Goal: Task Accomplishment & Management: Manage account settings

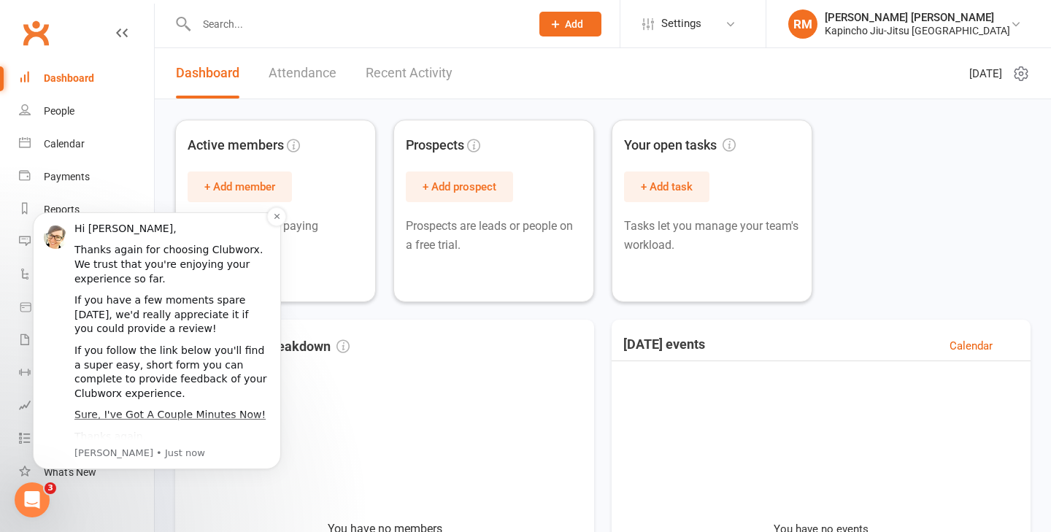
click at [274, 226] on div "Hi [PERSON_NAME], Thanks again for choosing Clubworx. We trust that you're enjo…" at bounding box center [157, 340] width 248 height 257
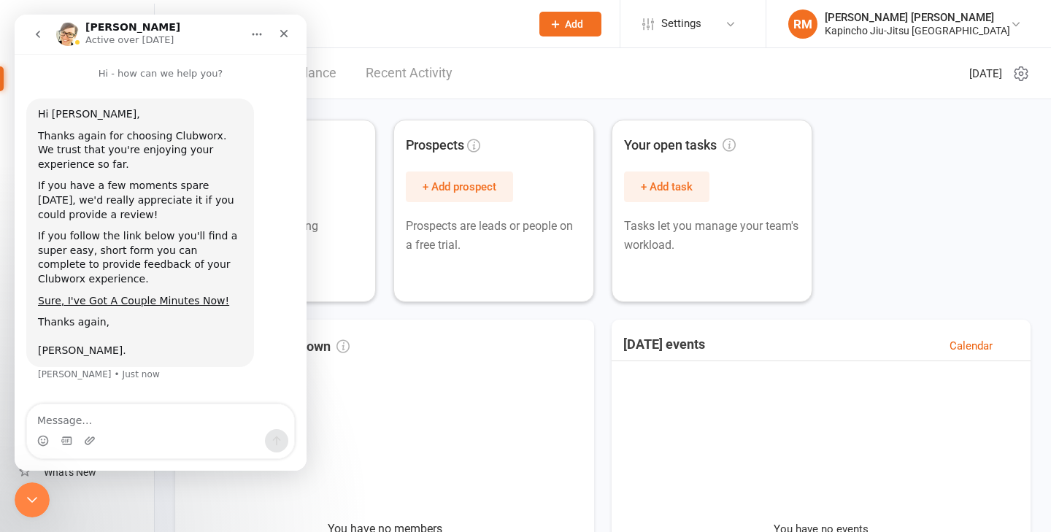
click at [34, 498] on icon "Close Intercom Messenger" at bounding box center [32, 500] width 18 height 18
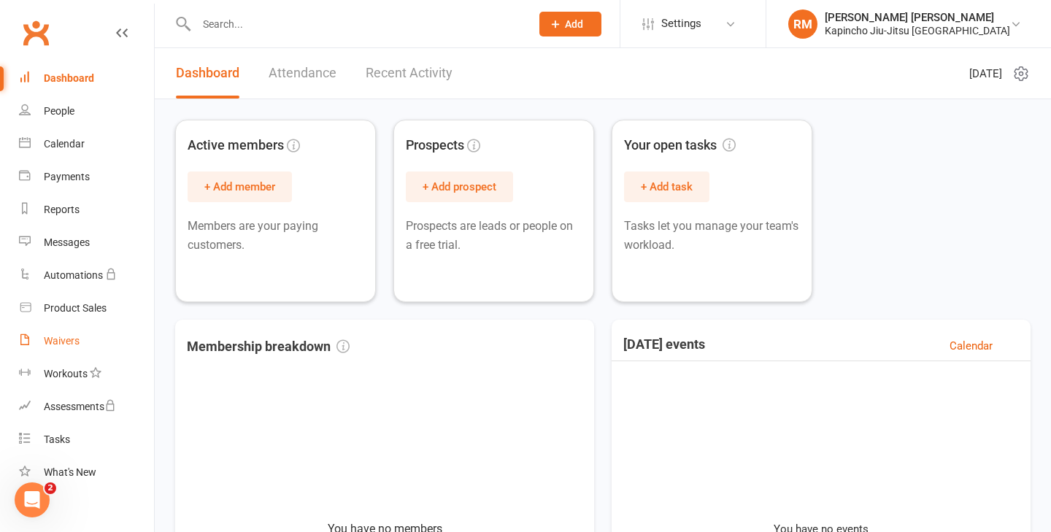
click at [66, 345] on div "Waivers" at bounding box center [62, 341] width 36 height 12
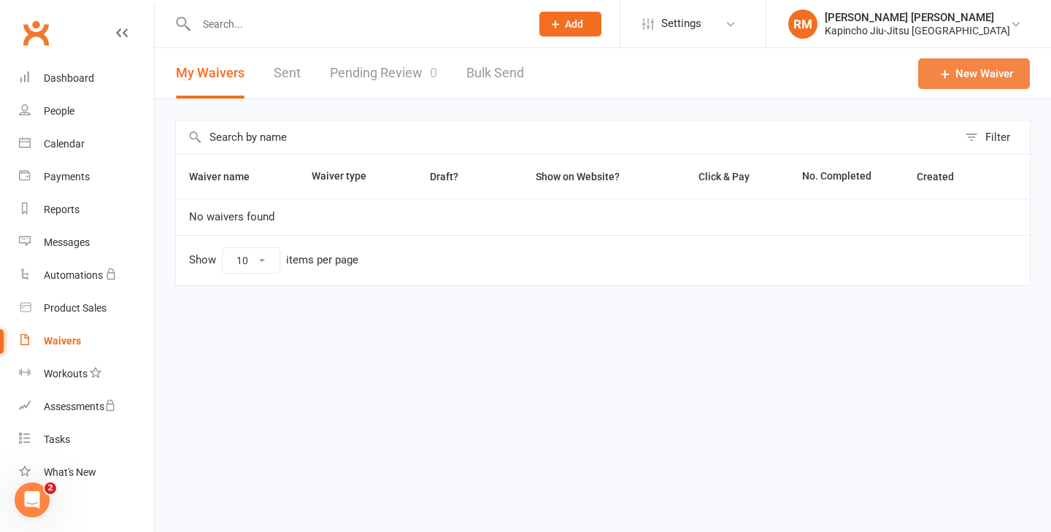
click at [988, 66] on link "New Waiver" at bounding box center [974, 73] width 112 height 31
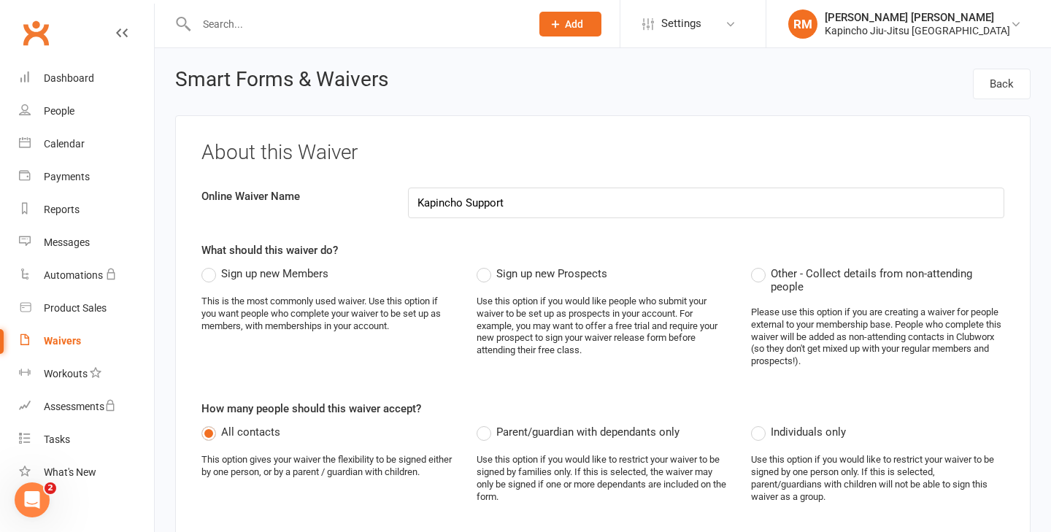
type input "Kapincho Support"
click at [242, 268] on span "Sign up new Members" at bounding box center [274, 272] width 107 height 15
click at [211, 265] on input "Sign up new Members" at bounding box center [205, 265] width 9 height 0
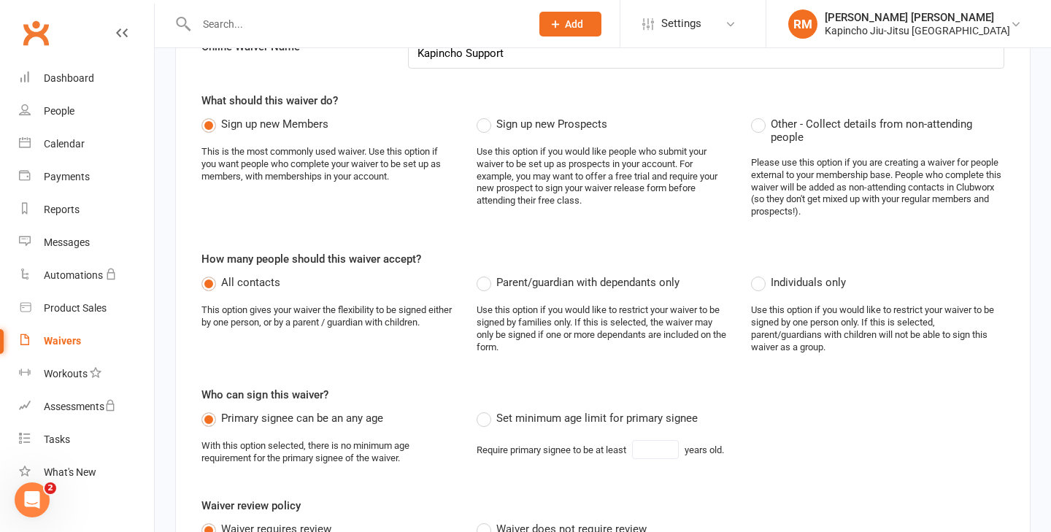
scroll to position [218, 0]
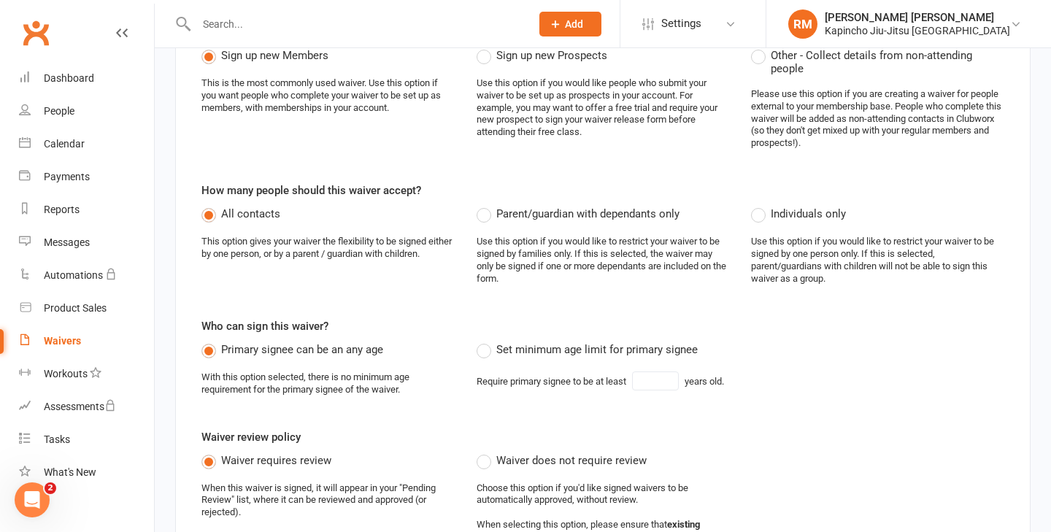
click at [487, 352] on label "Set minimum age limit for primary signee" at bounding box center [586, 350] width 221 height 18
click at [486, 341] on input "Set minimum age limit for primary signee" at bounding box center [480, 341] width 9 height 0
type input "18"
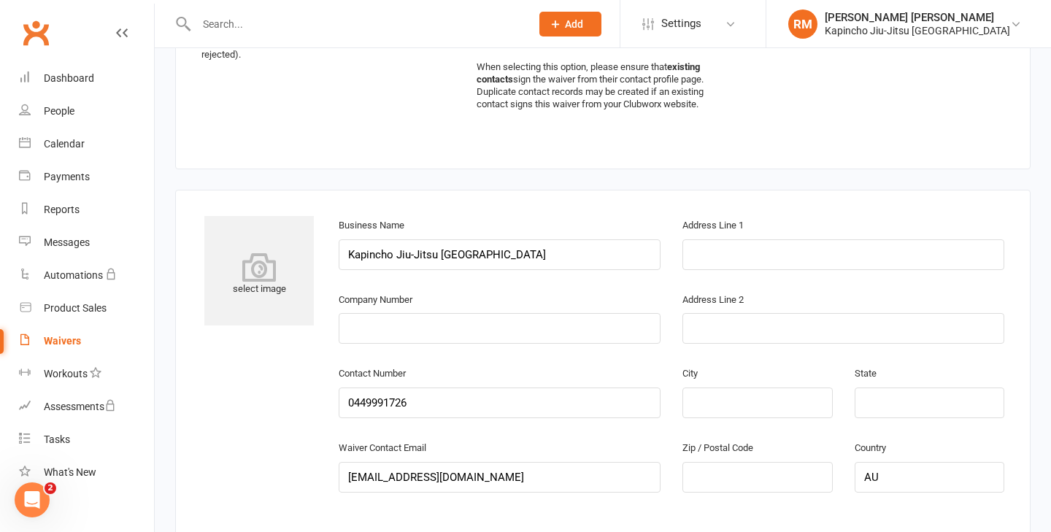
scroll to position [676, 0]
click at [715, 264] on input "text" at bounding box center [843, 254] width 322 height 31
paste input "[STREET_ADDRESS]"
type input "[STREET_ADDRESS]"
click at [512, 331] on input "text" at bounding box center [500, 327] width 322 height 31
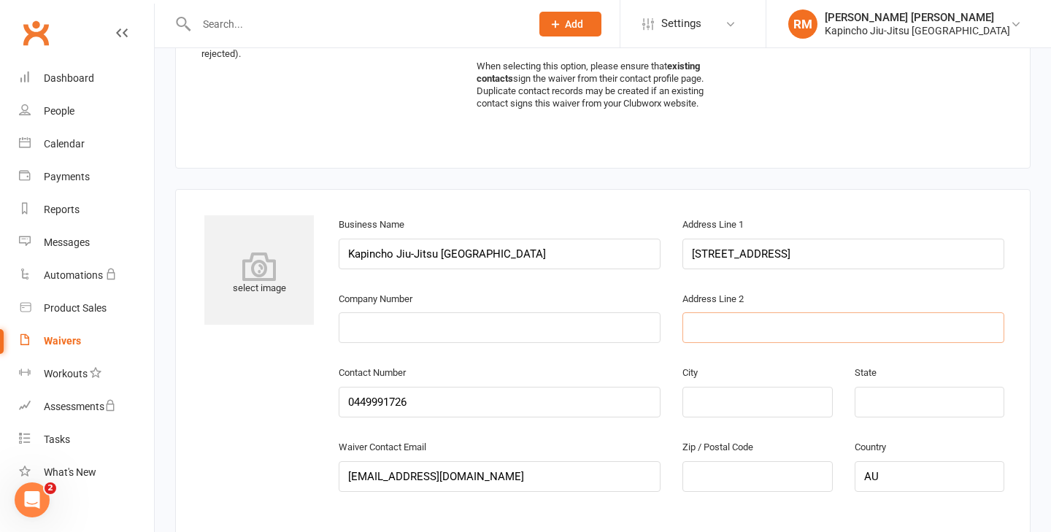
click at [751, 333] on input "text" at bounding box center [843, 327] width 322 height 31
click at [711, 414] on input "text" at bounding box center [757, 402] width 150 height 31
type input "[GEOGRAPHIC_DATA]"
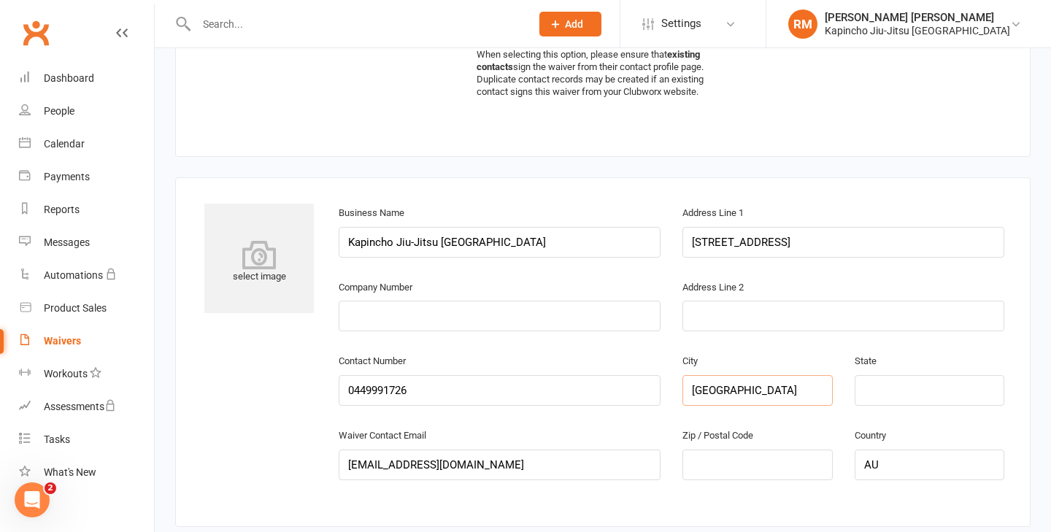
scroll to position [690, 0]
click at [860, 390] on input "text" at bounding box center [929, 389] width 150 height 31
type input "[GEOGRAPHIC_DATA]"
click at [213, 436] on div "select image Business Name Kapincho Jiu-Jitsu [GEOGRAPHIC_DATA] Address Line [G…" at bounding box center [602, 350] width 824 height 297
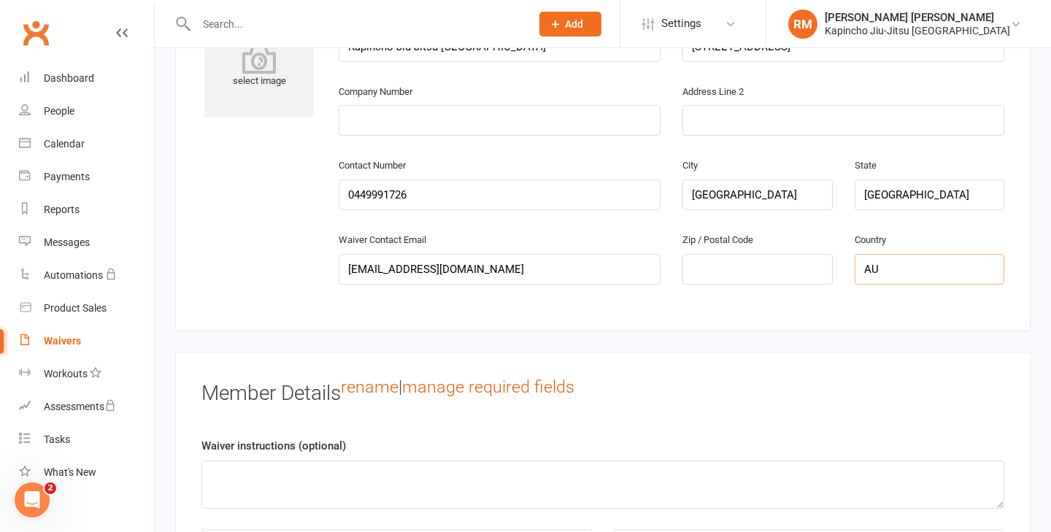
scroll to position [978, 0]
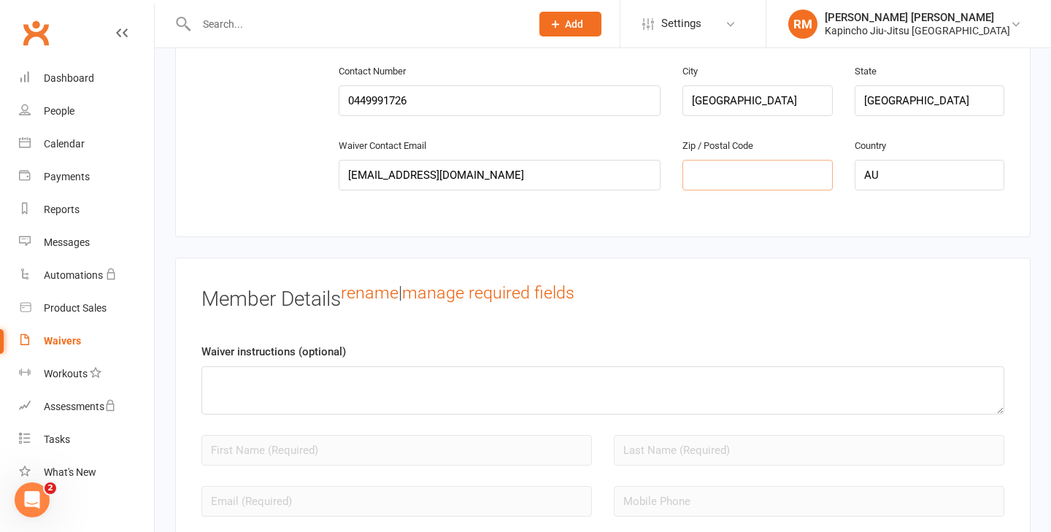
click at [743, 182] on input "text" at bounding box center [757, 175] width 150 height 31
type input "2017"
click at [721, 260] on div "Member Details rename | manage required fields Waiver instructions (optional) A…" at bounding box center [602, 496] width 855 height 476
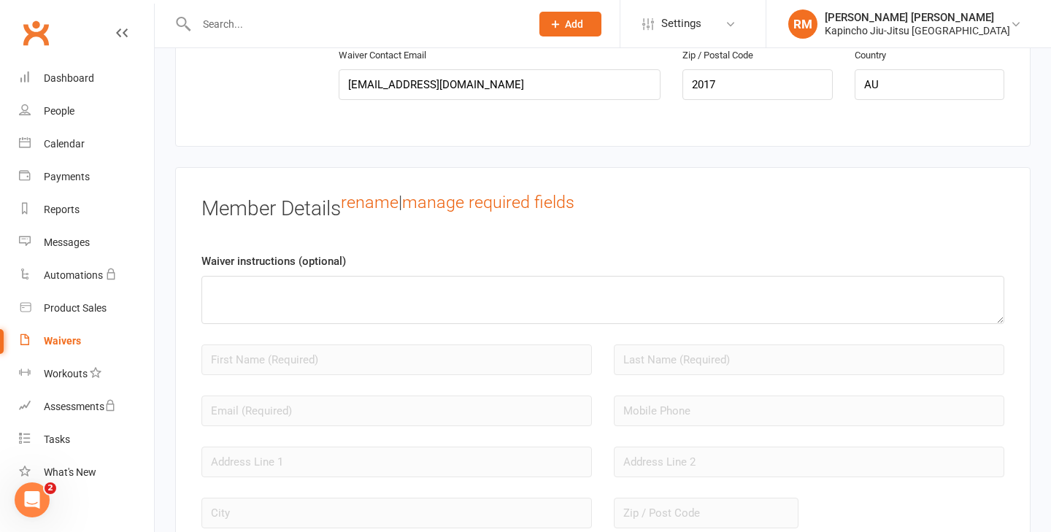
scroll to position [1065, 0]
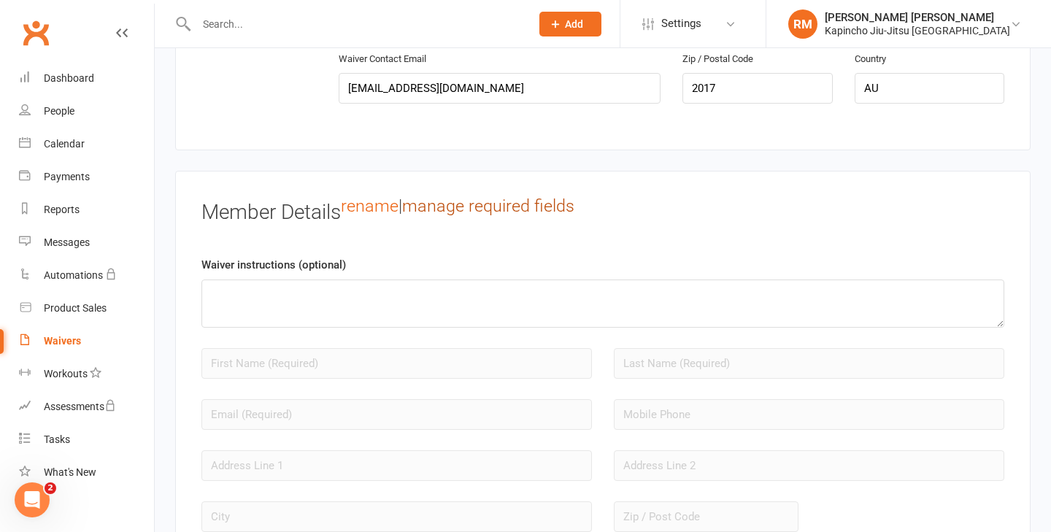
click at [447, 209] on link "manage required fields" at bounding box center [488, 206] width 172 height 20
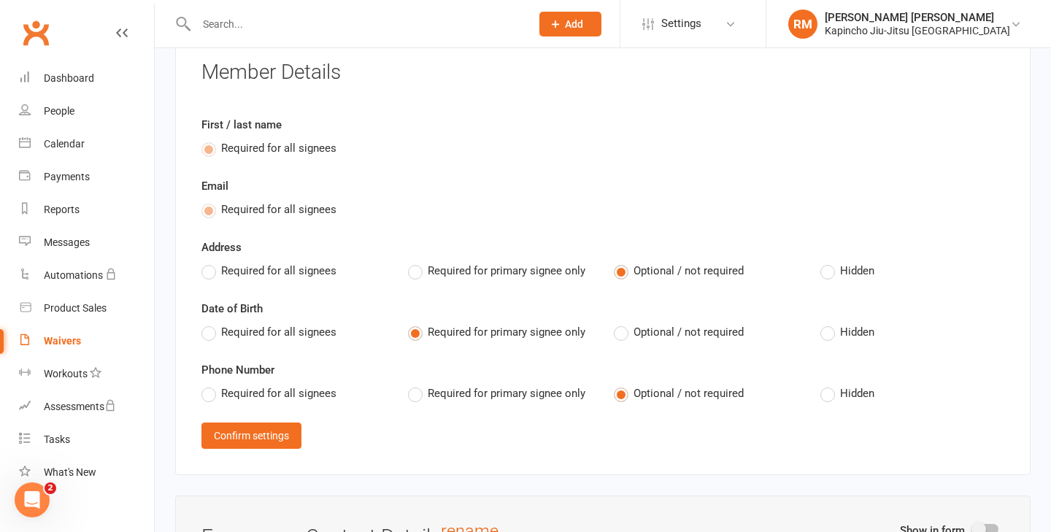
scroll to position [1202, 0]
click at [297, 325] on span "Required for all signees" at bounding box center [278, 329] width 115 height 15
click at [211, 322] on input "Required for all signees" at bounding box center [205, 322] width 9 height 0
click at [294, 394] on span "Required for all signees" at bounding box center [278, 390] width 115 height 15
click at [211, 383] on input "Required for all signees" at bounding box center [205, 383] width 9 height 0
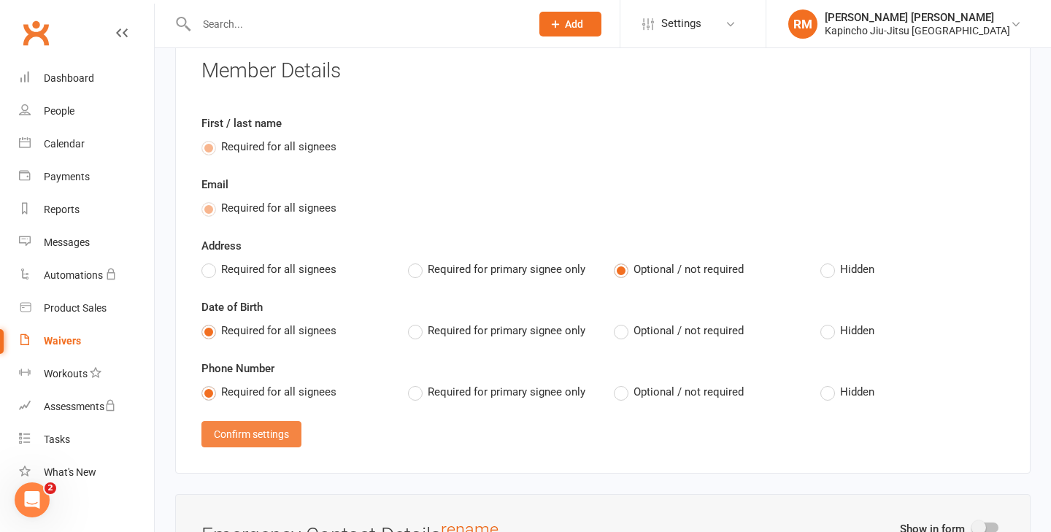
click at [281, 437] on button "Confirm settings" at bounding box center [251, 434] width 100 height 26
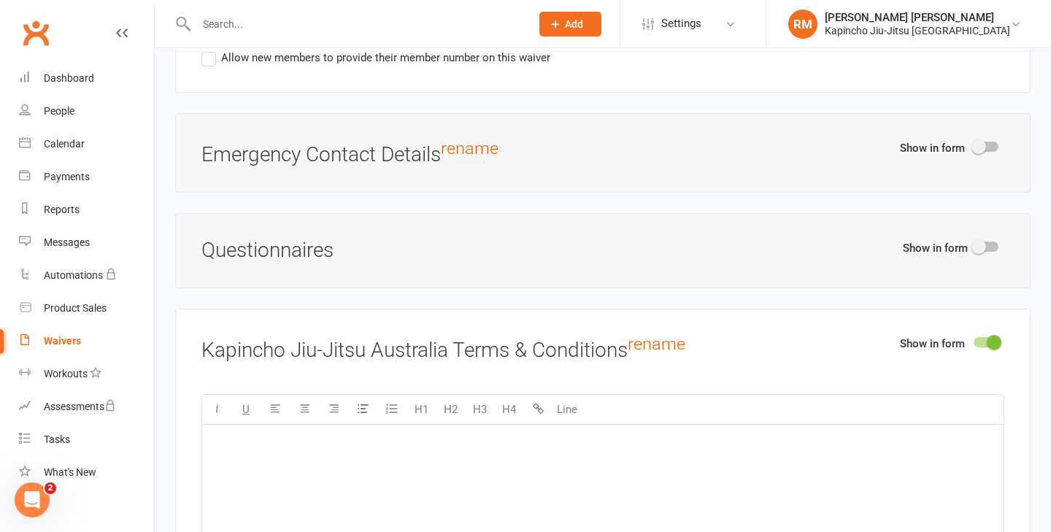
scroll to position [1633, 0]
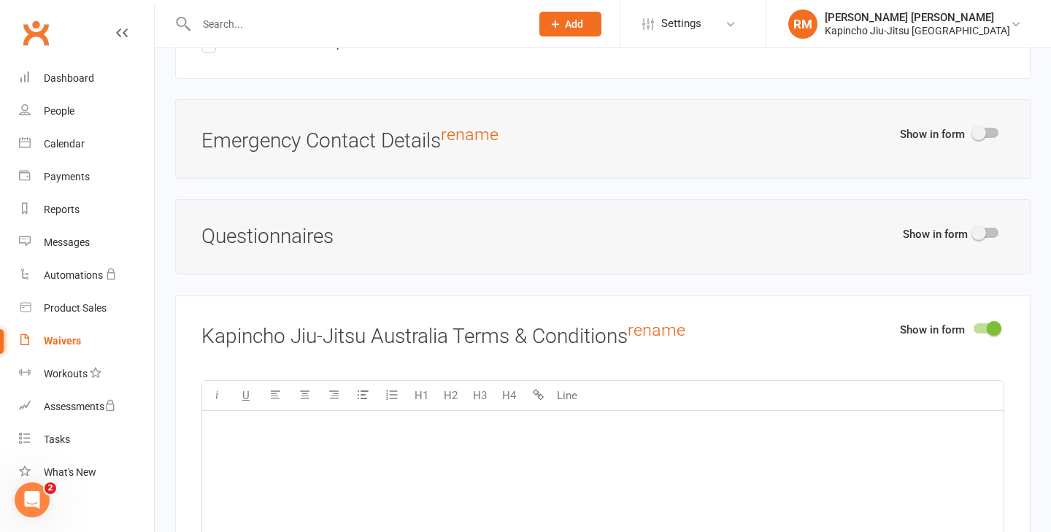
click at [979, 125] on span at bounding box center [978, 132] width 15 height 15
click at [973, 131] on input "checkbox" at bounding box center [973, 131] width 0 height 0
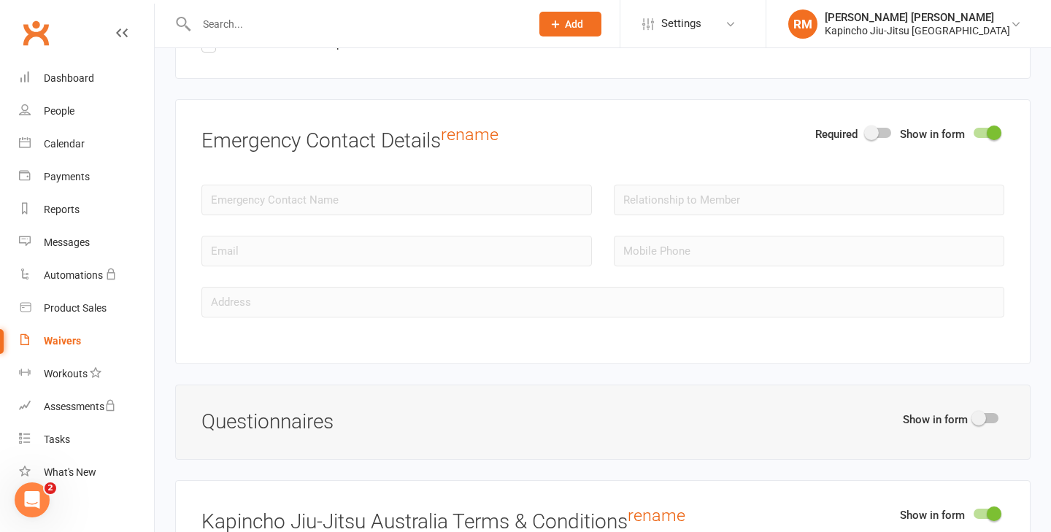
click at [990, 134] on span at bounding box center [993, 132] width 15 height 15
click at [973, 131] on input "checkbox" at bounding box center [973, 131] width 0 height 0
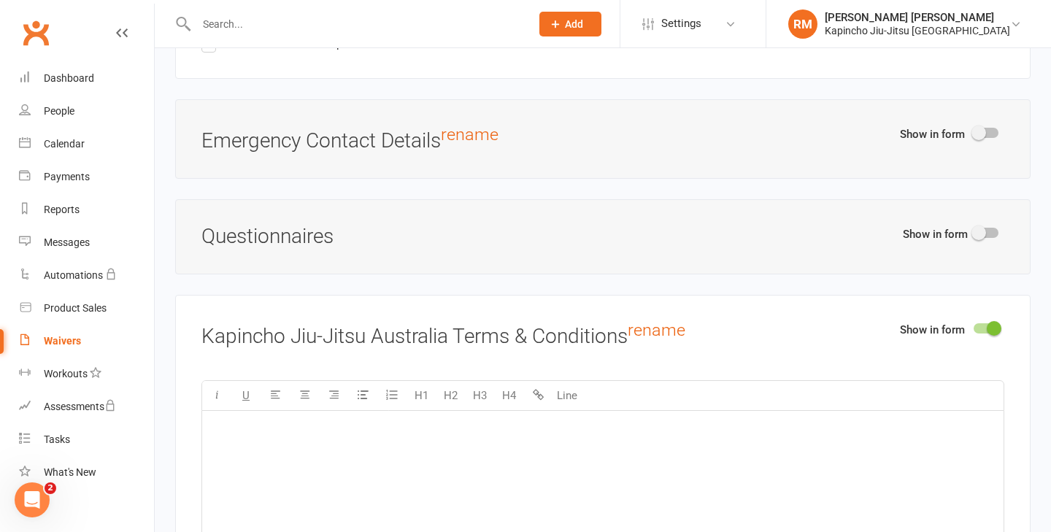
click at [980, 226] on span at bounding box center [978, 232] width 15 height 15
click at [973, 231] on input "checkbox" at bounding box center [973, 231] width 0 height 0
select select "do_not_copy_answers"
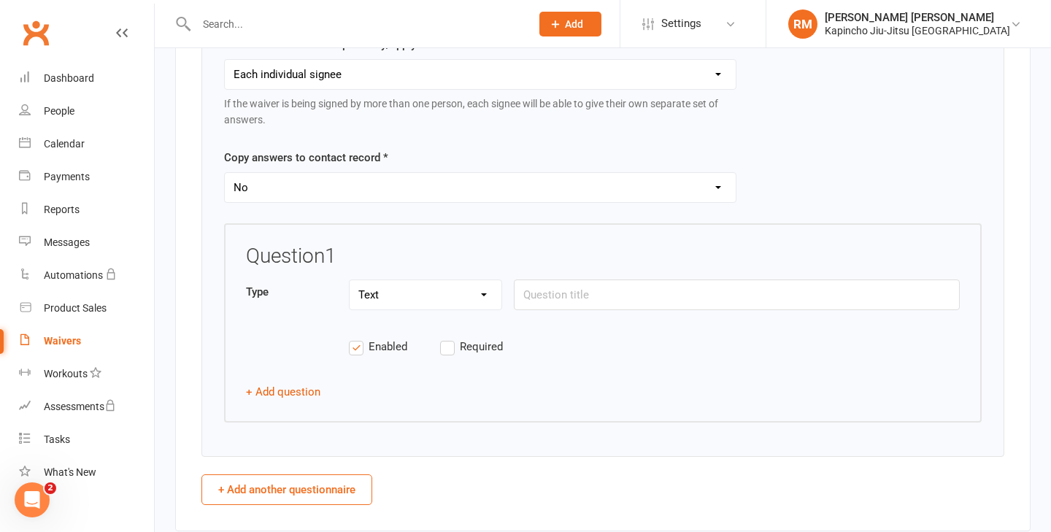
scroll to position [2030, 0]
click at [542, 295] on input "text" at bounding box center [737, 293] width 446 height 31
paste input "Are you currently pregnant?"
type input "Are you currently pregnant?"
click at [451, 289] on select "Text Select Checkbox" at bounding box center [425, 293] width 152 height 29
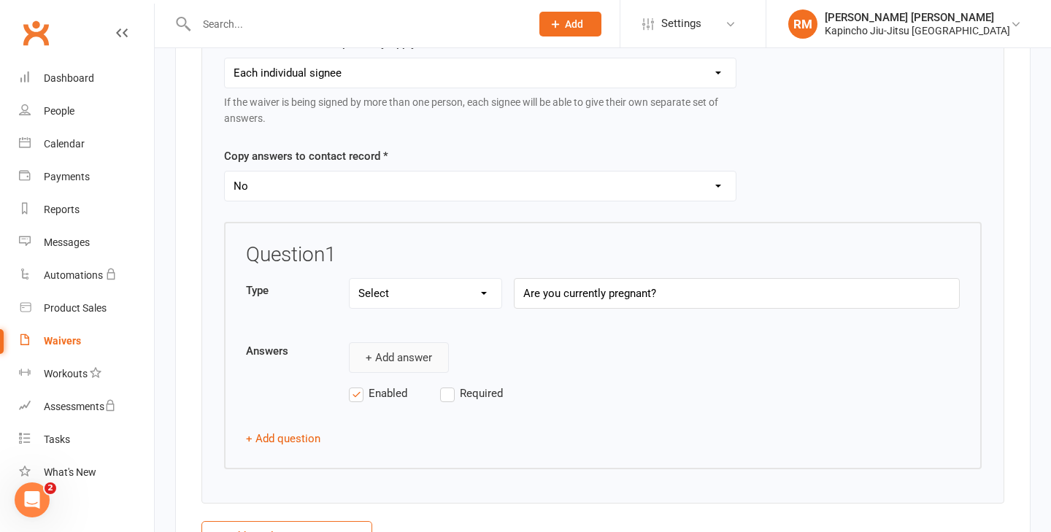
click at [409, 365] on button "+ Add answer" at bounding box center [399, 357] width 100 height 31
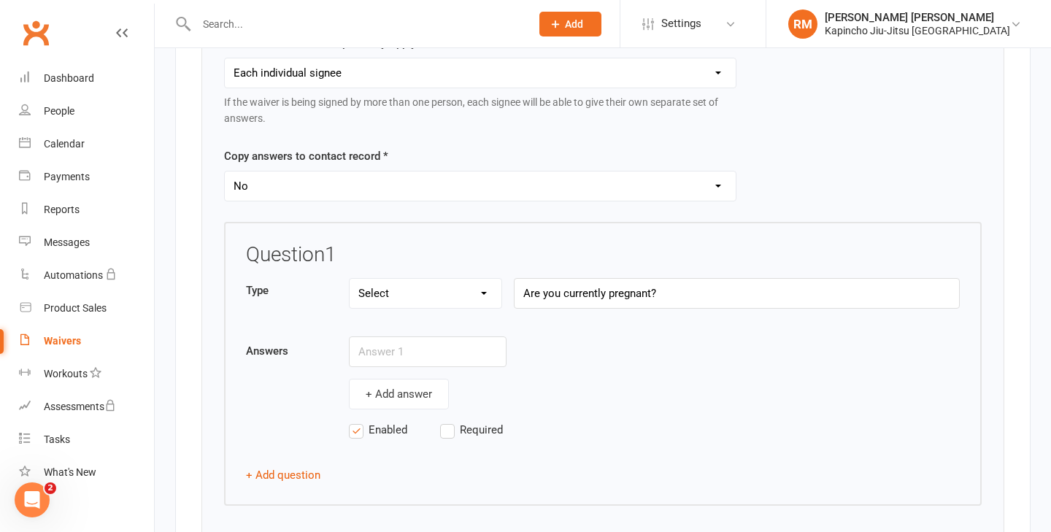
click at [421, 301] on select "Text Select Checkbox" at bounding box center [425, 293] width 152 height 29
select select "checkbox"
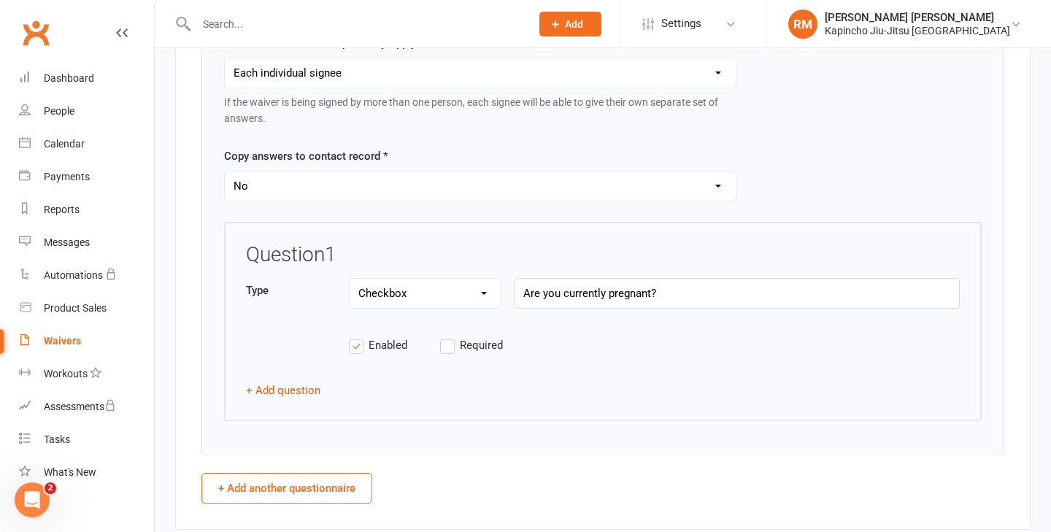
click at [452, 340] on label "Required" at bounding box center [485, 345] width 91 height 18
click at [452, 336] on input "Required" at bounding box center [485, 336] width 91 height 0
click at [304, 395] on button "+ Add question" at bounding box center [283, 391] width 74 height 18
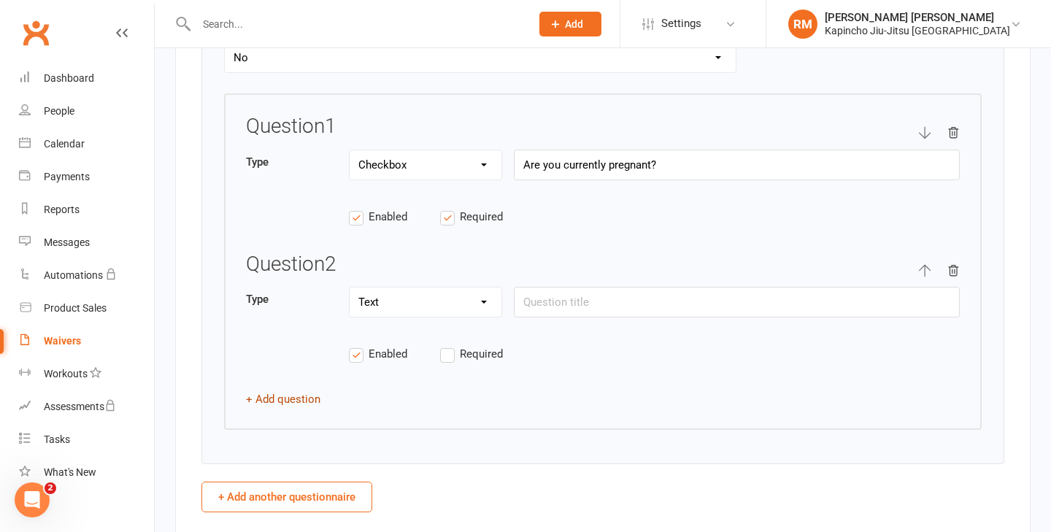
scroll to position [2190, 0]
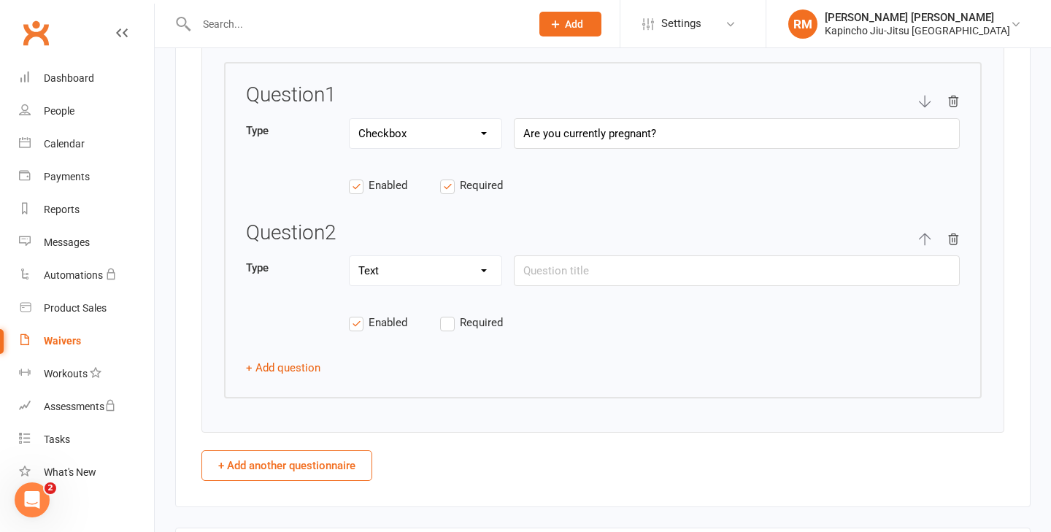
click at [471, 259] on select "Text Select Checkbox" at bounding box center [425, 270] width 152 height 29
select select "checkbox"
click at [572, 262] on input "text" at bounding box center [737, 270] width 446 height 31
paste input "Have you had any broken bones recently?"
type input "Have you had any broken bones recently?"
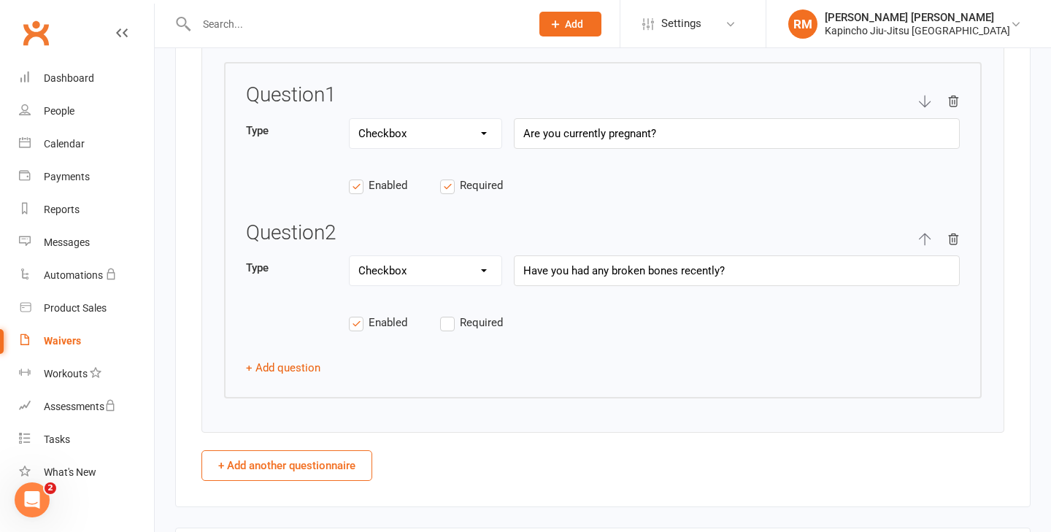
click at [446, 317] on label "Required" at bounding box center [485, 323] width 91 height 18
click at [446, 314] on input "Required" at bounding box center [485, 314] width 91 height 0
click at [247, 364] on button "+ Add question" at bounding box center [283, 368] width 74 height 18
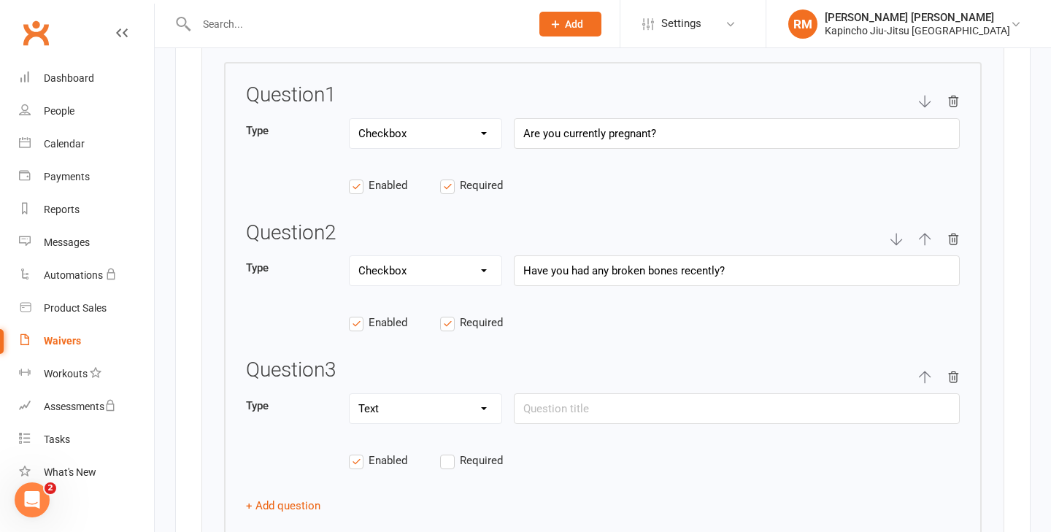
click at [449, 186] on label "Required" at bounding box center [485, 186] width 91 height 18
click at [449, 177] on input "Required" at bounding box center [485, 177] width 91 height 0
click at [447, 326] on label "Required" at bounding box center [485, 323] width 91 height 18
click at [447, 314] on input "Required" at bounding box center [485, 314] width 91 height 0
click at [476, 416] on select "Text Select Checkbox" at bounding box center [425, 408] width 152 height 29
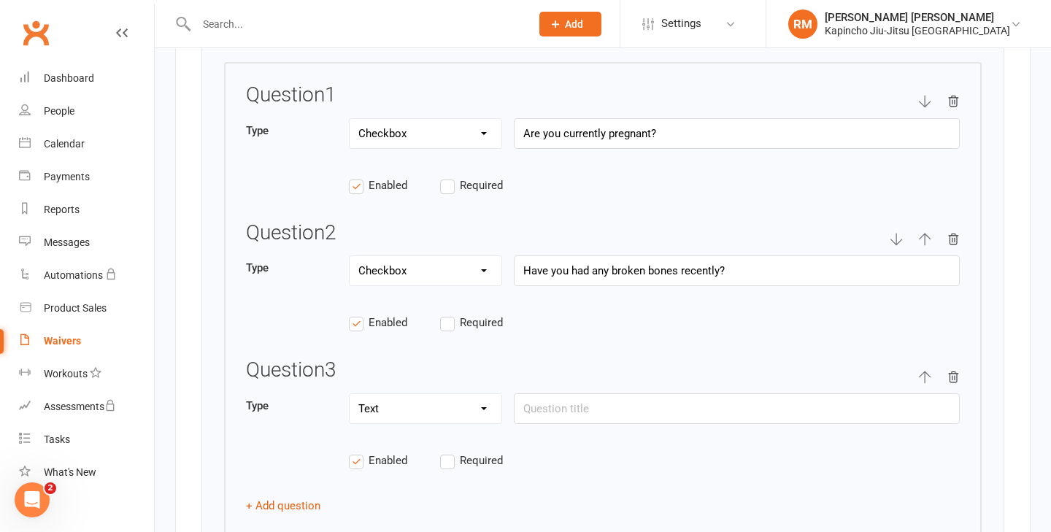
select select "checkbox"
click at [626, 398] on input "text" at bounding box center [737, 408] width 446 height 31
paste input "Are you taking any prescribed medications that might affect your movement, bala…"
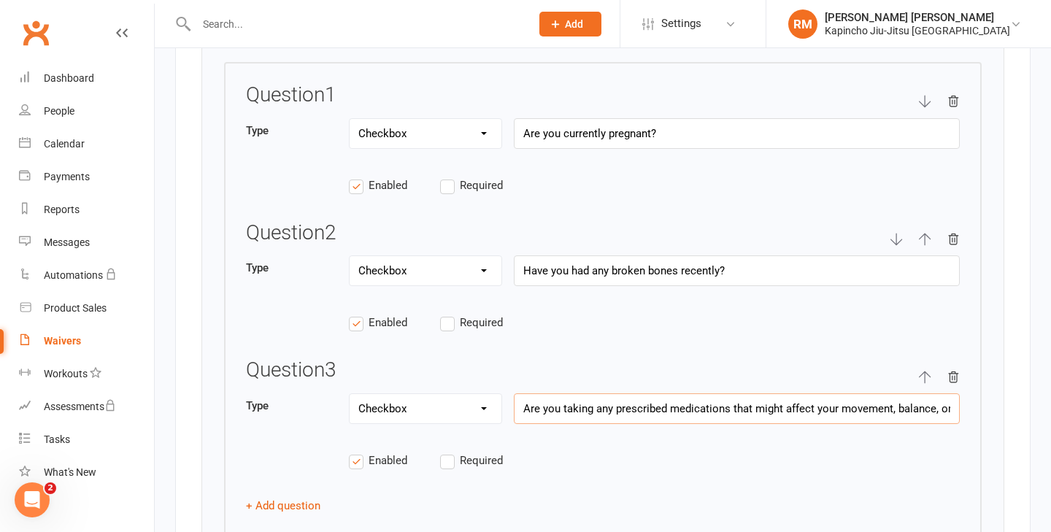
scroll to position [0, 53]
type input "Are you taking any prescribed medications that might affect your movement, bala…"
click at [308, 497] on button "+ Add question" at bounding box center [283, 506] width 74 height 18
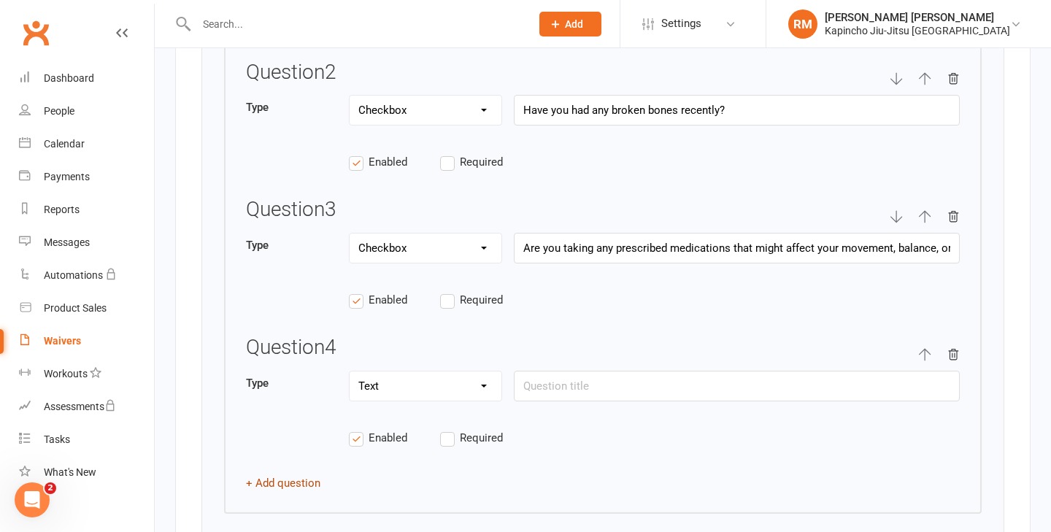
scroll to position [2472, 0]
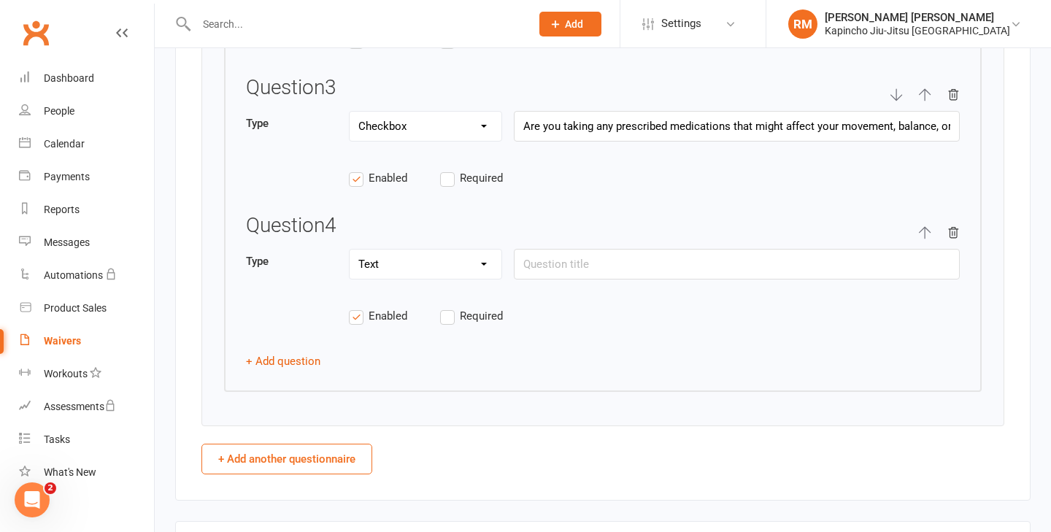
click at [435, 260] on select "Text Select Checkbox" at bounding box center [425, 264] width 152 height 29
select select "checkbox"
click at [612, 250] on input "text" at bounding box center [737, 264] width 446 height 31
paste input "Have you had any injuries or medical conditions in the past year that needed a …"
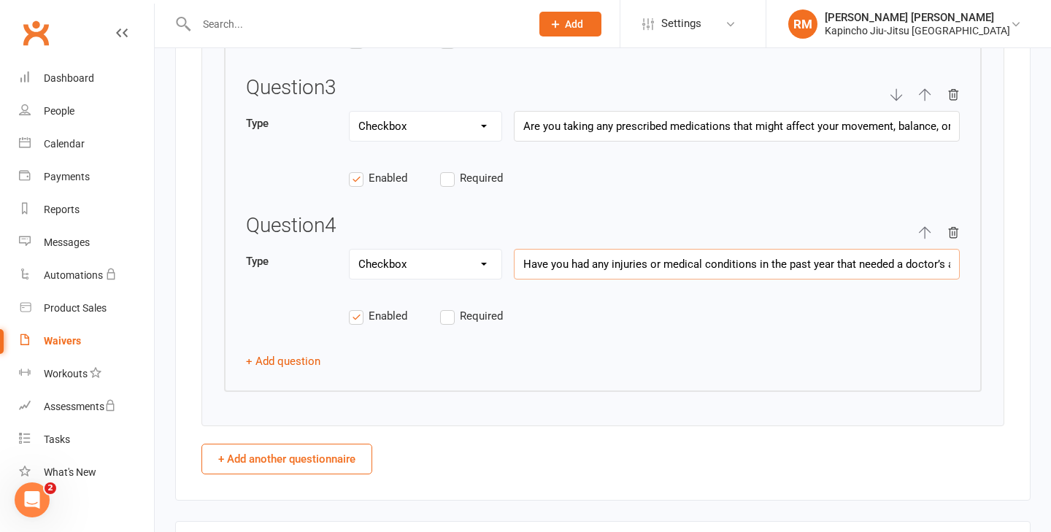
scroll to position [0, 43]
type input "Have you had any injuries or medical conditions in the past year that needed a …"
click at [287, 359] on button "+ Add question" at bounding box center [283, 361] width 74 height 18
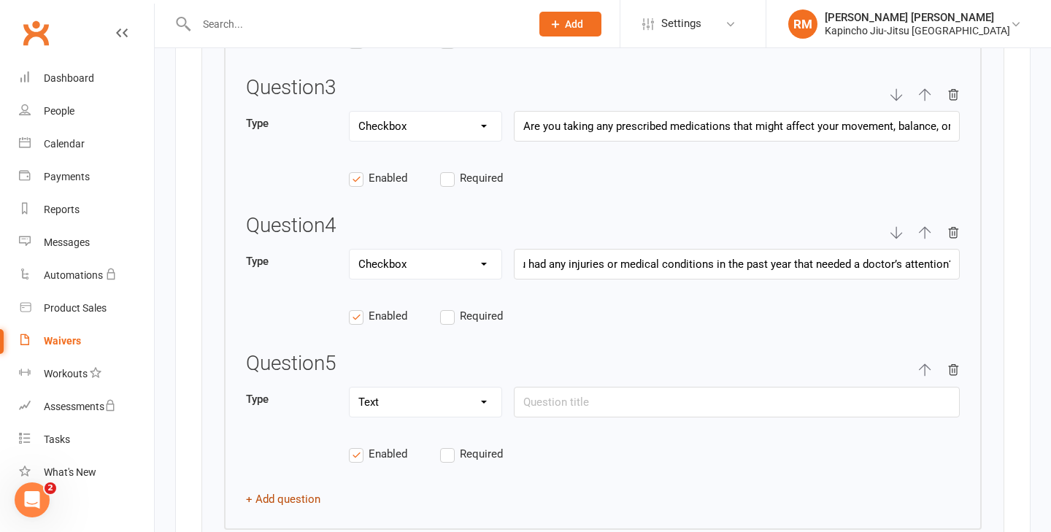
scroll to position [0, 0]
click at [485, 397] on select "Text Select Checkbox" at bounding box center [425, 401] width 152 height 29
select select "checkbox"
click at [560, 406] on input "text" at bounding box center [737, 402] width 446 height 31
paste input "Do you have any other health issues we should know about to keep you safe while…"
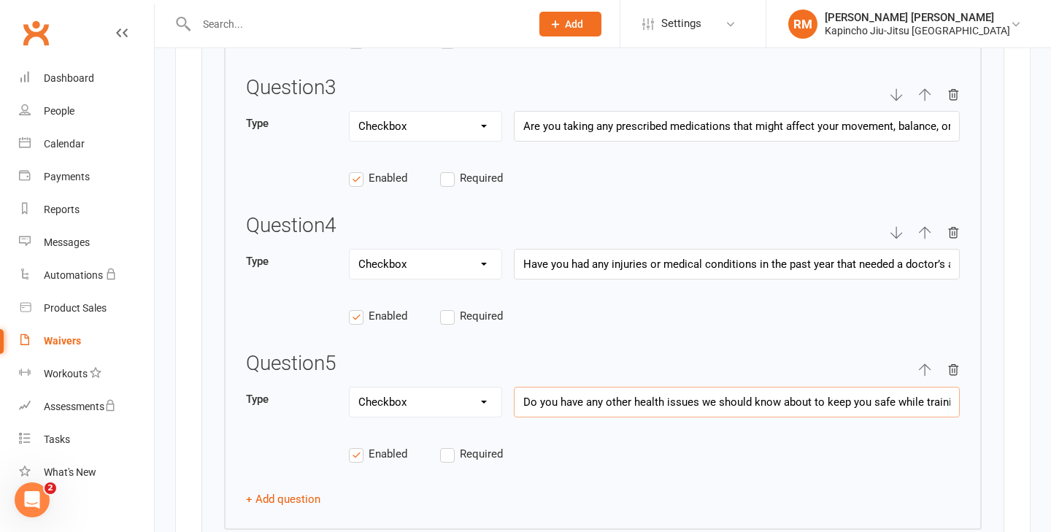
scroll to position [0, 13]
type input "Do you have any other health issues we should know about to keep you safe while…"
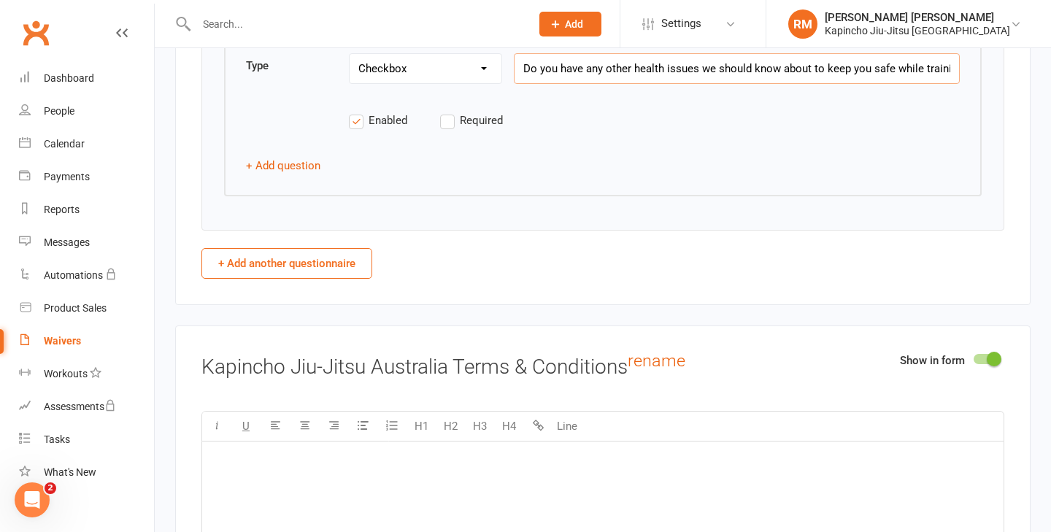
scroll to position [2843, 0]
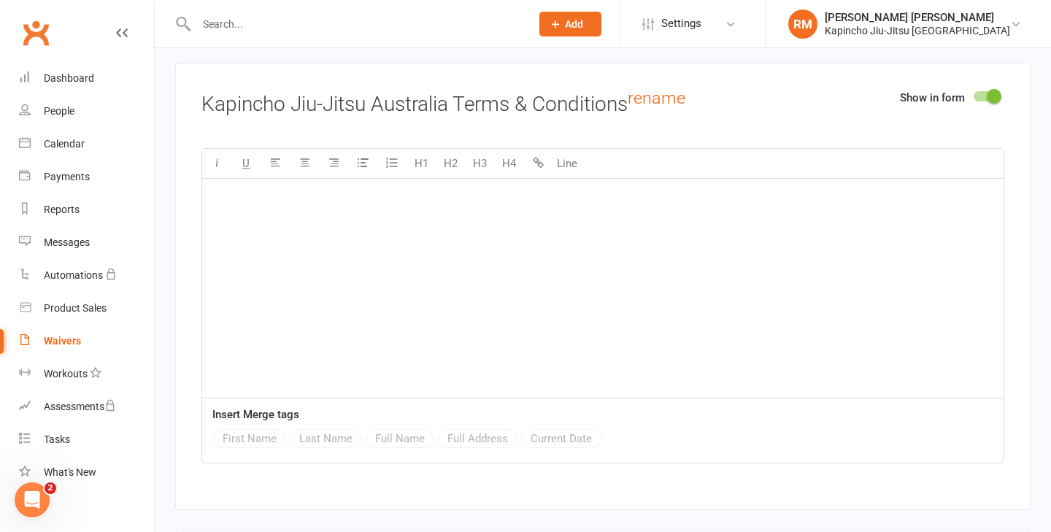
click at [285, 236] on div "﻿" at bounding box center [602, 288] width 801 height 219
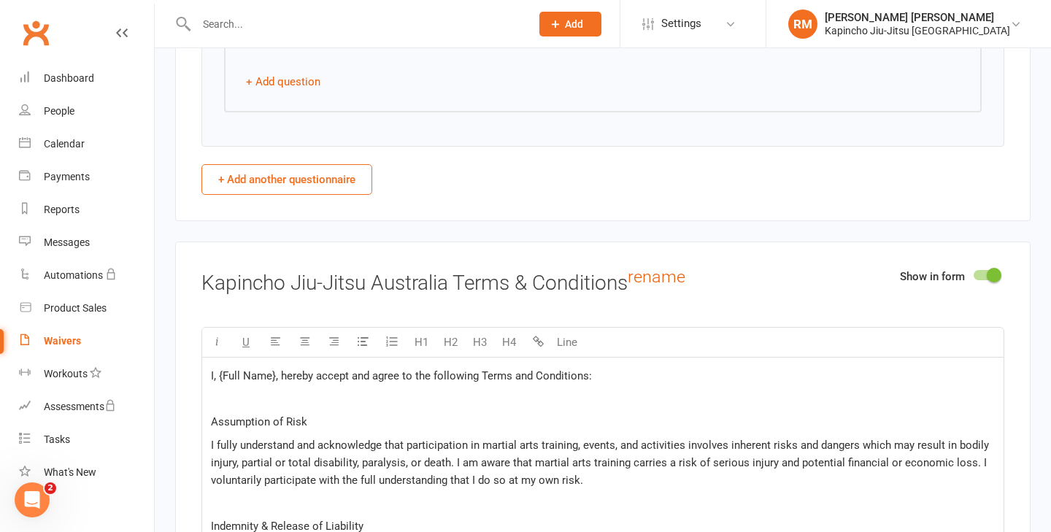
scroll to position [2878, 0]
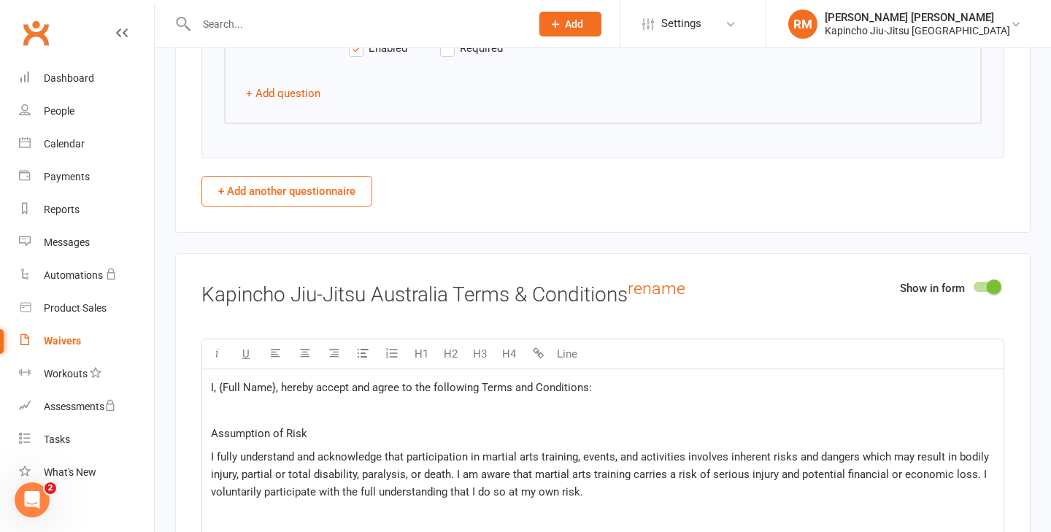
click at [272, 383] on span "I, {Full Name}, hereby accept and agree to the following Terms and Conditions:" at bounding box center [401, 387] width 381 height 13
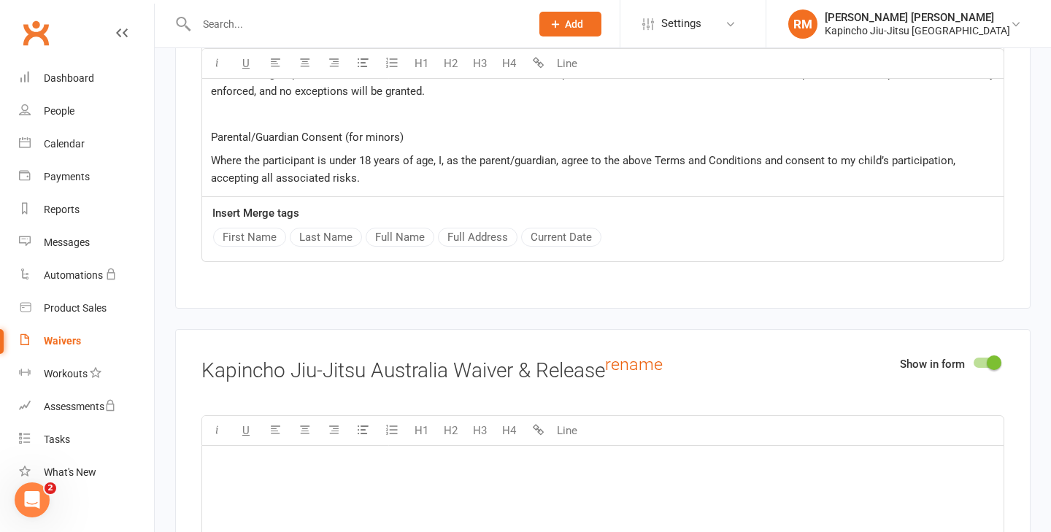
scroll to position [2996, 0]
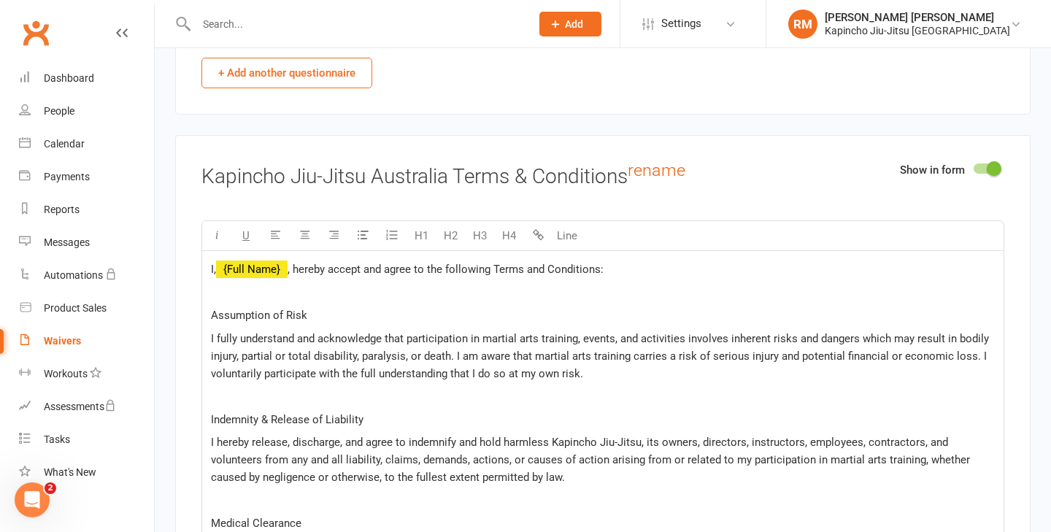
click at [271, 311] on span "Assumption of Risk" at bounding box center [259, 315] width 96 height 13
click at [213, 314] on span "Assumption of Risk" at bounding box center [259, 315] width 96 height 13
click at [244, 316] on span "1. Assumption of Risk" at bounding box center [265, 315] width 108 height 13
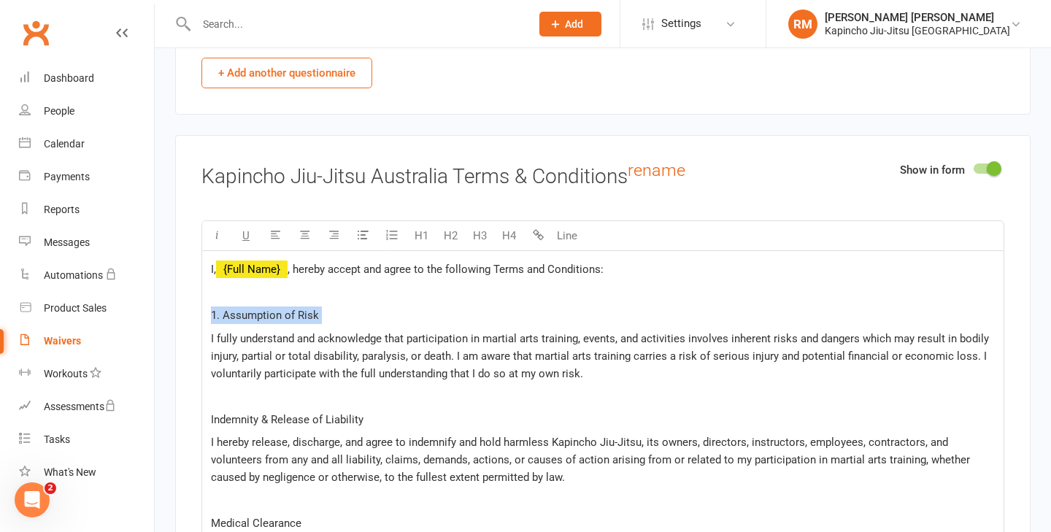
click at [244, 316] on span "1. Assumption of Risk" at bounding box center [265, 315] width 108 height 13
click at [211, 420] on span "Indemnity & Release of Liability" at bounding box center [287, 419] width 152 height 13
click at [239, 413] on span "2. Indemnity & Release of Liability" at bounding box center [293, 419] width 164 height 13
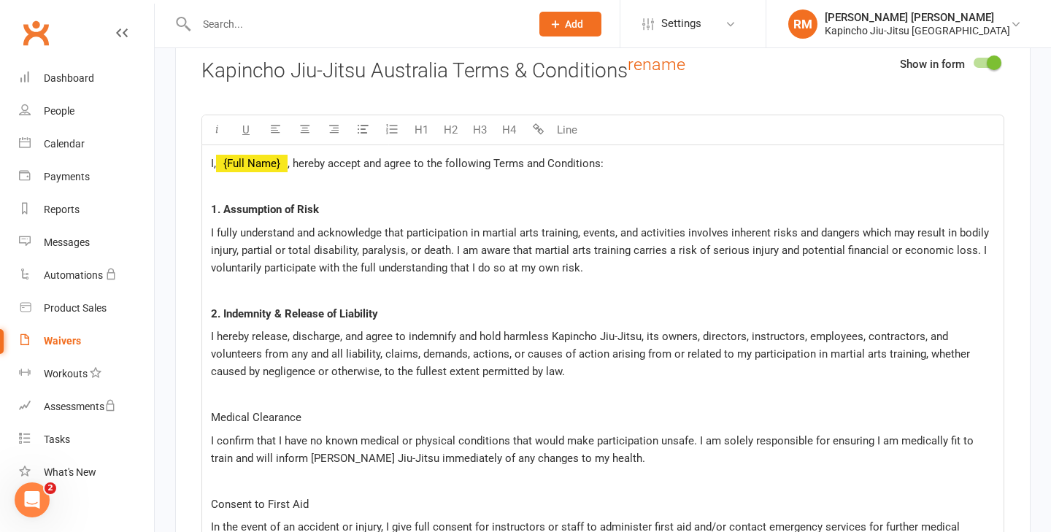
scroll to position [3176, 0]
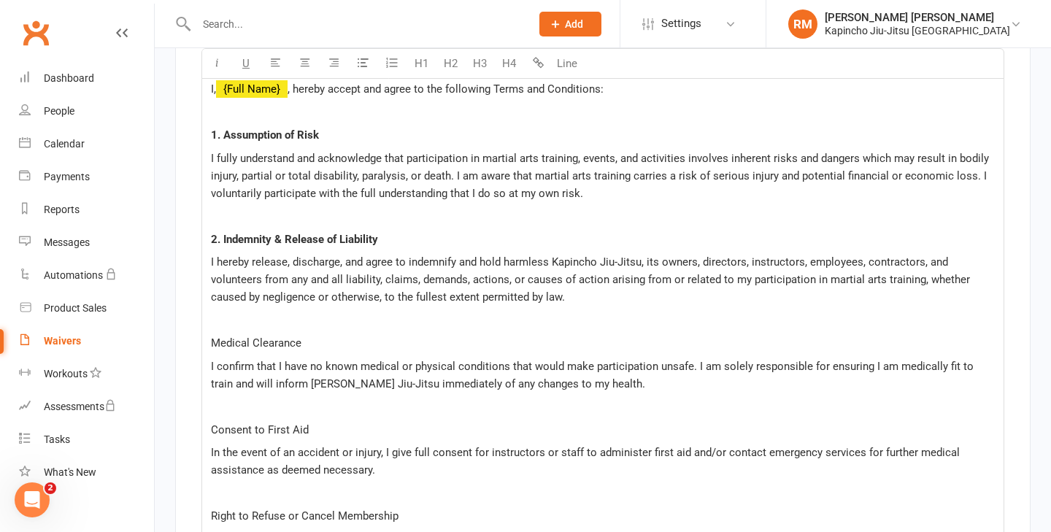
click at [211, 336] on span "Medical Clearance" at bounding box center [256, 342] width 90 height 13
click at [243, 344] on span "3. Medical Clearance" at bounding box center [262, 342] width 102 height 13
click at [212, 428] on span "Consent to First Aid" at bounding box center [260, 429] width 98 height 13
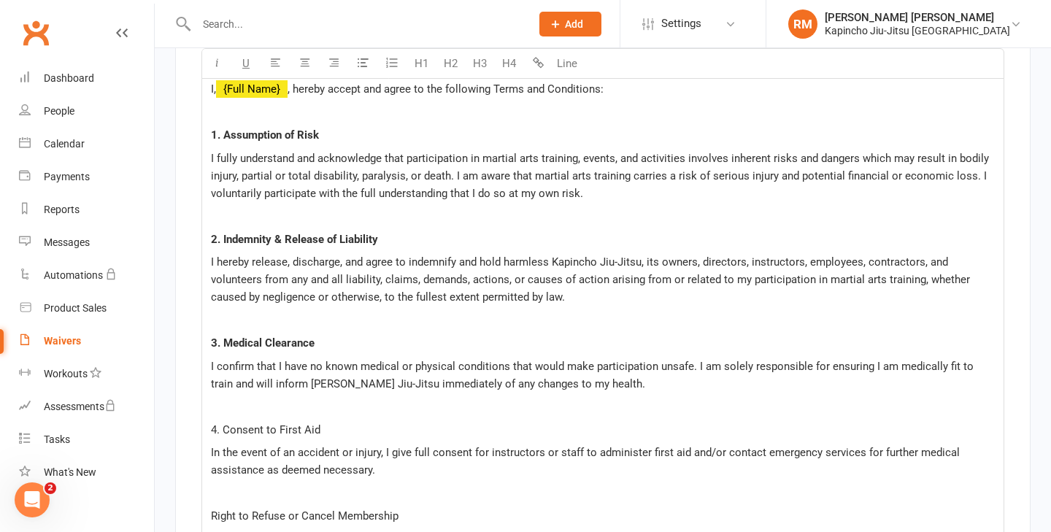
click at [230, 428] on span "4. Consent to First Aid" at bounding box center [265, 429] width 109 height 13
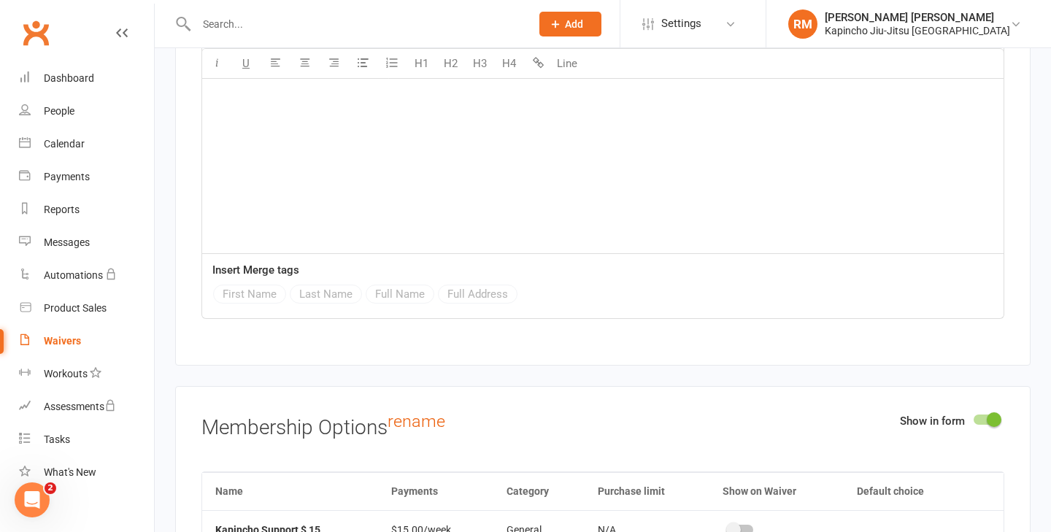
scroll to position [4543, 0]
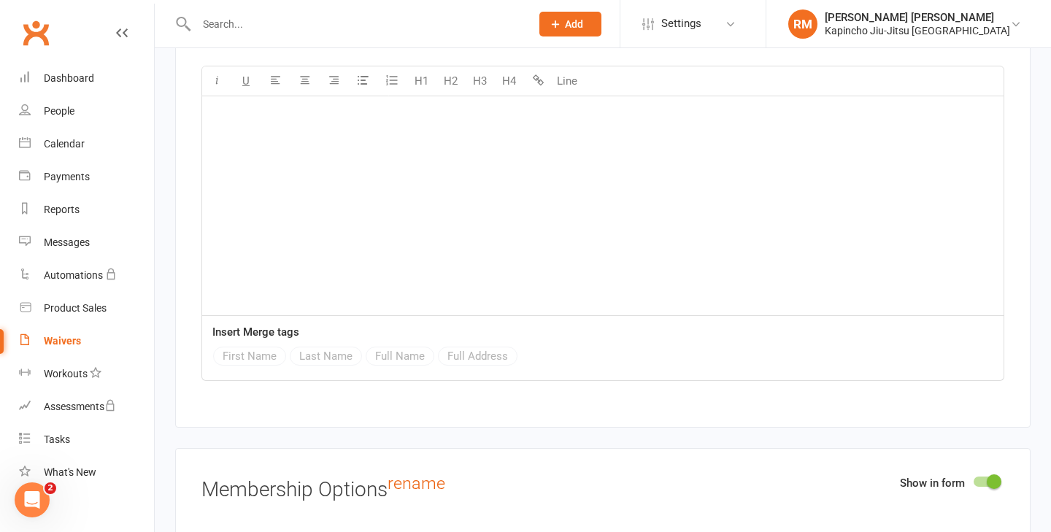
click at [290, 190] on div "﻿" at bounding box center [602, 205] width 801 height 219
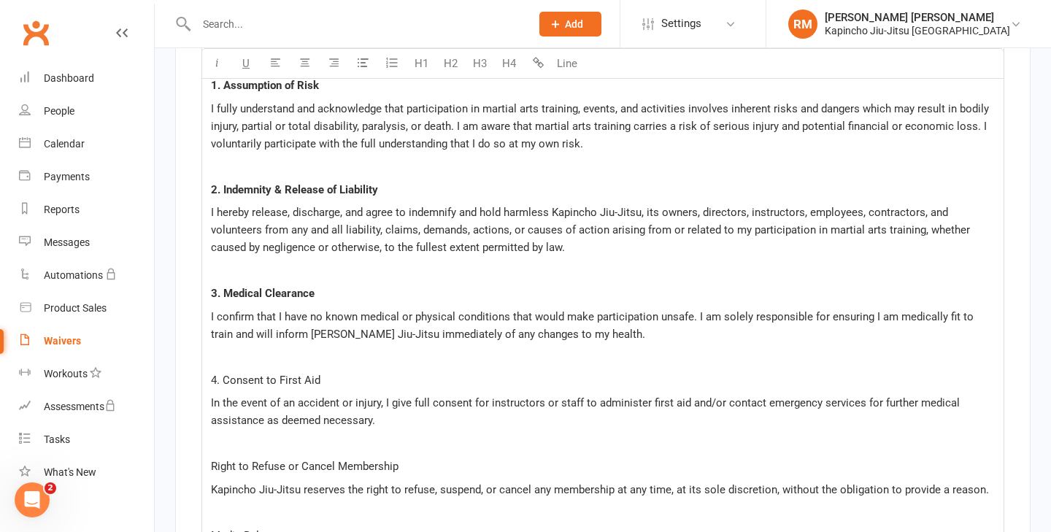
scroll to position [3219, 0]
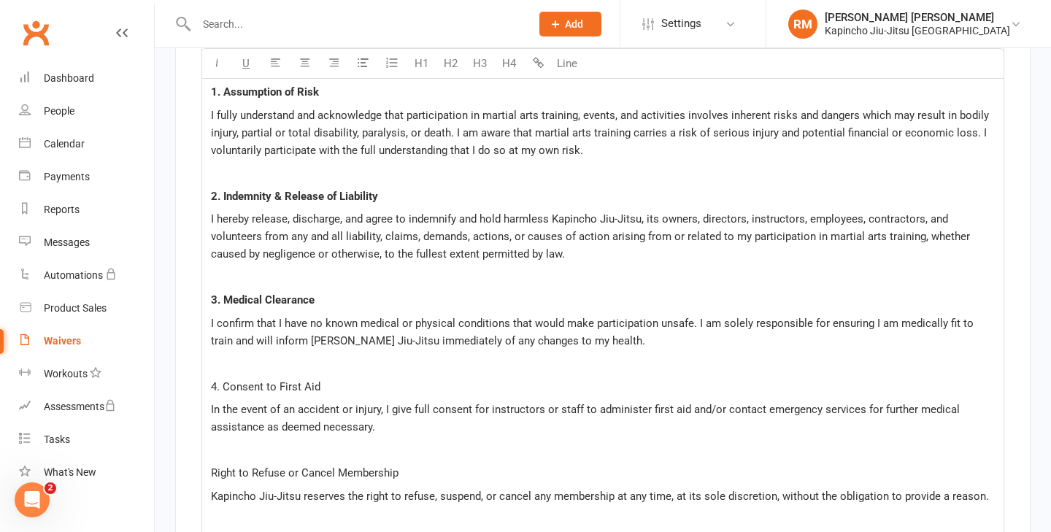
click at [304, 382] on span "4. Consent to First Aid" at bounding box center [265, 386] width 109 height 13
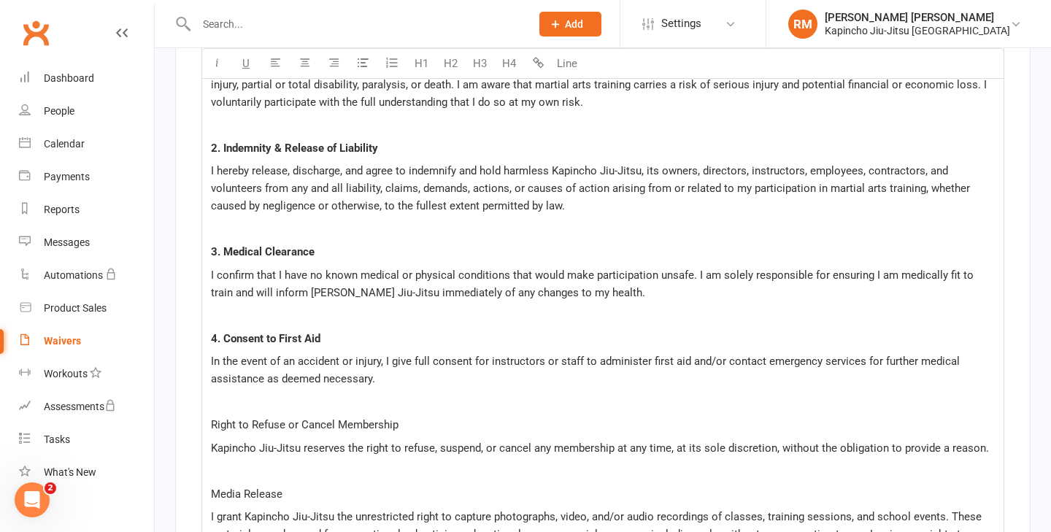
scroll to position [3286, 0]
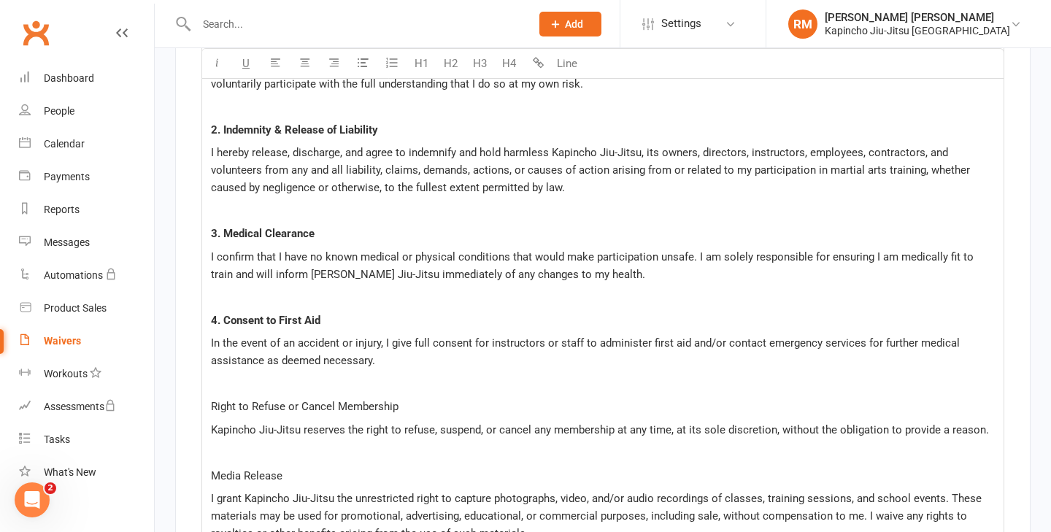
click at [213, 404] on span "Right to Refuse or Cancel Membership" at bounding box center [305, 406] width 188 height 13
click at [248, 401] on span "5. Right to Refuse or Cancel Membership" at bounding box center [310, 406] width 199 height 13
click at [206, 471] on div "I, ﻿ {Full Name} , hereby accept and agree to the following Terms and Condition…" at bounding box center [602, 533] width 801 height 1144
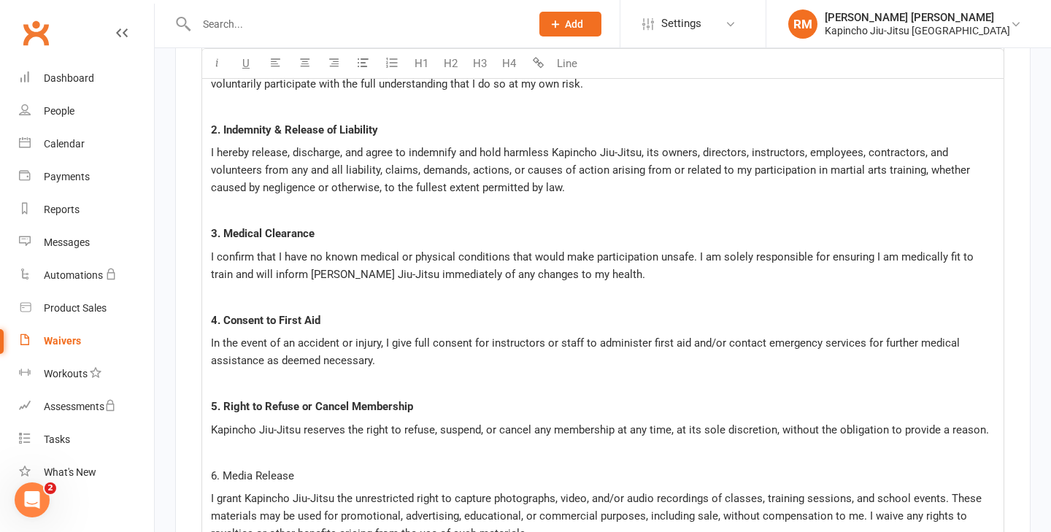
click at [236, 471] on span "6. Media Release" at bounding box center [252, 475] width 83 height 13
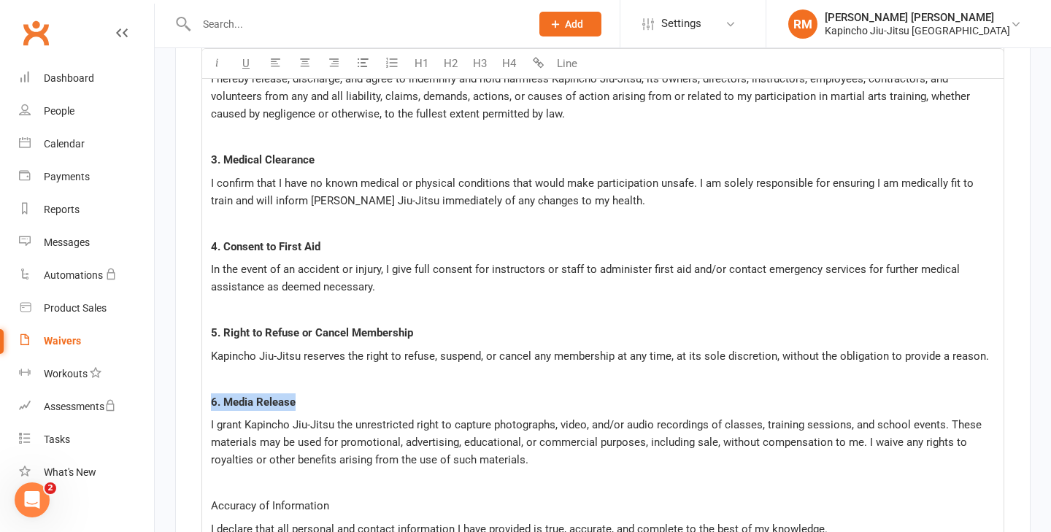
scroll to position [3582, 0]
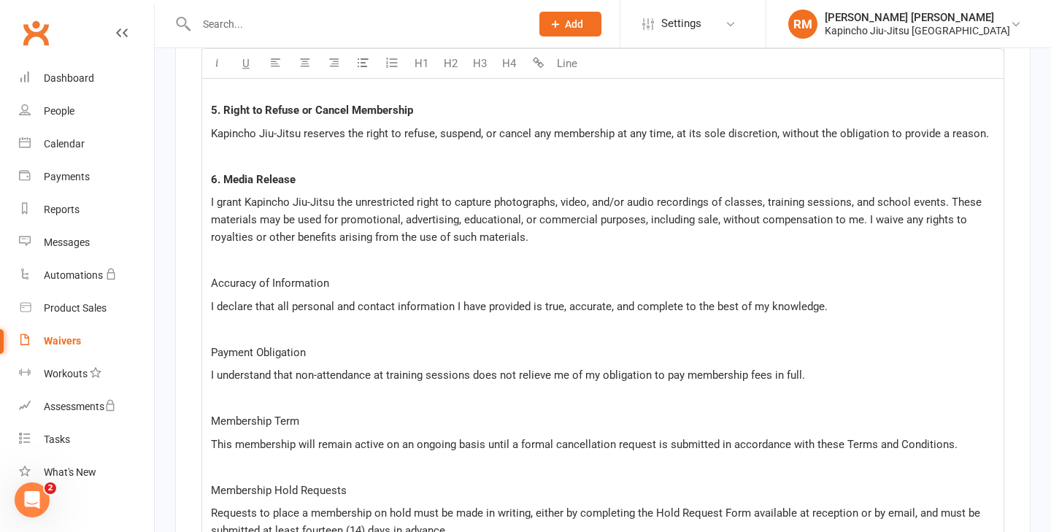
click at [209, 279] on div "I, ﻿ {Full Name} , hereby accept and agree to the following Terms and Condition…" at bounding box center [602, 237] width 801 height 1144
click at [238, 277] on span "7. Accuracy of Information" at bounding box center [276, 283] width 130 height 13
click at [209, 352] on div "I, ﻿ {Full Name} , hereby accept and agree to the following Terms and Condition…" at bounding box center [602, 237] width 801 height 1144
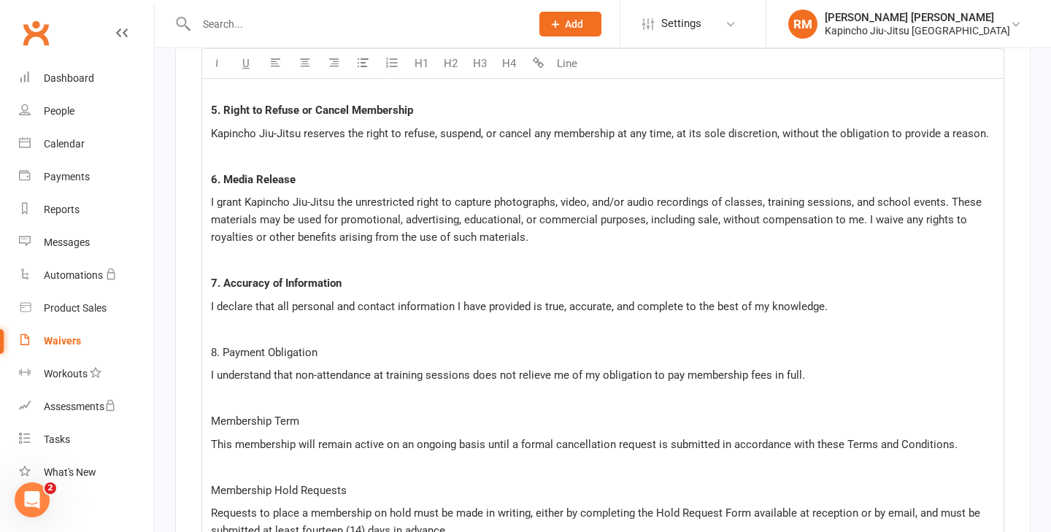
click at [241, 352] on span "8. Payment Obligation" at bounding box center [264, 352] width 107 height 13
click at [210, 415] on div "I, ﻿ {Full Name} , hereby accept and agree to the following Terms and Condition…" at bounding box center [602, 237] width 801 height 1144
click at [230, 414] on span "9. Membership Term" at bounding box center [261, 420] width 100 height 13
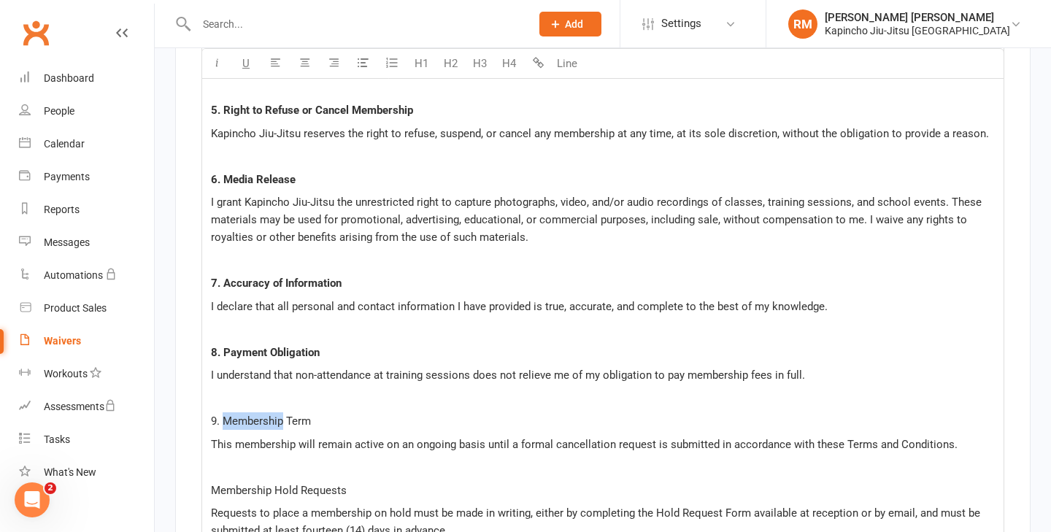
click at [230, 414] on span "9. Membership Term" at bounding box center [261, 420] width 100 height 13
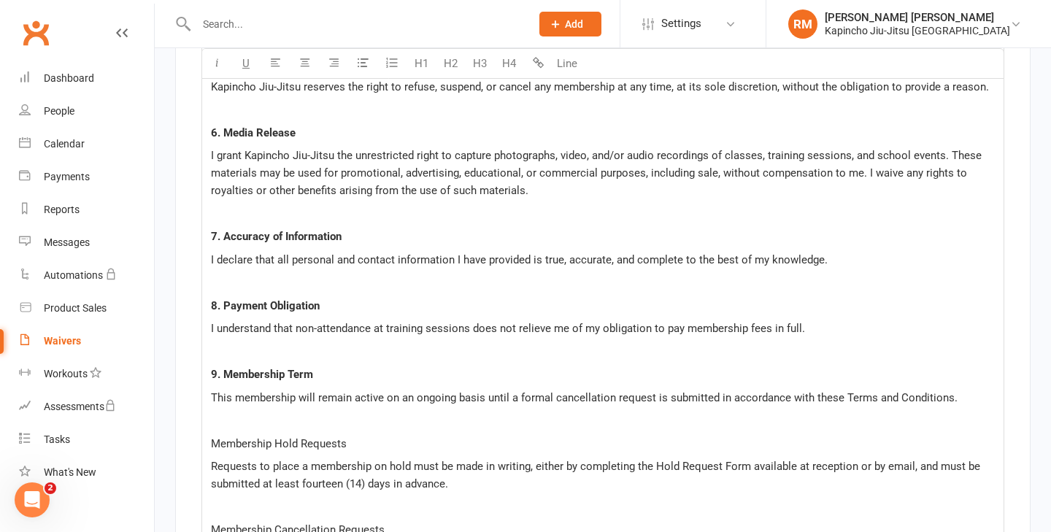
scroll to position [3717, 0]
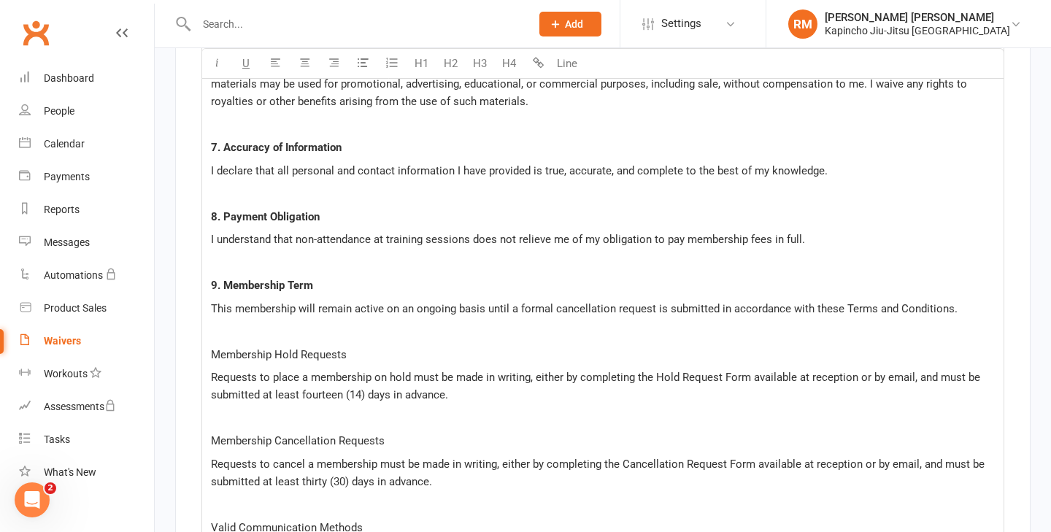
click at [211, 348] on span "Membership Hold Requests" at bounding box center [279, 354] width 136 height 13
click at [241, 355] on span "10. Membership Hold Requests" at bounding box center [287, 354] width 153 height 13
click at [208, 437] on div "I, ﻿ {Full Name} , hereby accept and agree to the following Terms and Condition…" at bounding box center [602, 101] width 801 height 1144
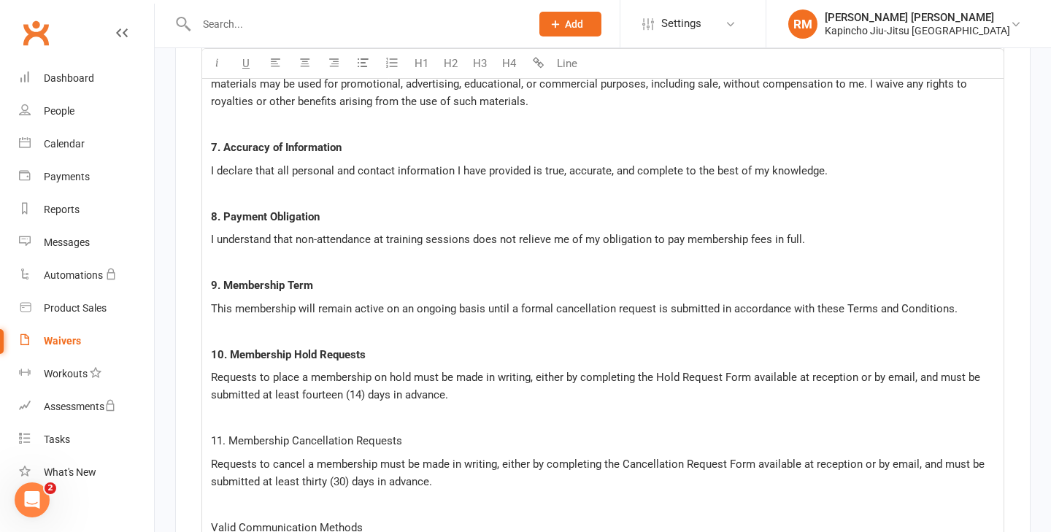
click at [267, 436] on span "11. Membership Cancellation Requests" at bounding box center [306, 440] width 191 height 13
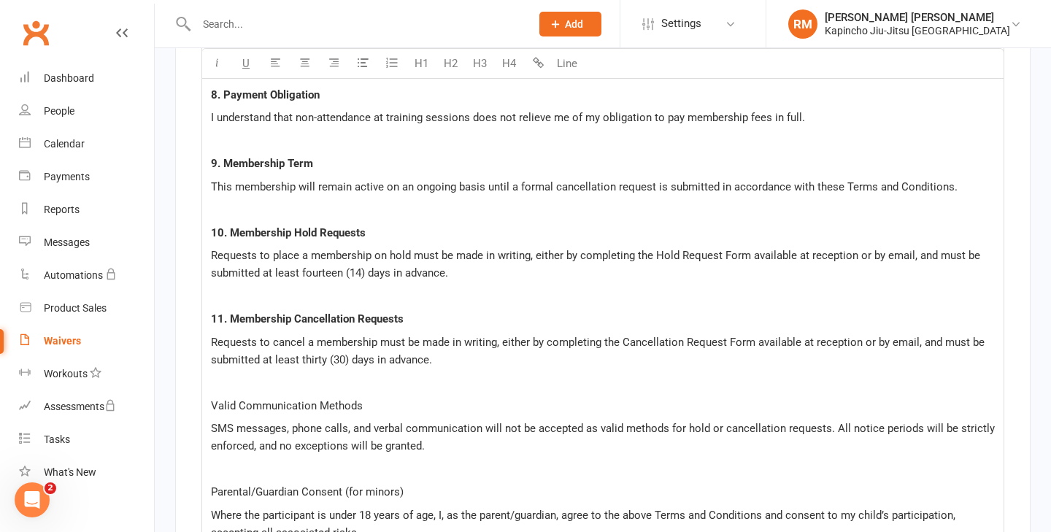
scroll to position [3898, 0]
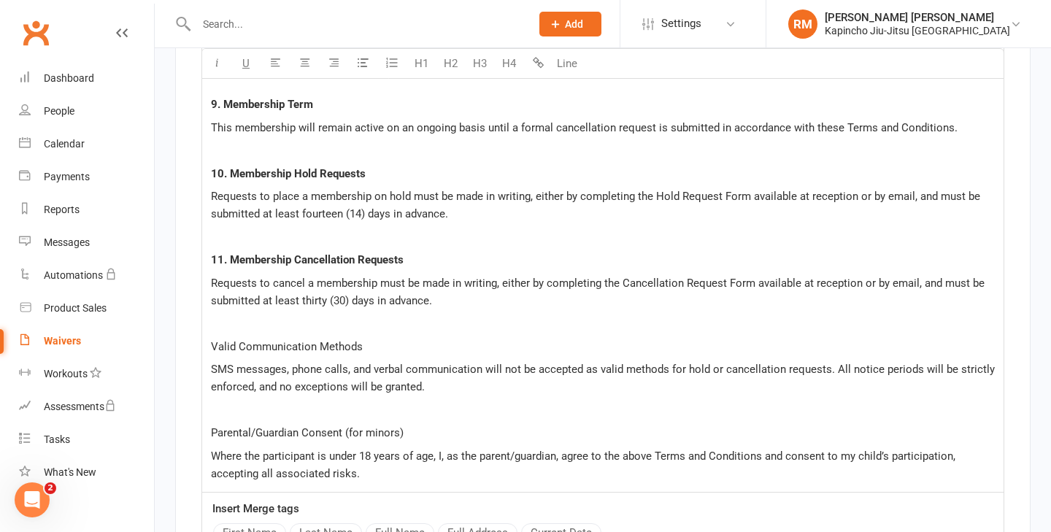
click at [256, 340] on span "12. Valid Communication Methods" at bounding box center [295, 346] width 169 height 13
click at [215, 427] on span "Parental/Guardian Consent (for minors)" at bounding box center [307, 432] width 193 height 13
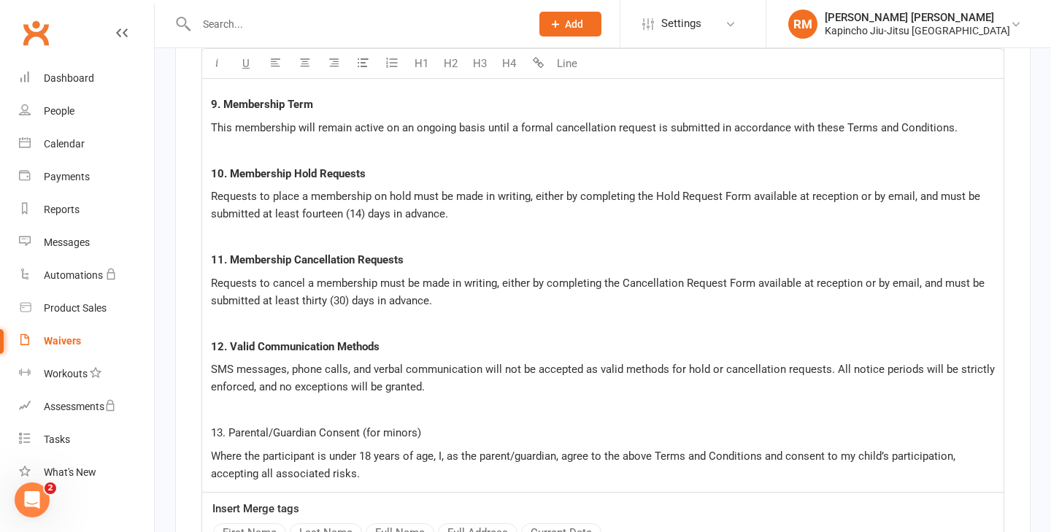
click at [252, 433] on span "13. Parental/Guardian Consent (for minors)" at bounding box center [316, 432] width 210 height 13
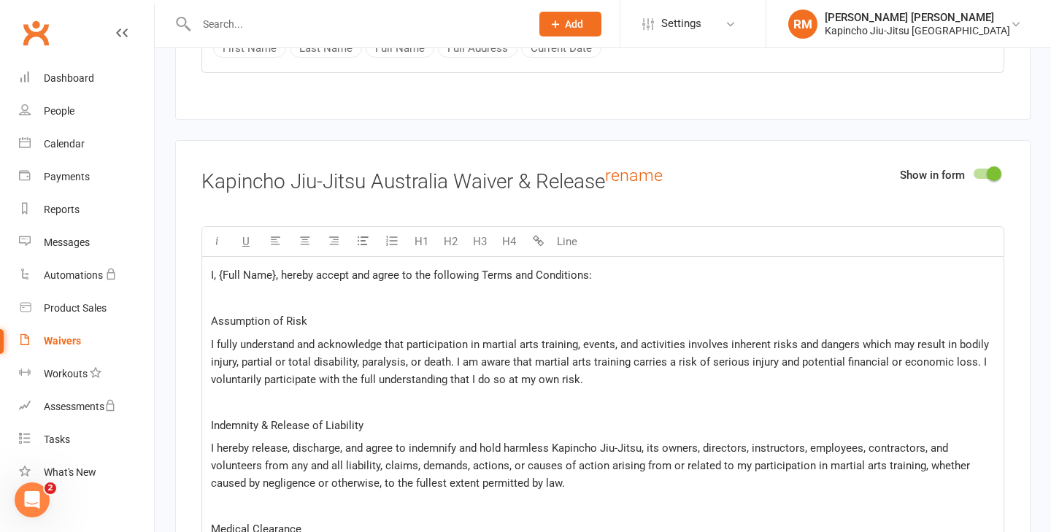
scroll to position [4390, 0]
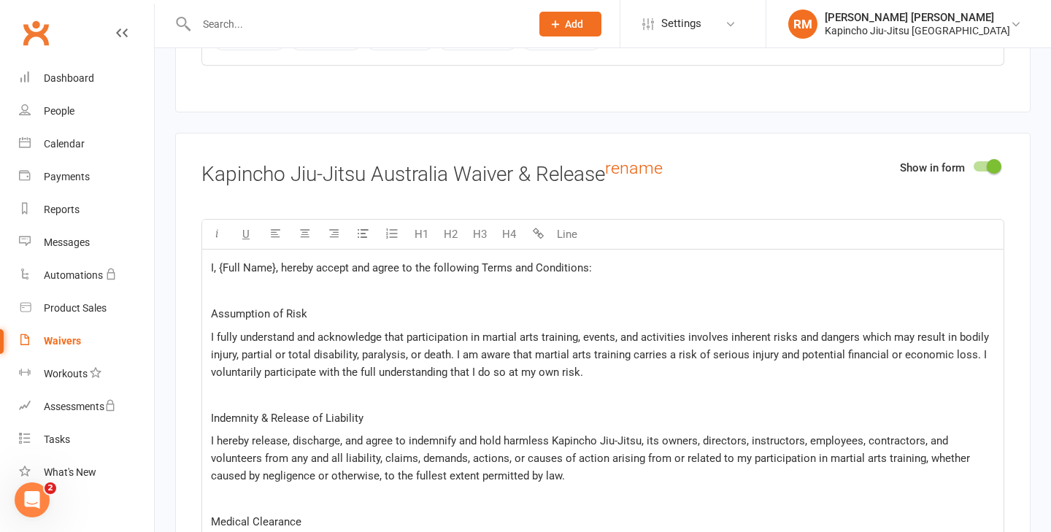
click at [598, 374] on p "I fully understand and acknowledge that participation in martial arts training,…" at bounding box center [603, 354] width 784 height 53
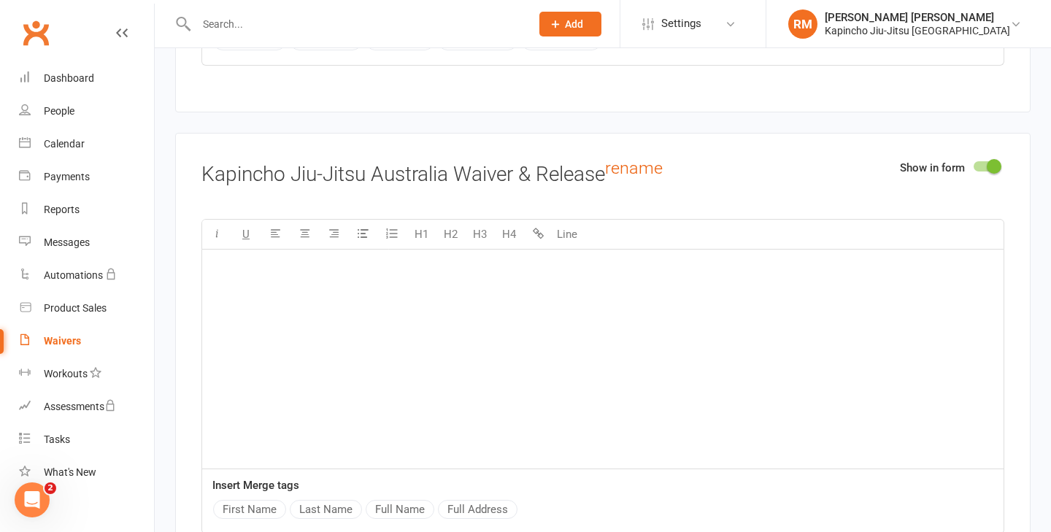
click at [994, 162] on span at bounding box center [993, 166] width 15 height 15
click at [973, 164] on input "checkbox" at bounding box center [973, 164] width 0 height 0
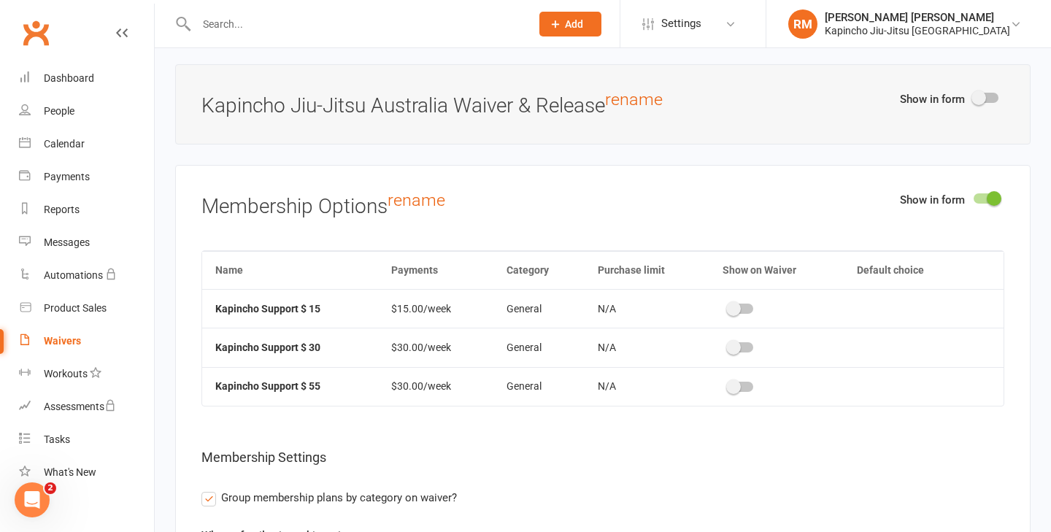
scroll to position [4460, 0]
click at [731, 303] on span at bounding box center [733, 308] width 15 height 15
click at [728, 306] on input "checkbox" at bounding box center [728, 306] width 0 height 0
click at [729, 343] on span at bounding box center [725, 346] width 15 height 15
click at [720, 344] on input "checkbox" at bounding box center [720, 344] width 0 height 0
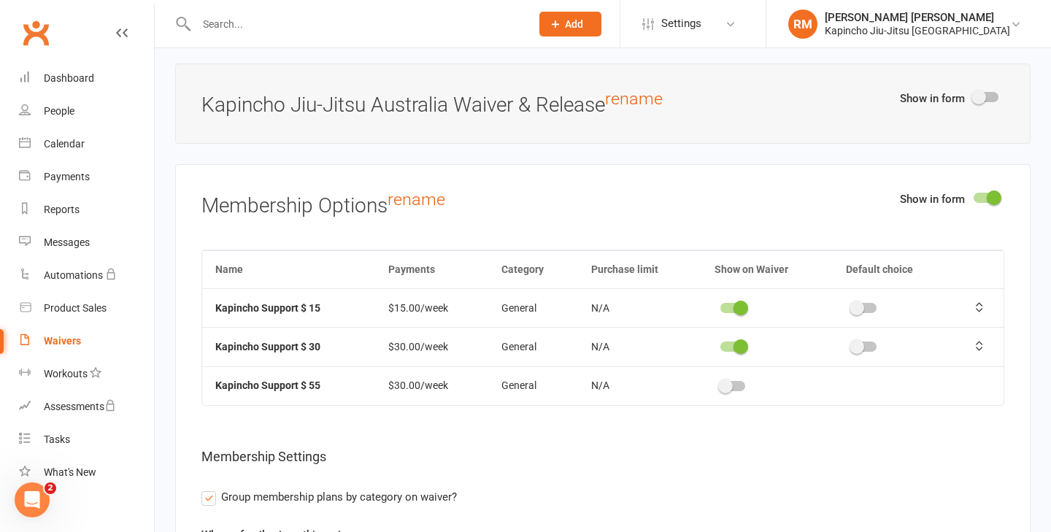
click at [726, 380] on span at bounding box center [725, 386] width 15 height 15
click at [720, 384] on input "checkbox" at bounding box center [720, 384] width 0 height 0
click at [862, 380] on span at bounding box center [856, 386] width 15 height 15
click at [851, 384] on input "checkbox" at bounding box center [851, 384] width 0 height 0
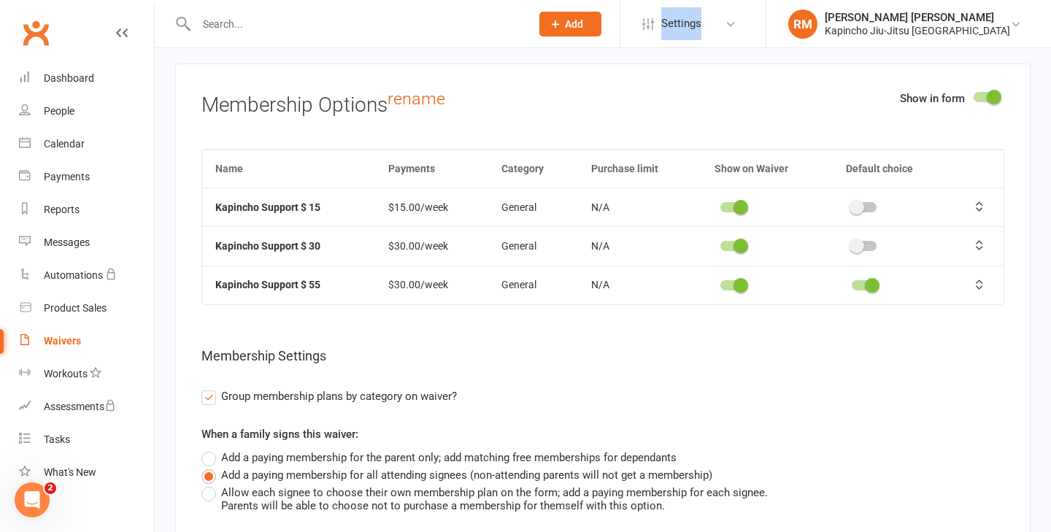
scroll to position [4571, 0]
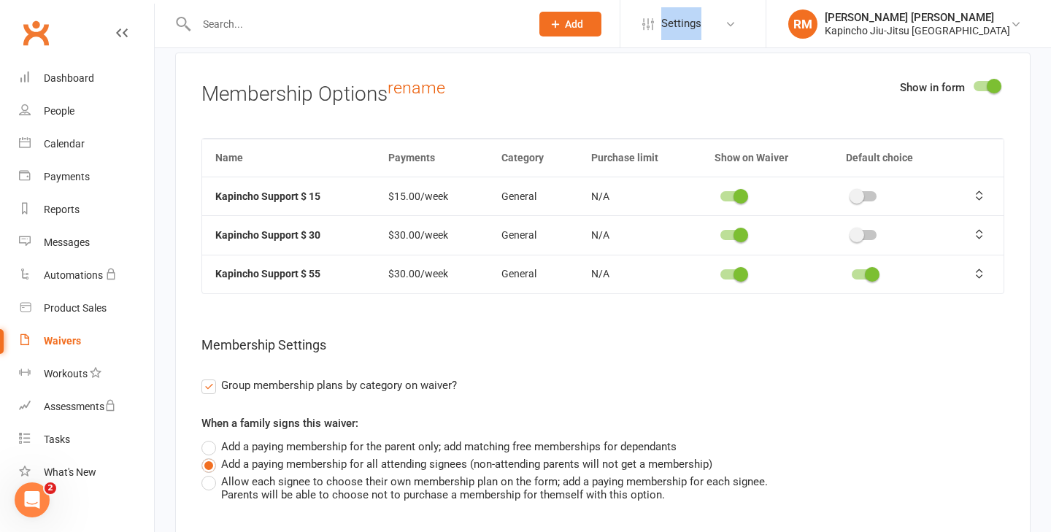
click at [204, 382] on label "Group membership plans by category on waiver?" at bounding box center [328, 385] width 255 height 18
click at [204, 376] on input "Group membership plans by category on waiver?" at bounding box center [205, 376] width 9 height 0
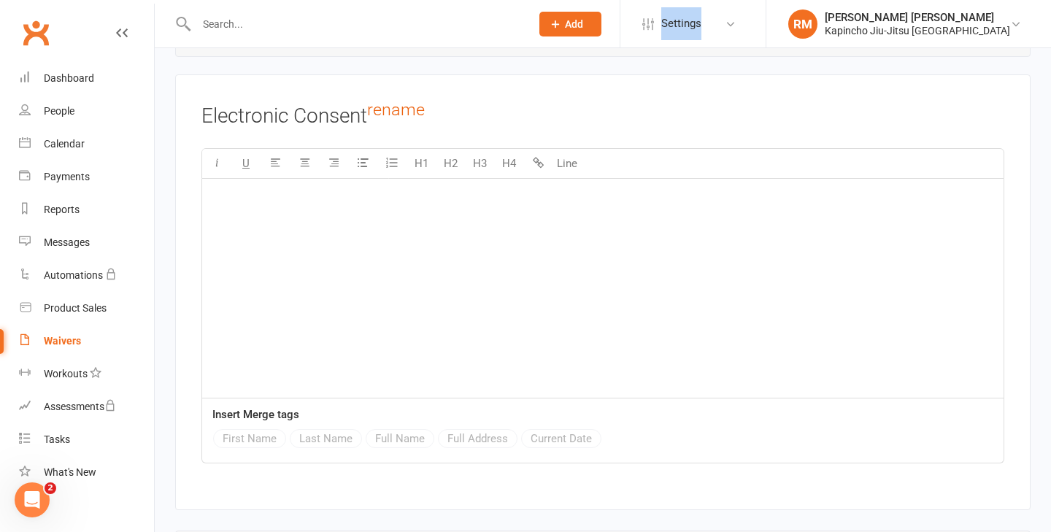
scroll to position [5446, 0]
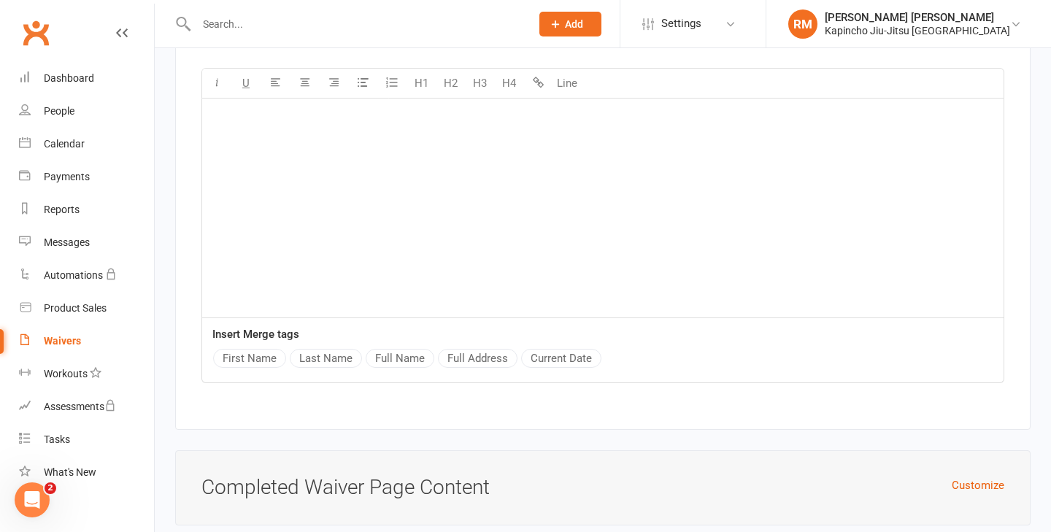
click at [437, 240] on div "﻿" at bounding box center [602, 208] width 801 height 219
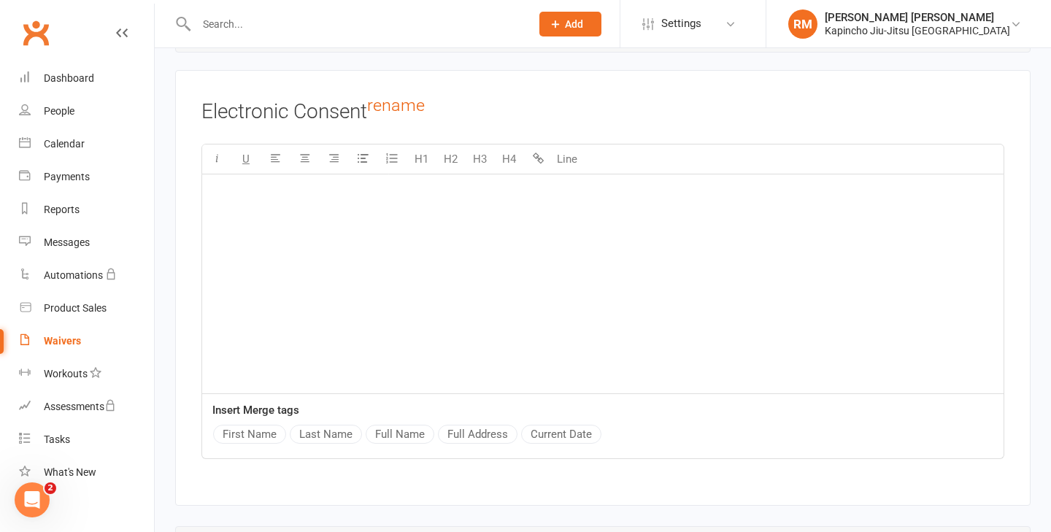
scroll to position [5349, 0]
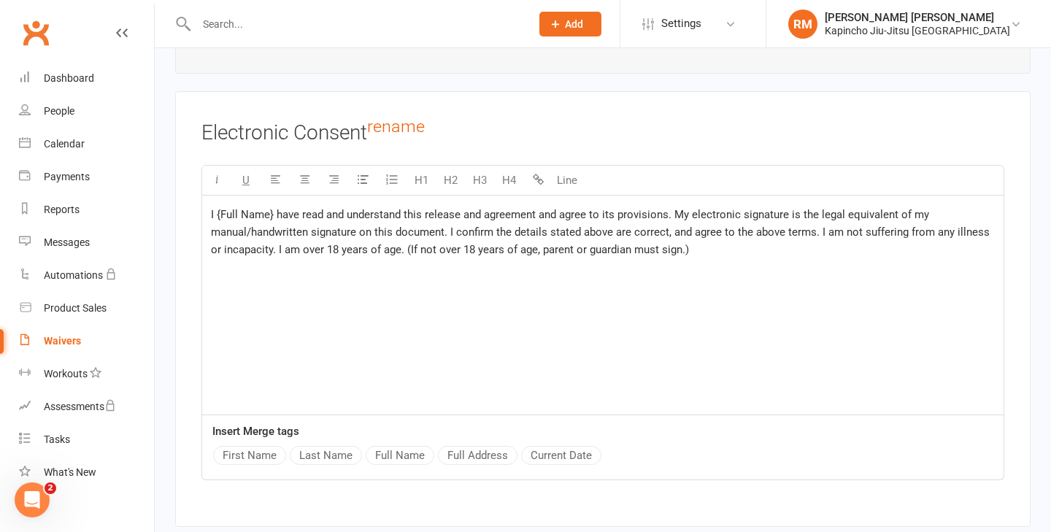
click at [275, 208] on span "I {Full Name} have read and understand this release and agreement and agree to …" at bounding box center [601, 232] width 781 height 48
click at [387, 446] on button "Full Name" at bounding box center [400, 455] width 69 height 19
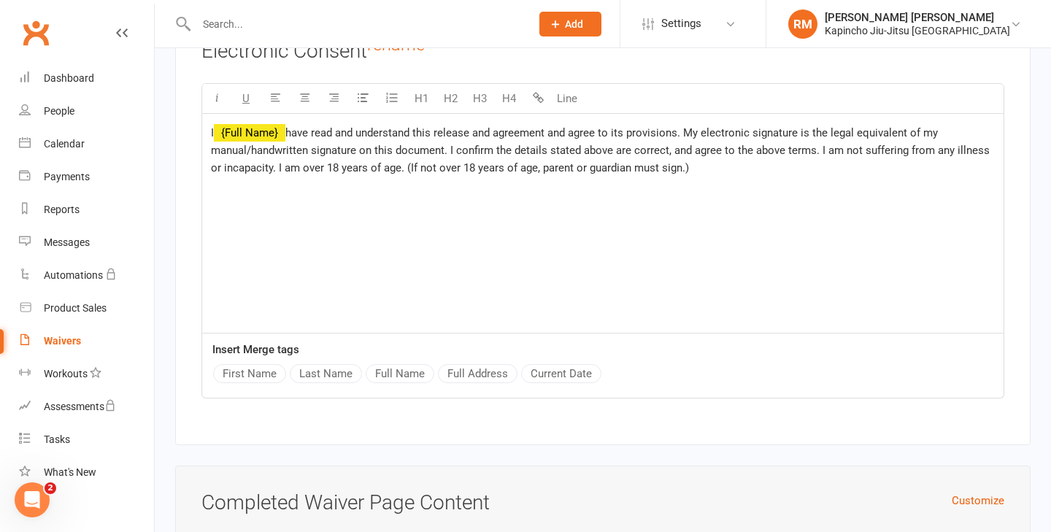
scroll to position [5613, 0]
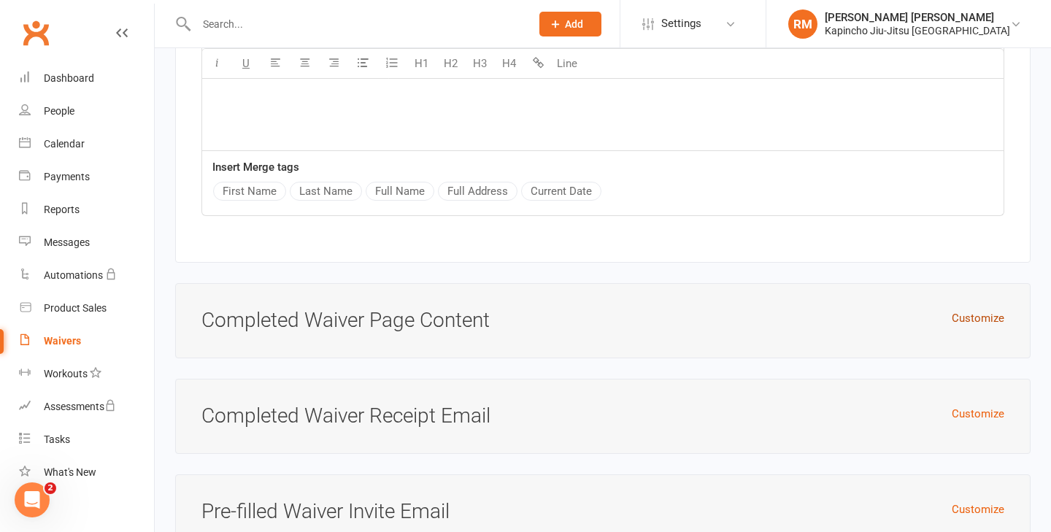
click at [992, 314] on button "Customize" at bounding box center [977, 318] width 53 height 18
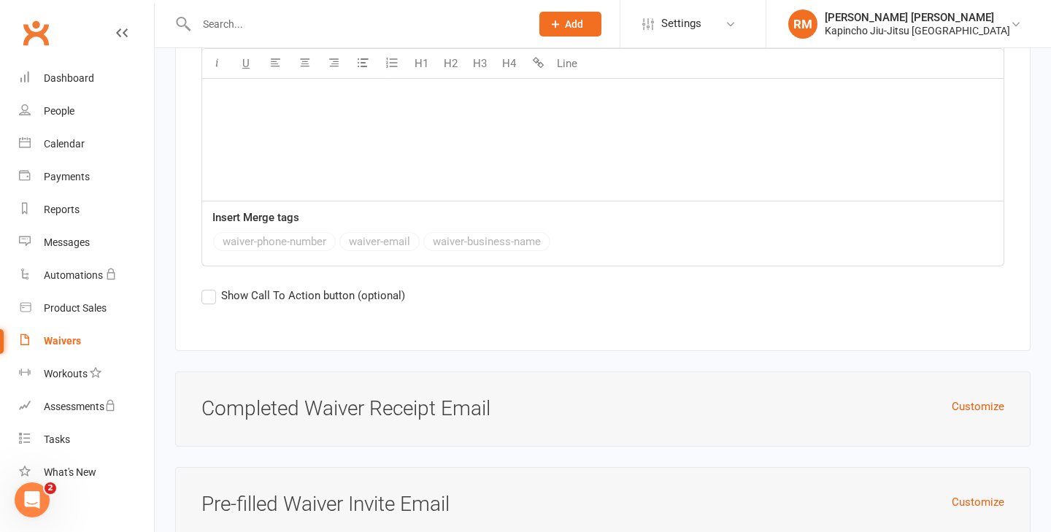
scroll to position [6165, 0]
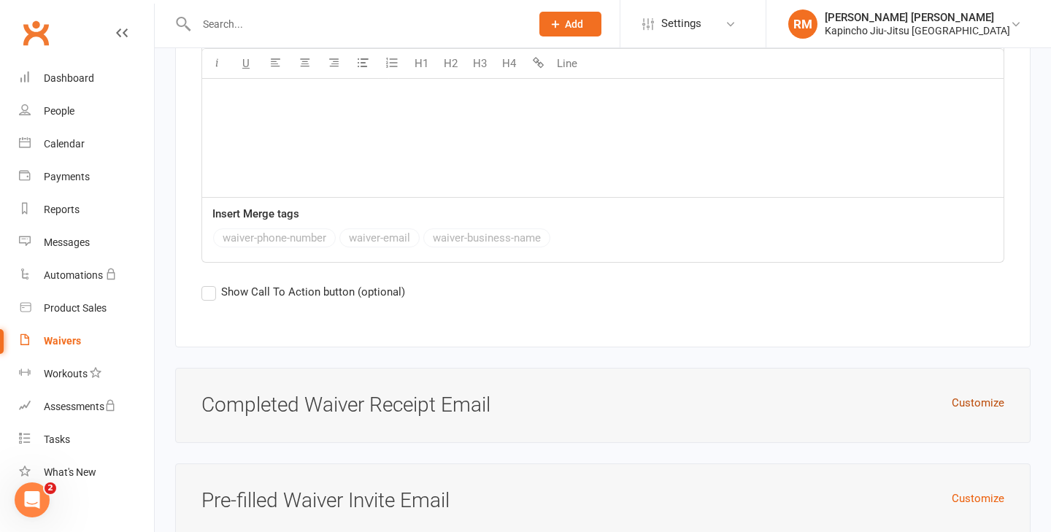
click at [997, 396] on button "Customize" at bounding box center [977, 403] width 53 height 18
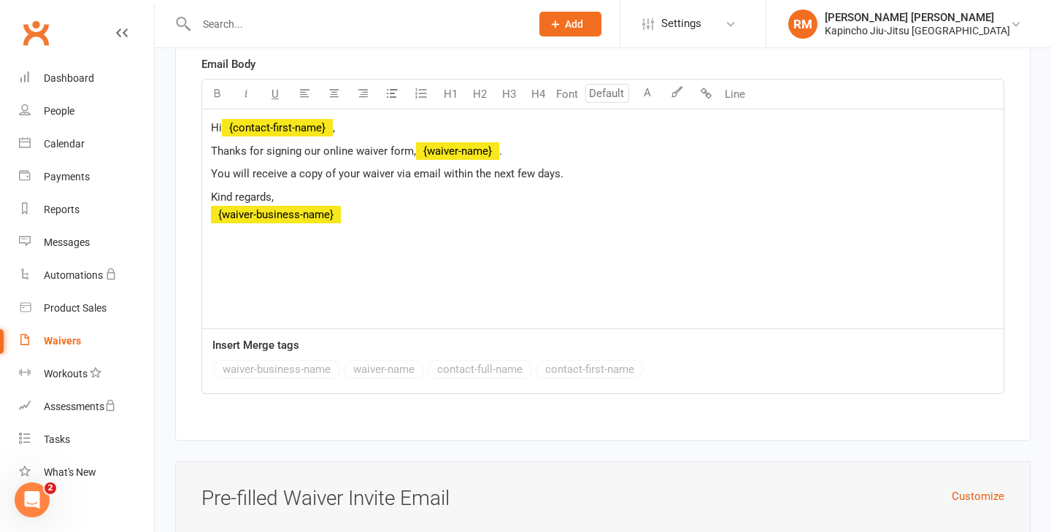
scroll to position [6901, 0]
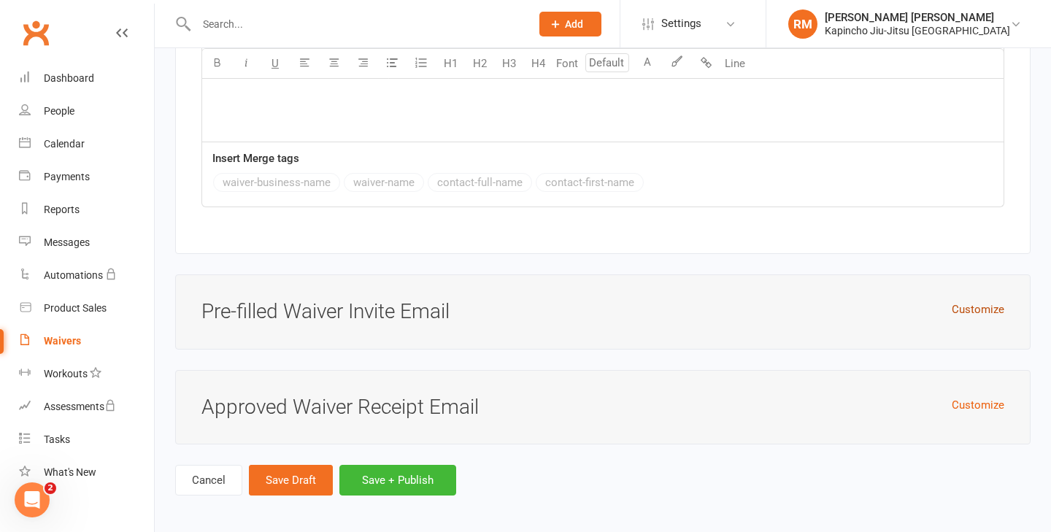
click at [992, 301] on button "Customize" at bounding box center [977, 310] width 53 height 18
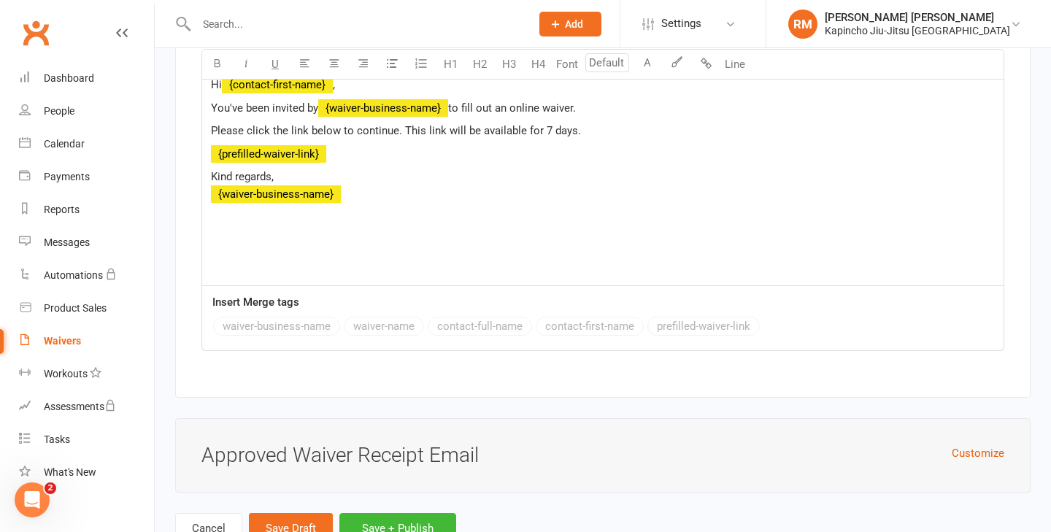
scroll to position [7398, 0]
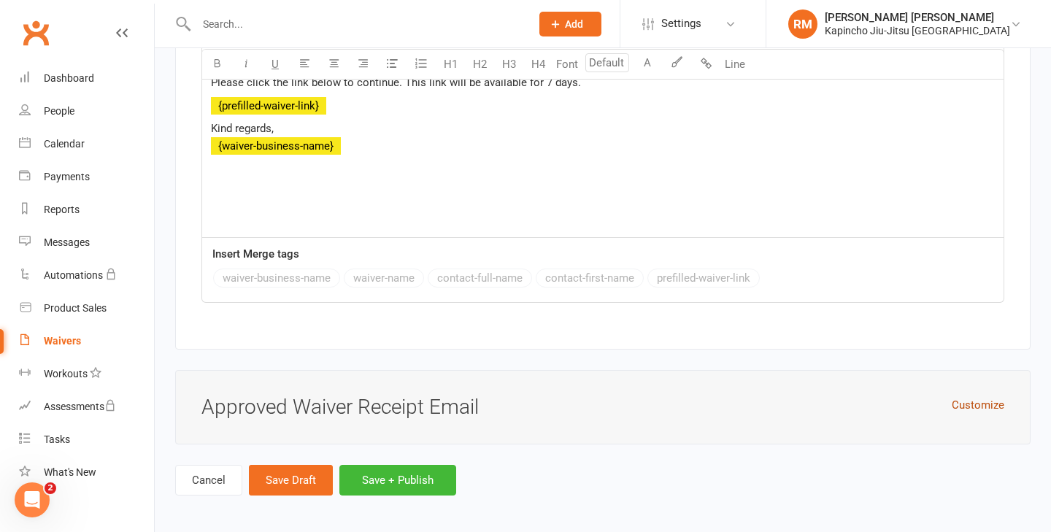
click at [985, 398] on button "Customize" at bounding box center [977, 405] width 53 height 18
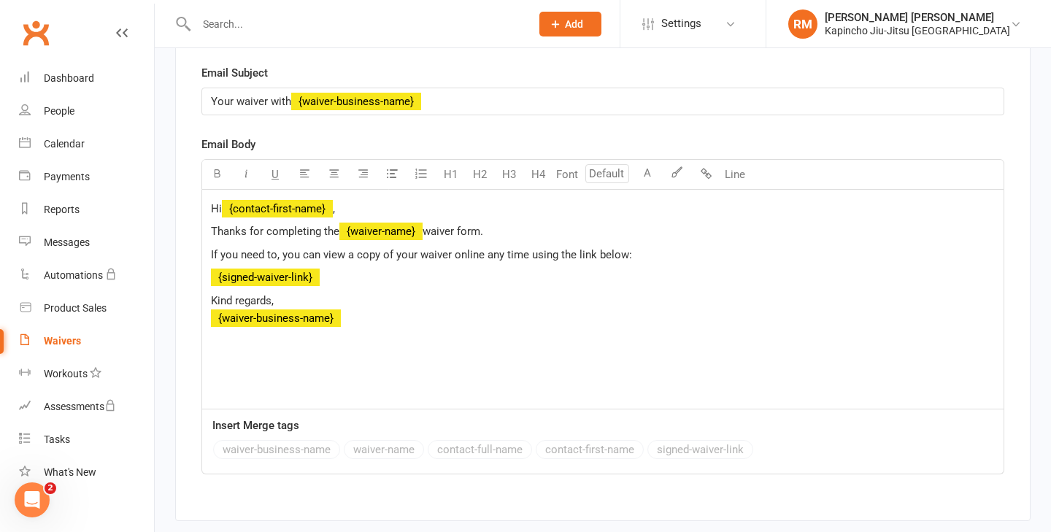
scroll to position [7896, 0]
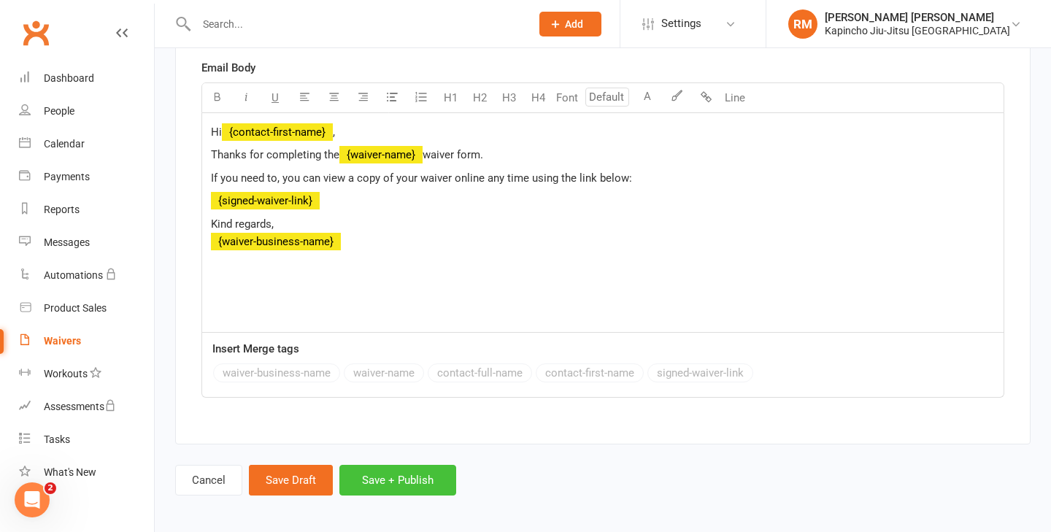
click at [403, 473] on button "Save + Publish" at bounding box center [397, 480] width 117 height 31
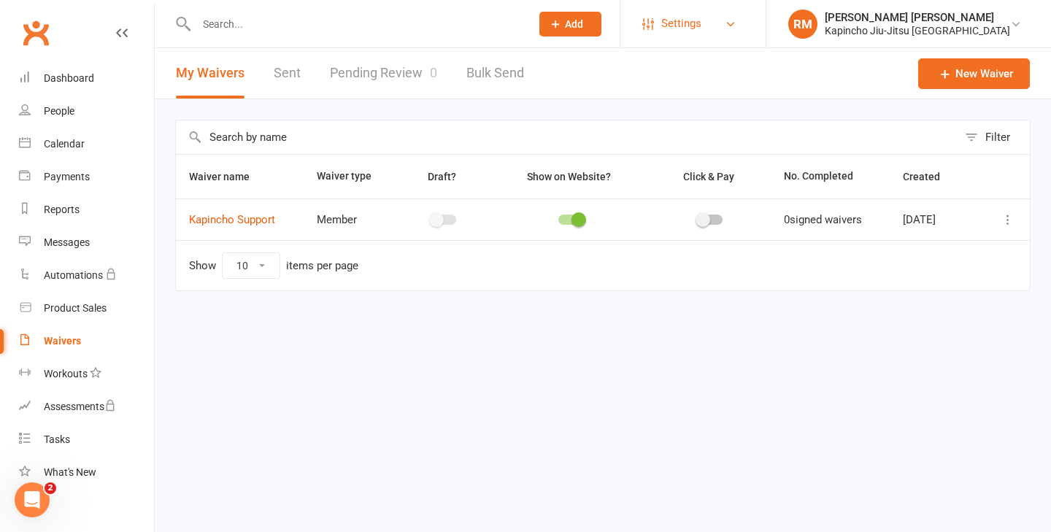
click at [743, 35] on link "Settings" at bounding box center [692, 23] width 101 height 33
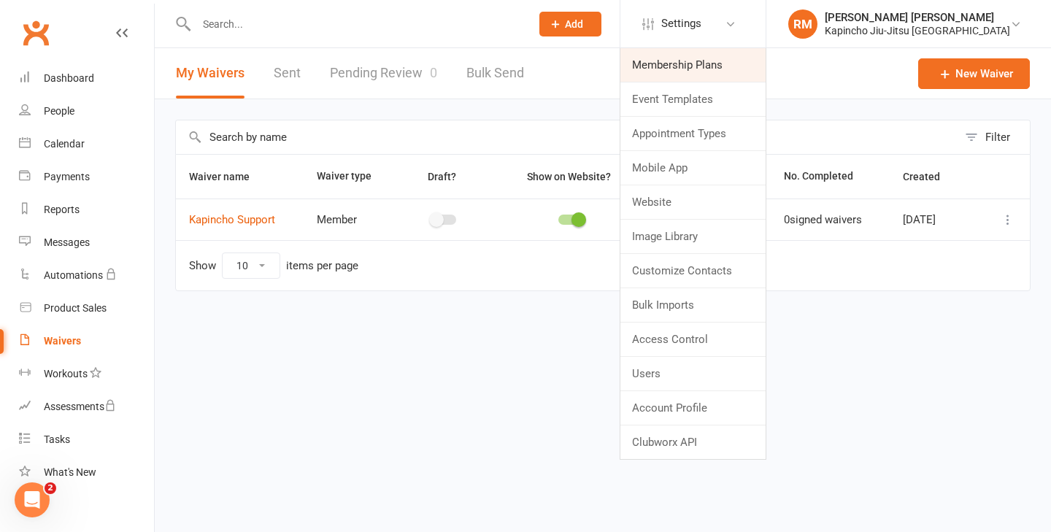
click at [733, 58] on link "Membership Plans" at bounding box center [692, 65] width 145 height 34
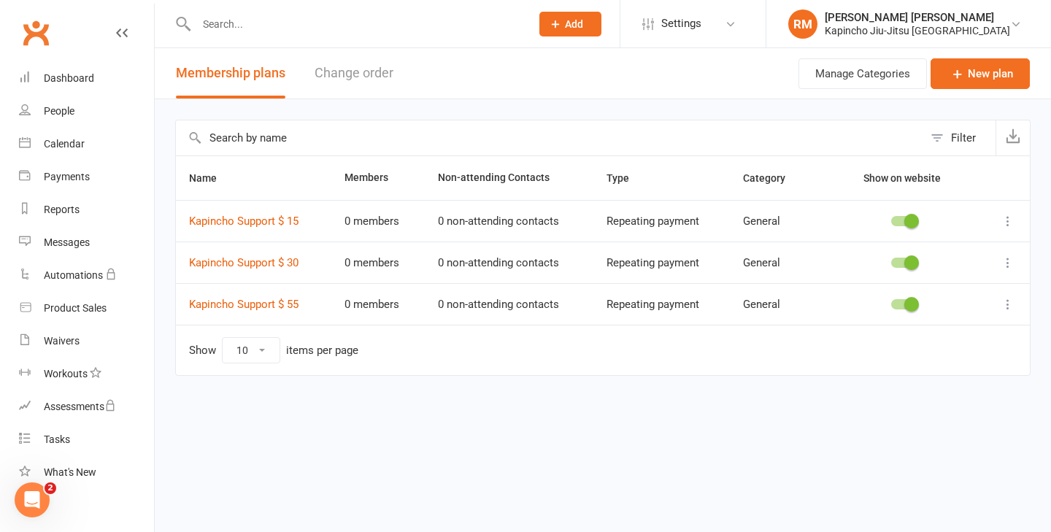
click at [1011, 305] on icon at bounding box center [1007, 304] width 15 height 15
click at [954, 328] on link "Edit" at bounding box center [943, 332] width 144 height 29
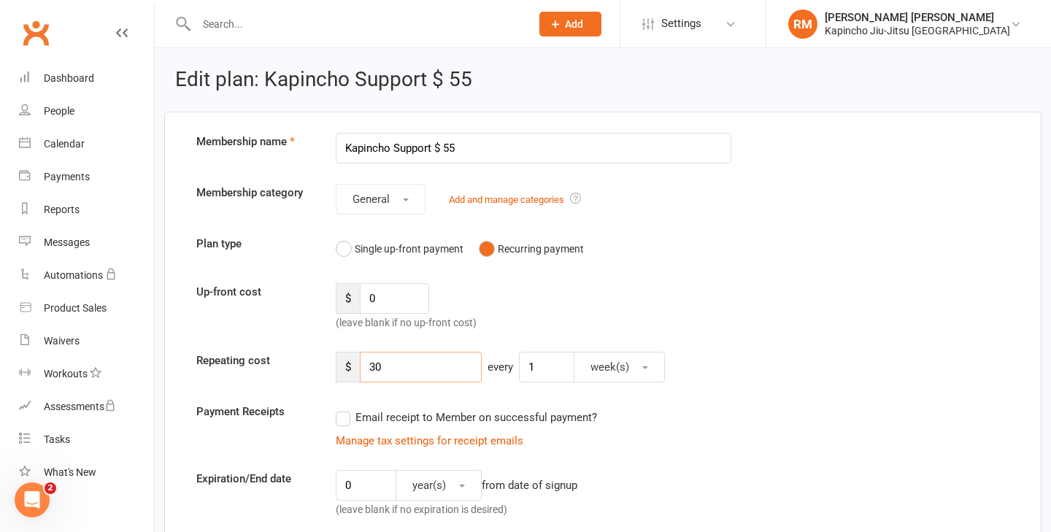
click at [413, 365] on input "30" at bounding box center [421, 367] width 122 height 31
type input "50"
click at [491, 155] on input "Kapincho Support $ 55" at bounding box center [533, 148] width 395 height 31
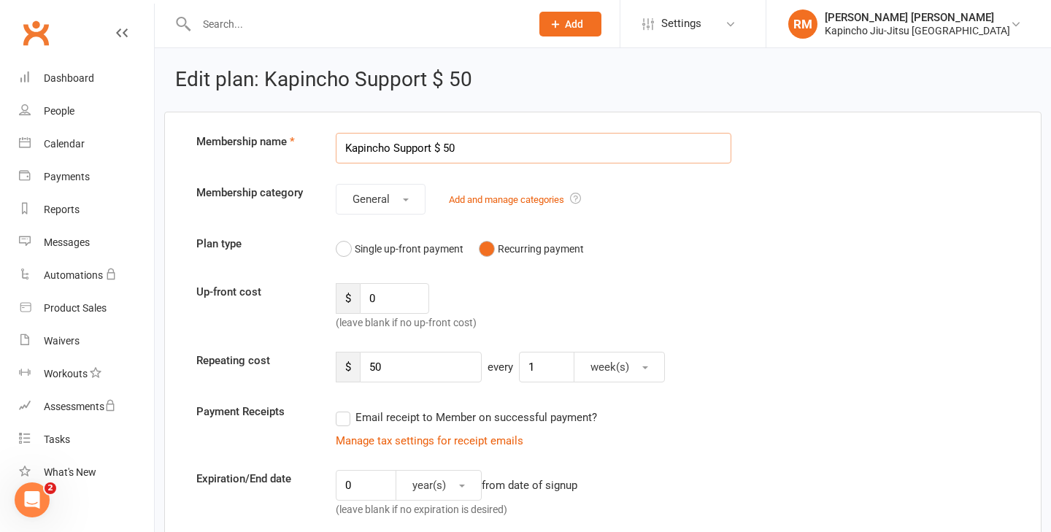
type input "Kapincho Support $ 50"
click at [851, 295] on div "Up-front cost $ 0 (leave blank if no up-front cost)" at bounding box center [602, 307] width 835 height 48
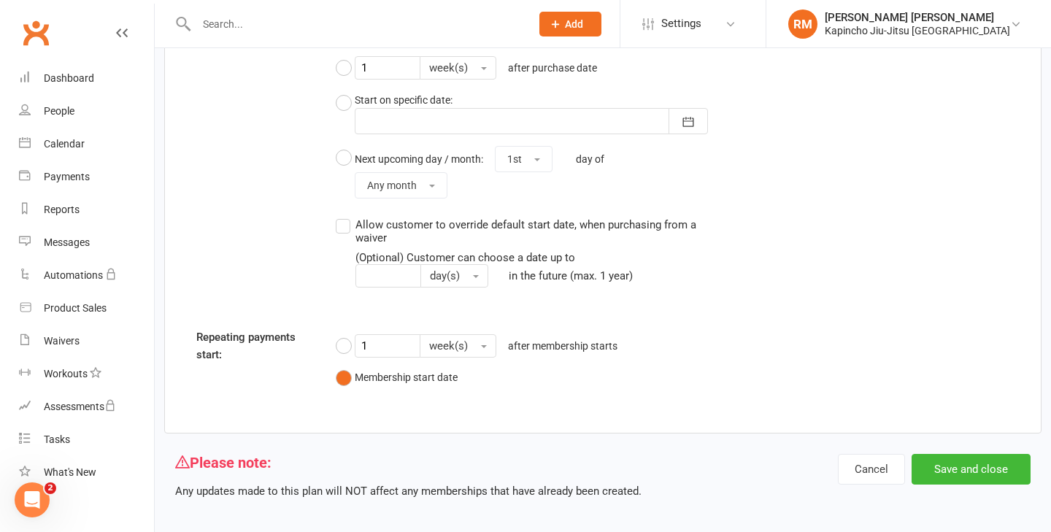
scroll to position [1160, 0]
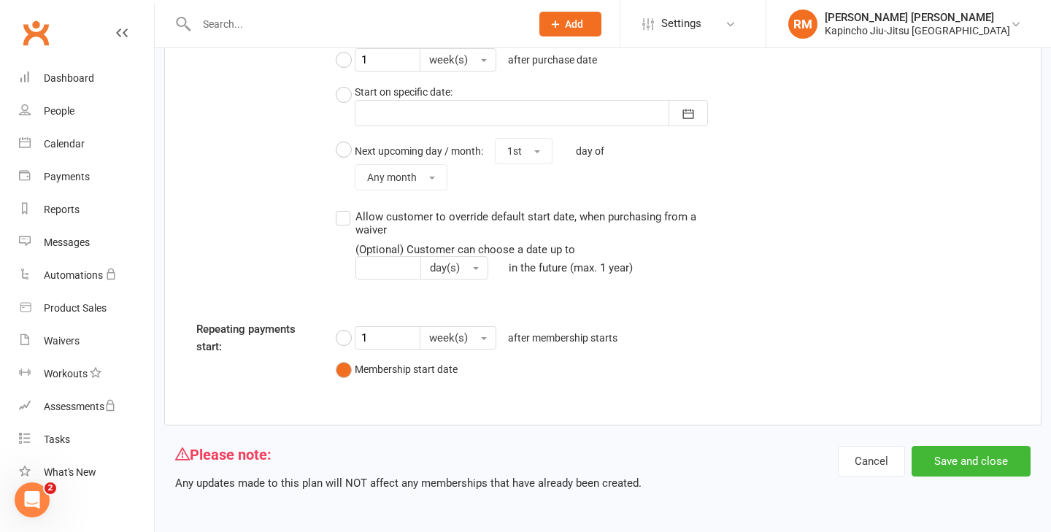
click at [975, 476] on div "Cancel Save and close" at bounding box center [934, 469] width 193 height 46
click at [960, 458] on button "Save and close" at bounding box center [970, 461] width 119 height 31
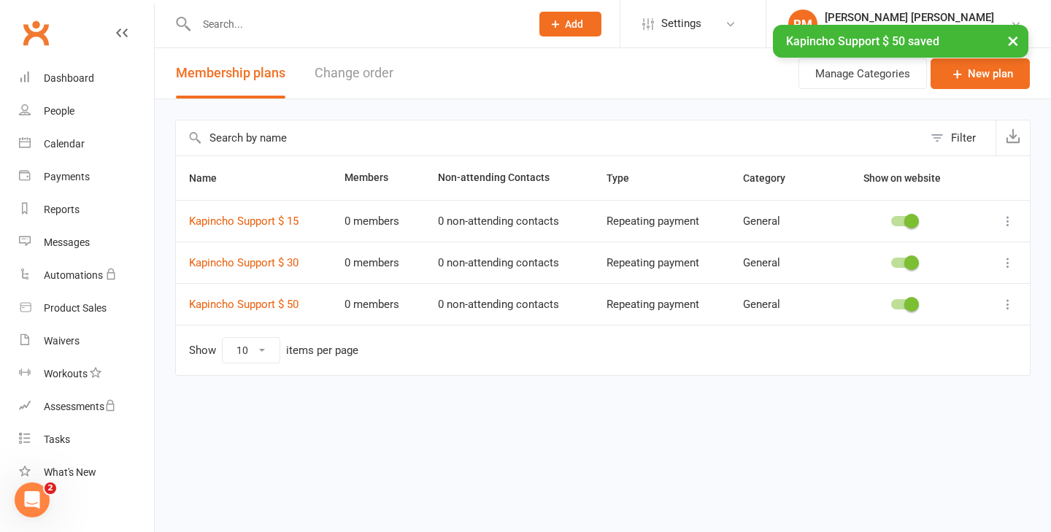
click at [748, 25] on div "× Kapincho Support $ 50 saved" at bounding box center [516, 25] width 1032 height 0
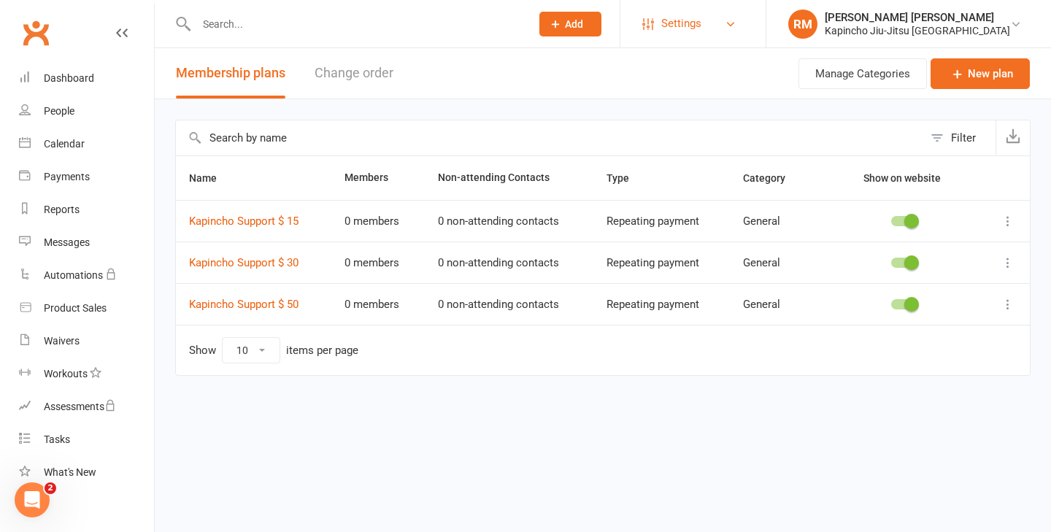
click at [743, 21] on link "Settings" at bounding box center [692, 23] width 101 height 33
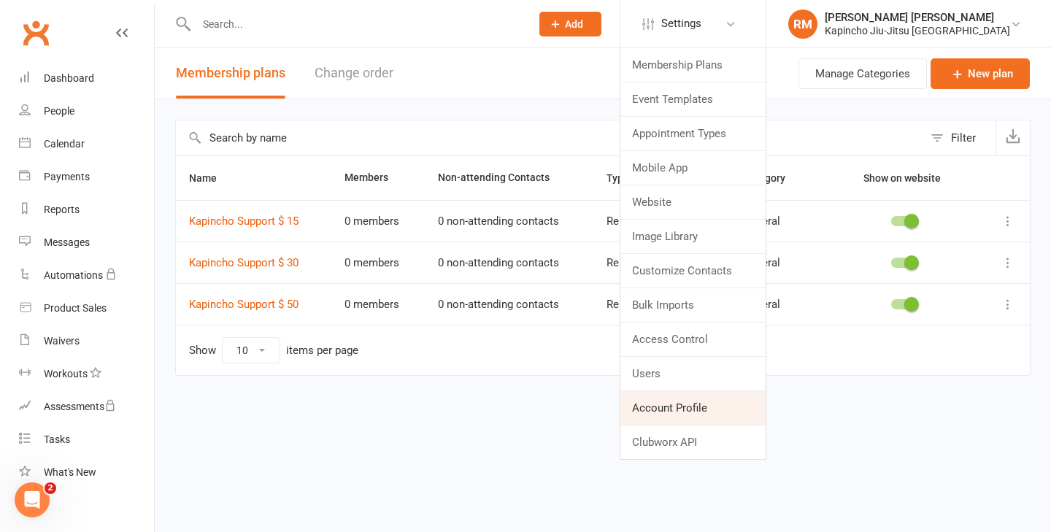
click at [727, 412] on link "Account Profile" at bounding box center [692, 408] width 145 height 34
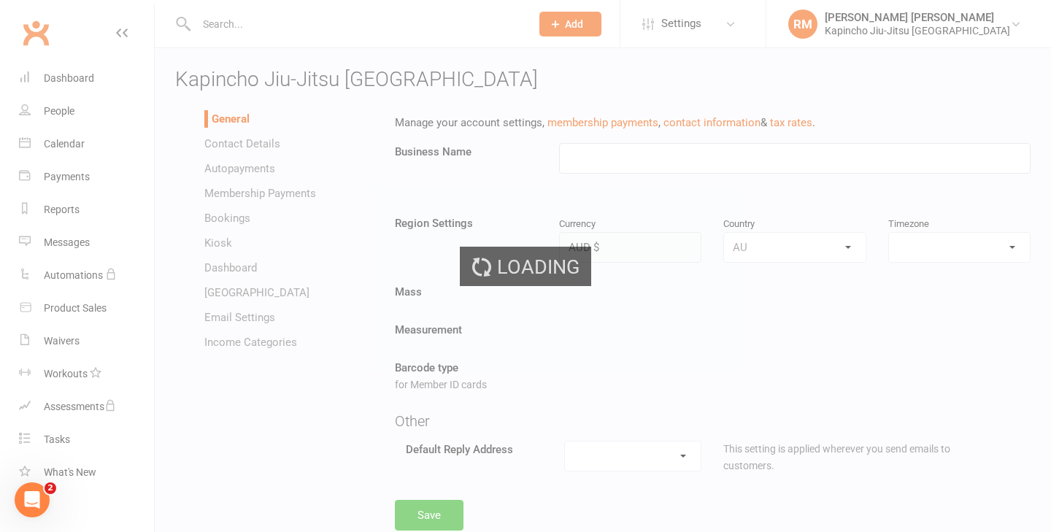
type input "Kapincho Jiu-Jitsu [GEOGRAPHIC_DATA]"
select select "[GEOGRAPHIC_DATA]/[GEOGRAPHIC_DATA]"
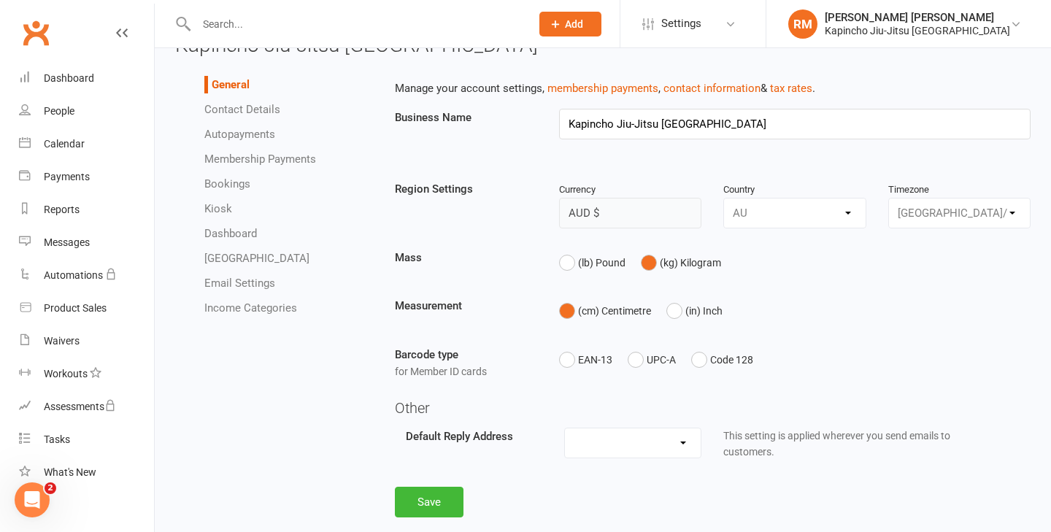
scroll to position [33, 0]
click at [242, 142] on link "Autopayments" at bounding box center [239, 135] width 71 height 13
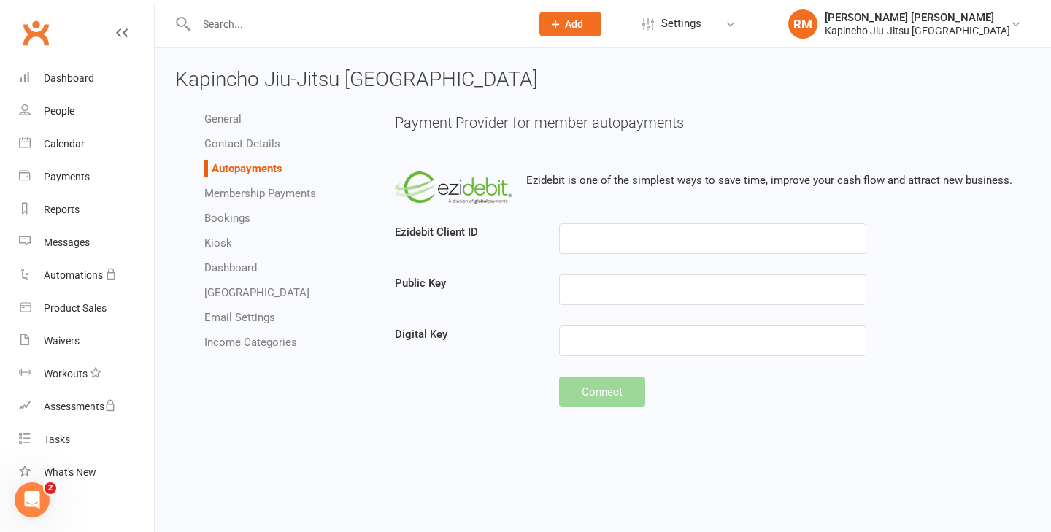
click at [279, 196] on link "Membership Payments" at bounding box center [260, 193] width 112 height 13
select select "1905"
select select "expire_class_packs_on_booking_creation"
select select "allow_make_up_classes_for_expired_memberships_up_to_90d"
select select "autofail_policy_process_manually"
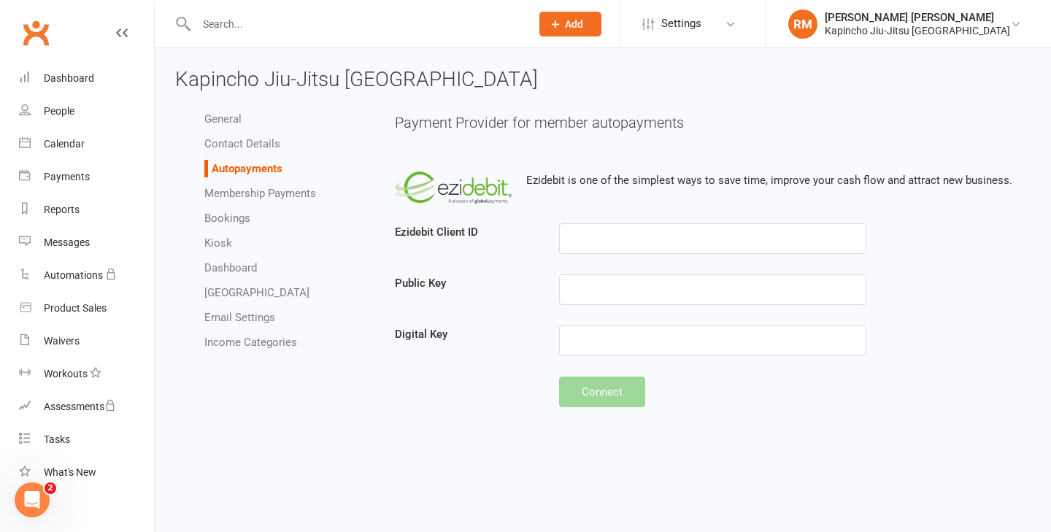
select select "reactivate_if_cancelled_yesterday_or_earlier"
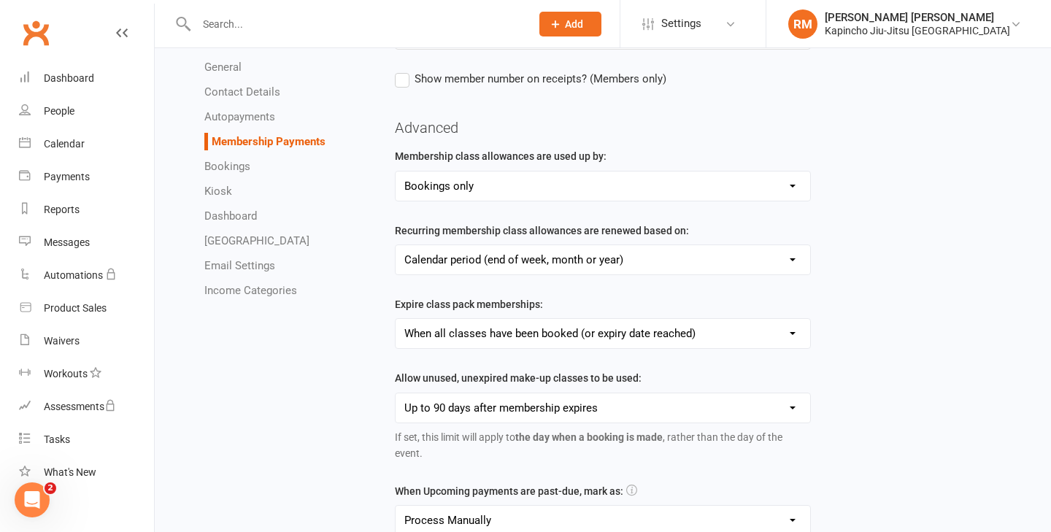
scroll to position [249, 0]
click at [228, 109] on li "Autopayments" at bounding box center [288, 117] width 169 height 18
click at [226, 119] on link "Autopayments" at bounding box center [239, 116] width 71 height 13
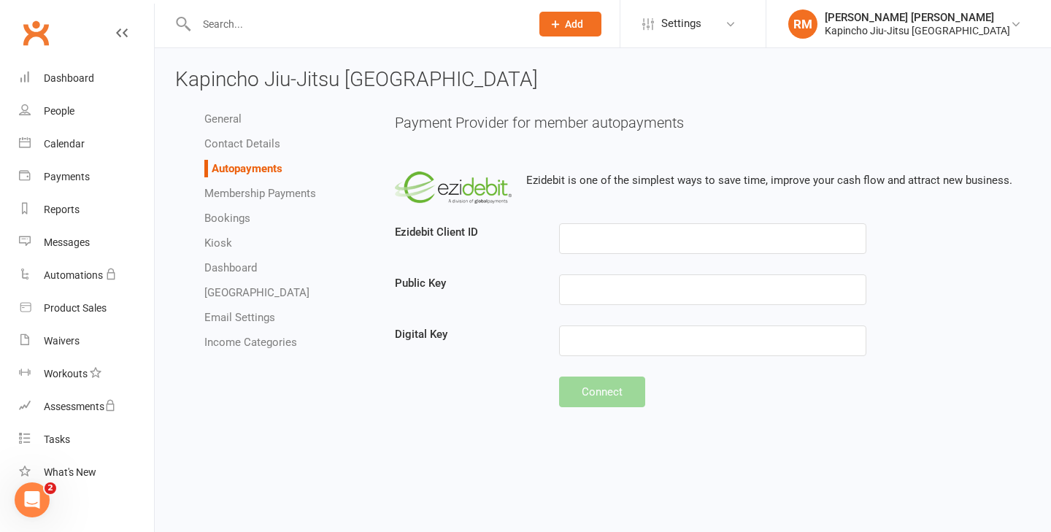
click at [495, 217] on div "Ezidebit is one of the simplest ways to save time, improve your cash flow and a…" at bounding box center [713, 190] width 636 height 66
click at [474, 199] on img at bounding box center [453, 187] width 117 height 32
click at [63, 340] on div "Waivers" at bounding box center [62, 341] width 36 height 12
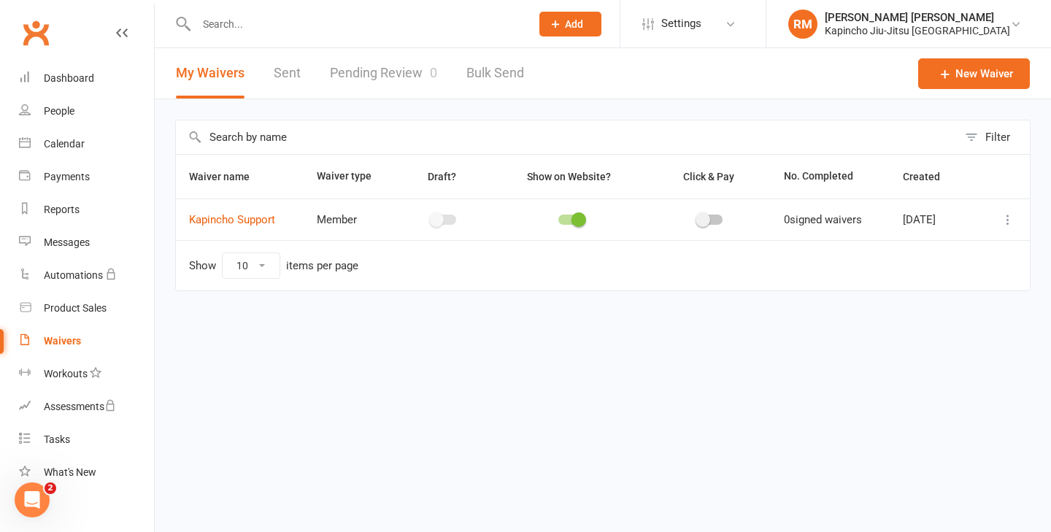
click at [1005, 220] on icon at bounding box center [1007, 219] width 15 height 15
click at [935, 311] on link "Copy external link to clipboard" at bounding box center [929, 306] width 171 height 29
click at [494, 352] on html "Prospect Member Non-attending contact Class / event Appointment Task Membership…" at bounding box center [525, 176] width 1051 height 352
click at [1008, 221] on icon at bounding box center [1007, 219] width 15 height 15
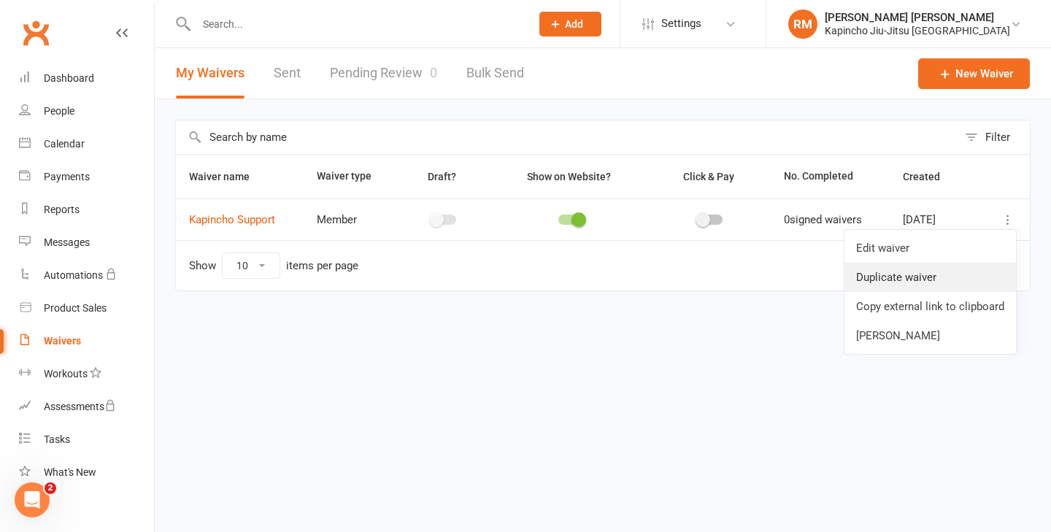
click at [946, 274] on link "Duplicate waiver" at bounding box center [929, 277] width 171 height 29
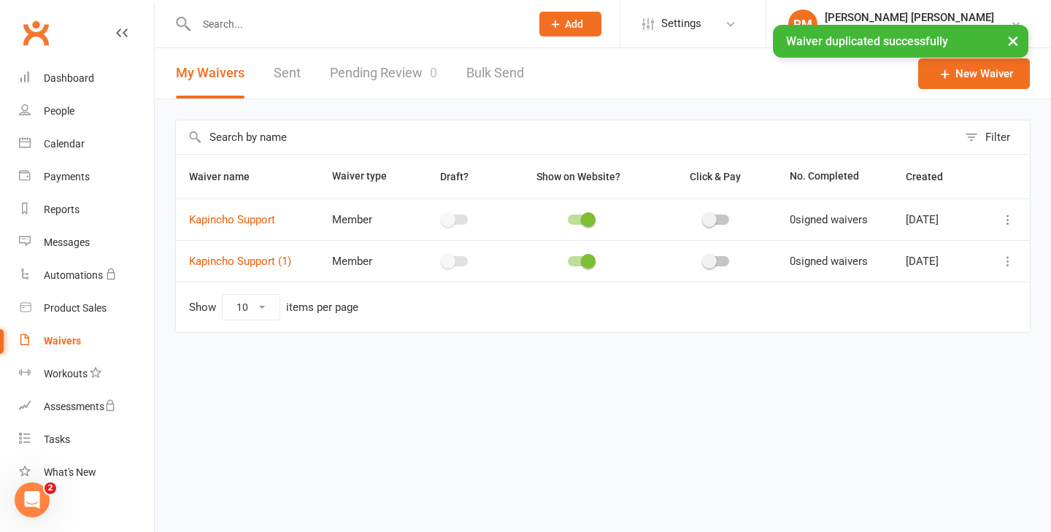
click at [1008, 260] on icon at bounding box center [1007, 261] width 15 height 15
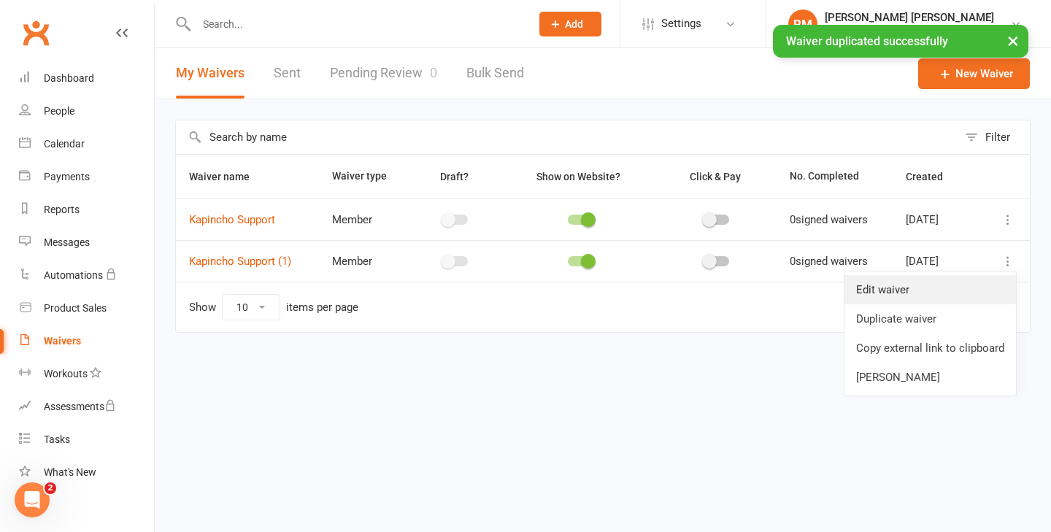
click at [908, 290] on link "Edit waiver" at bounding box center [929, 289] width 171 height 29
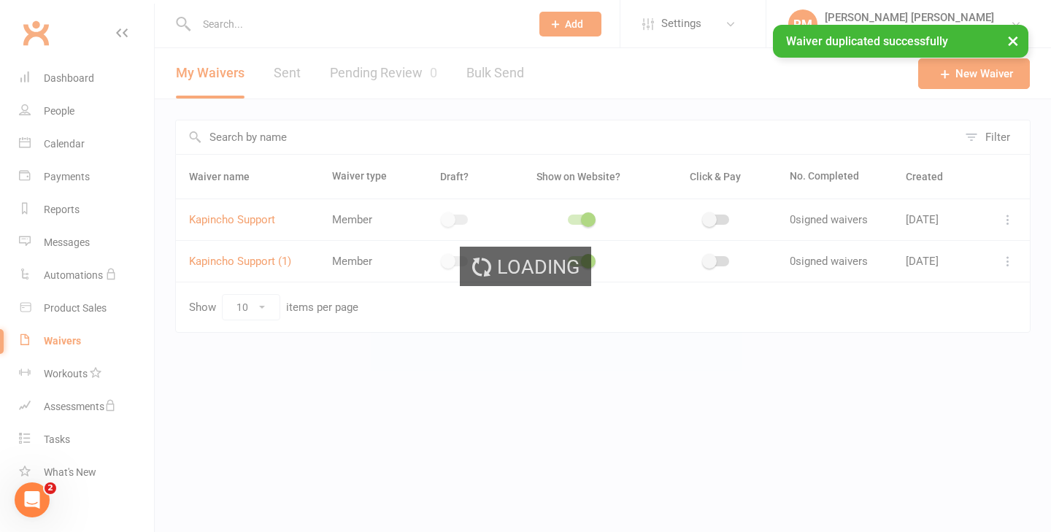
select select "do_not_copy_answers"
select select "checkbox"
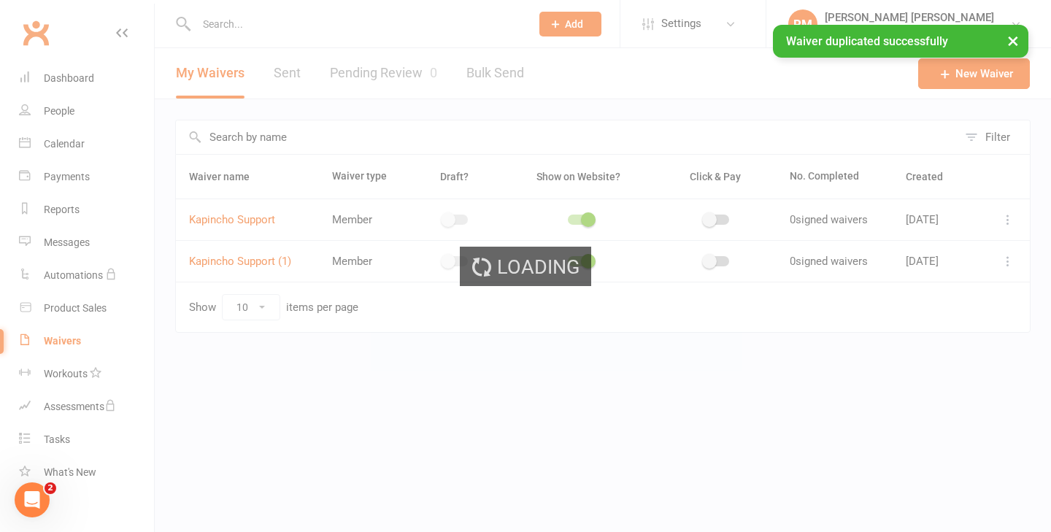
select select "checkbox"
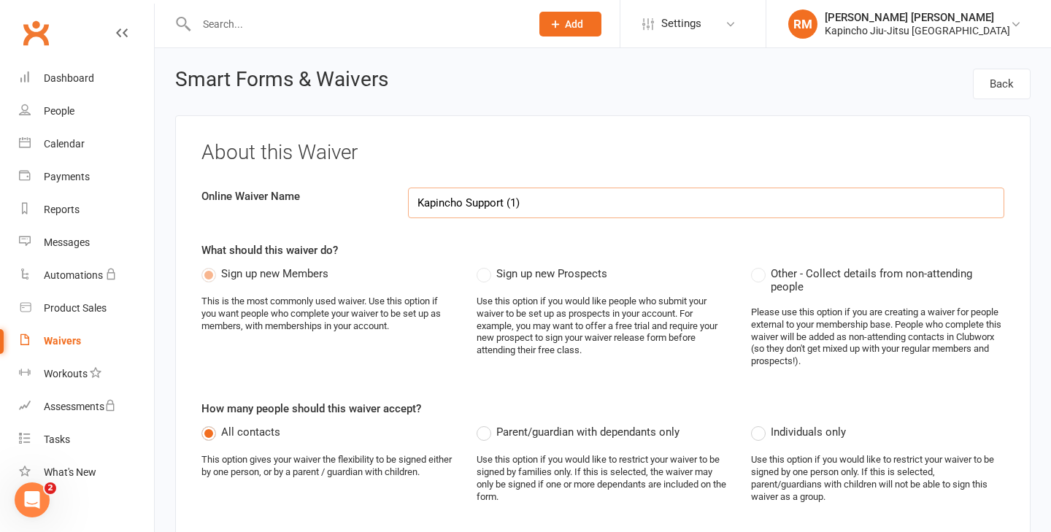
drag, startPoint x: 535, startPoint y: 206, endPoint x: 371, endPoint y: 198, distance: 163.7
click at [373, 199] on div "Online Waiver Name Kapincho Support (1)" at bounding box center [602, 203] width 824 height 31
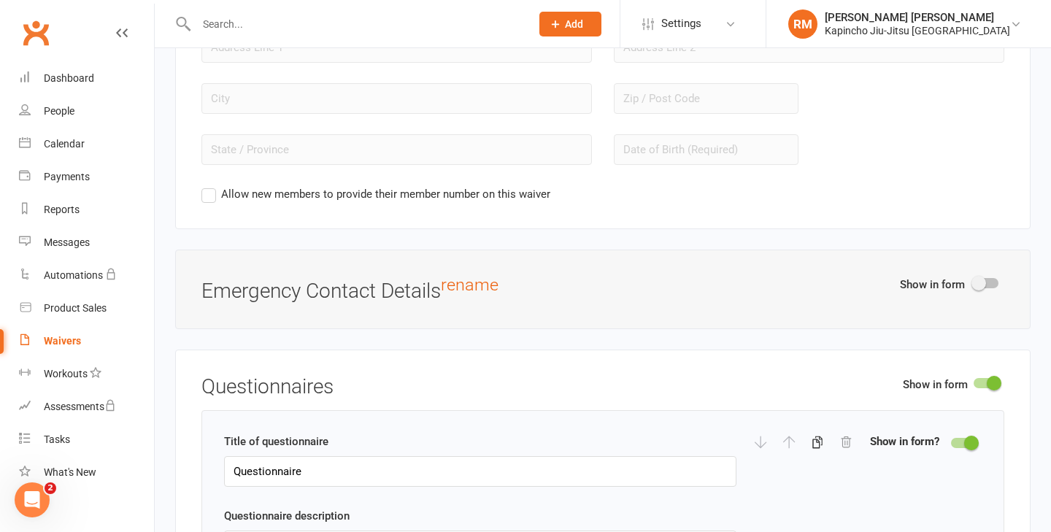
scroll to position [1483, 0]
type input "Waiver and Agreement"
click at [982, 275] on span at bounding box center [978, 282] width 15 height 15
click at [973, 280] on input "checkbox" at bounding box center [973, 280] width 0 height 0
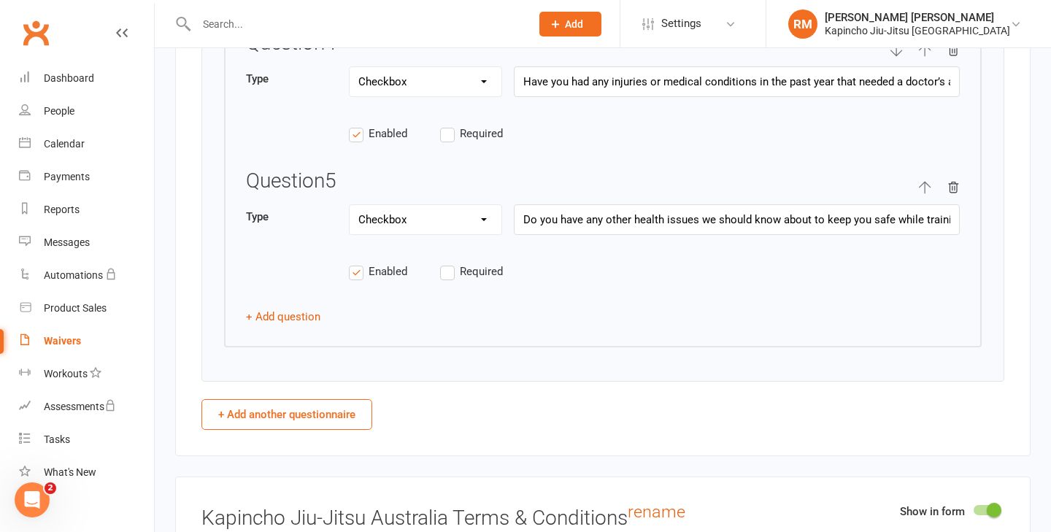
scroll to position [2869, 0]
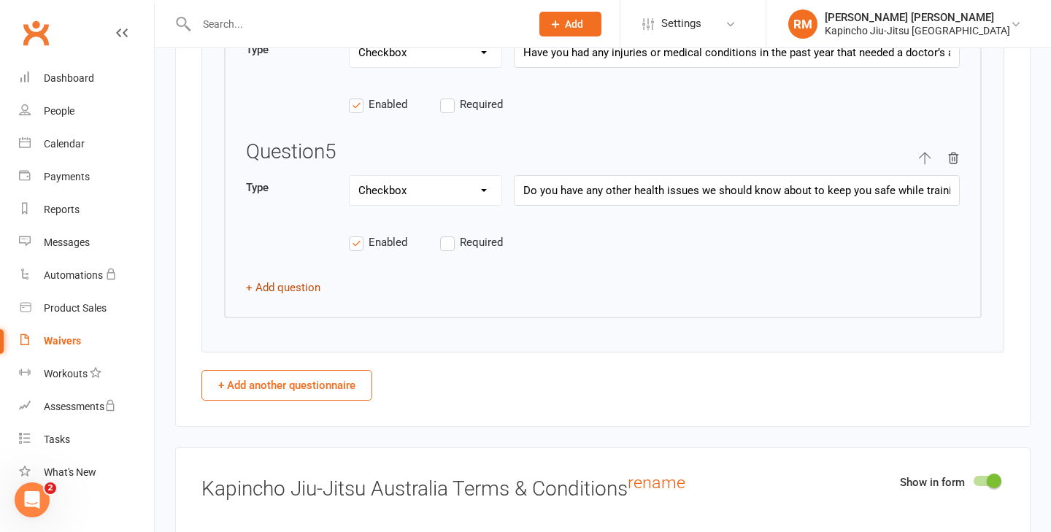
click at [282, 285] on button "+ Add question" at bounding box center [283, 288] width 74 height 18
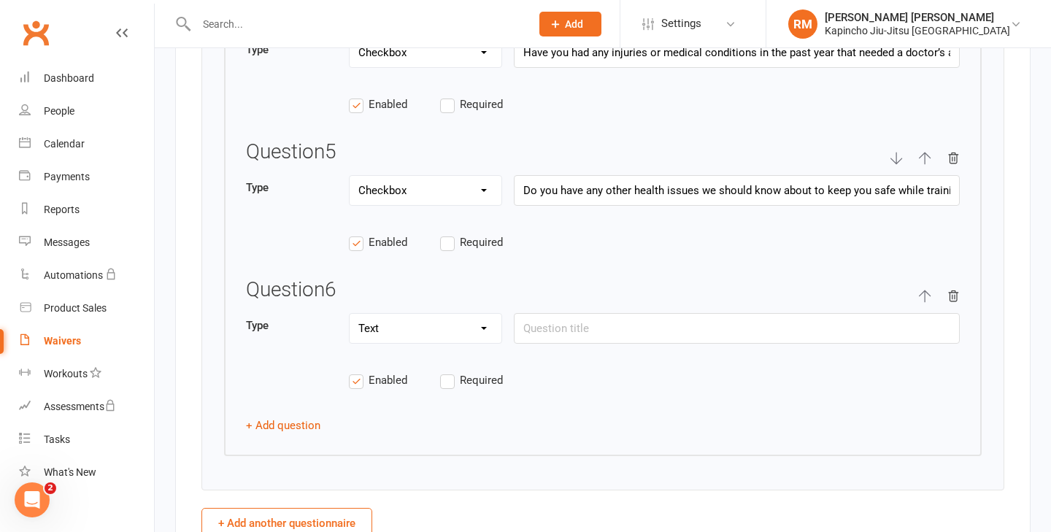
click at [477, 328] on select "Text Select Checkbox" at bounding box center [425, 328] width 152 height 29
select select "select"
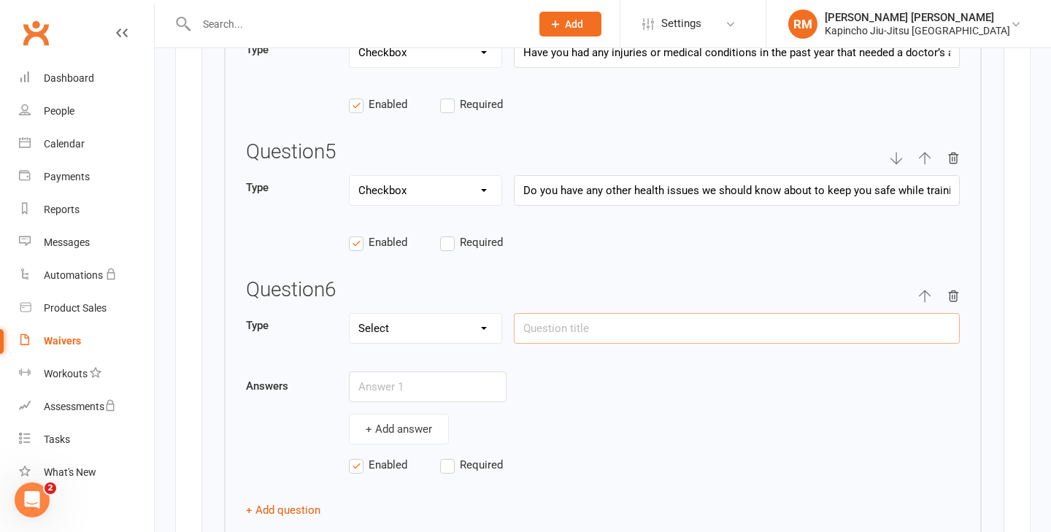
click at [552, 333] on input "text" at bounding box center [737, 328] width 446 height 31
type input "What is your current fitness level?"
click at [435, 374] on input "text" at bounding box center [428, 386] width 158 height 31
paste input "Mostly inactive"
click at [430, 385] on input "Mostly inactive" at bounding box center [428, 386] width 158 height 31
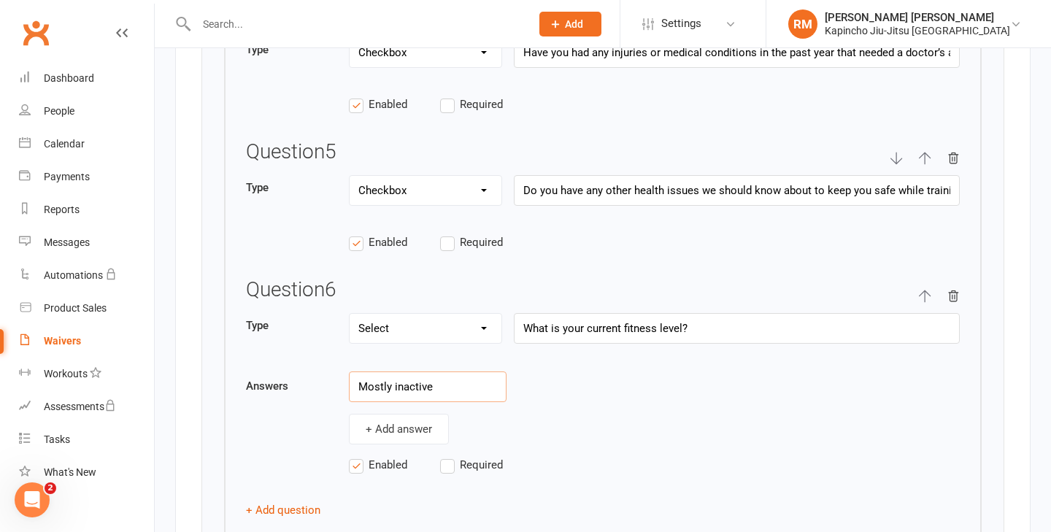
click at [430, 385] on input "Mostly inactive" at bounding box center [428, 386] width 158 height 31
paste input "(couch potato mode)"
type input "Mostly inactive (couch potato mode)"
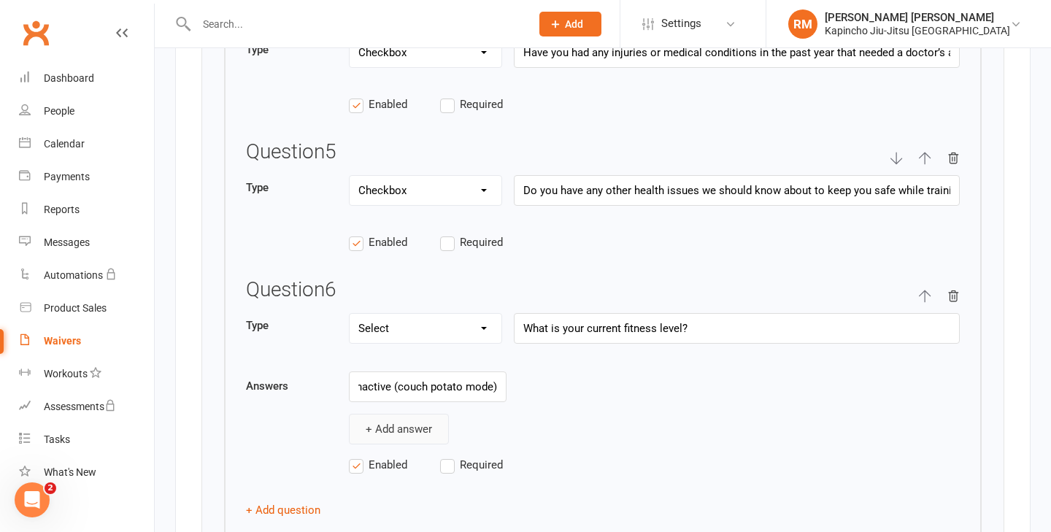
click at [419, 427] on button "+ Add answer" at bounding box center [399, 429] width 100 height 31
click at [431, 414] on input "text" at bounding box center [428, 423] width 158 height 31
paste input "Lightly active (occasional mover)"
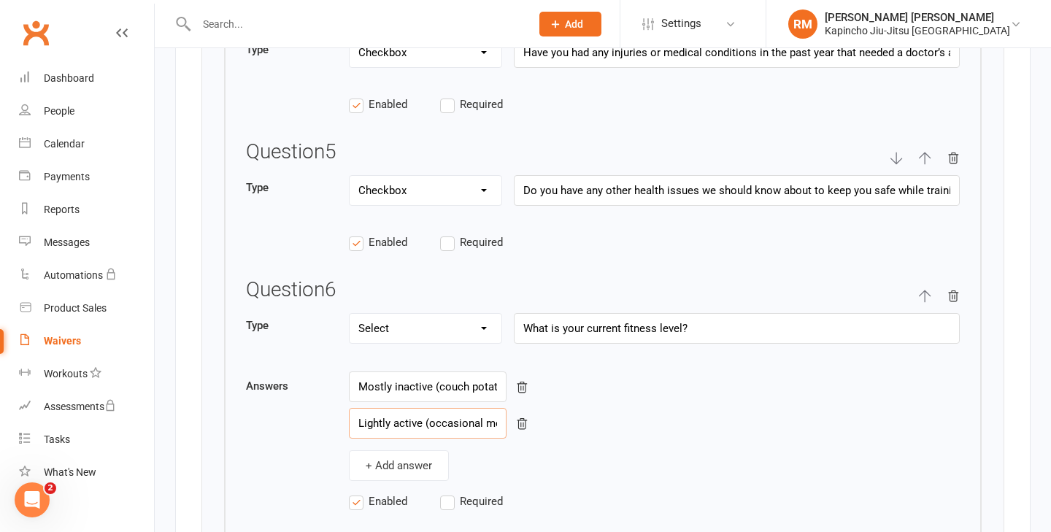
scroll to position [0, 46]
type input "Lightly active (occasional mover)"
click at [412, 453] on button "+ Add answer" at bounding box center [399, 465] width 100 height 31
click at [406, 462] on input "text" at bounding box center [428, 459] width 158 height 31
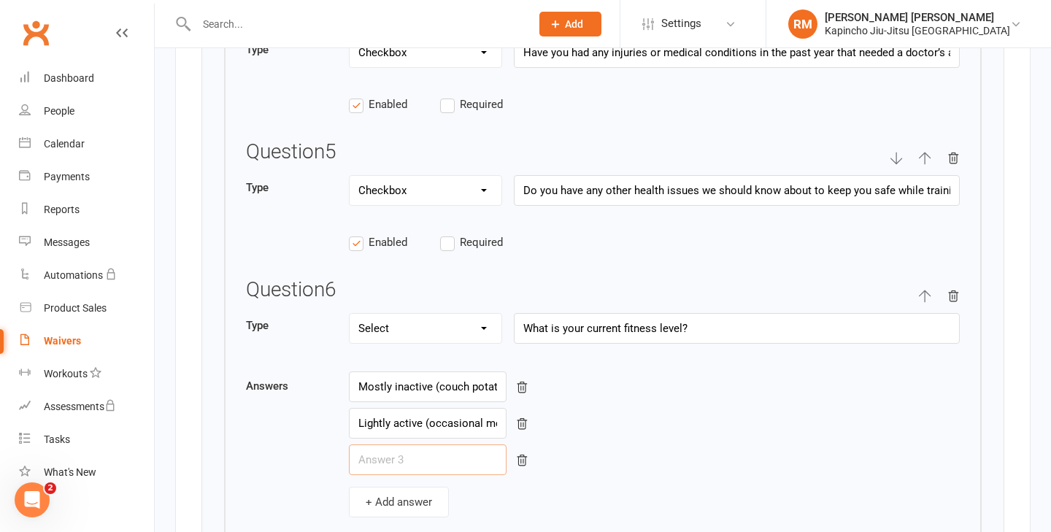
paste input "Moderately active (I break a sweat regularly)"
type input "Moderately active (I break a sweat regularly)"
click at [406, 498] on button "+ Add answer" at bounding box center [399, 502] width 100 height 31
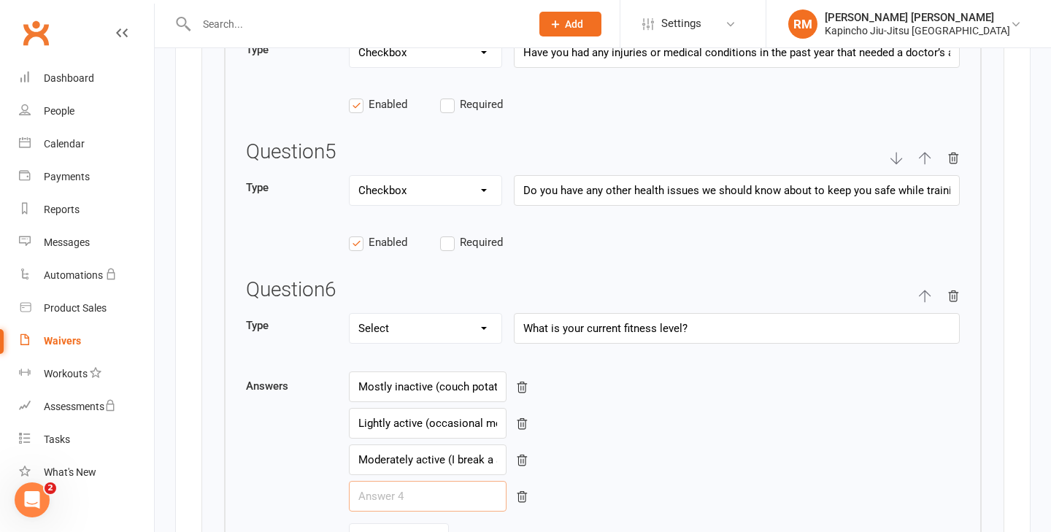
click at [407, 495] on input "text" at bounding box center [428, 496] width 158 height 31
paste input "Very active (fitness enthusiast / training beast)"
type input "Very active (fitness enthusiast / training beast)"
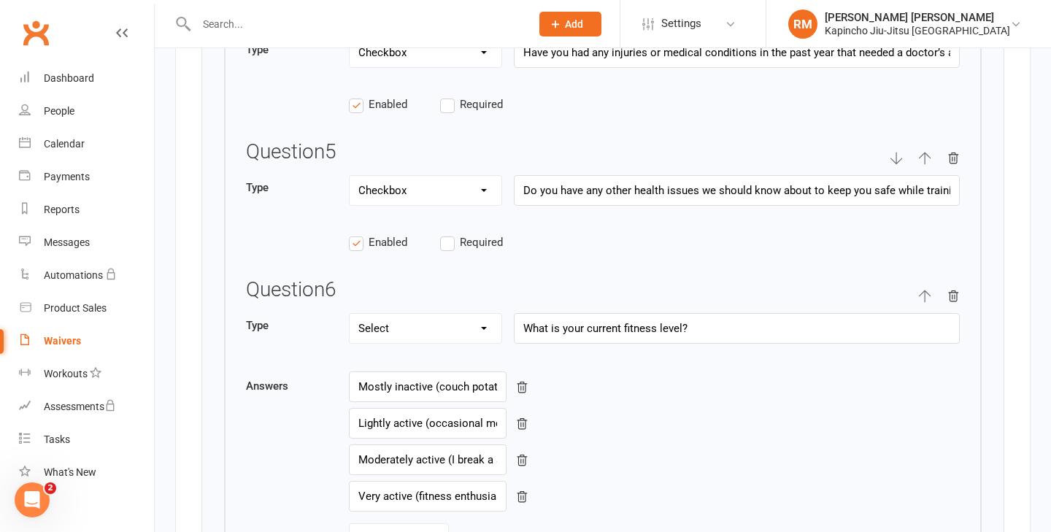
click at [613, 451] on div "Moderately active (I break a sweat regularly)" at bounding box center [654, 459] width 611 height 31
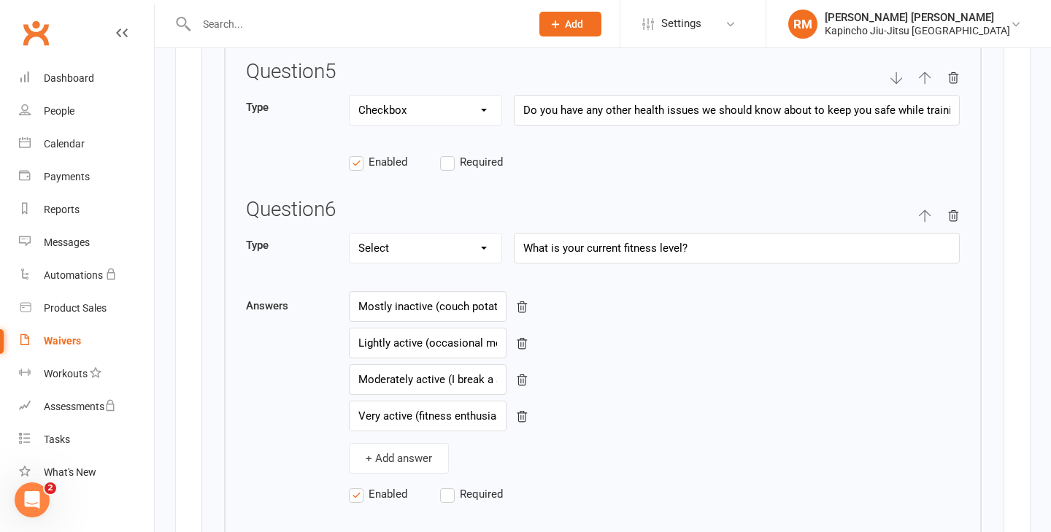
scroll to position [2984, 0]
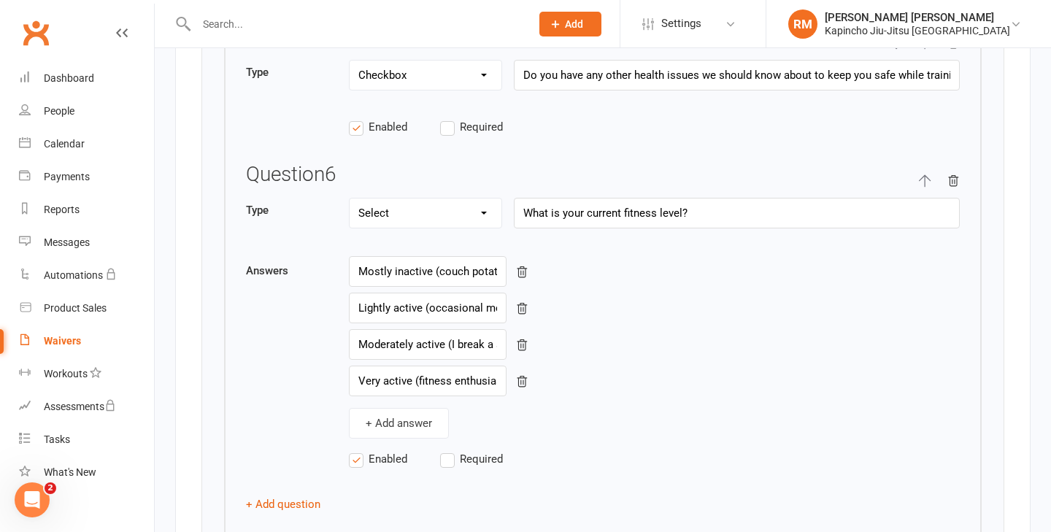
click at [441, 460] on label "Required" at bounding box center [485, 459] width 91 height 18
click at [441, 450] on input "Required" at bounding box center [485, 450] width 91 height 0
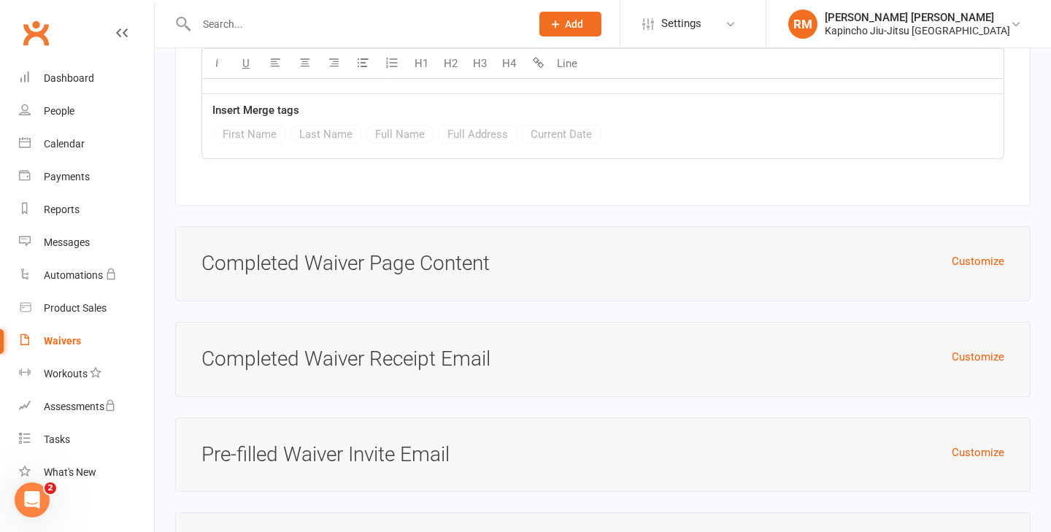
scroll to position [6330, 0]
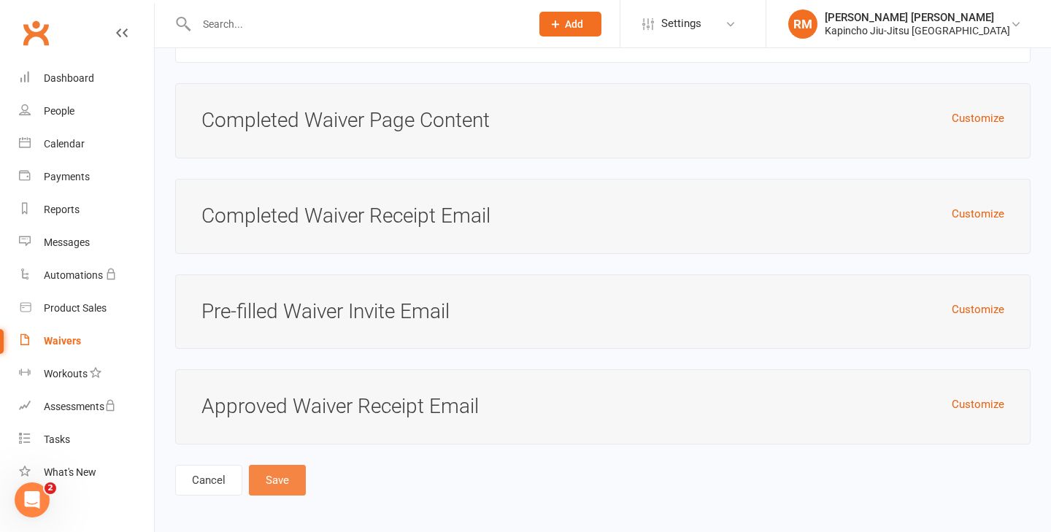
click at [265, 469] on button "Save" at bounding box center [277, 480] width 57 height 31
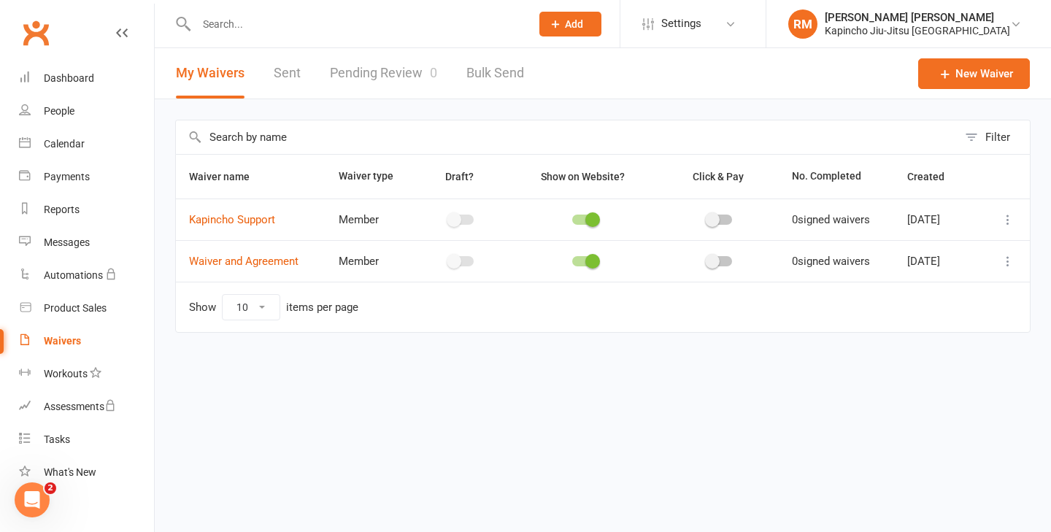
click at [743, 42] on li "Settings Membership Plans Event Templates Appointment Types Mobile App Website …" at bounding box center [692, 23] width 146 height 47
click at [701, 23] on span "Settings" at bounding box center [681, 23] width 40 height 33
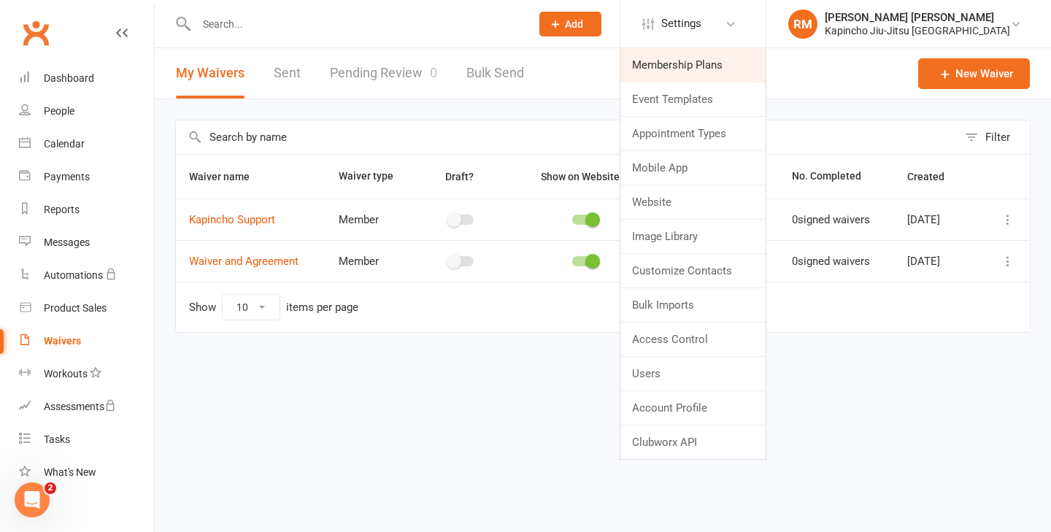
click at [728, 61] on link "Membership Plans" at bounding box center [692, 65] width 145 height 34
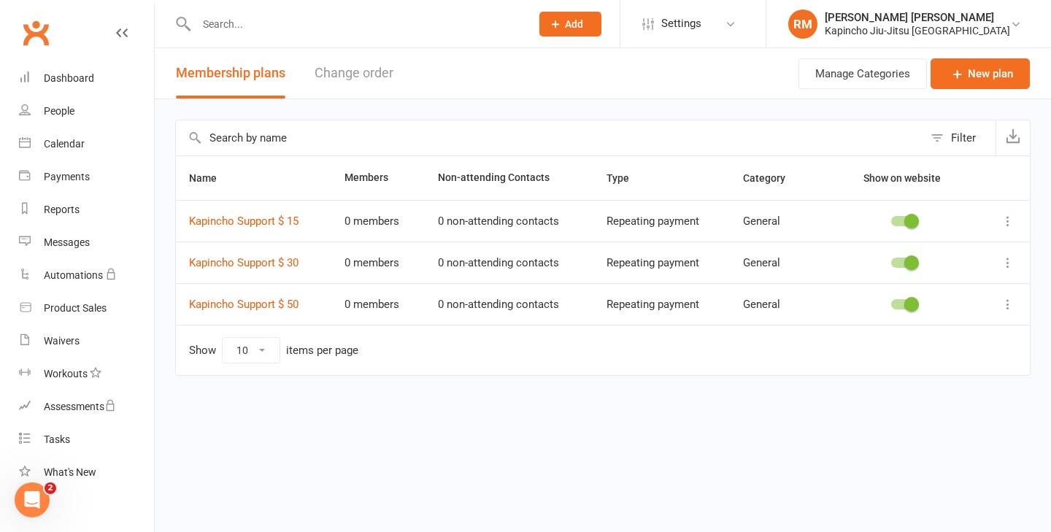
click at [1009, 303] on icon at bounding box center [1007, 304] width 15 height 15
click at [970, 373] on link "Duplicate" at bounding box center [943, 361] width 144 height 29
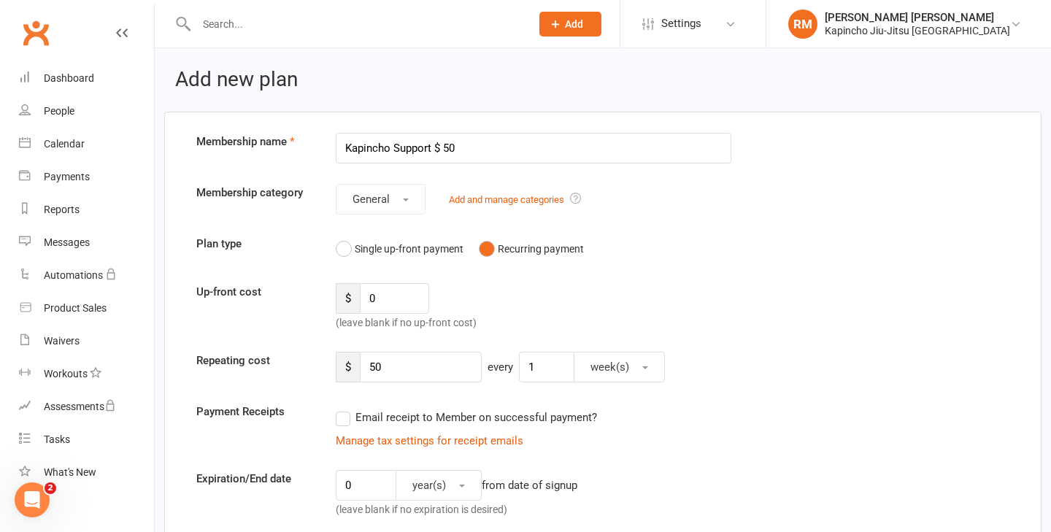
drag, startPoint x: 482, startPoint y: 151, endPoint x: 228, endPoint y: 143, distance: 254.0
click at [228, 143] on div "Membership name Kapincho Support $ 50" at bounding box center [602, 148] width 835 height 31
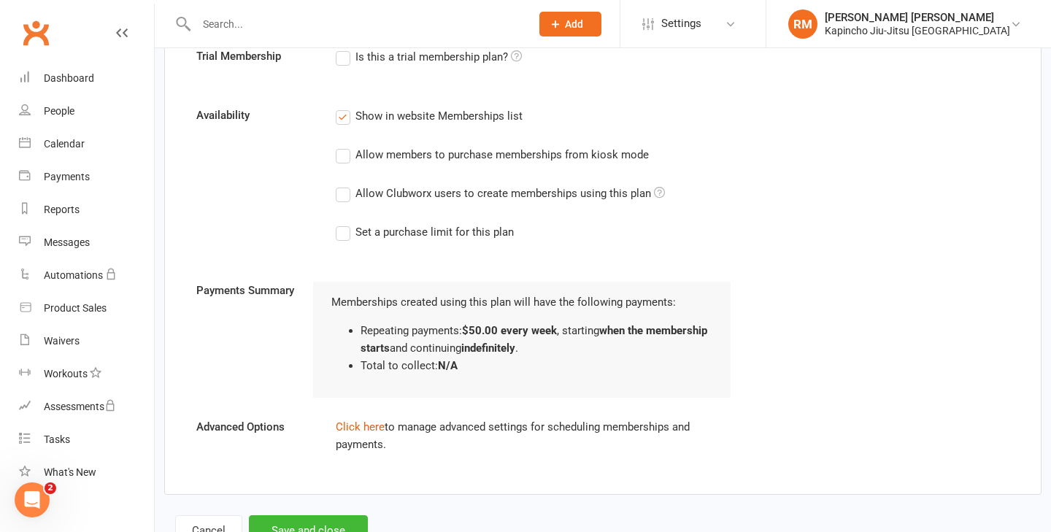
scroll to position [779, 0]
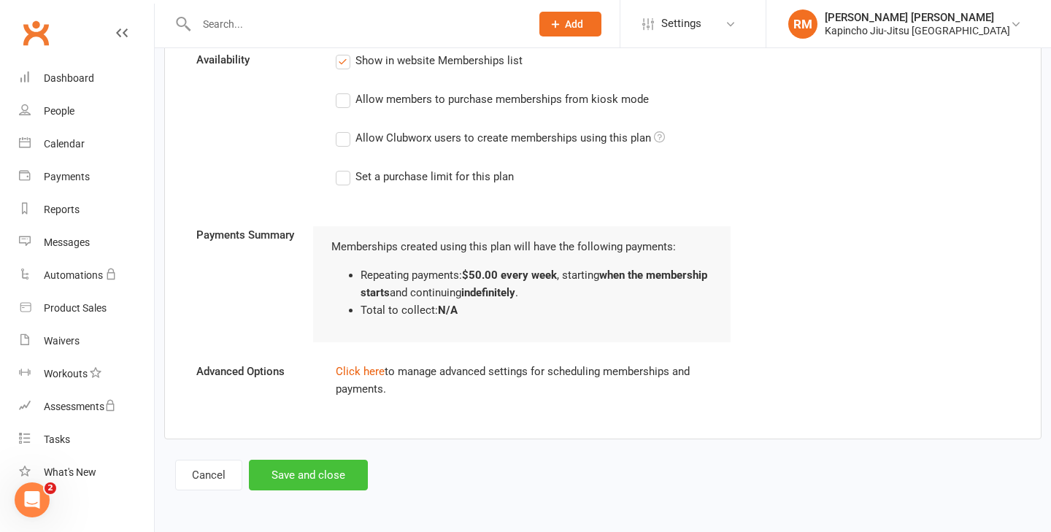
type input "Foundation Membership (old Students)"
click at [299, 471] on button "Save and close" at bounding box center [308, 475] width 119 height 31
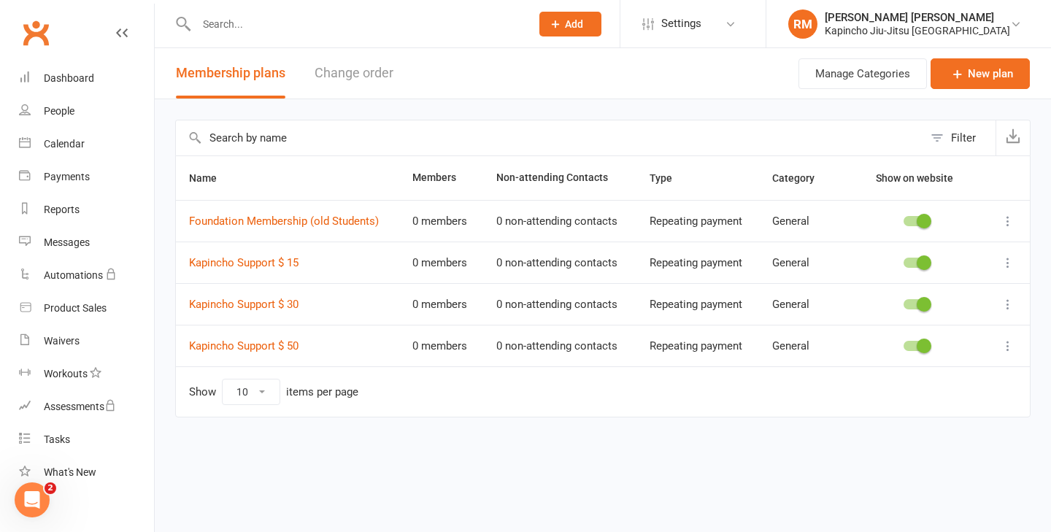
click at [1015, 220] on icon at bounding box center [1007, 221] width 15 height 15
click at [976, 240] on link "Edit" at bounding box center [943, 249] width 144 height 29
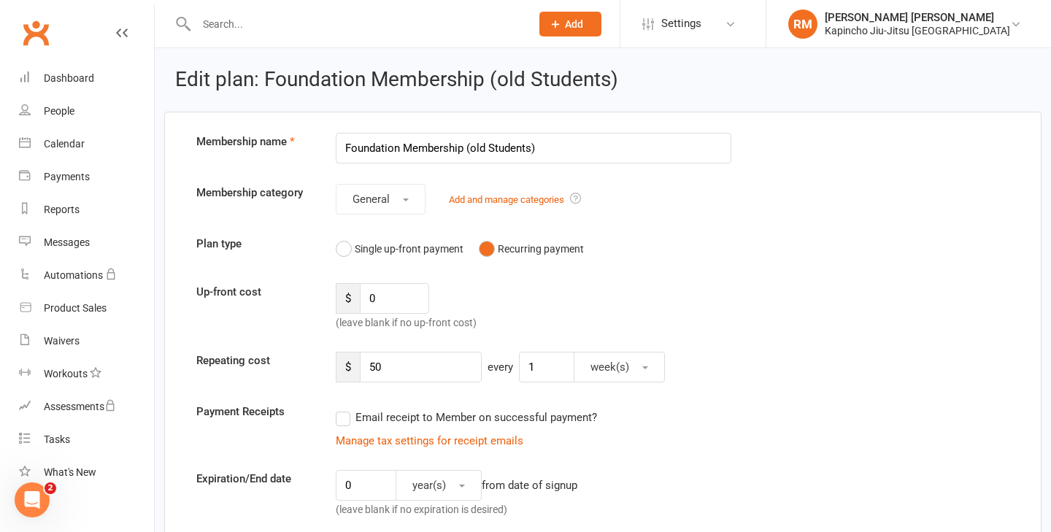
click at [465, 144] on input "Foundation Membership (old Students)" at bounding box center [533, 148] width 395 height 31
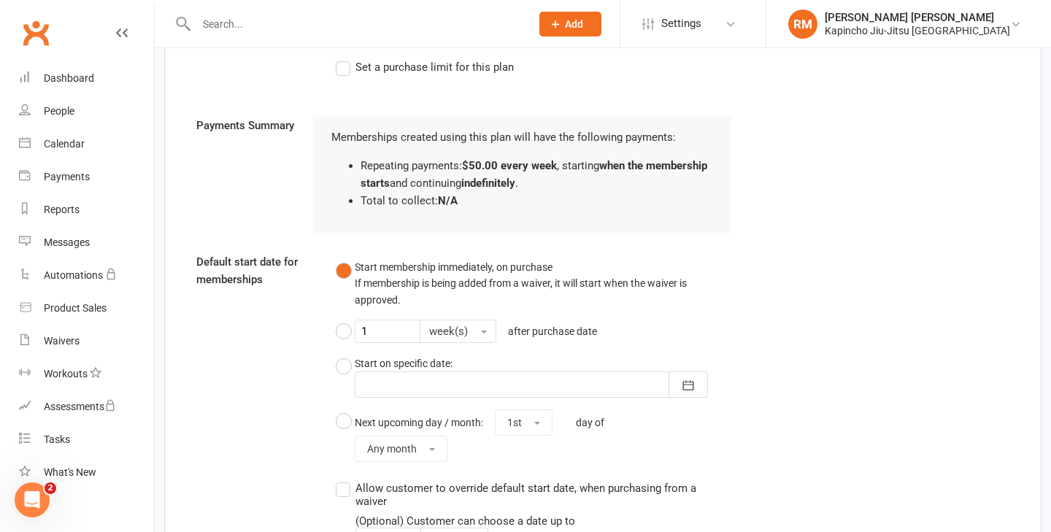
scroll to position [1160, 0]
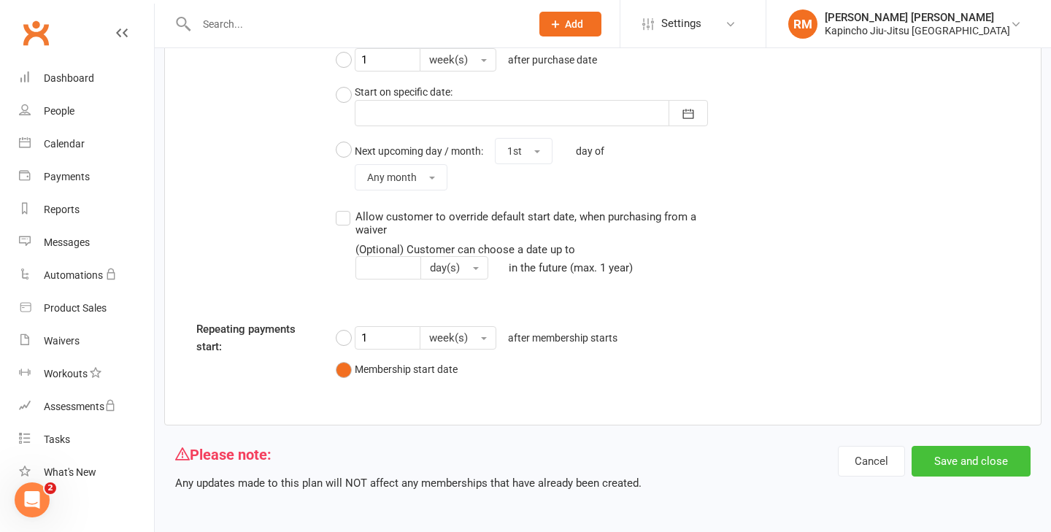
type input "Foundation Membership $ 50 (old Students)"
click at [959, 463] on button "Save and close" at bounding box center [970, 461] width 119 height 31
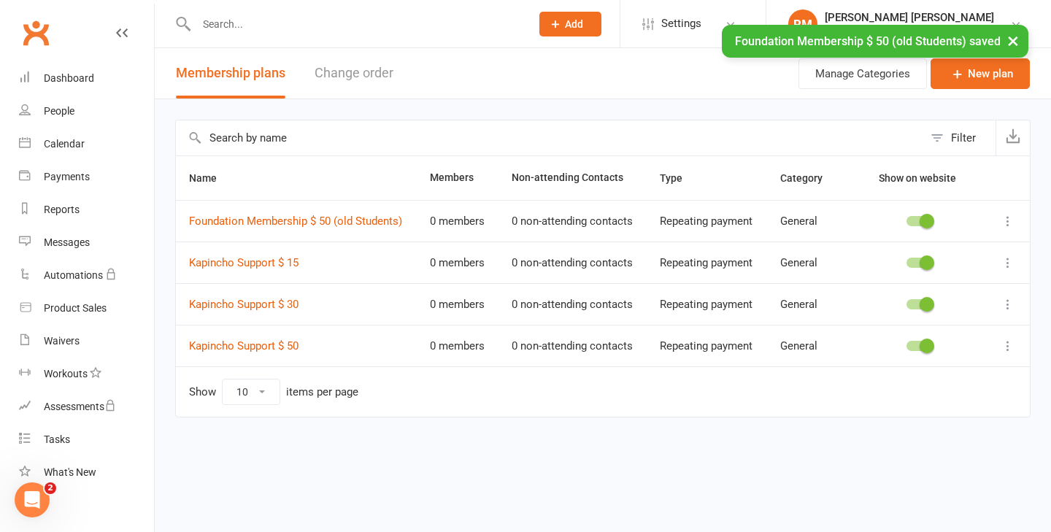
click at [1004, 220] on icon at bounding box center [1007, 221] width 15 height 15
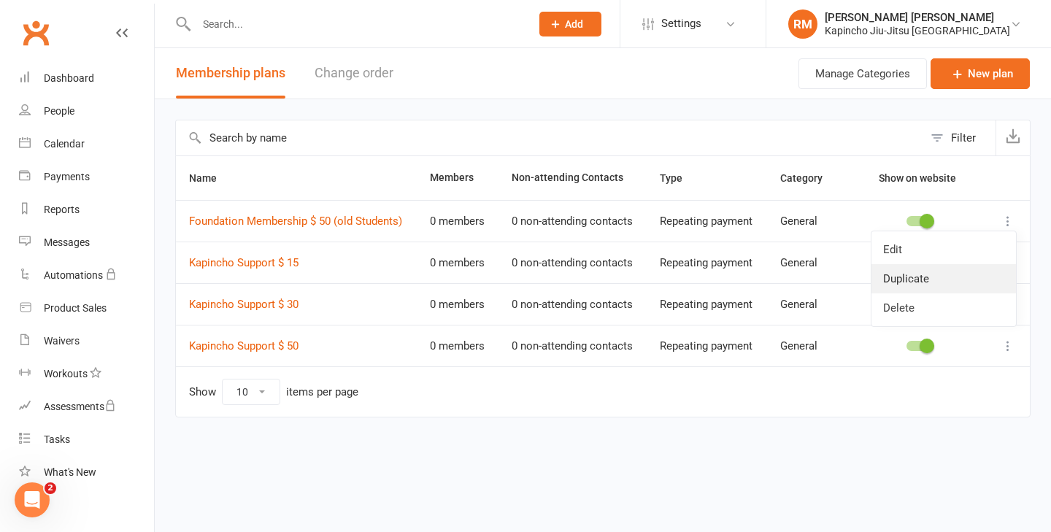
click at [946, 282] on link "Duplicate" at bounding box center [943, 278] width 144 height 29
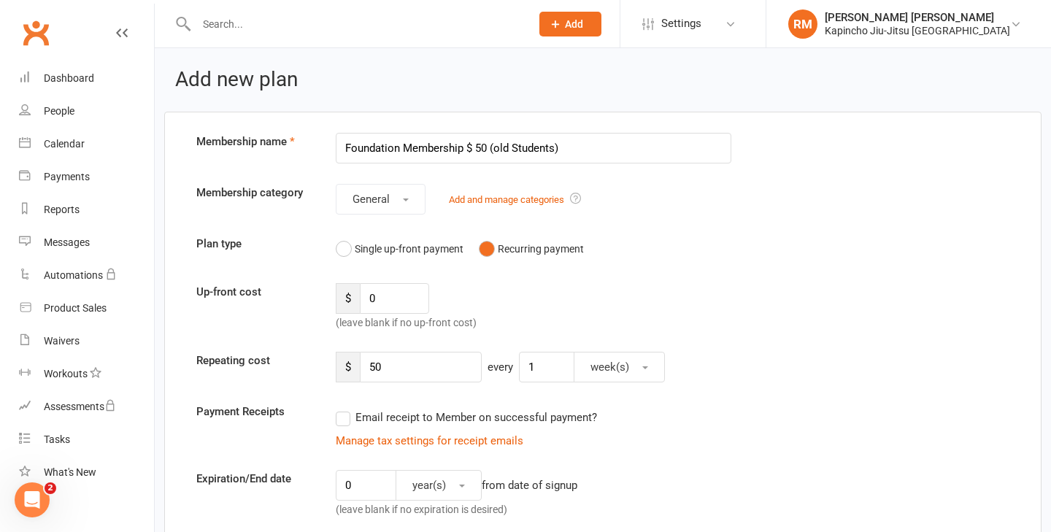
drag, startPoint x: 400, startPoint y: 147, endPoint x: 236, endPoint y: 135, distance: 163.9
click at [236, 135] on div "Membership name Foundation Membership $ 50 (old Students)" at bounding box center [602, 148] width 835 height 31
click at [430, 147] on input "Membership $ 50 (old Students)" at bounding box center [533, 148] width 395 height 31
drag, startPoint x: 524, startPoint y: 145, endPoint x: 433, endPoint y: 142, distance: 91.3
click at [433, 142] on input "Membership $ 60 (old Students)" at bounding box center [533, 148] width 395 height 31
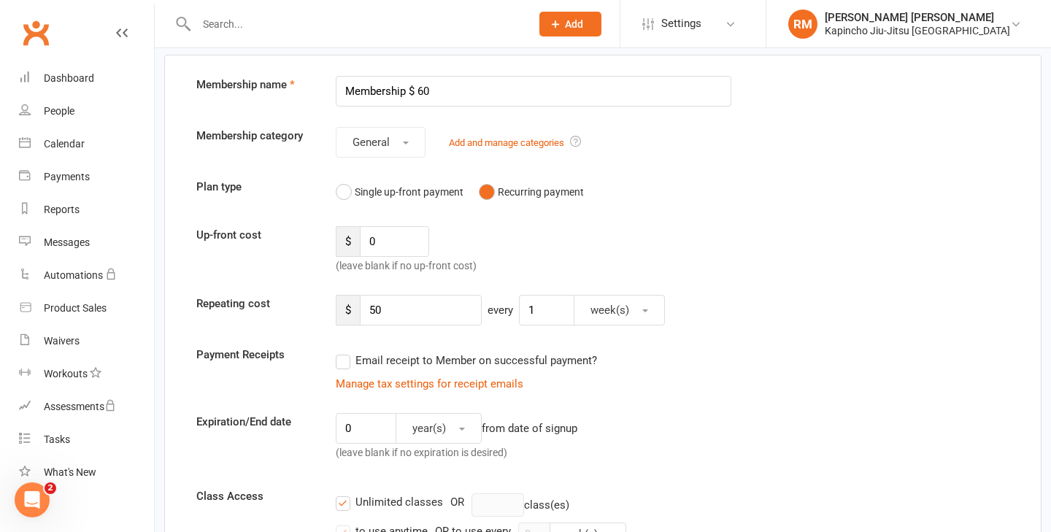
scroll to position [60, 0]
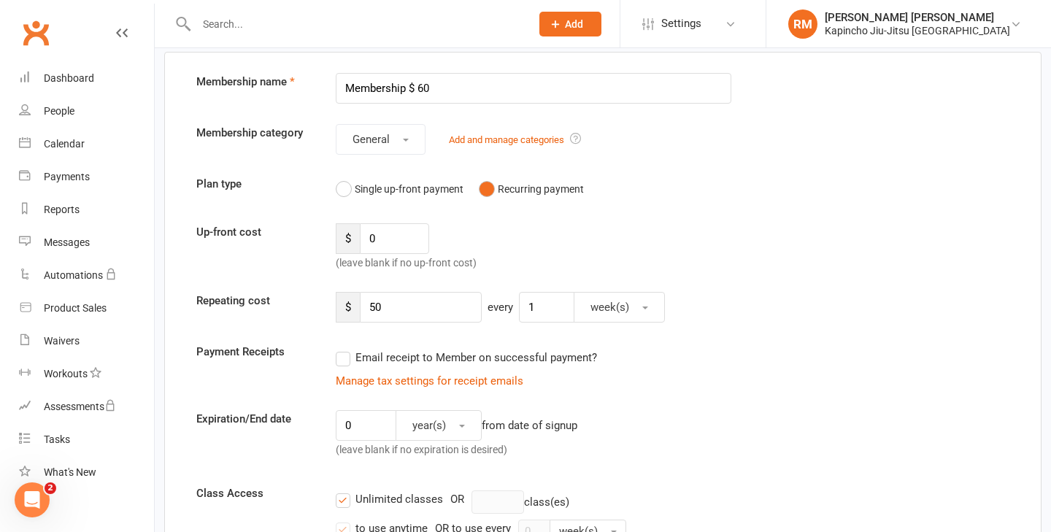
type input "Membership $ 60"
click at [398, 304] on input "50" at bounding box center [421, 307] width 122 height 31
type input "5"
type input "60"
click at [692, 250] on div "Up-front cost $ 0 (leave blank if no up-front cost)" at bounding box center [602, 247] width 835 height 48
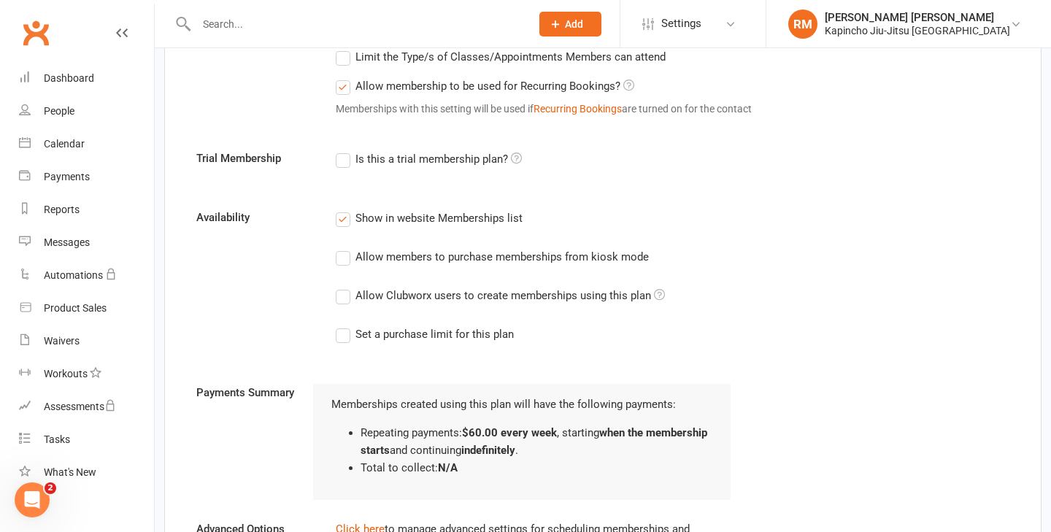
scroll to position [779, 0]
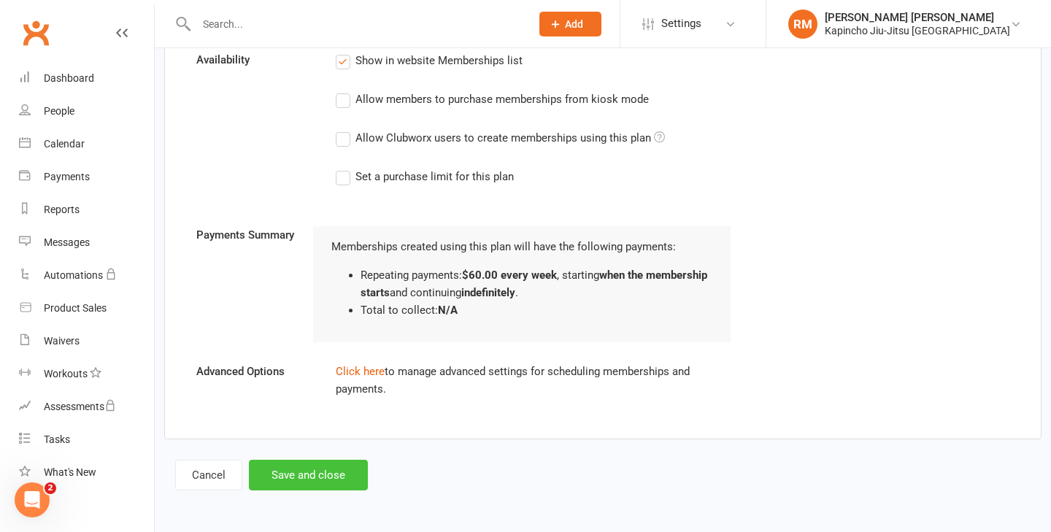
click at [344, 470] on button "Save and close" at bounding box center [308, 475] width 119 height 31
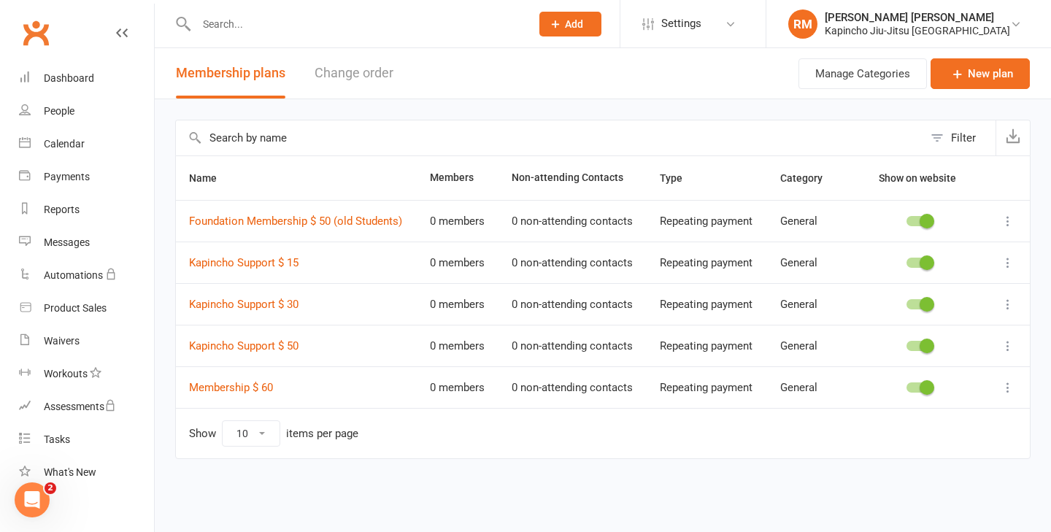
click at [1008, 392] on icon at bounding box center [1007, 387] width 15 height 15
click at [908, 412] on link "Edit" at bounding box center [943, 415] width 144 height 29
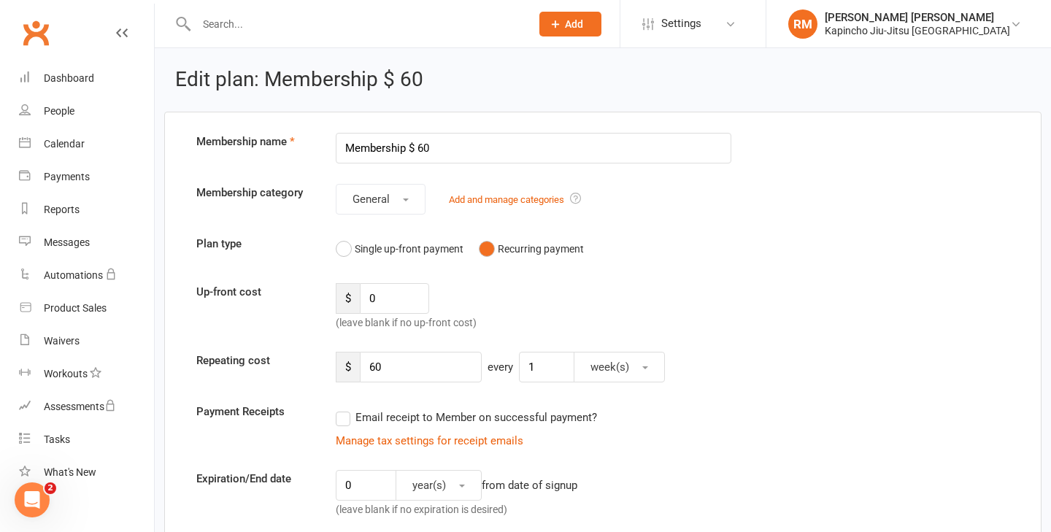
click at [347, 147] on input "Membership $ 60" at bounding box center [533, 148] width 395 height 31
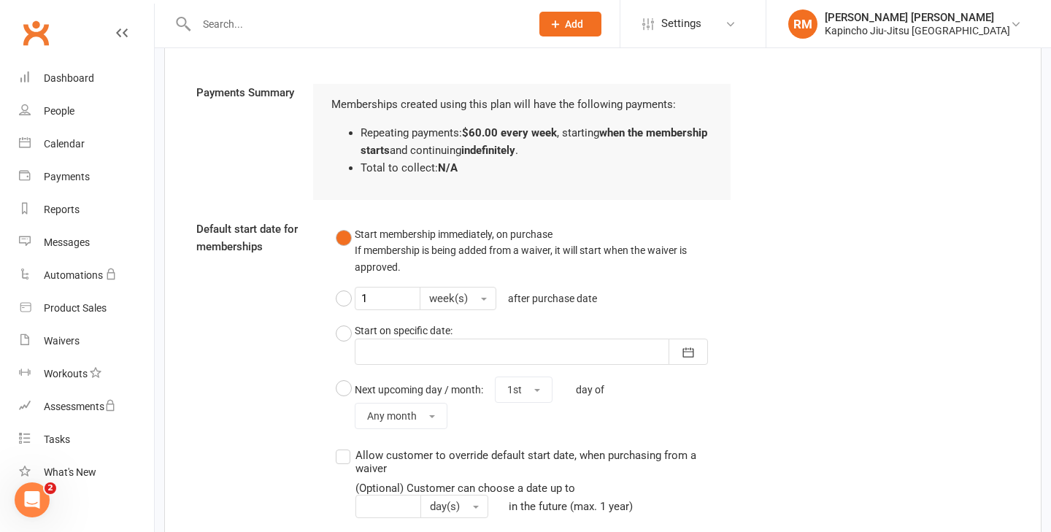
scroll to position [1160, 0]
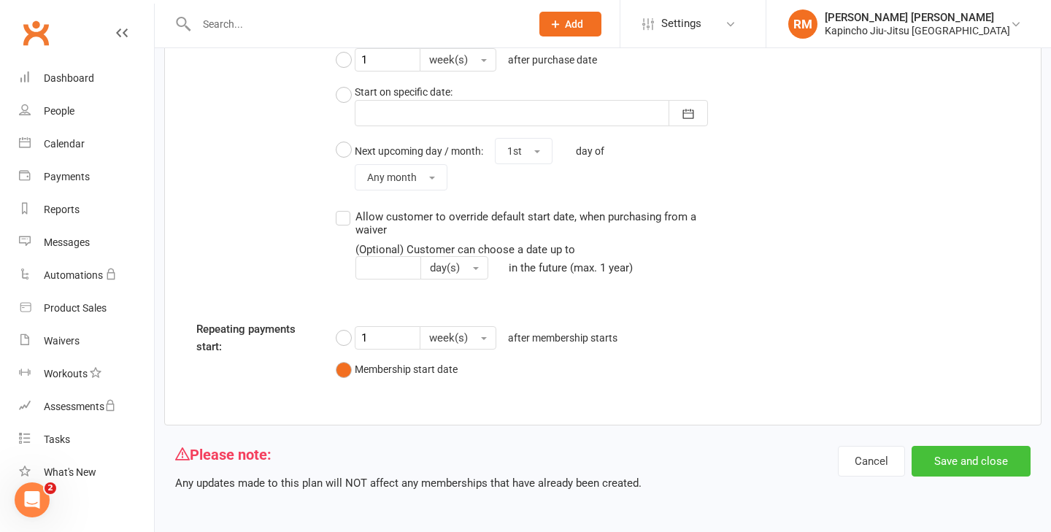
type input "ADULT Membership $ 60"
click at [973, 463] on button "Save and close" at bounding box center [970, 461] width 119 height 31
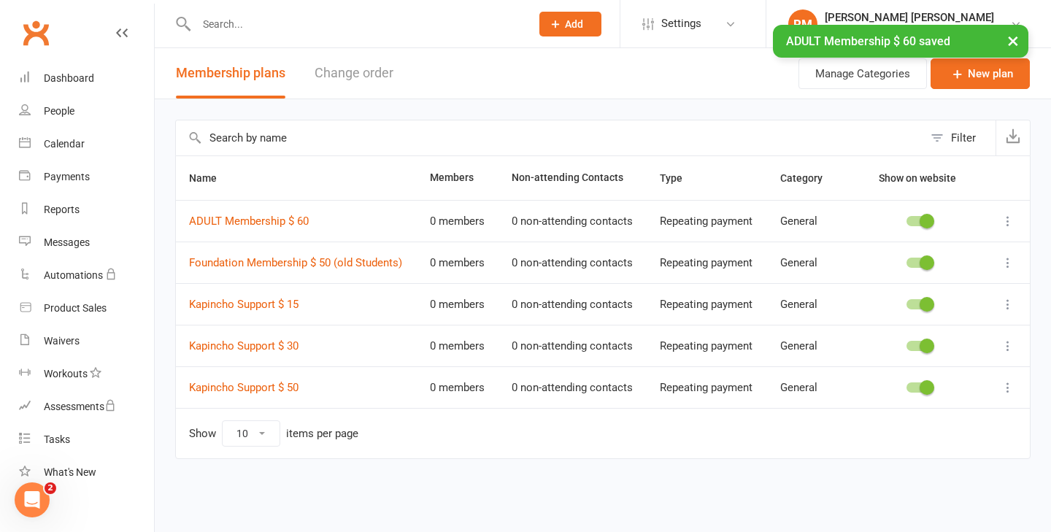
click at [1008, 270] on button at bounding box center [1008, 263] width 18 height 18
click at [980, 292] on link "Edit" at bounding box center [943, 291] width 144 height 29
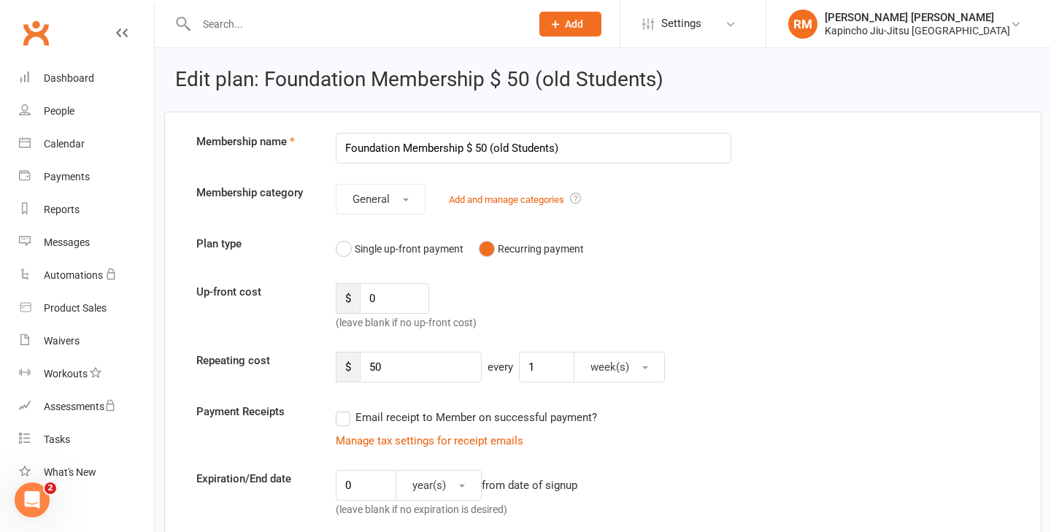
click at [349, 144] on input "Foundation Membership $ 50 (old Students)" at bounding box center [533, 148] width 395 height 31
drag, startPoint x: 603, startPoint y: 147, endPoint x: 524, endPoint y: 147, distance: 78.8
click at [524, 147] on input "ADULT Foundation Membership $ 50 (old Students)" at bounding box center [533, 148] width 395 height 31
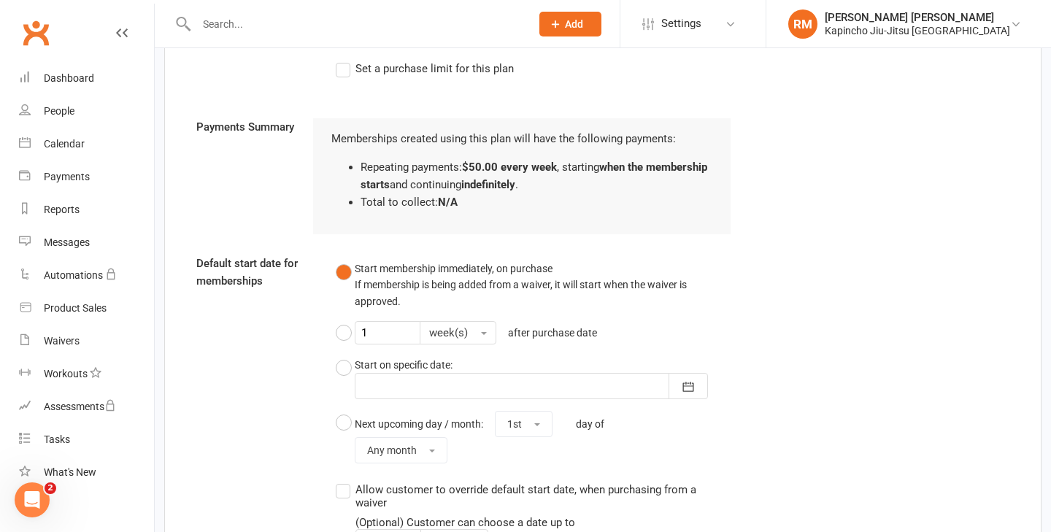
scroll to position [1160, 0]
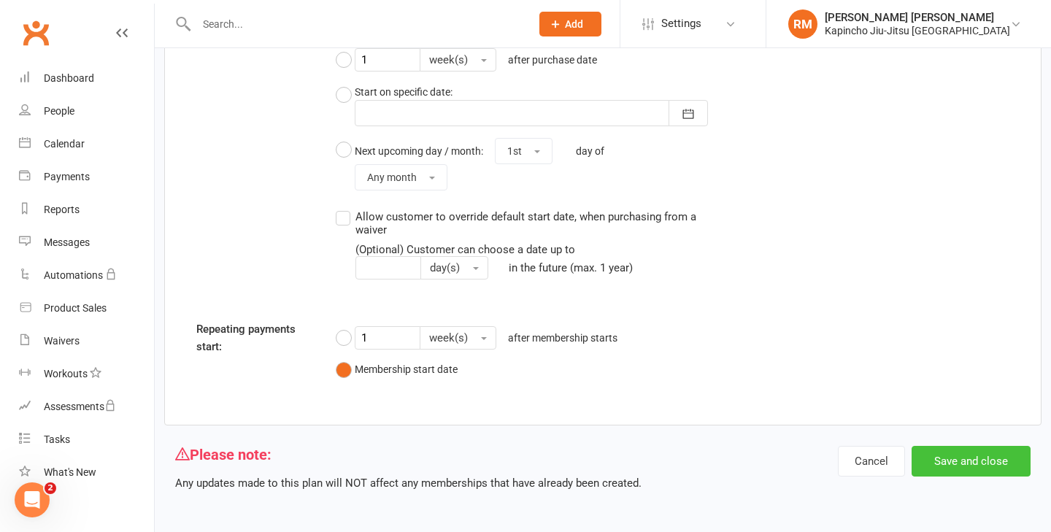
type input "ADULT Foundation Membership $ 50"
click at [937, 468] on button "Save and close" at bounding box center [970, 461] width 119 height 31
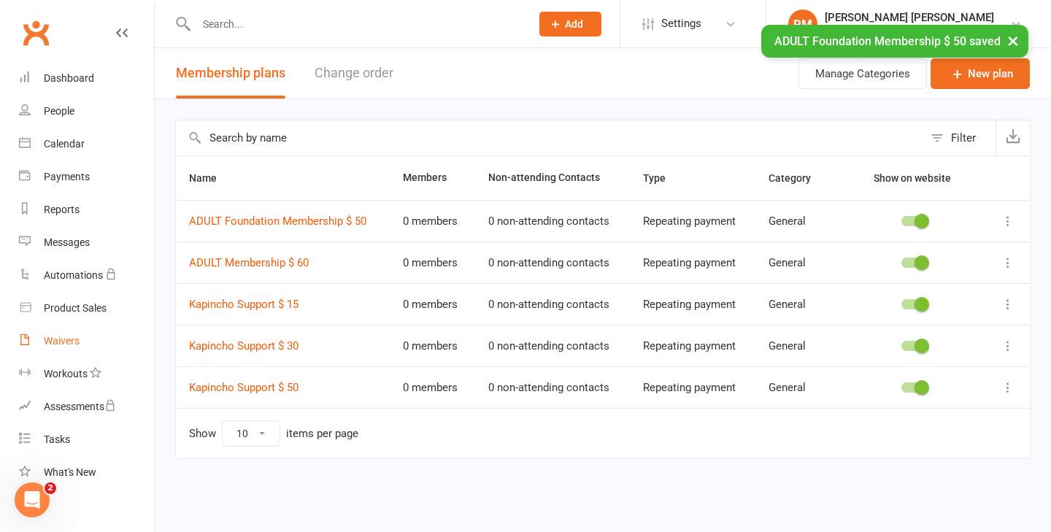
click at [61, 344] on div "Waivers" at bounding box center [62, 341] width 36 height 12
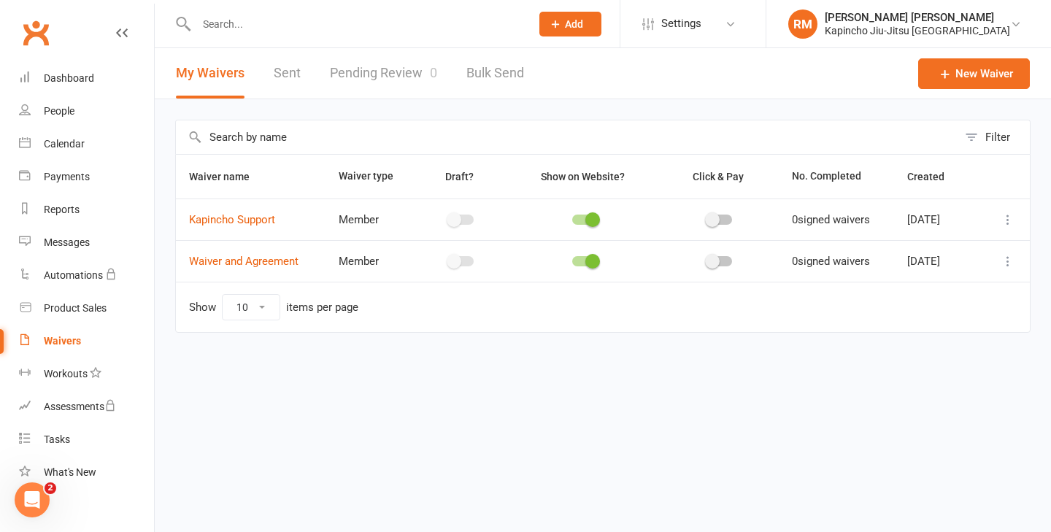
click at [1011, 261] on icon at bounding box center [1007, 261] width 15 height 15
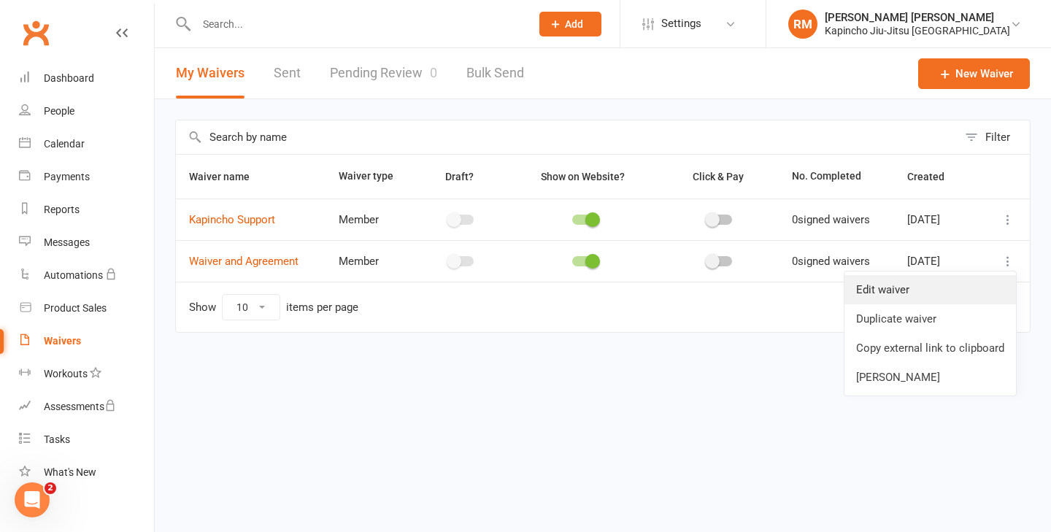
click at [962, 294] on link "Edit waiver" at bounding box center [929, 289] width 171 height 29
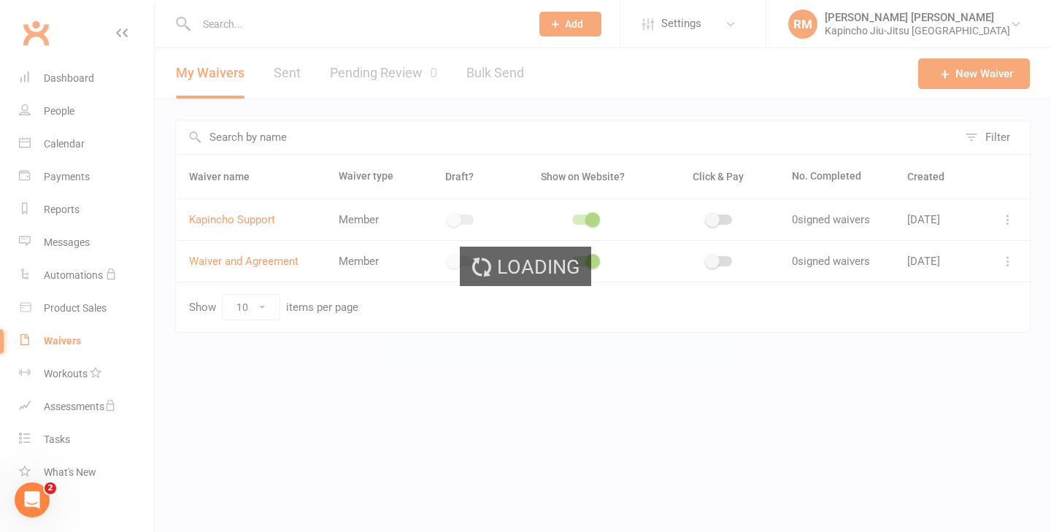
select select "do_not_copy_answers"
select select "checkbox"
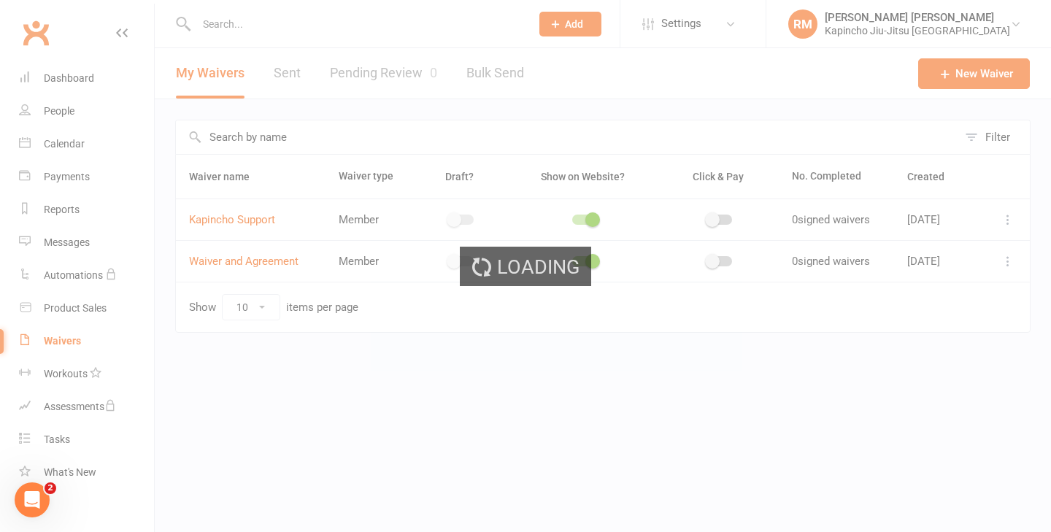
select select "checkbox"
select select "select"
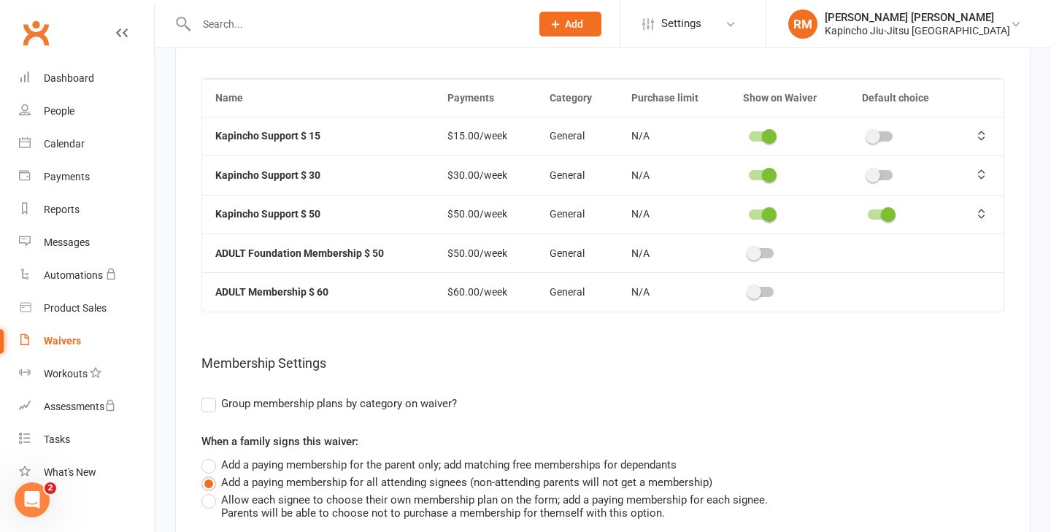
scroll to position [5141, 0]
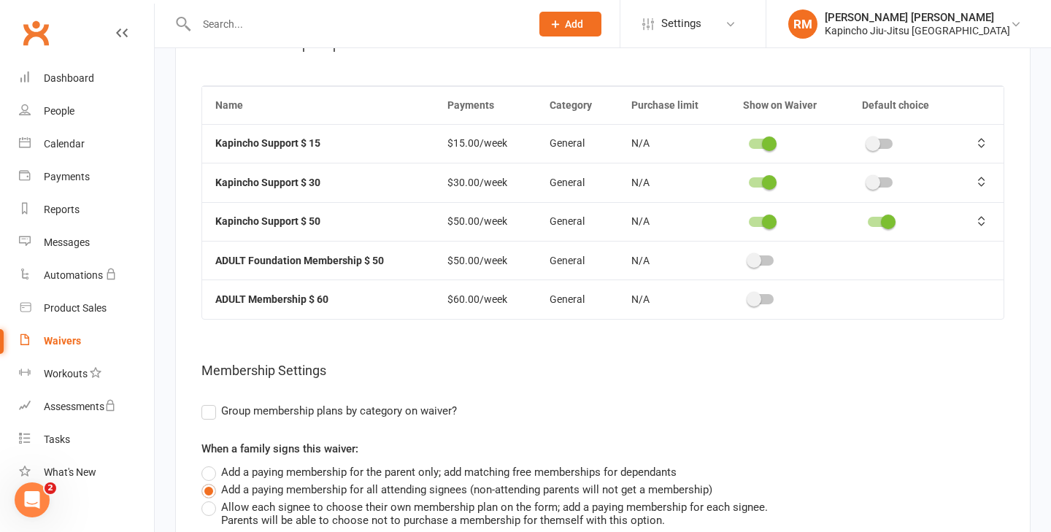
click at [760, 294] on div at bounding box center [761, 299] width 25 height 10
click at [749, 297] on input "checkbox" at bounding box center [749, 297] width 0 height 0
click at [770, 215] on span at bounding box center [769, 222] width 15 height 15
click at [749, 220] on input "checkbox" at bounding box center [749, 220] width 0 height 0
click at [771, 182] on span at bounding box center [769, 182] width 15 height 15
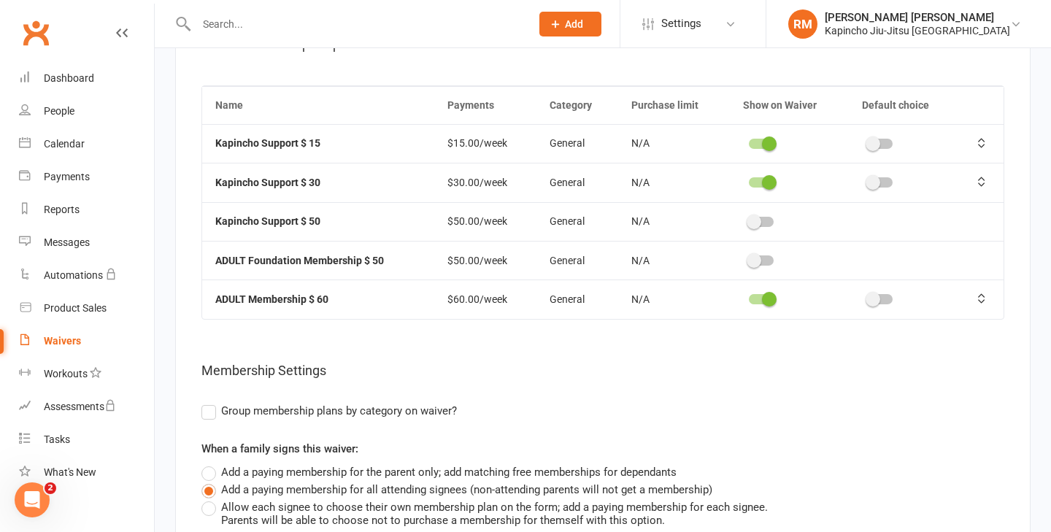
click at [749, 180] on input "checkbox" at bounding box center [749, 180] width 0 height 0
click at [768, 136] on span at bounding box center [769, 143] width 15 height 15
click at [749, 142] on input "checkbox" at bounding box center [749, 142] width 0 height 0
click at [752, 259] on span at bounding box center [753, 260] width 15 height 15
click at [749, 258] on input "checkbox" at bounding box center [749, 258] width 0 height 0
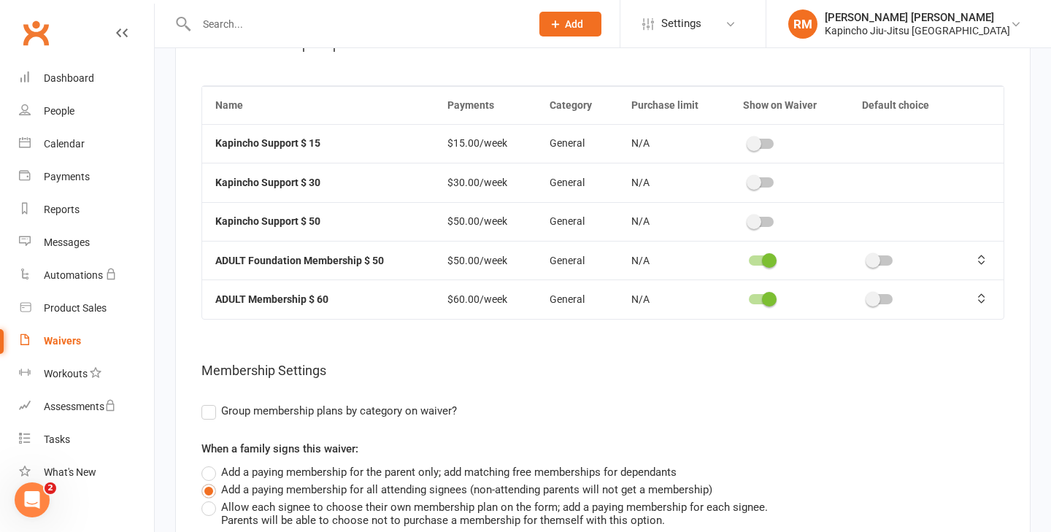
click at [768, 303] on switch at bounding box center [761, 301] width 36 height 12
click at [772, 295] on span at bounding box center [769, 299] width 15 height 15
click at [749, 297] on input "checkbox" at bounding box center [749, 297] width 0 height 0
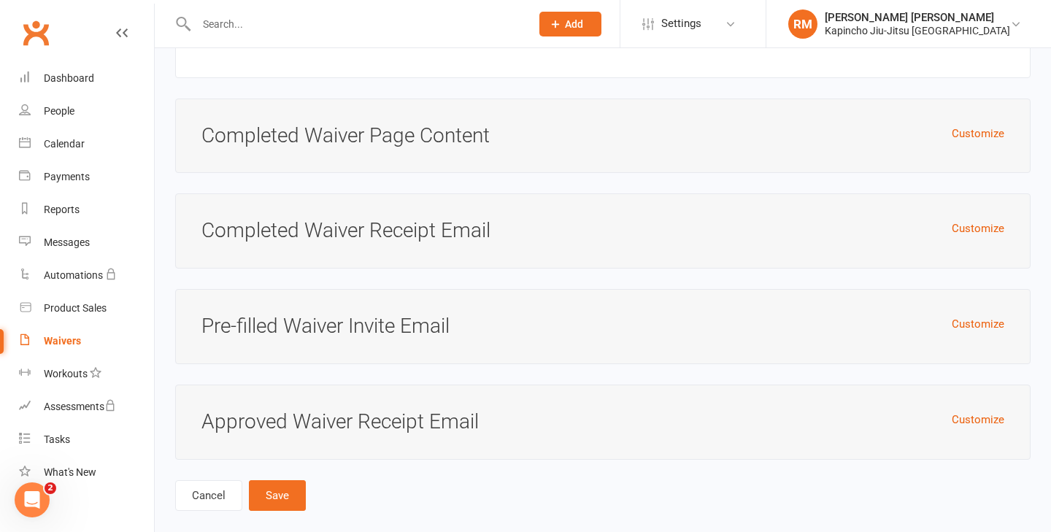
scroll to position [6408, 0]
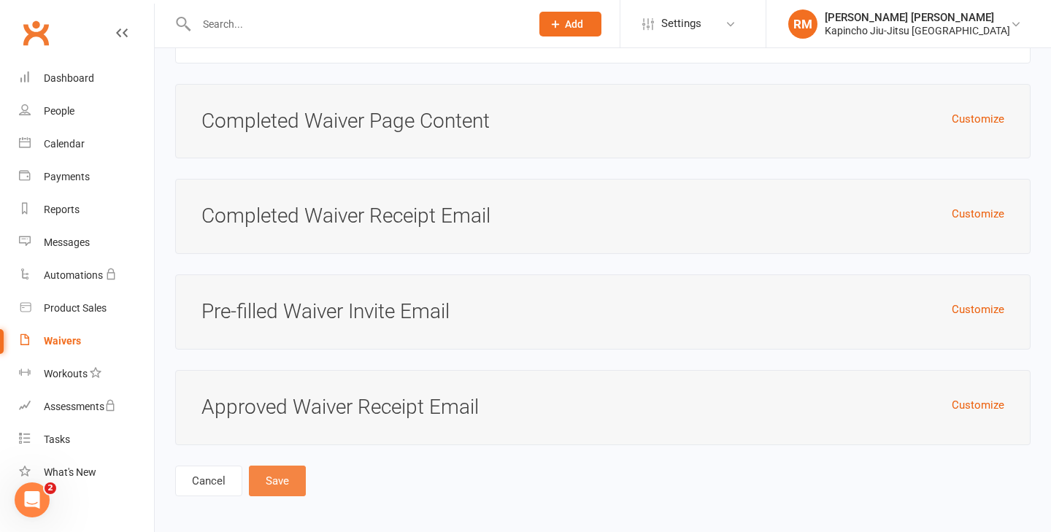
click at [282, 468] on button "Save" at bounding box center [277, 481] width 57 height 31
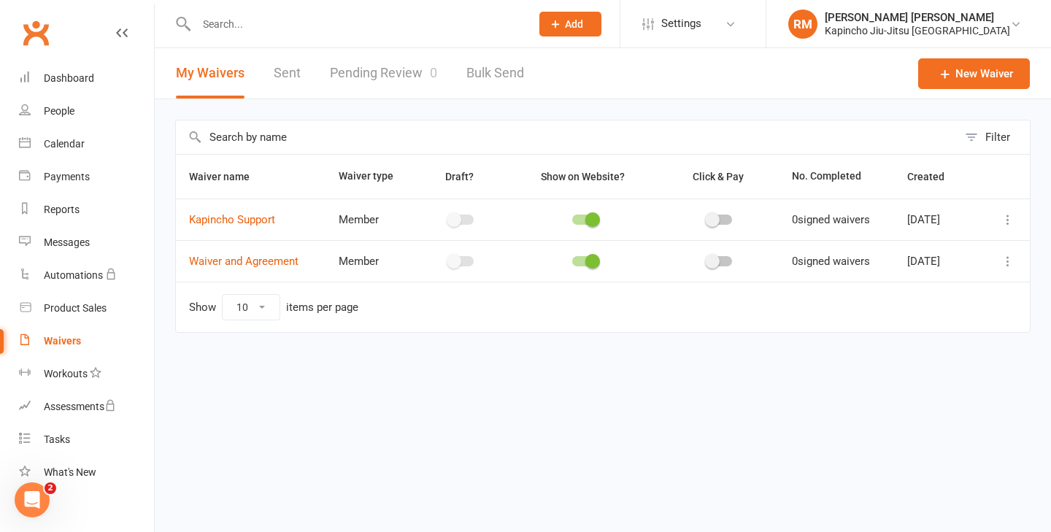
click at [1005, 259] on icon at bounding box center [1007, 261] width 15 height 15
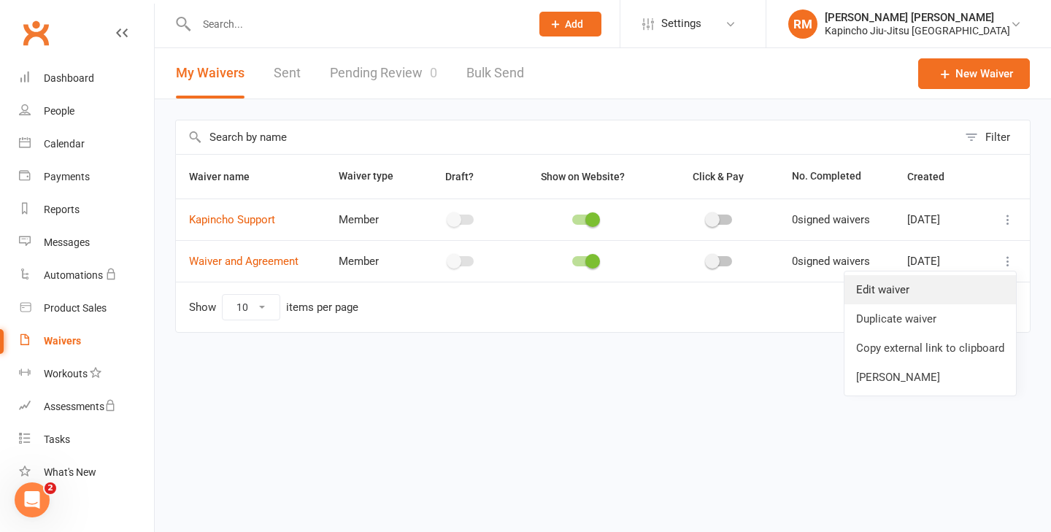
click at [939, 287] on link "Edit waiver" at bounding box center [929, 289] width 171 height 29
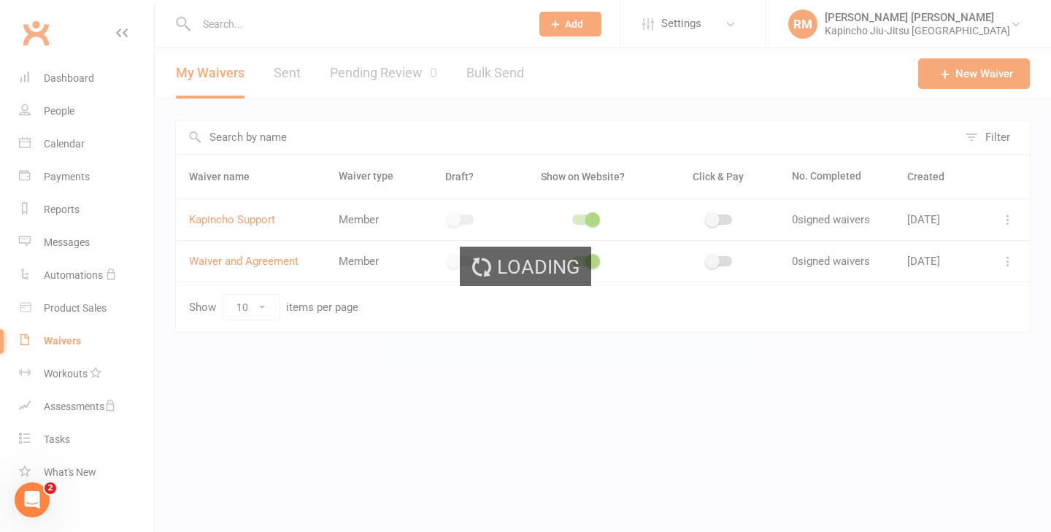
select select "do_not_copy_answers"
select select "checkbox"
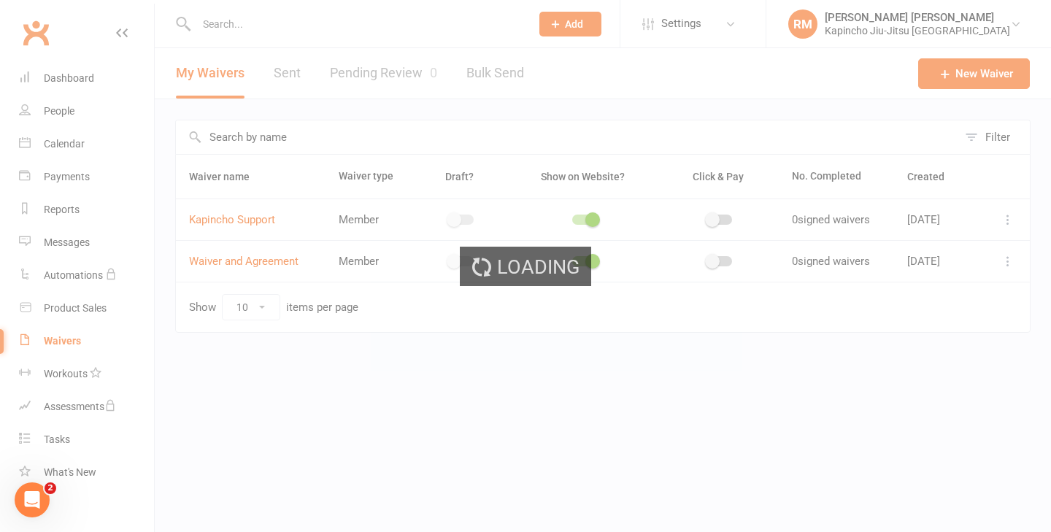
select select "checkbox"
select select "select"
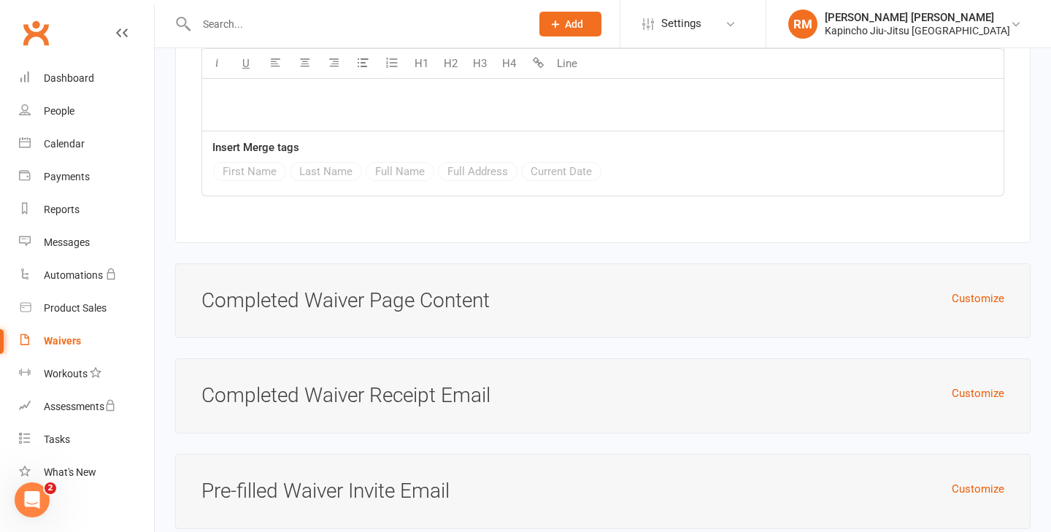
scroll to position [6408, 0]
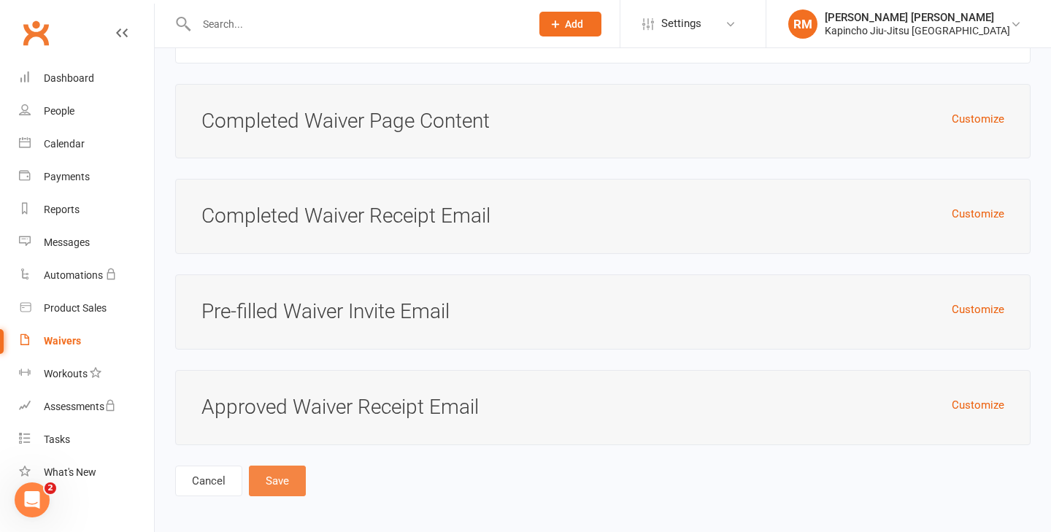
type input "Waiver and Agreement FOUNDATION"
click at [282, 477] on button "Save" at bounding box center [277, 481] width 57 height 31
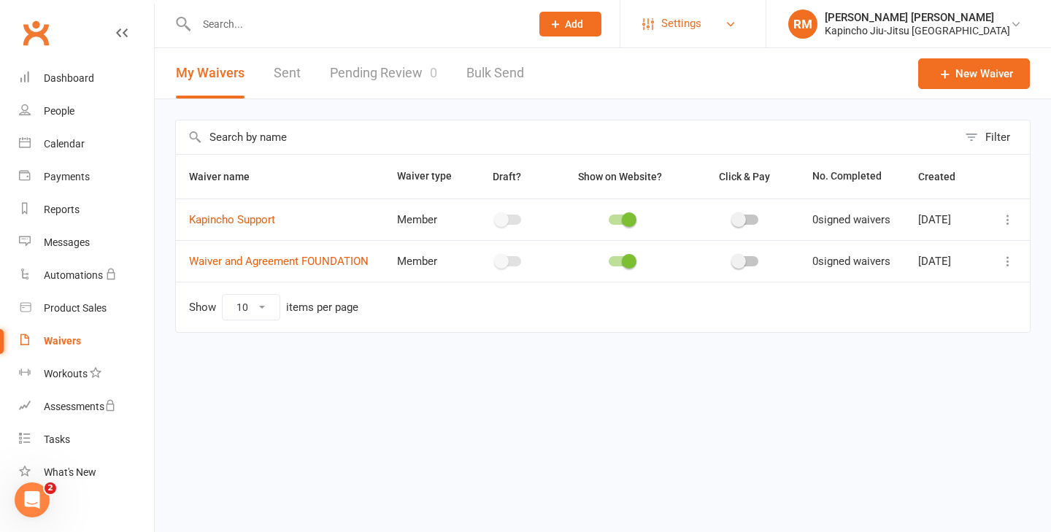
click at [701, 28] on span "Settings" at bounding box center [681, 23] width 40 height 33
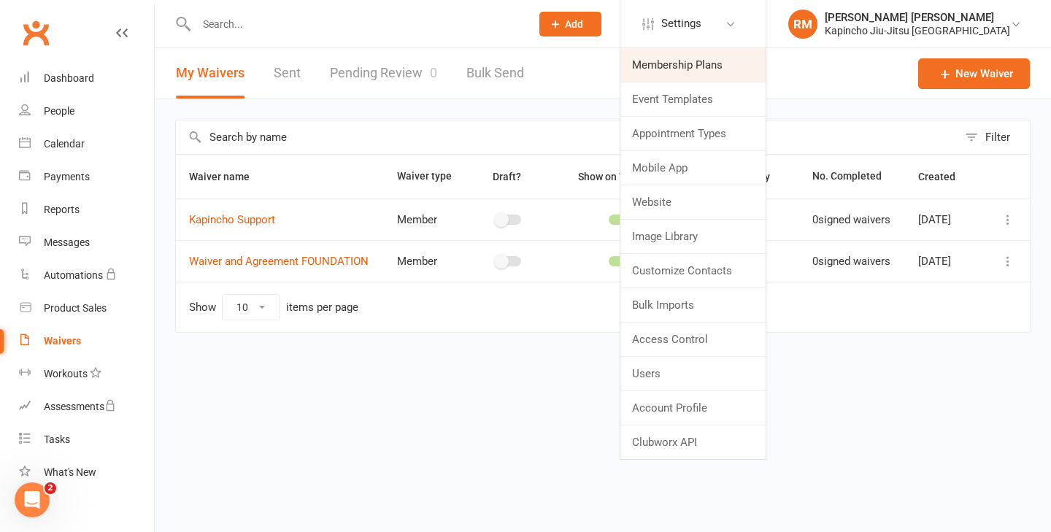
click at [750, 76] on link "Membership Plans" at bounding box center [692, 65] width 145 height 34
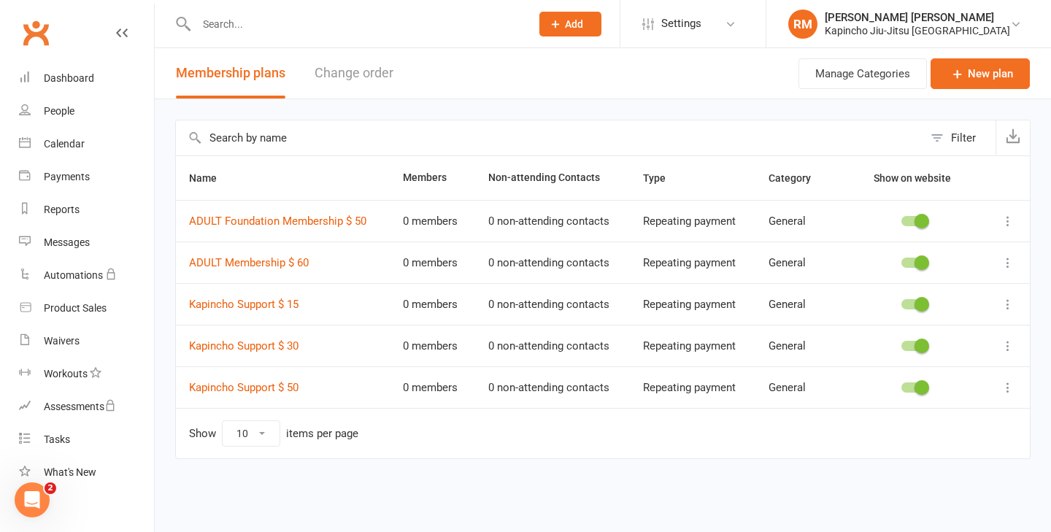
click at [1008, 219] on icon at bounding box center [1007, 221] width 15 height 15
click at [959, 255] on link "Edit" at bounding box center [943, 249] width 144 height 29
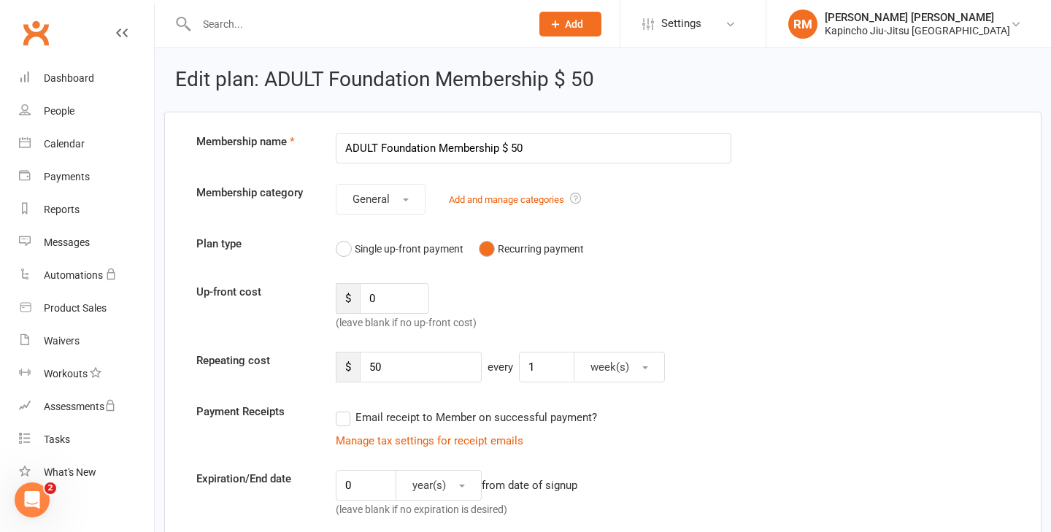
click at [362, 147] on input "ADULT Foundation Membership $ 50" at bounding box center [533, 148] width 395 height 31
drag, startPoint x: 425, startPoint y: 150, endPoint x: 372, endPoint y: 150, distance: 53.3
click at [372, 150] on input "KIDS Foundation Membership $ 50" at bounding box center [533, 148] width 395 height 31
click at [458, 147] on input "KIDS Membership $ 50" at bounding box center [533, 148] width 395 height 31
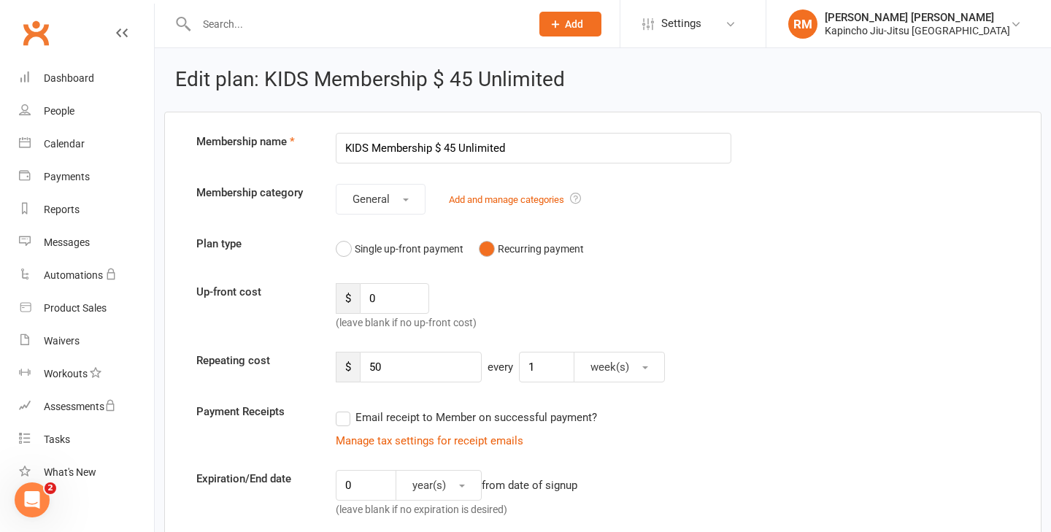
click at [967, 304] on div "Up-front cost $ 0 (leave blank if no up-front cost)" at bounding box center [602, 307] width 835 height 48
click at [458, 146] on input "KIDS Membership $ 45 Unlimited" at bounding box center [533, 148] width 395 height 31
type input "KIDS Membership $ 45 - Unlimited"
click at [415, 360] on input "50" at bounding box center [421, 367] width 122 height 31
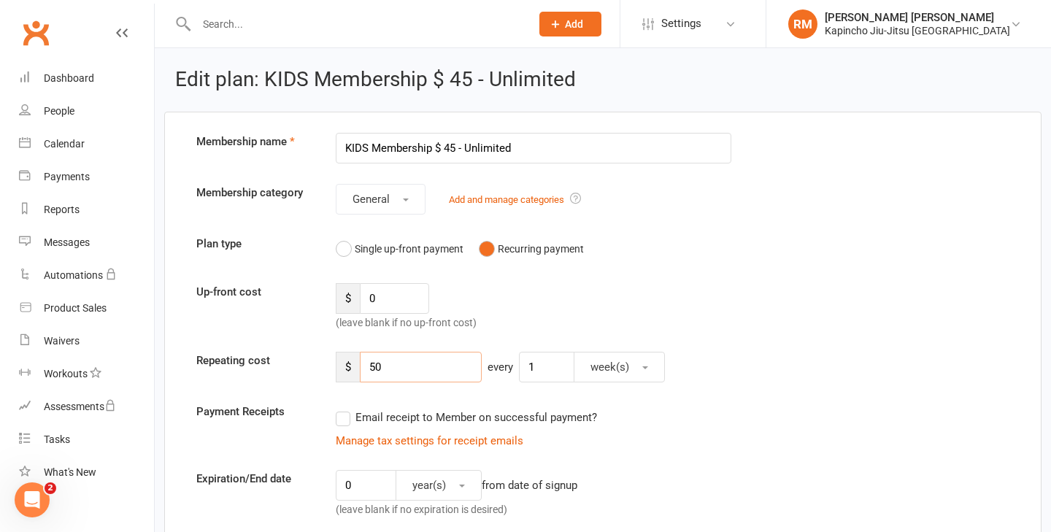
click at [415, 360] on input "50" at bounding box center [421, 367] width 122 height 31
type input "45"
click at [771, 304] on div "Up-front cost $ 0 (leave blank if no up-front cost)" at bounding box center [602, 307] width 835 height 48
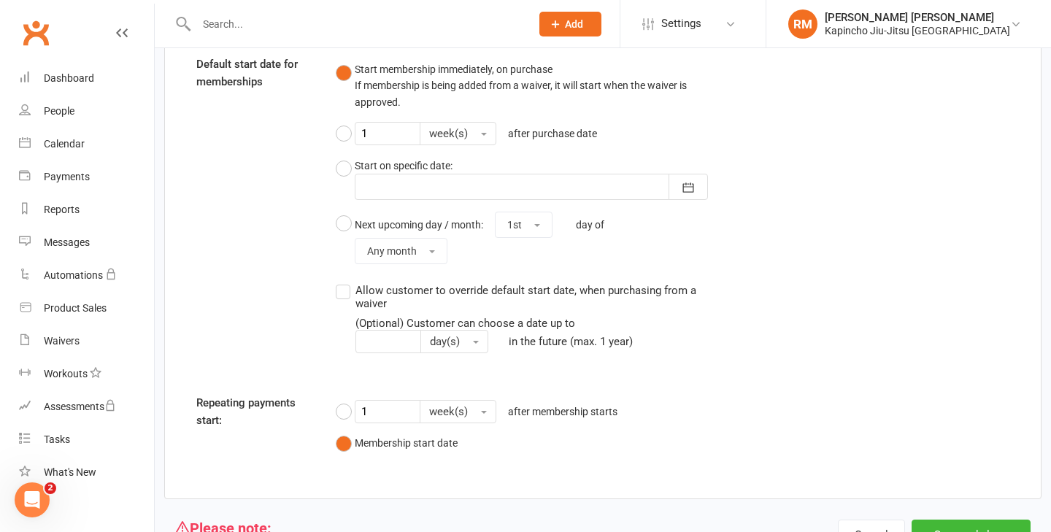
scroll to position [1160, 0]
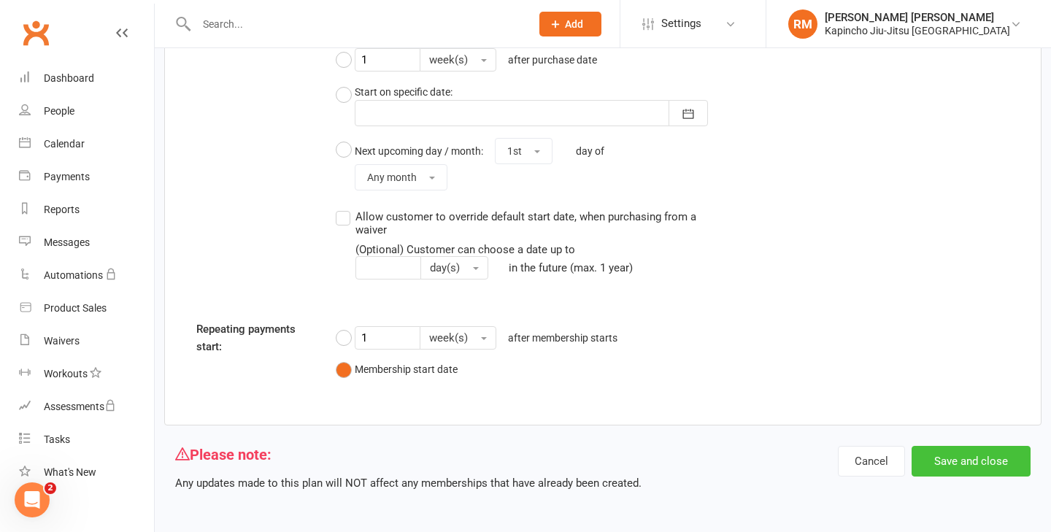
click at [978, 464] on button "Save and close" at bounding box center [970, 461] width 119 height 31
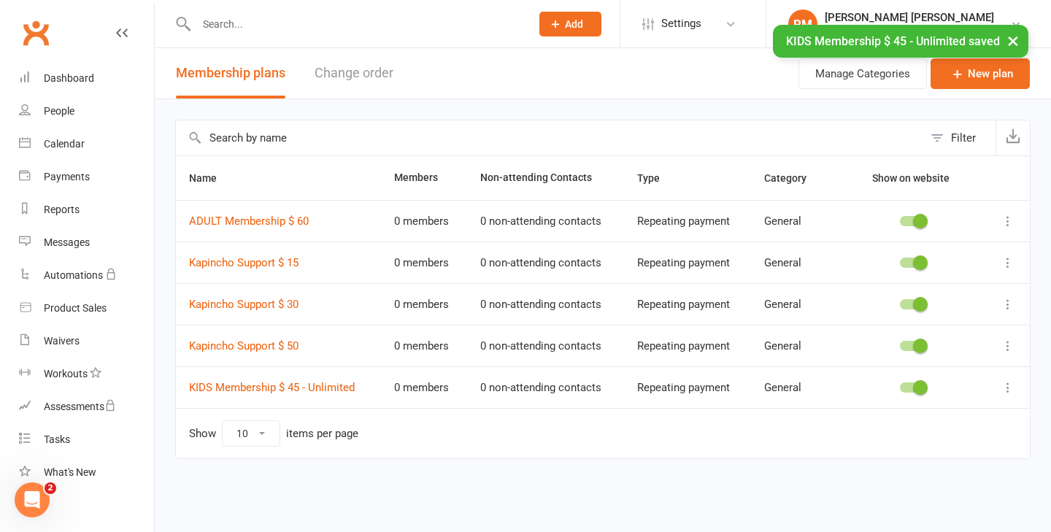
click at [1005, 390] on icon at bounding box center [1007, 387] width 15 height 15
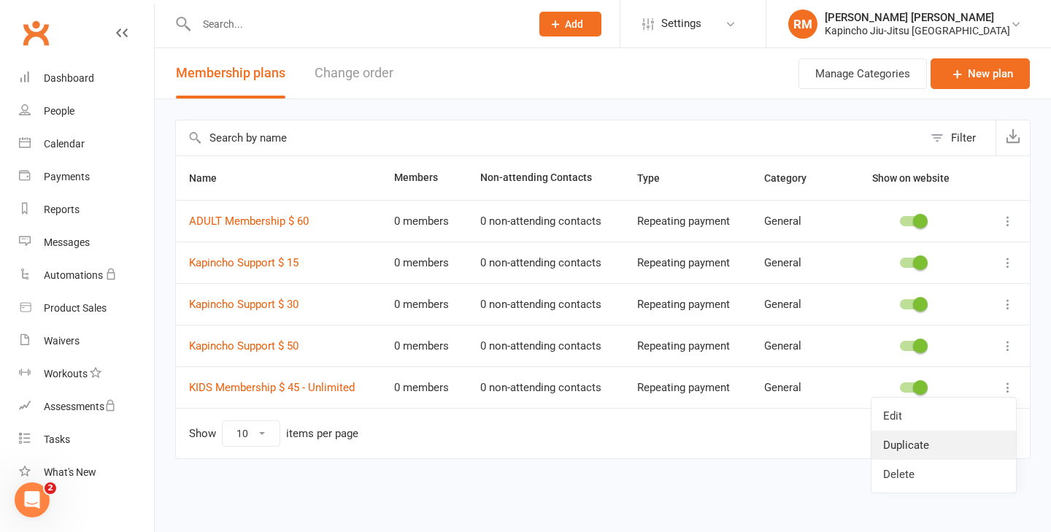
click at [970, 443] on link "Duplicate" at bounding box center [943, 444] width 144 height 29
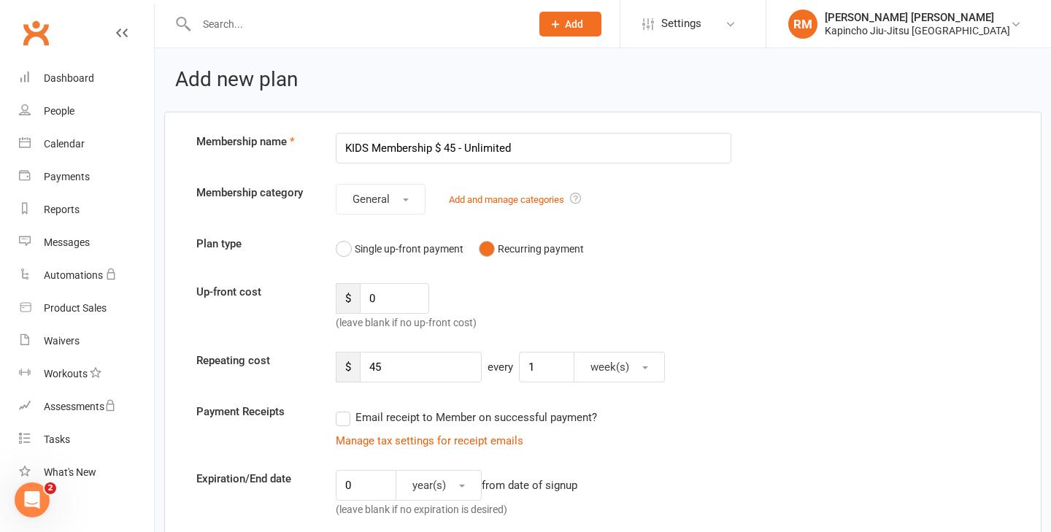
click at [451, 148] on input "KIDS Membership $ 45 - Unlimited" at bounding box center [533, 148] width 395 height 31
click at [491, 155] on input "KIDS Membership $ 40 - Unlimited" at bounding box center [533, 148] width 395 height 31
type input "KIDS Membership $ 40 - 2x week"
click at [420, 364] on input "45" at bounding box center [421, 367] width 122 height 31
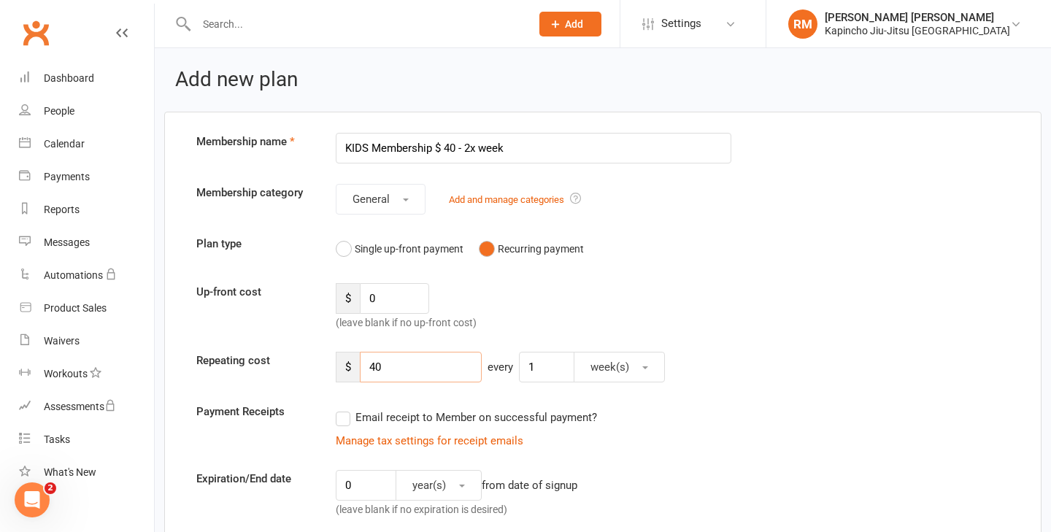
scroll to position [779, 0]
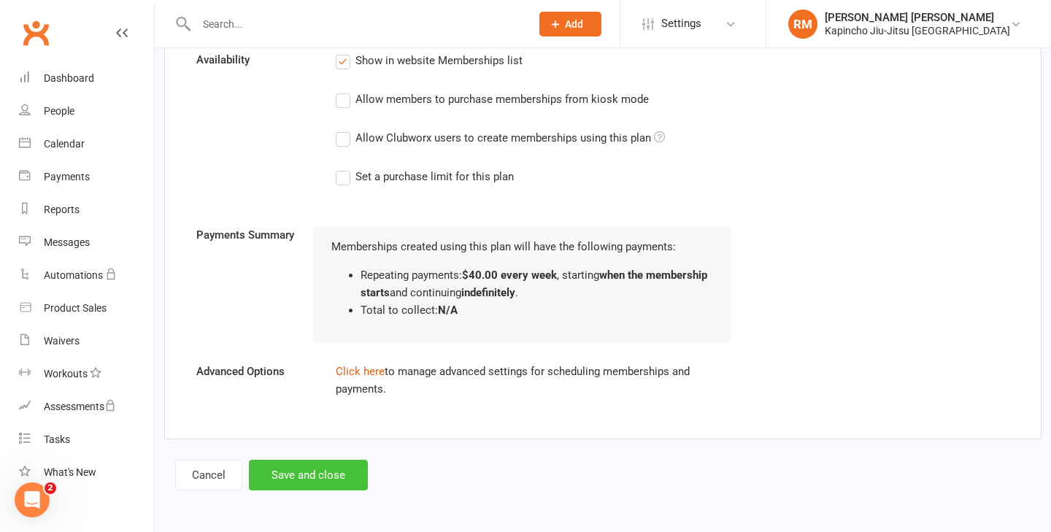
type input "40"
click at [324, 474] on button "Save and close" at bounding box center [308, 475] width 119 height 31
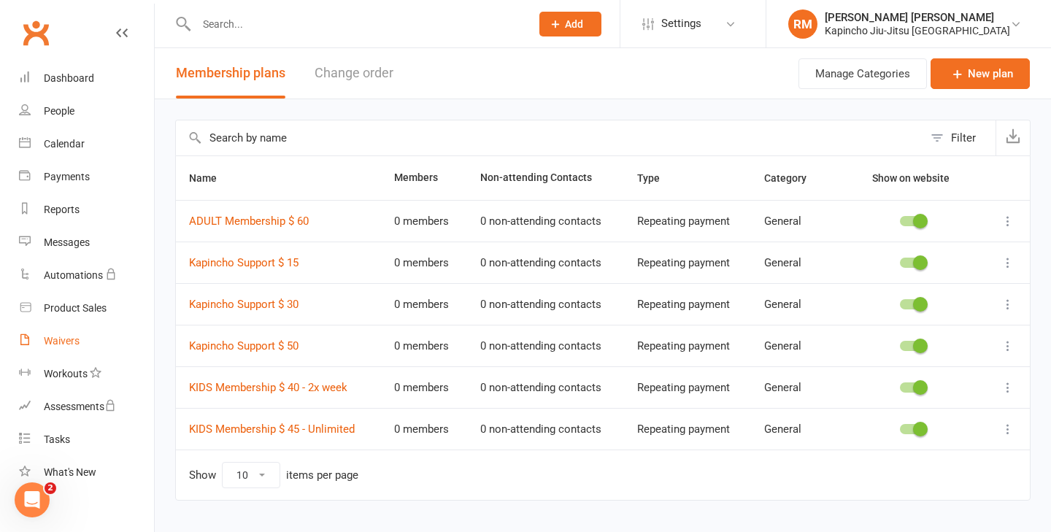
click at [60, 332] on link "Waivers" at bounding box center [86, 341] width 135 height 33
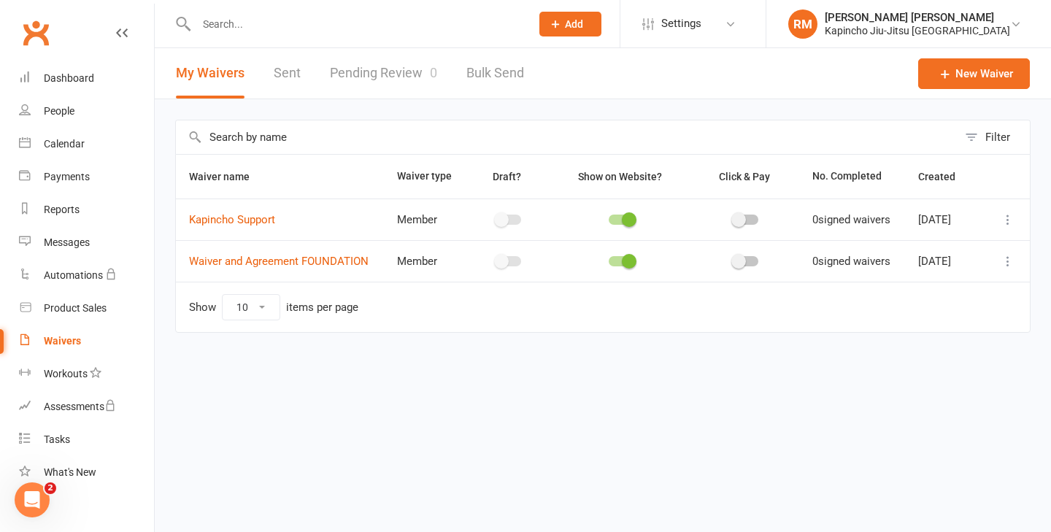
click at [1008, 269] on icon at bounding box center [1007, 261] width 15 height 15
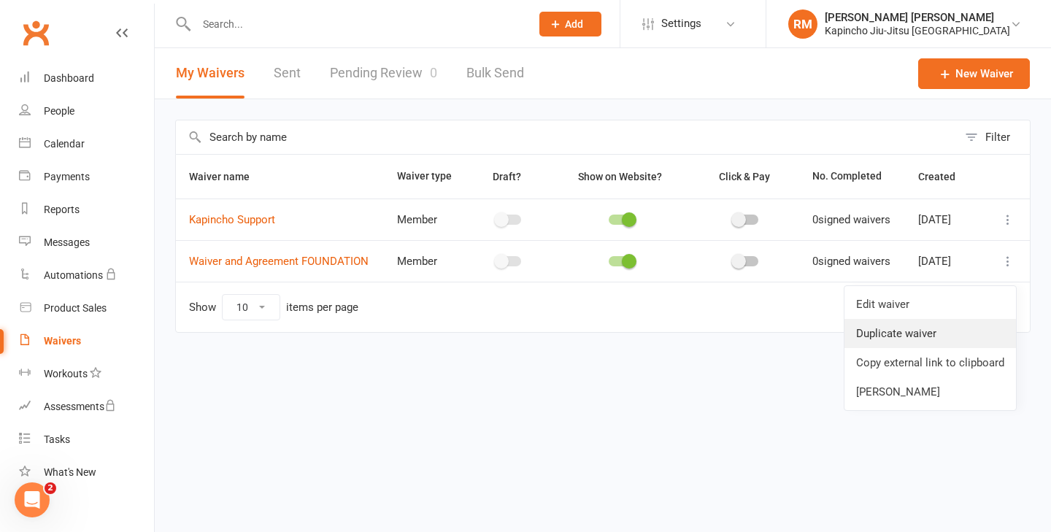
click at [954, 329] on link "Duplicate waiver" at bounding box center [929, 333] width 171 height 29
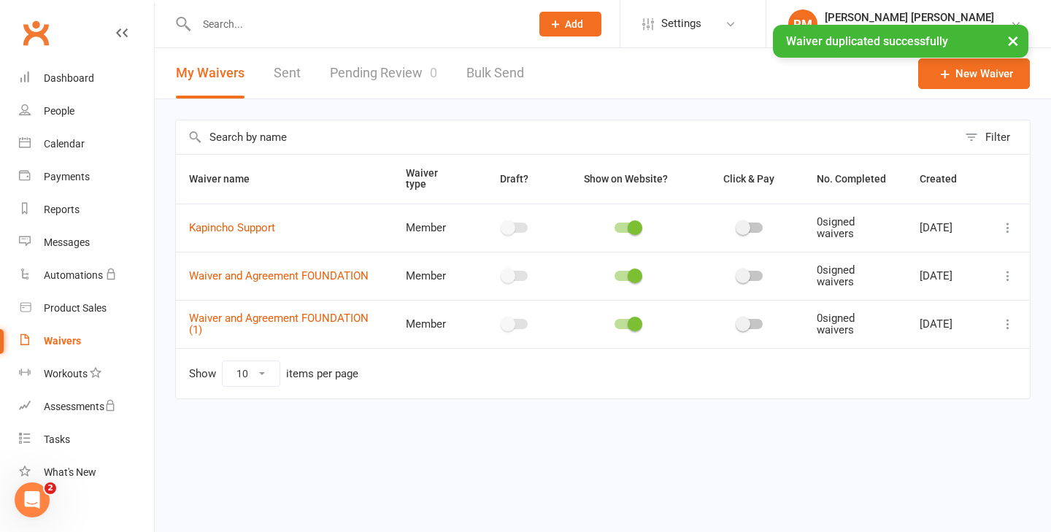
click at [1005, 328] on icon at bounding box center [1007, 324] width 15 height 15
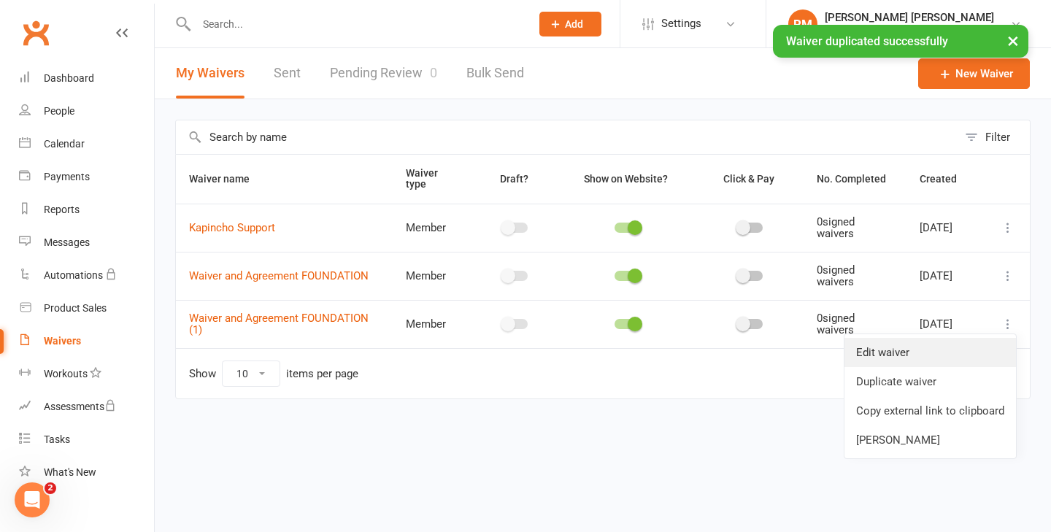
click at [953, 349] on link "Edit waiver" at bounding box center [929, 352] width 171 height 29
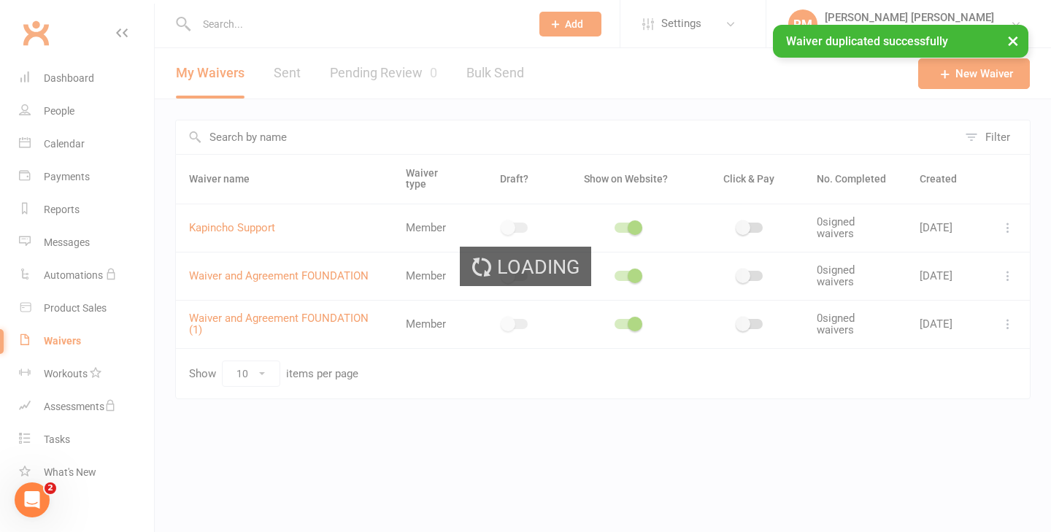
select select "do_not_copy_answers"
select select "checkbox"
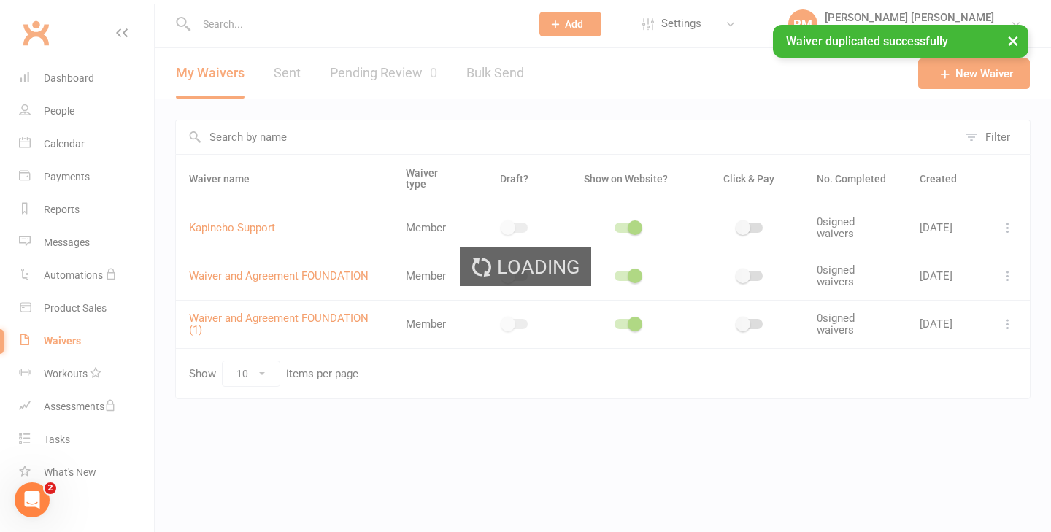
select select "checkbox"
select select "select"
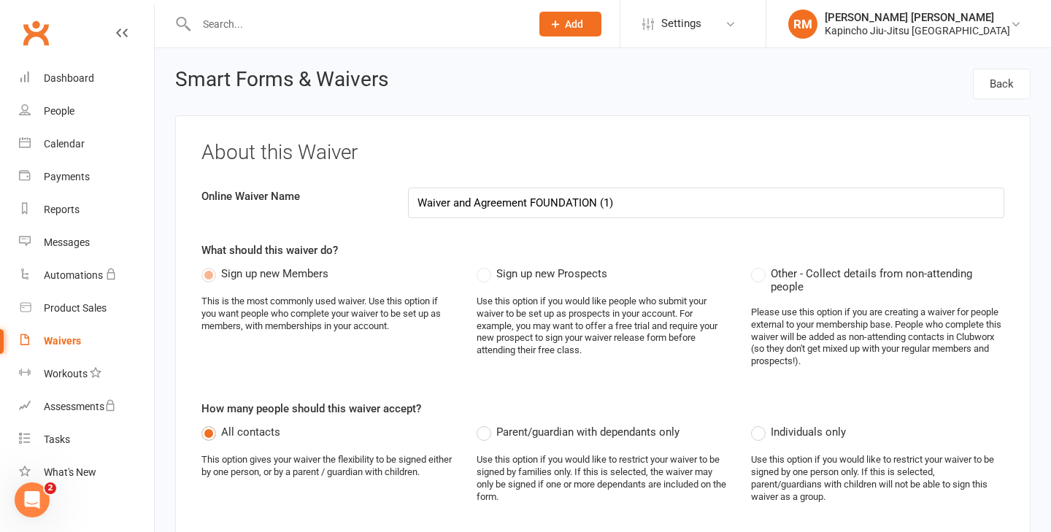
drag, startPoint x: 663, startPoint y: 207, endPoint x: 530, endPoint y: 199, distance: 133.0
click at [530, 199] on input "Waiver and Agreement FOUNDATION (1)" at bounding box center [706, 203] width 597 height 31
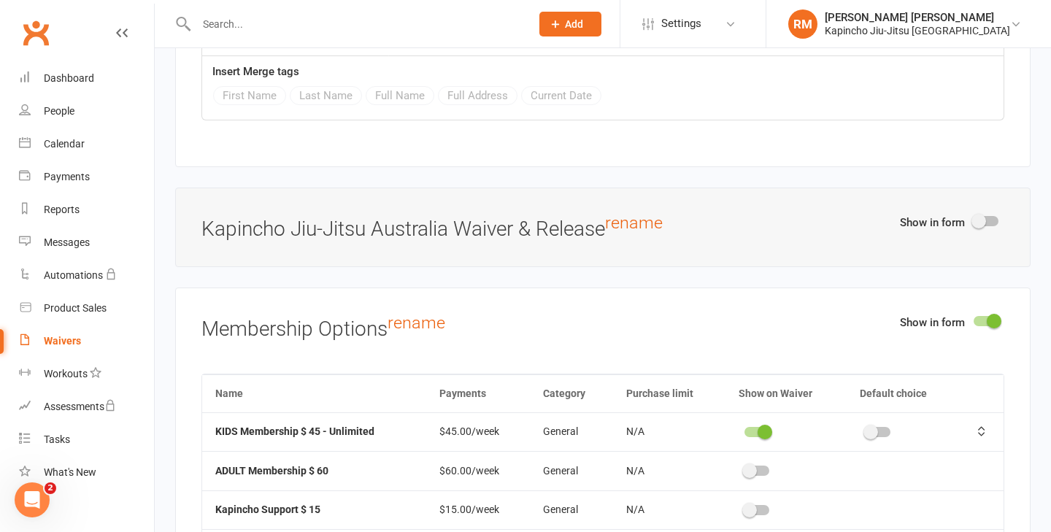
scroll to position [5027, 0]
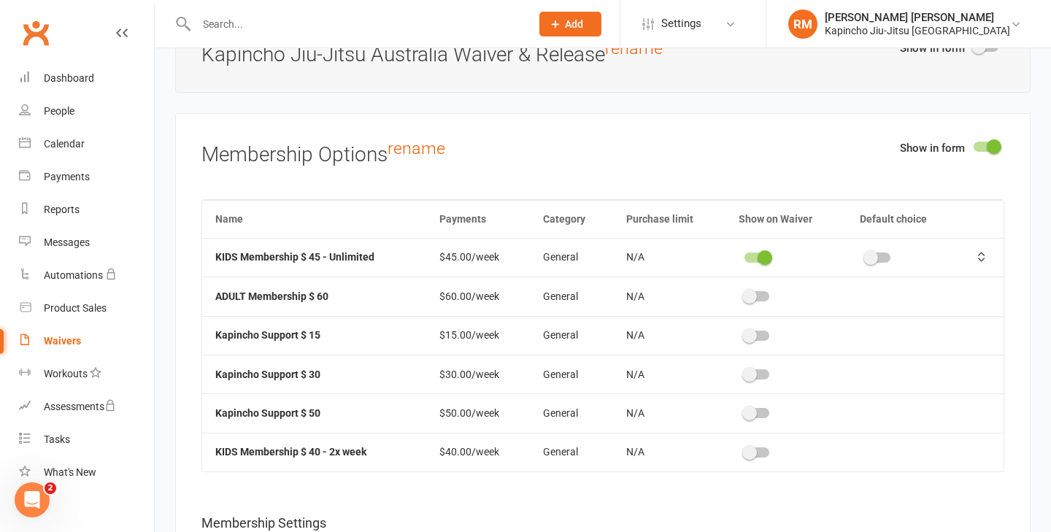
type input "Waiver and Agreement"
click at [749, 290] on span at bounding box center [749, 296] width 15 height 15
click at [744, 294] on input "checkbox" at bounding box center [744, 294] width 0 height 0
click at [873, 291] on span at bounding box center [870, 296] width 15 height 15
click at [865, 294] on input "checkbox" at bounding box center [865, 294] width 0 height 0
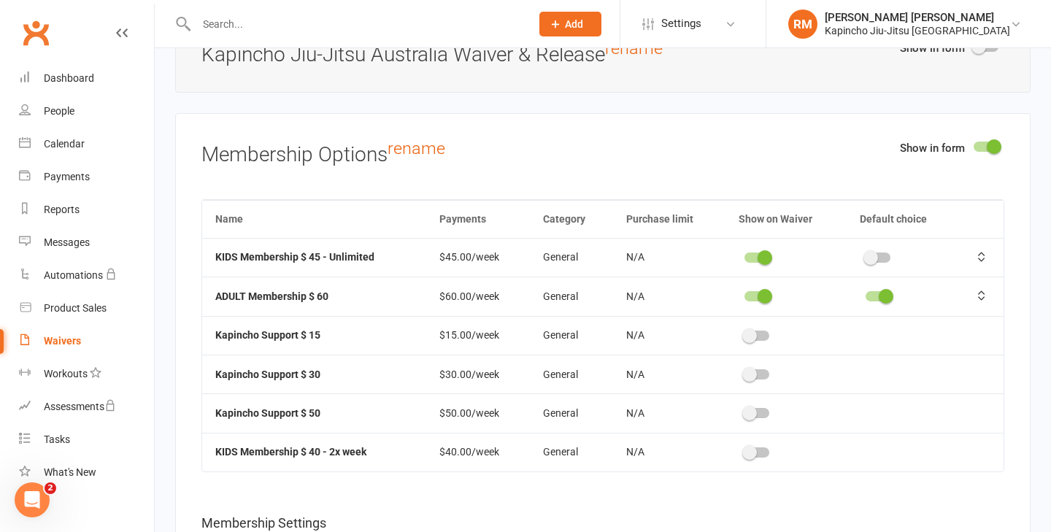
click at [746, 448] on span at bounding box center [749, 452] width 15 height 15
click at [744, 450] on input "checkbox" at bounding box center [744, 450] width 0 height 0
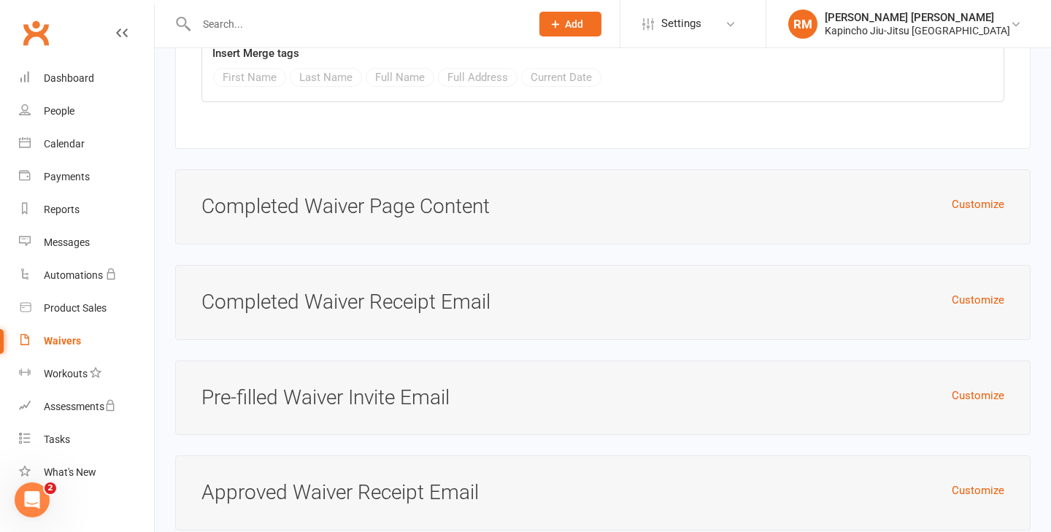
scroll to position [6447, 0]
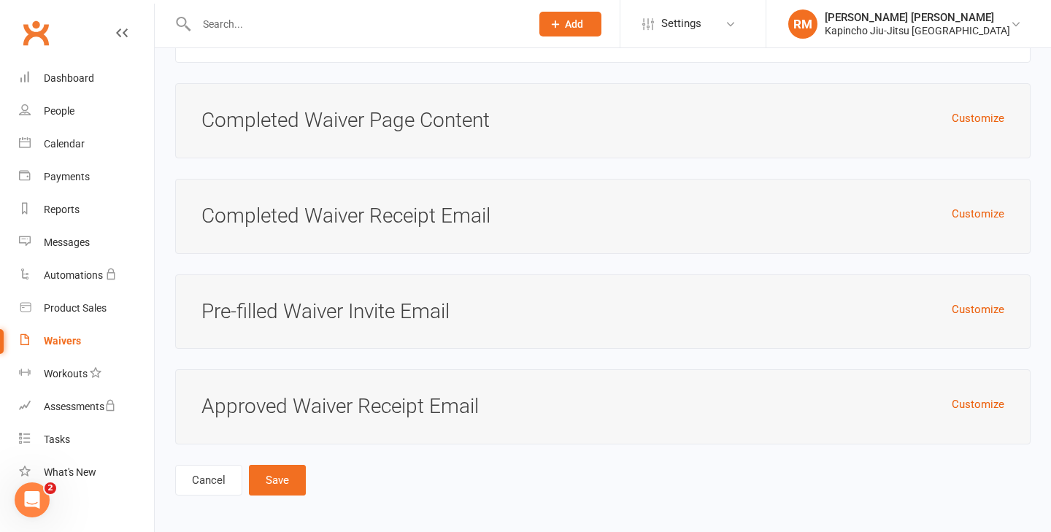
click at [269, 475] on button "Save" at bounding box center [277, 480] width 57 height 31
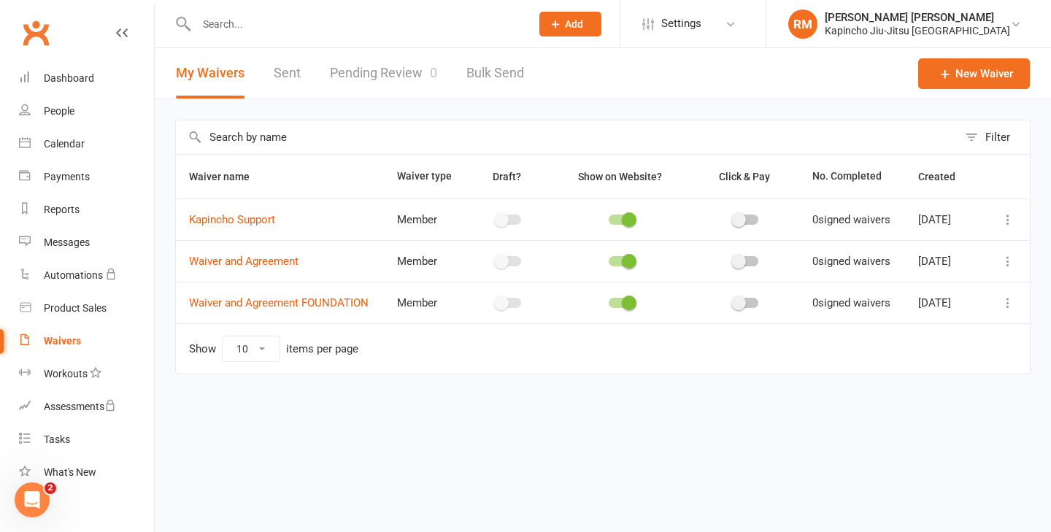
click at [1010, 269] on icon at bounding box center [1007, 261] width 15 height 15
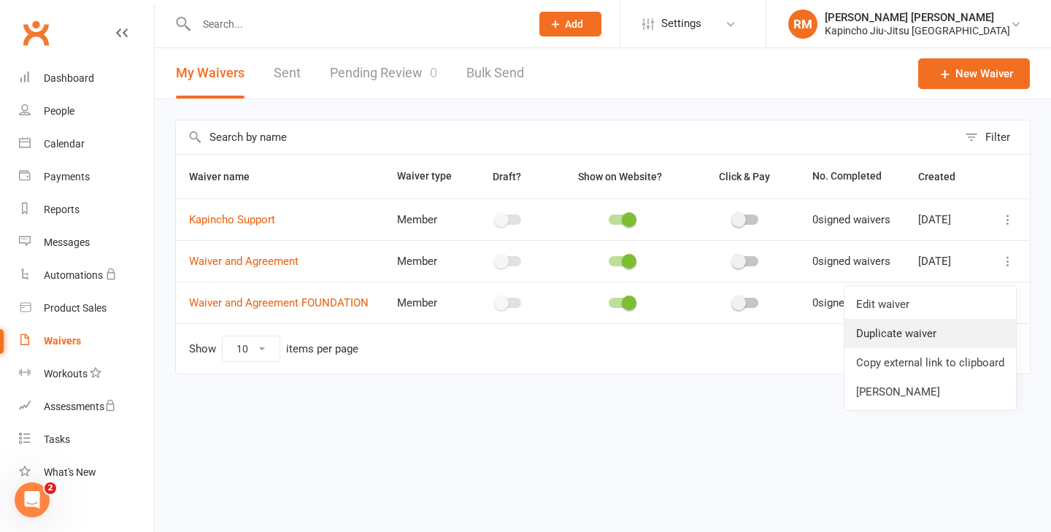
click at [946, 328] on link "Duplicate waiver" at bounding box center [929, 333] width 171 height 29
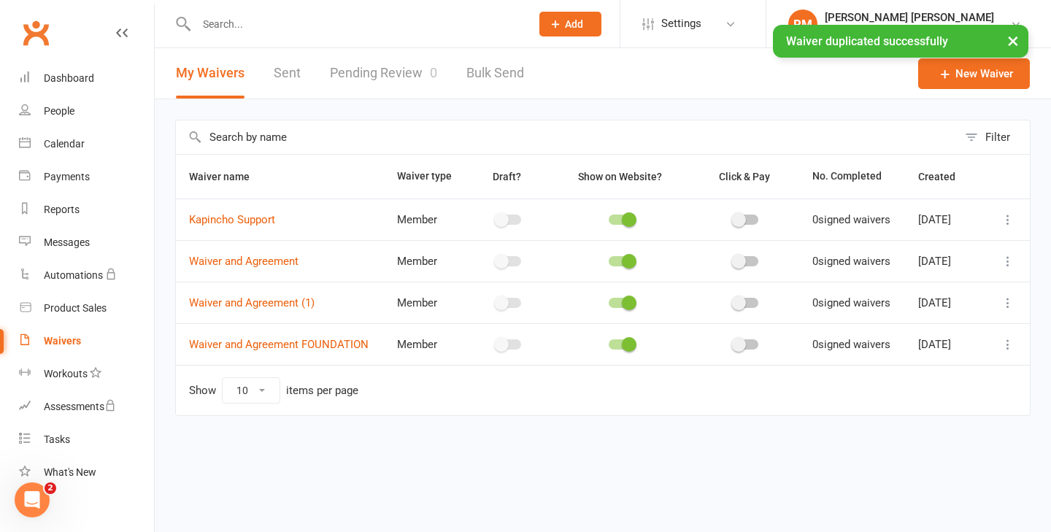
click at [1008, 310] on icon at bounding box center [1007, 303] width 15 height 15
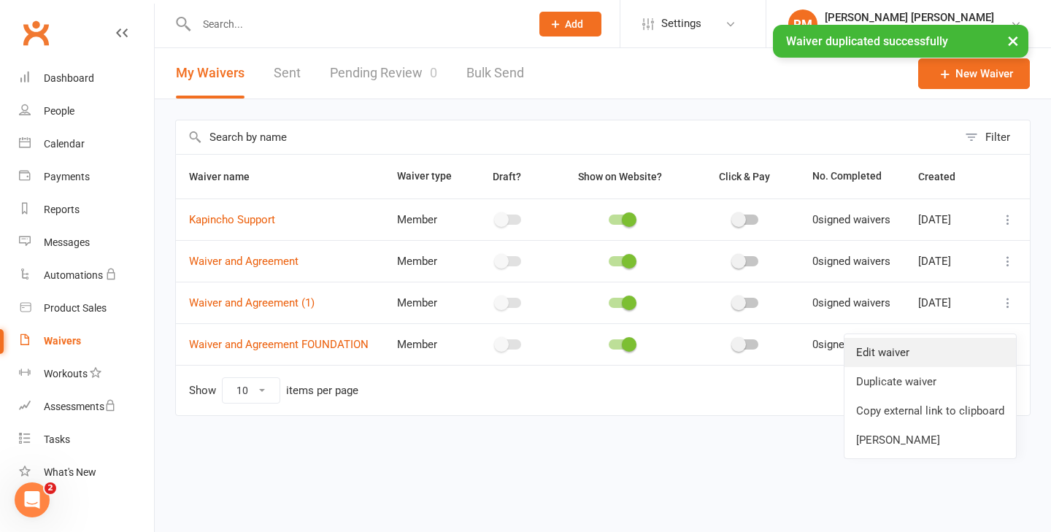
click at [973, 347] on link "Edit waiver" at bounding box center [929, 352] width 171 height 29
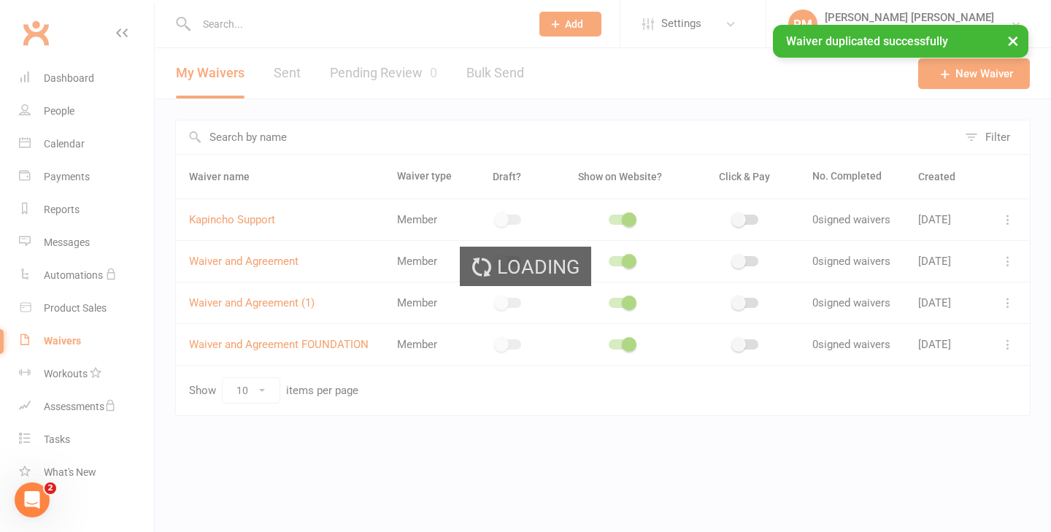
select select "do_not_copy_answers"
select select "checkbox"
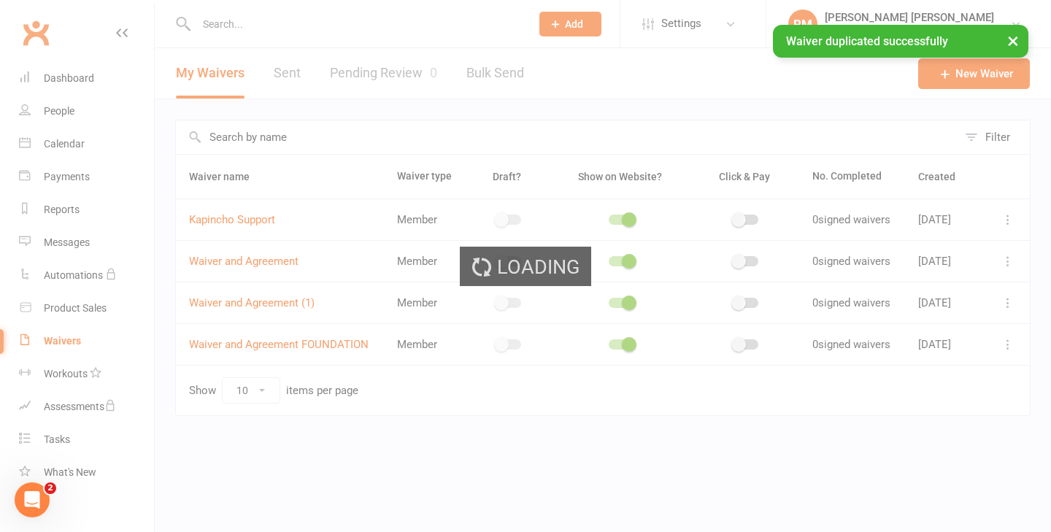
select select "checkbox"
select select "select"
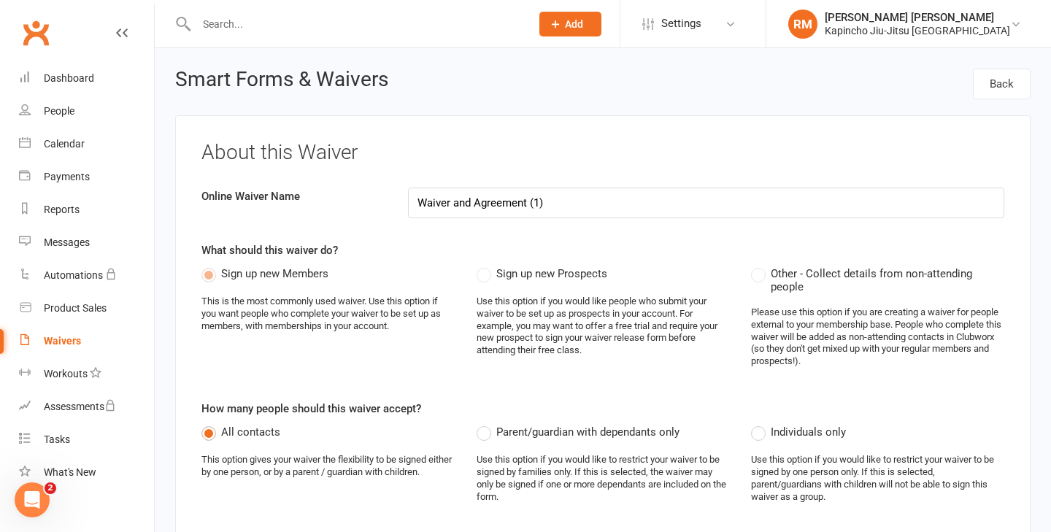
click at [511, 209] on input "Waiver and Agreement (1)" at bounding box center [706, 203] width 597 height 31
type input "WAIVER"
click at [483, 274] on label "Sign up new Prospects" at bounding box center [541, 274] width 131 height 18
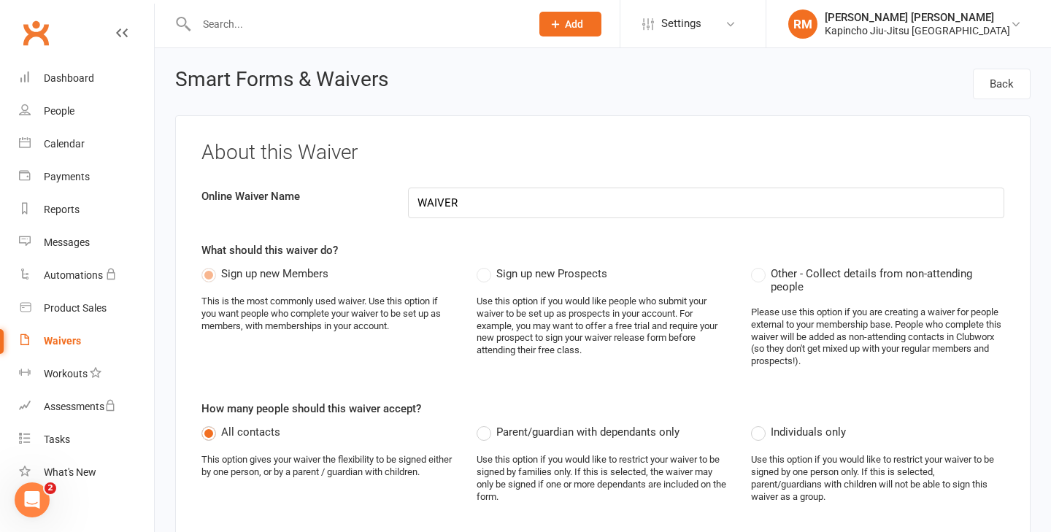
click at [484, 272] on label "Sign up new Prospects" at bounding box center [541, 274] width 131 height 18
click at [484, 276] on label "Sign up new Prospects" at bounding box center [541, 274] width 131 height 18
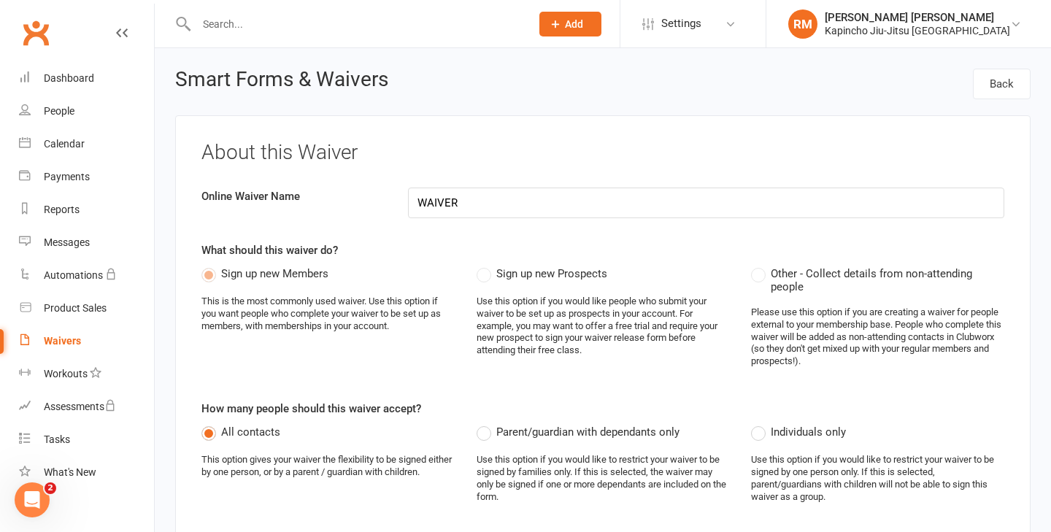
click at [484, 276] on label "Sign up new Prospects" at bounding box center [541, 274] width 131 height 18
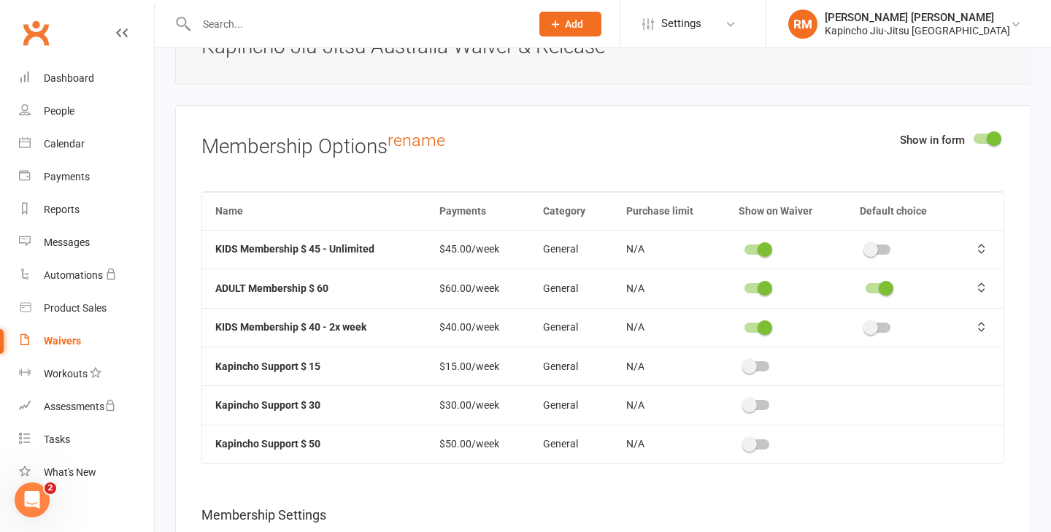
scroll to position [5007, 0]
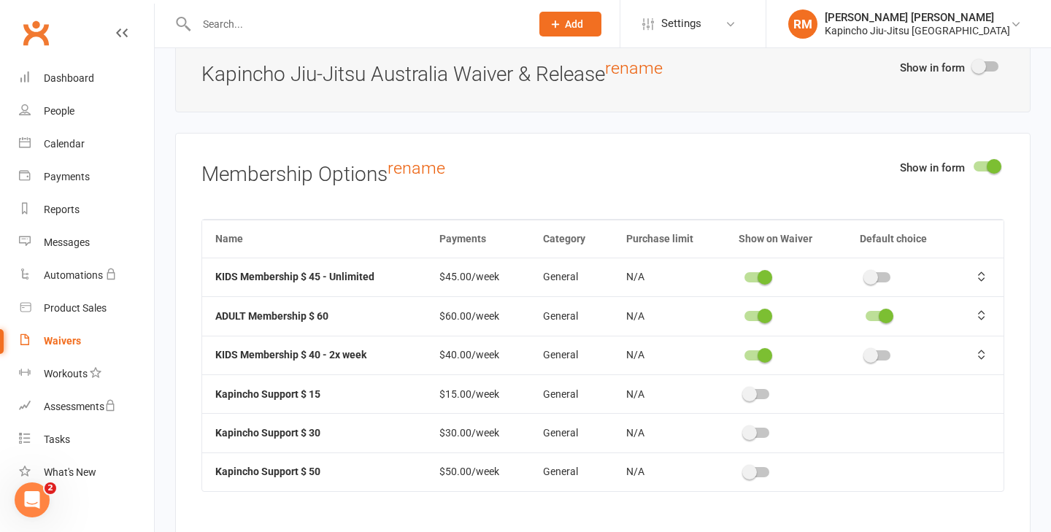
click at [999, 163] on span at bounding box center [993, 166] width 15 height 15
click at [973, 164] on input "checkbox" at bounding box center [973, 164] width 0 height 0
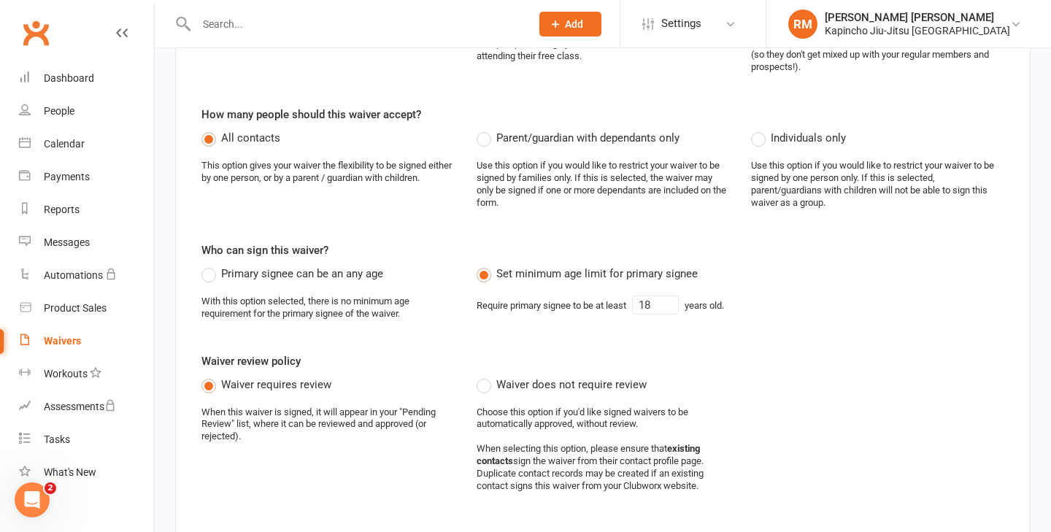
scroll to position [0, 0]
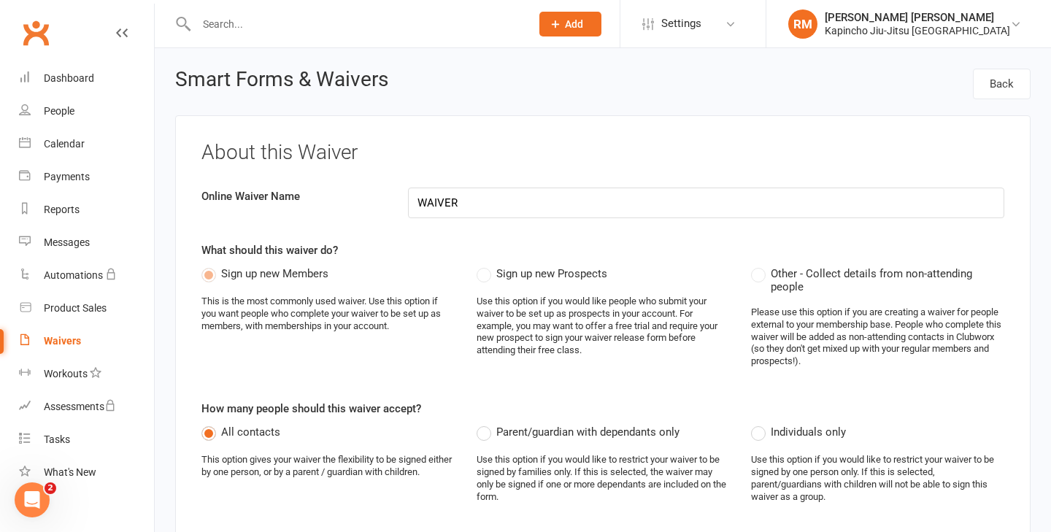
click at [490, 273] on label "Sign up new Prospects" at bounding box center [541, 274] width 131 height 18
click at [487, 273] on label "Sign up new Prospects" at bounding box center [541, 274] width 131 height 18
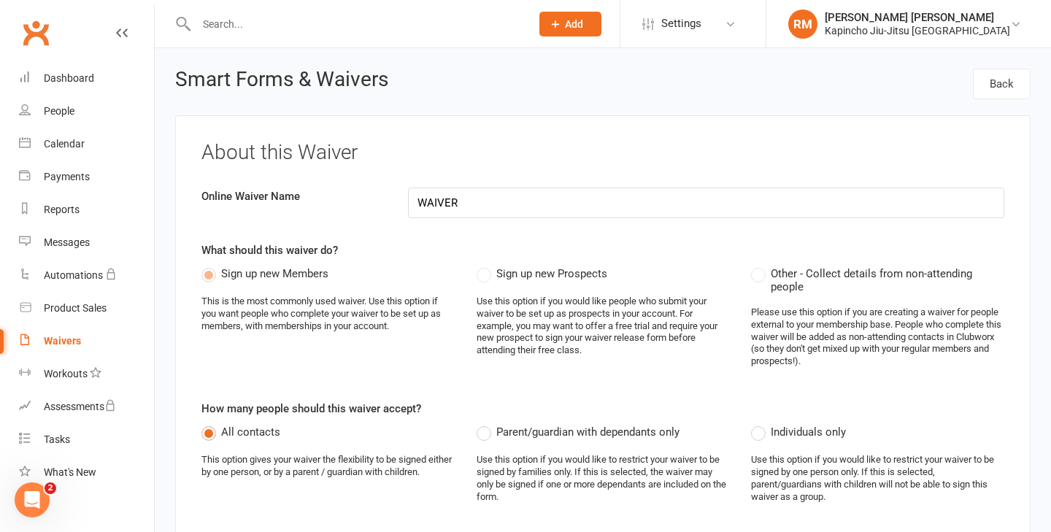
click at [487, 273] on label "Sign up new Prospects" at bounding box center [541, 274] width 131 height 18
click at [761, 272] on label "Other - Collect details from non-attending people" at bounding box center [877, 279] width 253 height 28
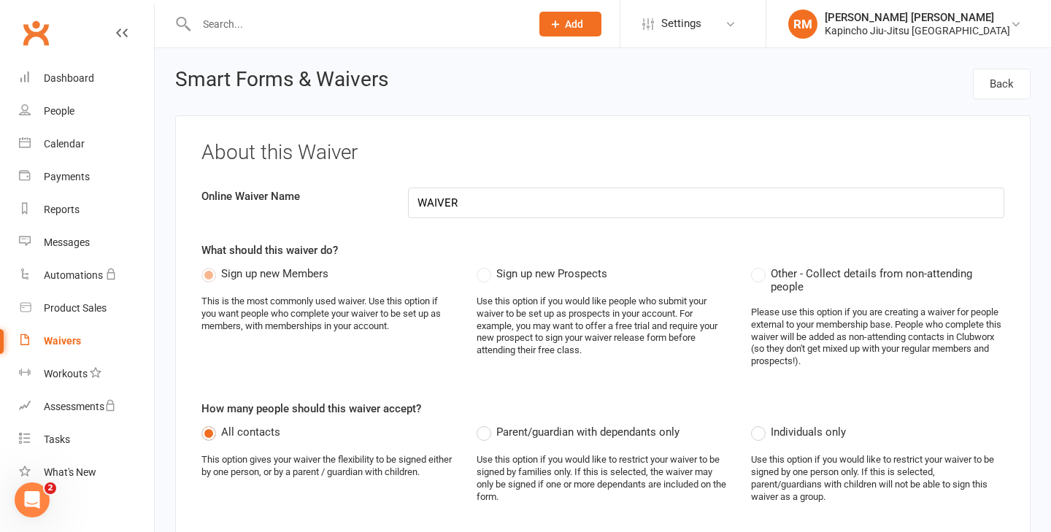
click at [761, 272] on label "Other - Collect details from non-attending people" at bounding box center [877, 279] width 253 height 28
click at [209, 278] on label "Sign up new Members" at bounding box center [264, 274] width 127 height 18
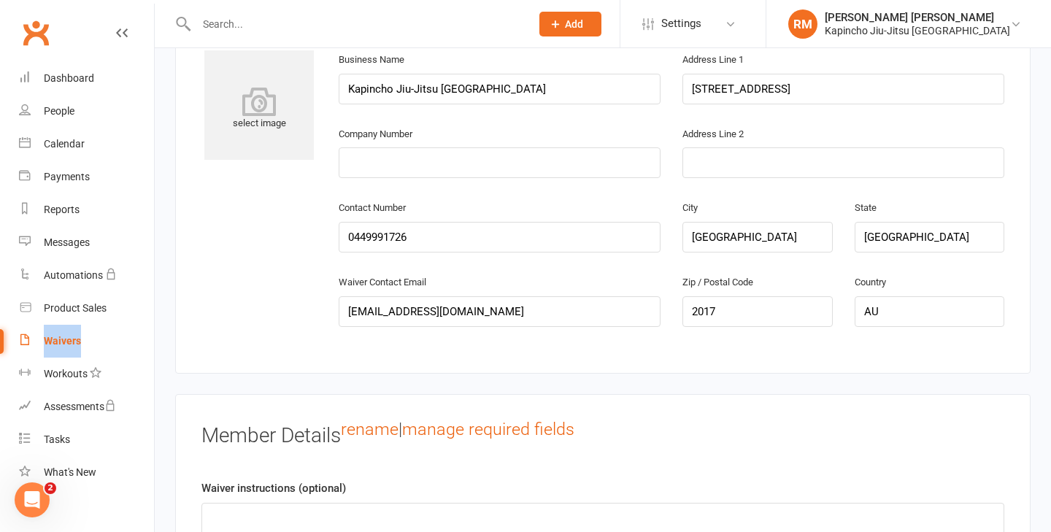
scroll to position [816, 0]
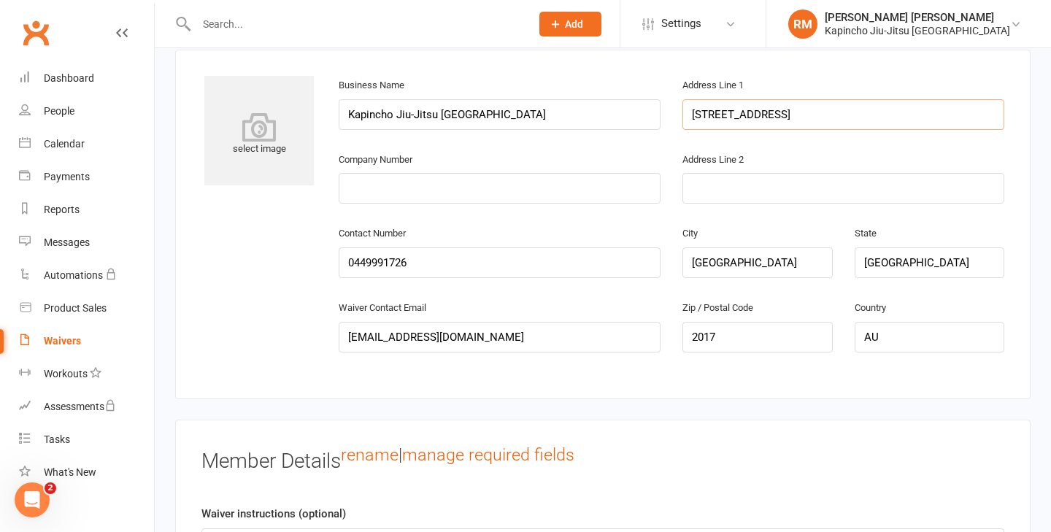
click at [730, 110] on input "[STREET_ADDRESS]" at bounding box center [843, 114] width 322 height 31
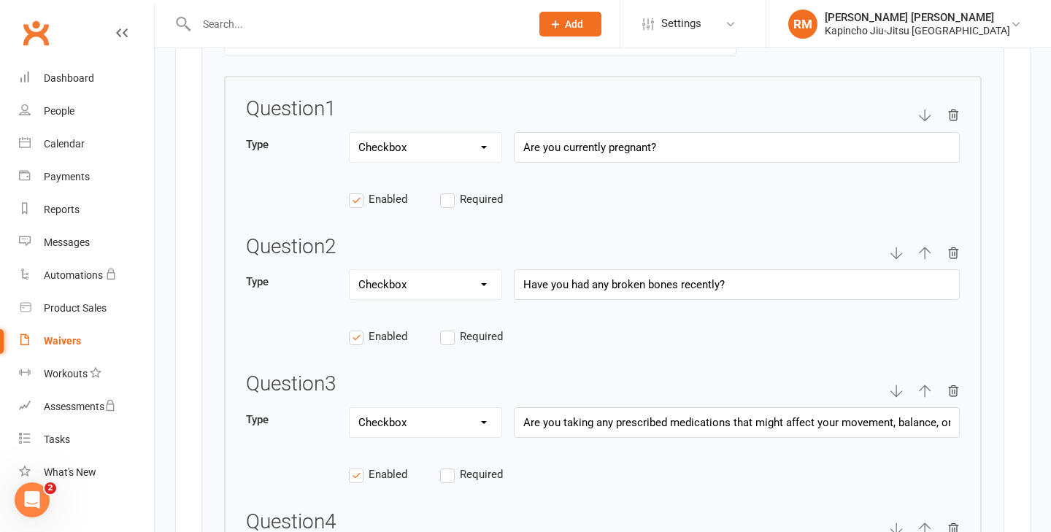
scroll to position [2369, 0]
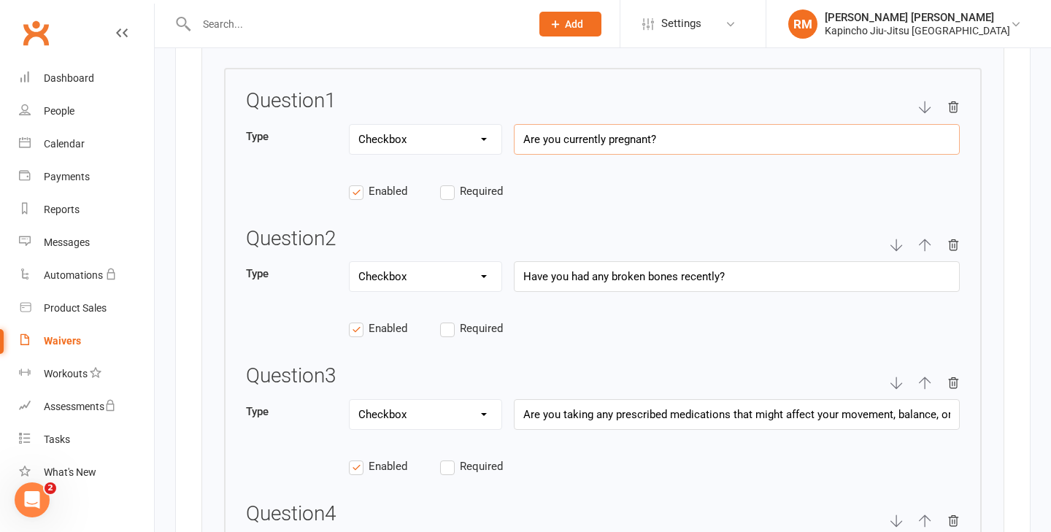
click at [582, 137] on input "Are you currently pregnant?" at bounding box center [737, 139] width 446 height 31
click at [552, 279] on input "Have you had any broken bones recently?" at bounding box center [737, 276] width 446 height 31
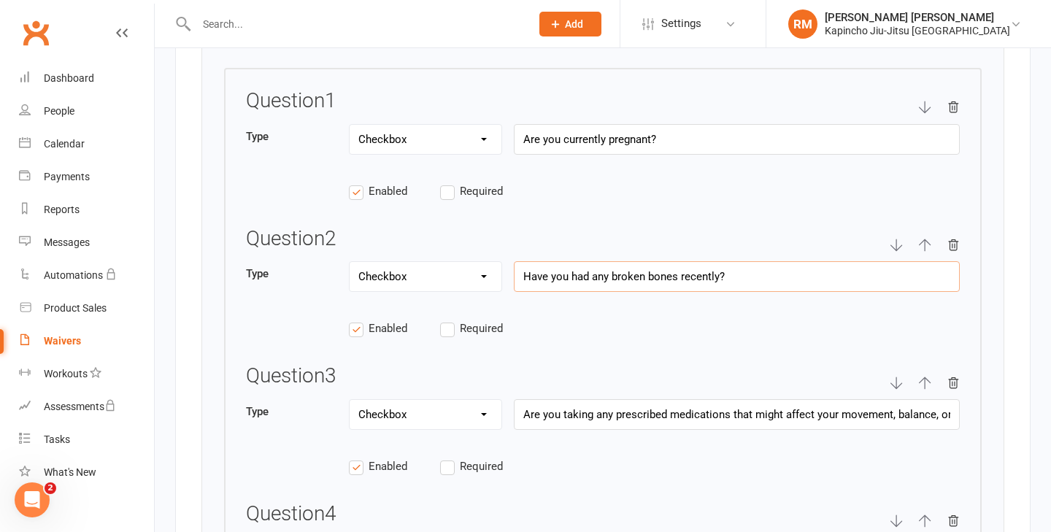
click at [552, 279] on input "Have you had any broken bones recently?" at bounding box center [737, 276] width 446 height 31
click at [579, 408] on input "Are you taking any prescribed medications that might affect your movement, bala…" at bounding box center [737, 414] width 446 height 31
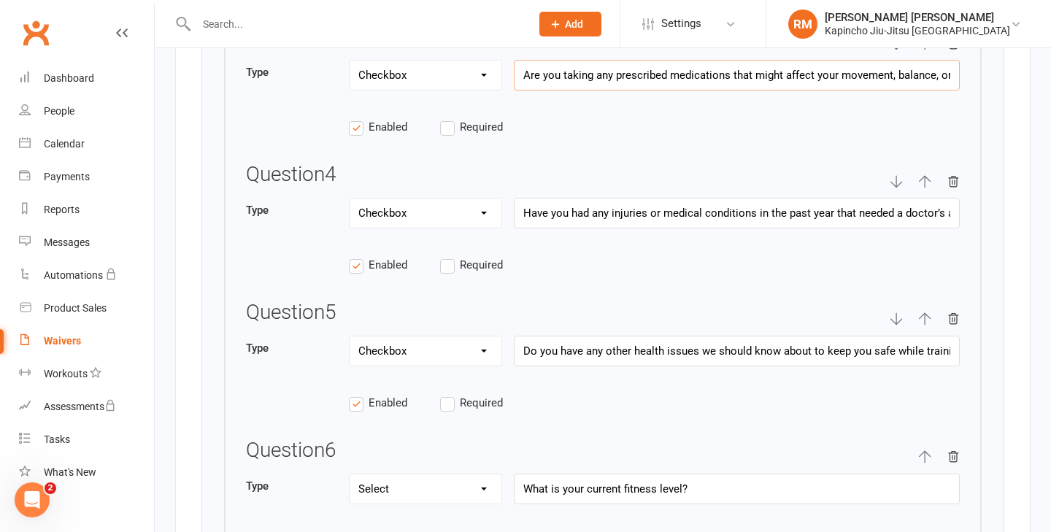
scroll to position [2730, 0]
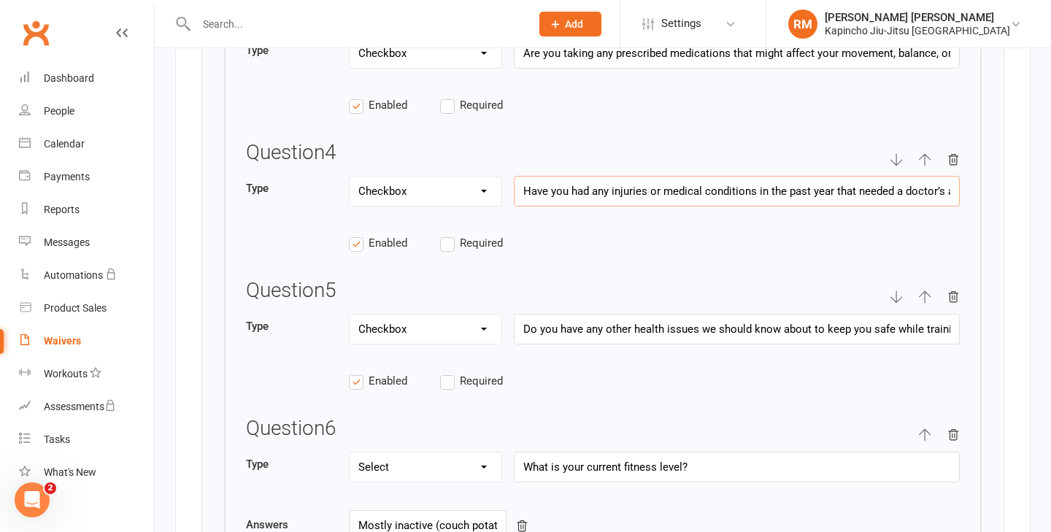
click at [546, 188] on input "Have you had any injuries or medical conditions in the past year that needed a …" at bounding box center [737, 191] width 446 height 31
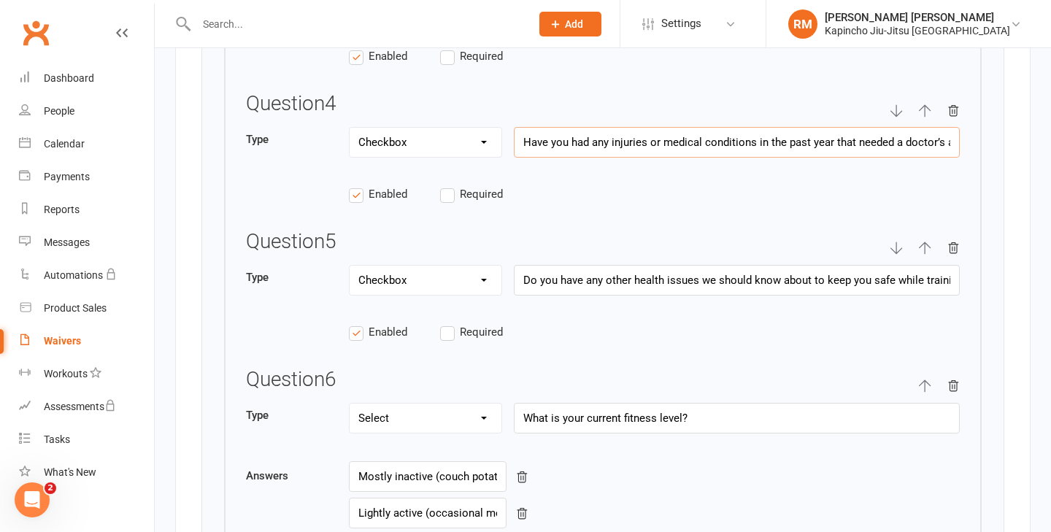
scroll to position [2838, 0]
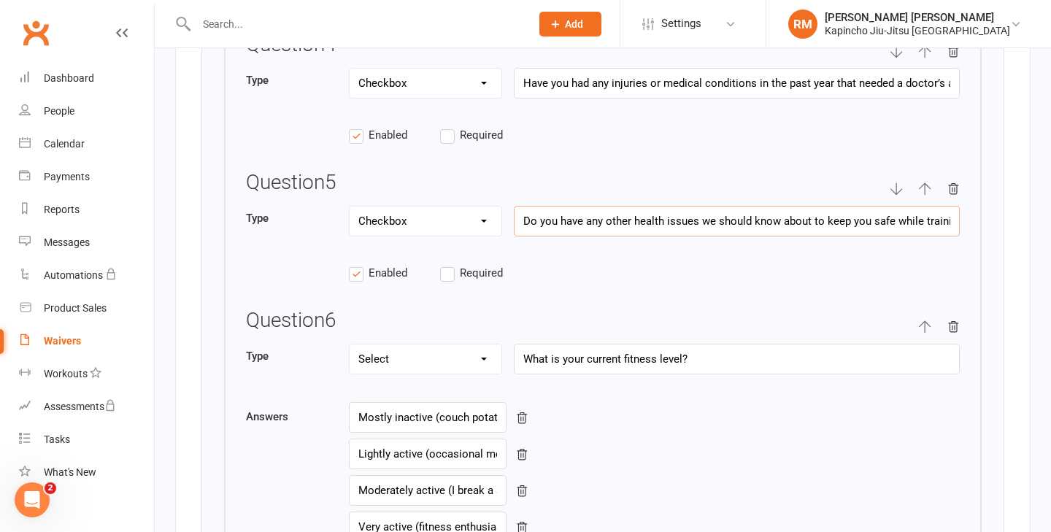
click at [560, 213] on input "Do you have any other health issues we should know about to keep you safe while…" at bounding box center [737, 221] width 446 height 31
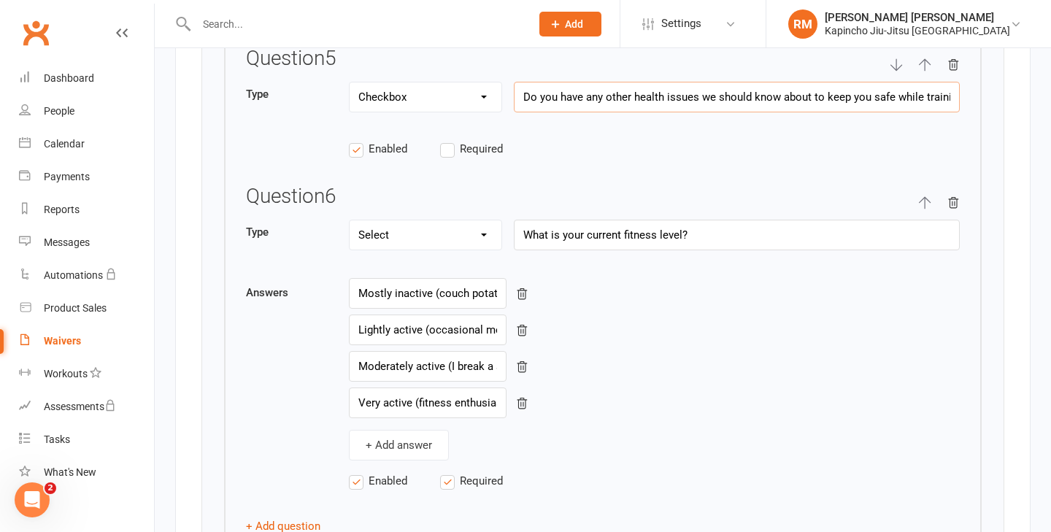
scroll to position [2984, 0]
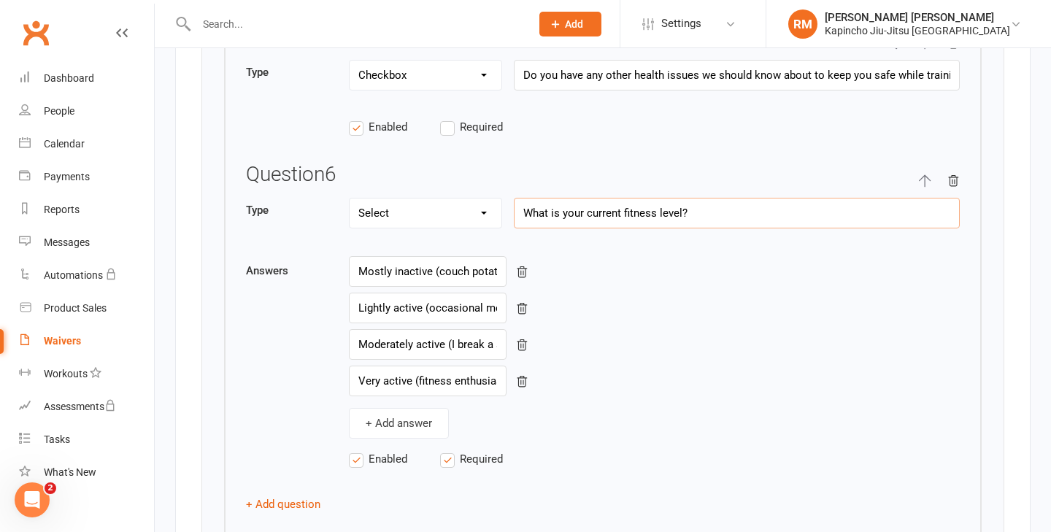
click at [543, 198] on input "What is your current fitness level?" at bounding box center [737, 213] width 446 height 31
click at [382, 270] on input "Mostly inactive (couch potato mode)" at bounding box center [428, 271] width 158 height 31
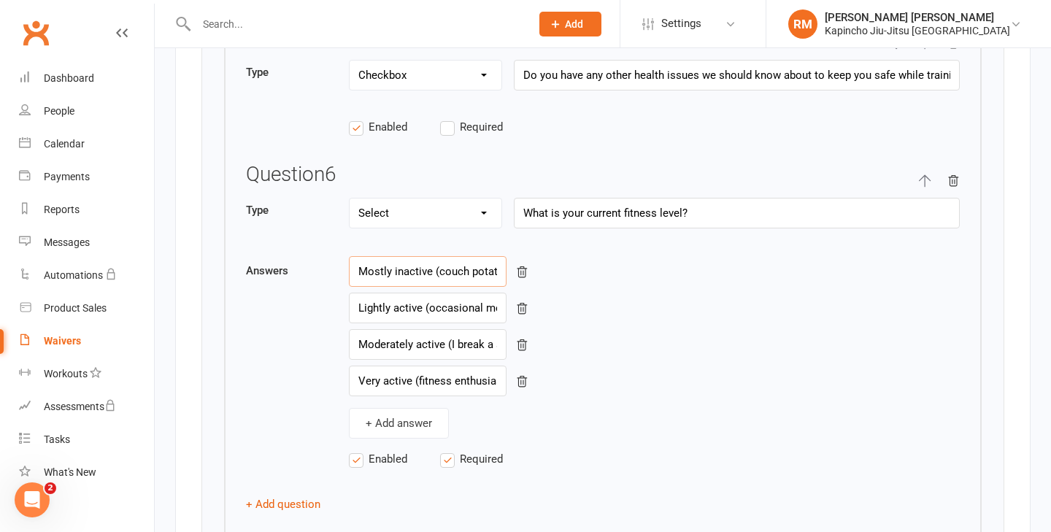
click at [382, 270] on input "Mostly inactive (couch potato mode)" at bounding box center [428, 271] width 158 height 31
click at [393, 295] on input "Lightly active (occasional mover)" at bounding box center [428, 308] width 158 height 31
click at [433, 340] on input "Moderately active (I break a sweat regularly)" at bounding box center [428, 344] width 158 height 31
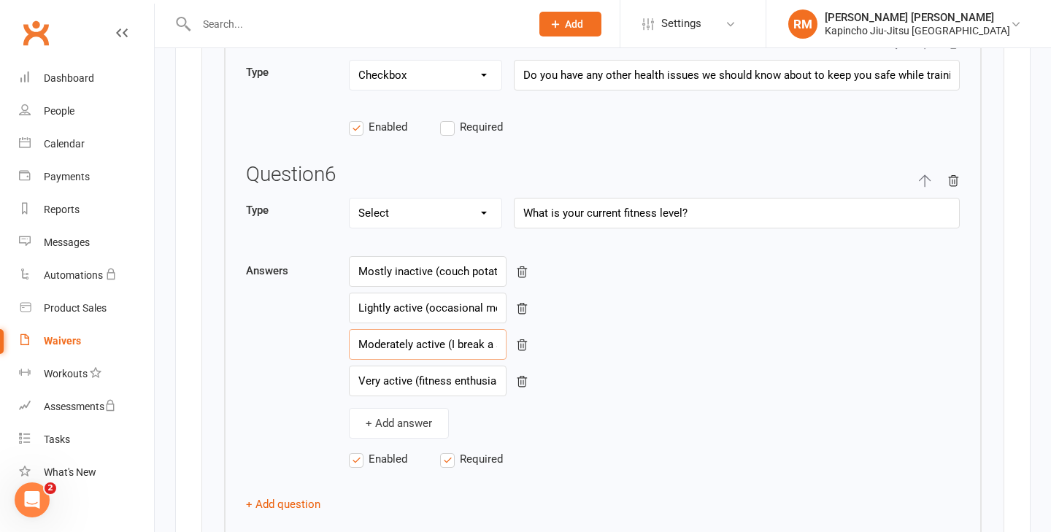
click at [433, 340] on input "Moderately active (I break a sweat regularly)" at bounding box center [428, 344] width 158 height 31
click at [436, 380] on input "Very active (fitness enthusiast / training beast)" at bounding box center [428, 381] width 158 height 31
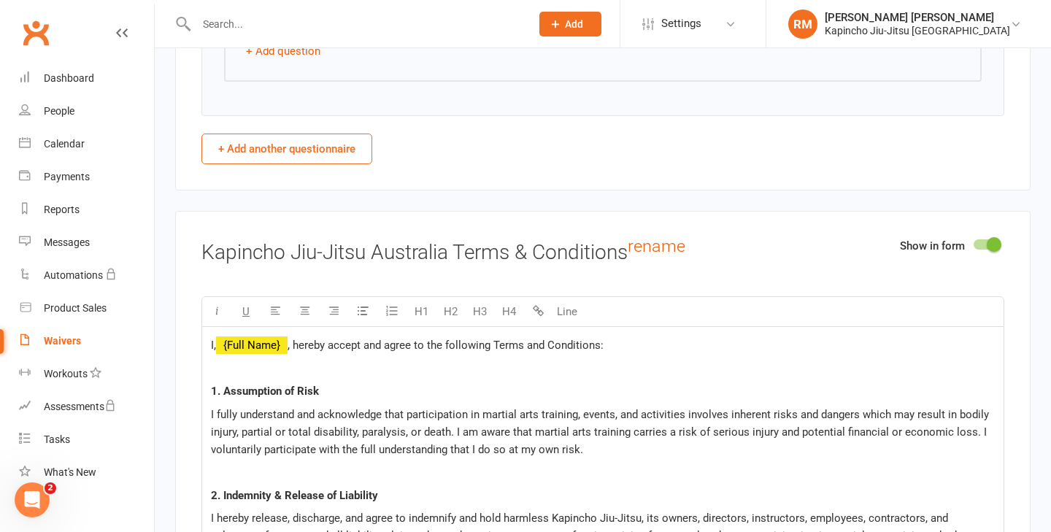
scroll to position [3527, 0]
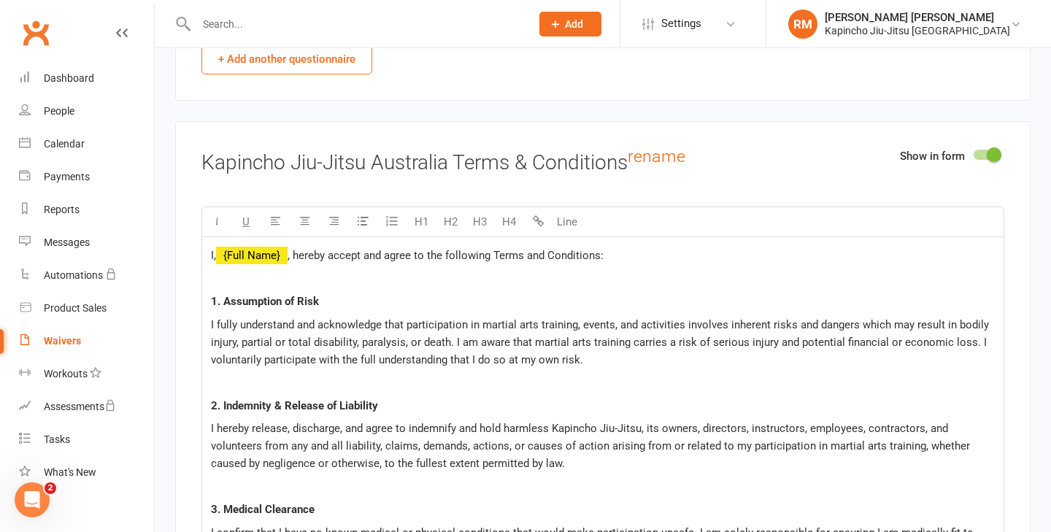
click at [558, 349] on span "I fully understand and acknowledge that participation in martial arts training,…" at bounding box center [601, 342] width 781 height 48
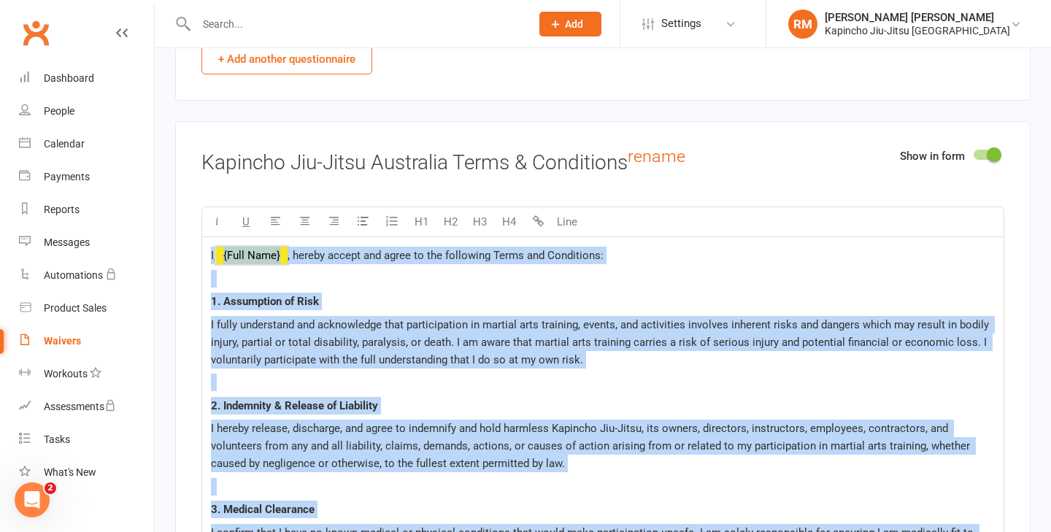
copy div "L, ﻿ {Ipsu Dolo} , sitame consec adi elits do eiu temporinc Utlab etd Magnaaliq…"
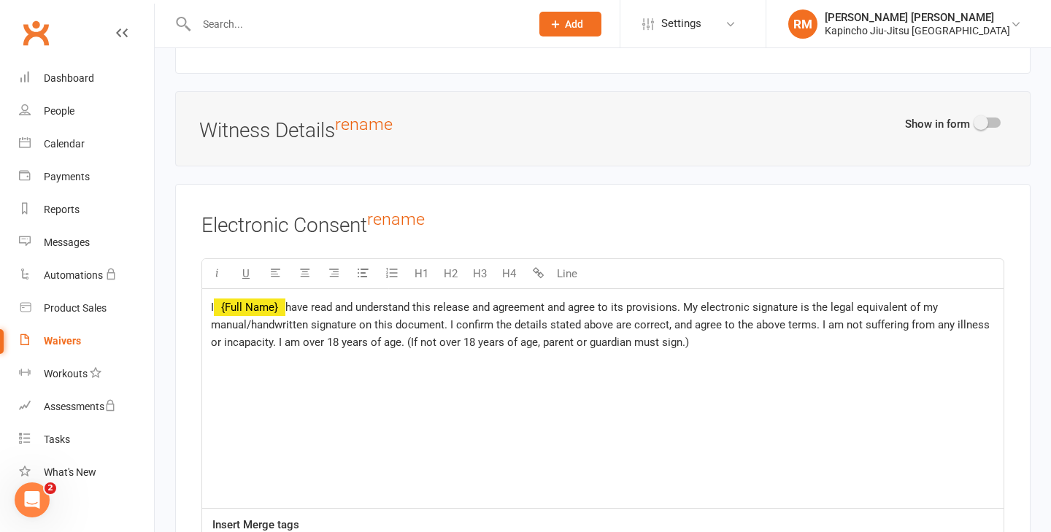
scroll to position [5371, 0]
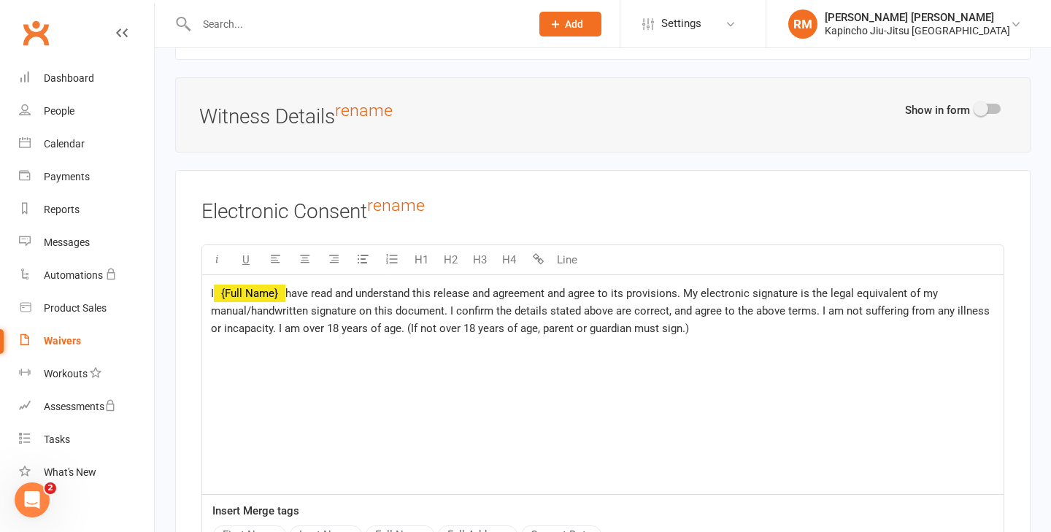
click at [436, 349] on p at bounding box center [603, 352] width 784 height 18
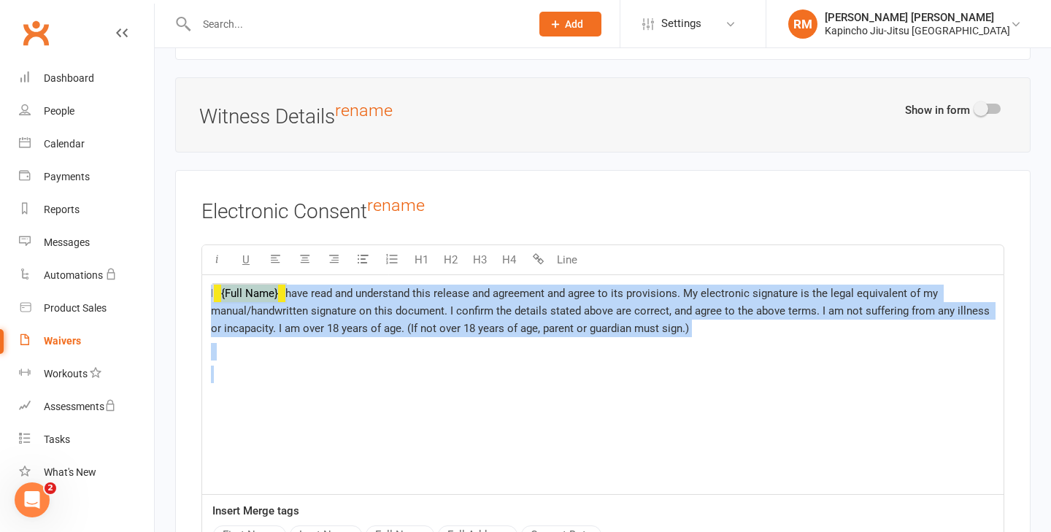
copy div "I ﻿ {Full Name} have read and understand this release and agreement and agree t…"
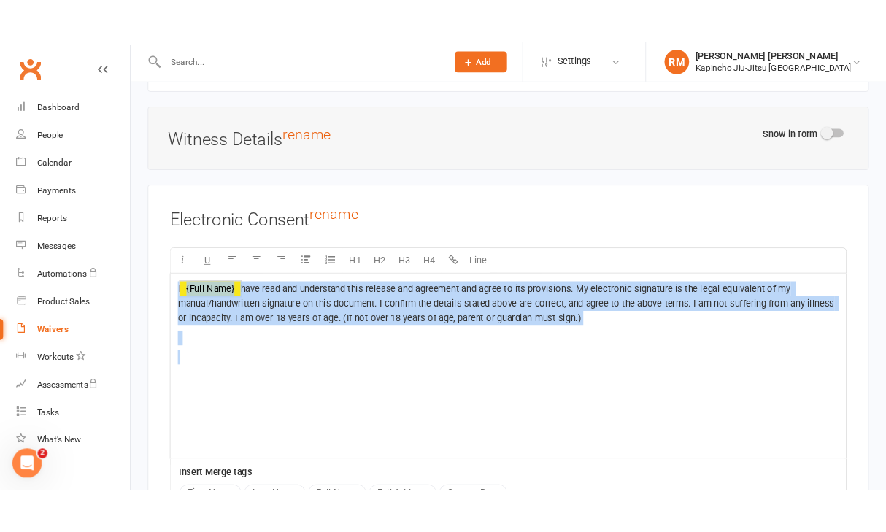
scroll to position [5528, 0]
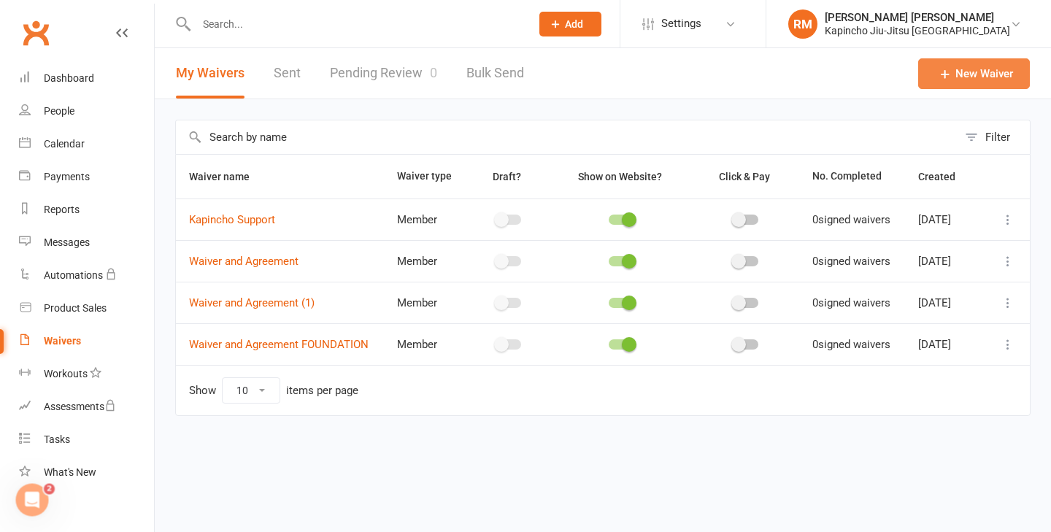
click at [970, 80] on link "New Waiver" at bounding box center [974, 73] width 112 height 31
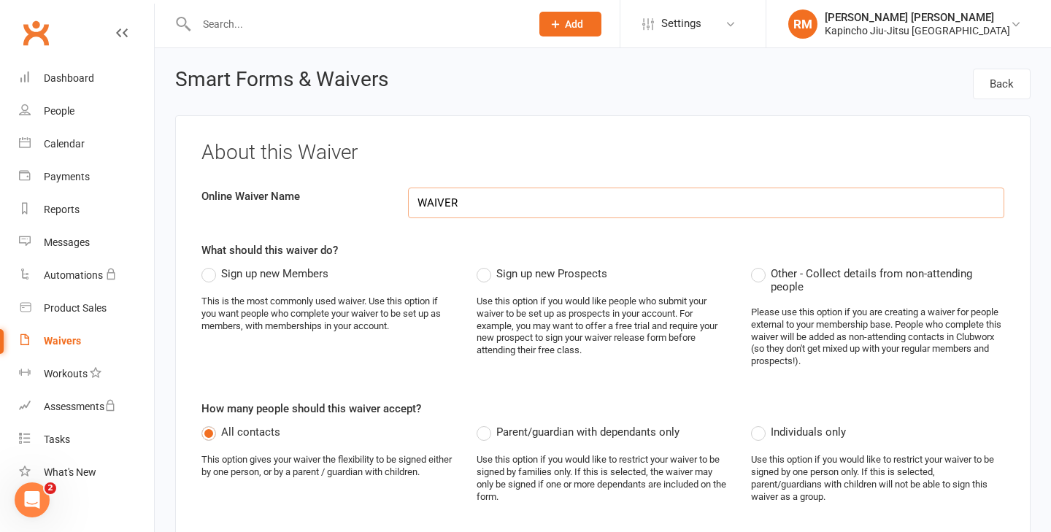
type input "WAIVER"
click at [482, 274] on label "Sign up new Prospects" at bounding box center [541, 274] width 131 height 18
click at [482, 265] on input "Sign up new Prospects" at bounding box center [480, 265] width 9 height 0
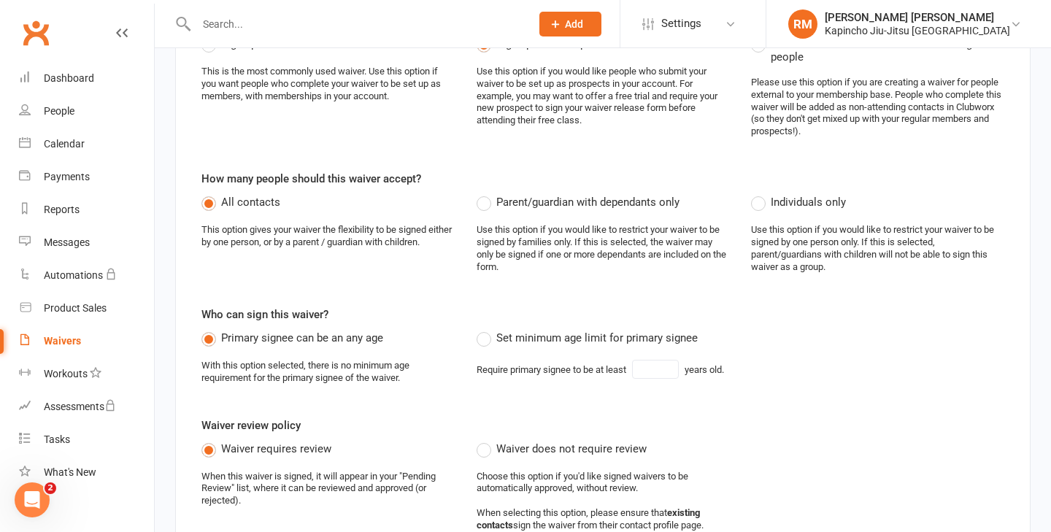
scroll to position [266, 0]
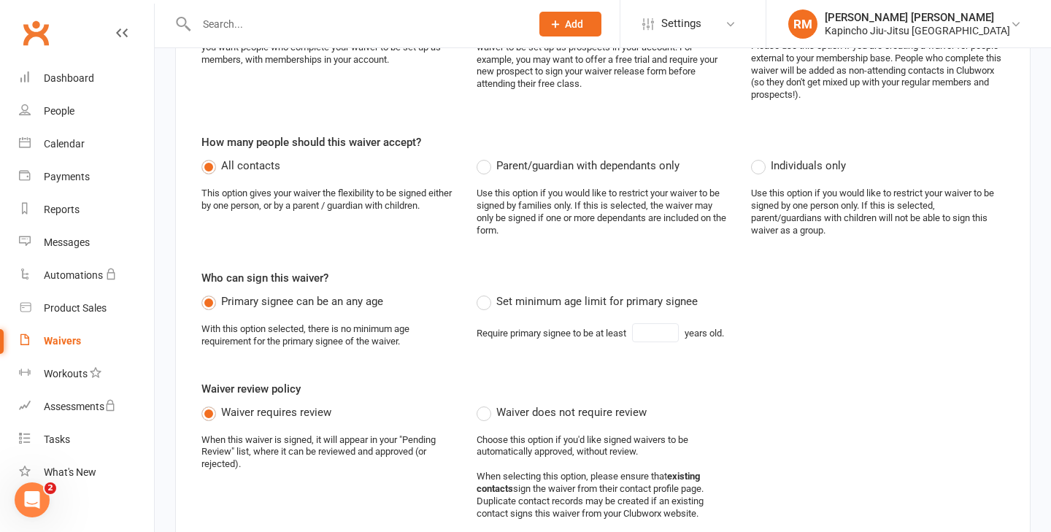
click at [480, 300] on label "Set minimum age limit for primary signee" at bounding box center [586, 302] width 221 height 18
click at [480, 293] on input "Set minimum age limit for primary signee" at bounding box center [480, 293] width 9 height 0
type input "18"
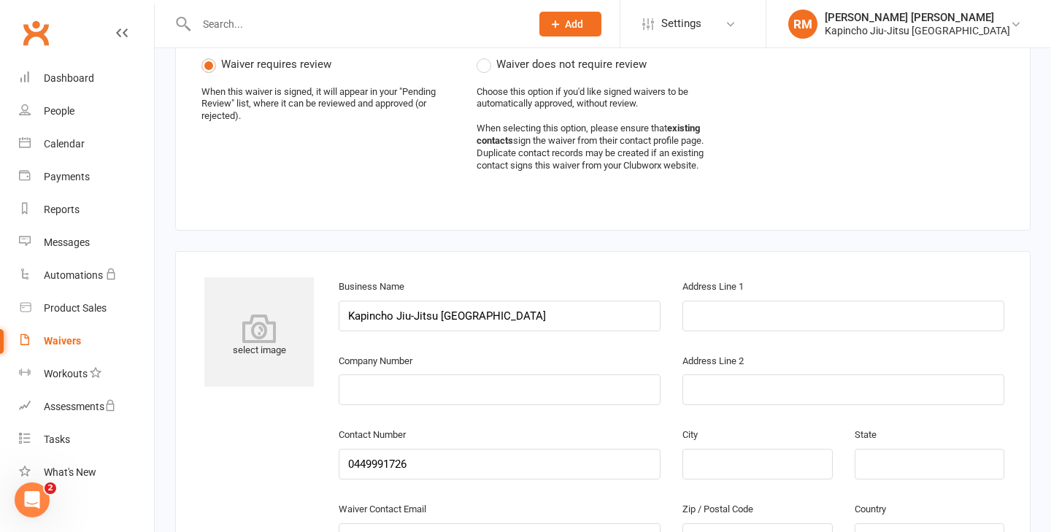
scroll to position [660, 0]
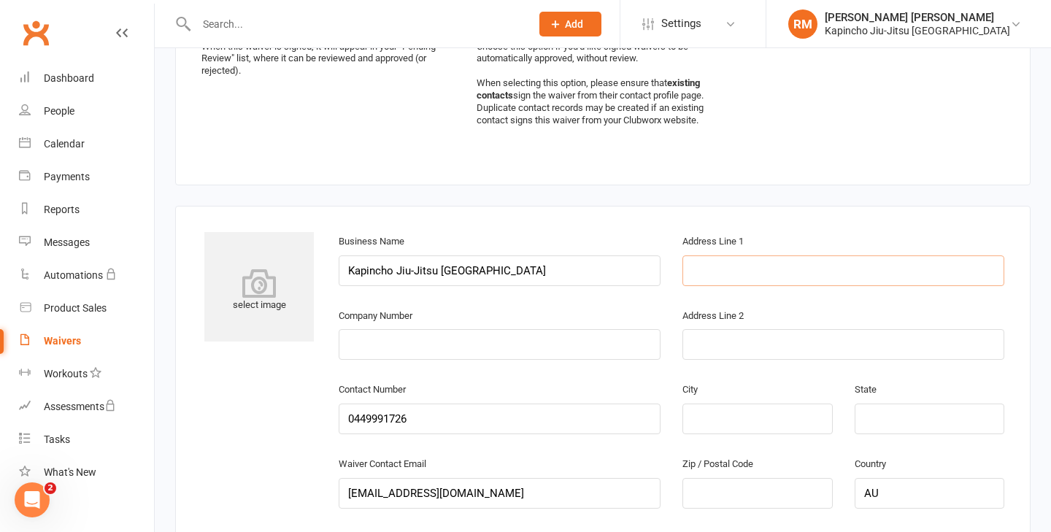
click at [727, 262] on input "text" at bounding box center [843, 270] width 322 height 31
paste input "[STREET_ADDRESS]"
type input "[STREET_ADDRESS]"
click at [738, 422] on input "text" at bounding box center [757, 418] width 150 height 31
type input "[GEOGRAPHIC_DATA]"
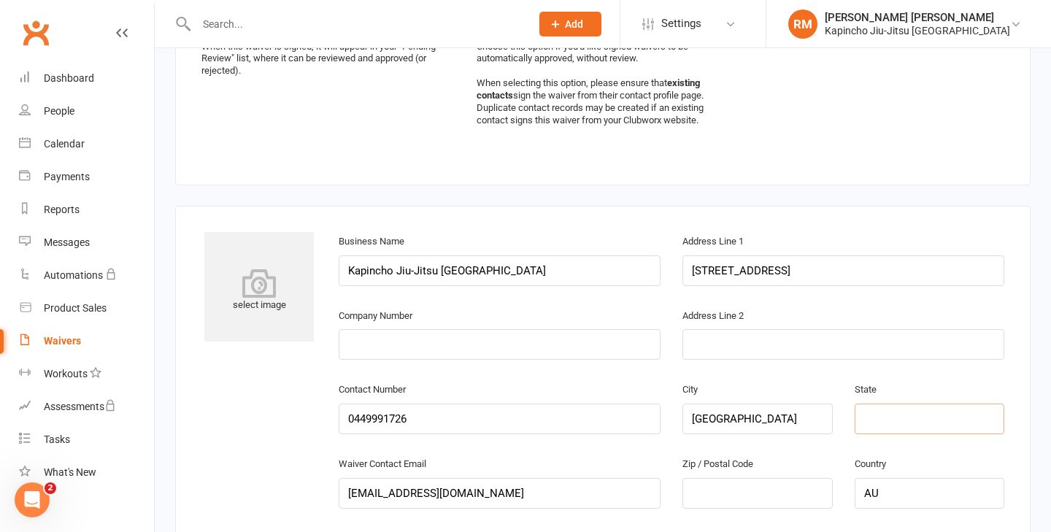
click at [958, 410] on input "text" at bounding box center [929, 418] width 150 height 31
type input "[GEOGRAPHIC_DATA]"
click at [741, 493] on input "text" at bounding box center [757, 493] width 150 height 31
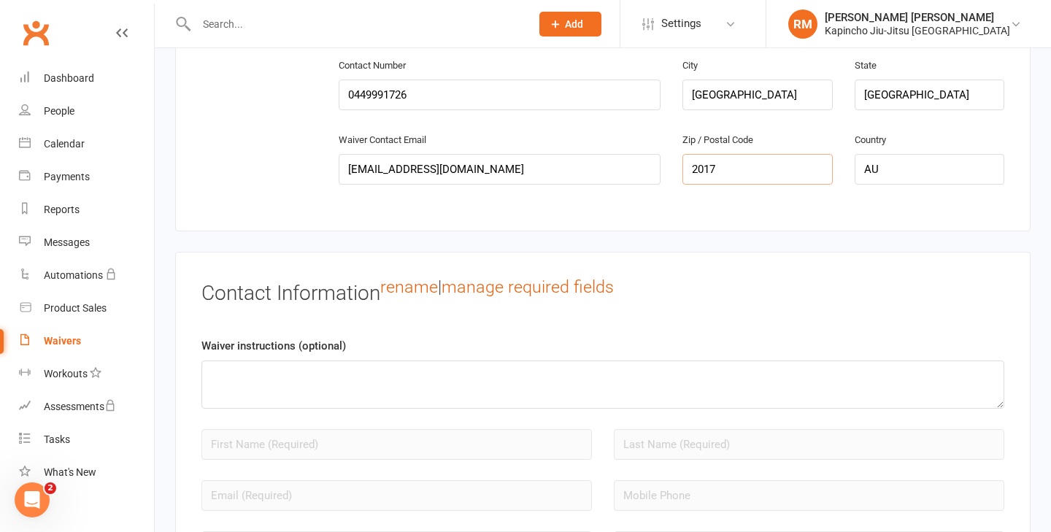
scroll to position [990, 0]
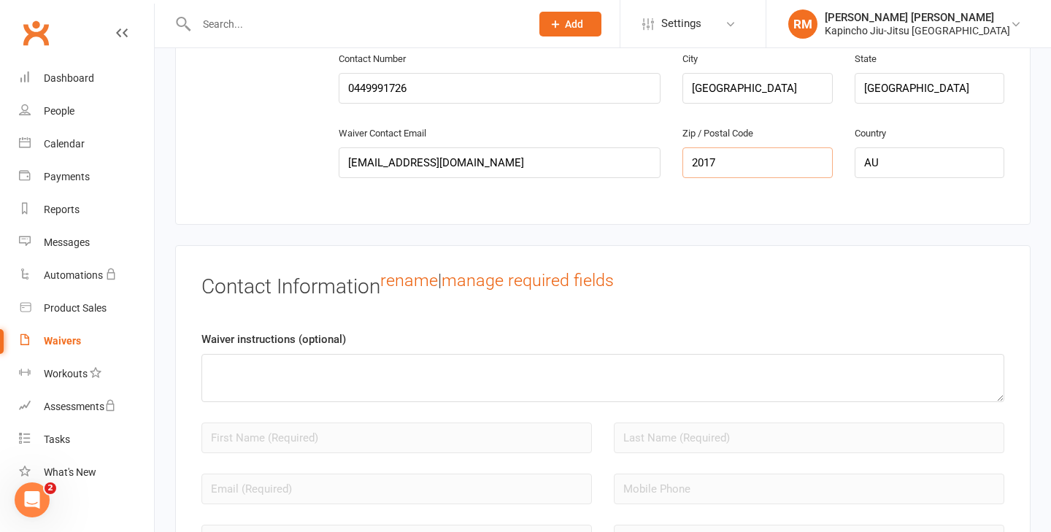
type input "2017"
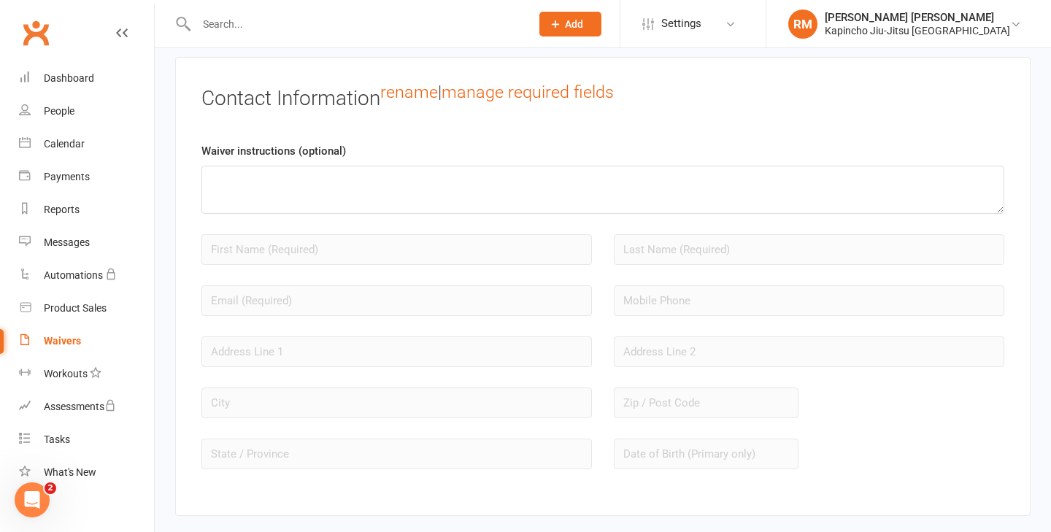
scroll to position [1154, 0]
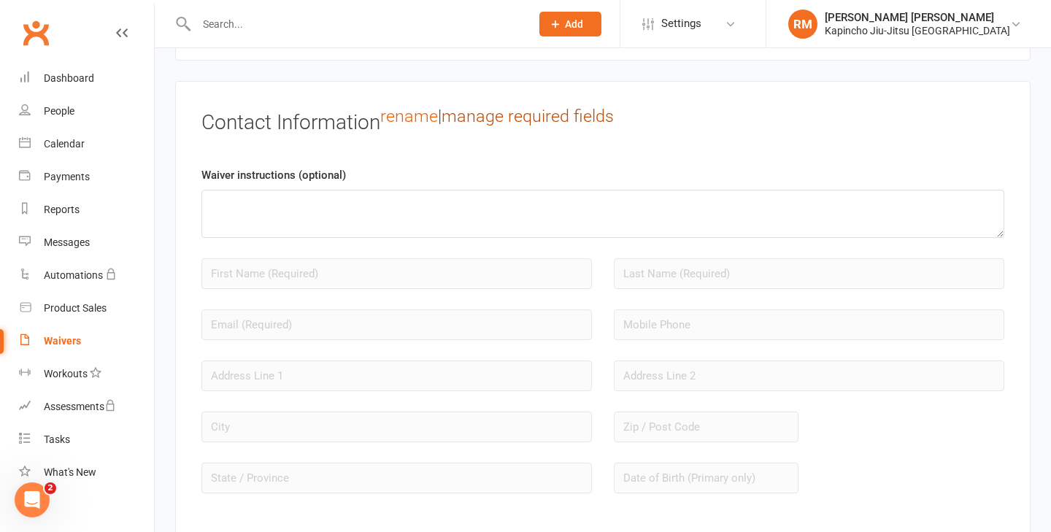
click at [586, 119] on link "manage required fields" at bounding box center [527, 116] width 172 height 20
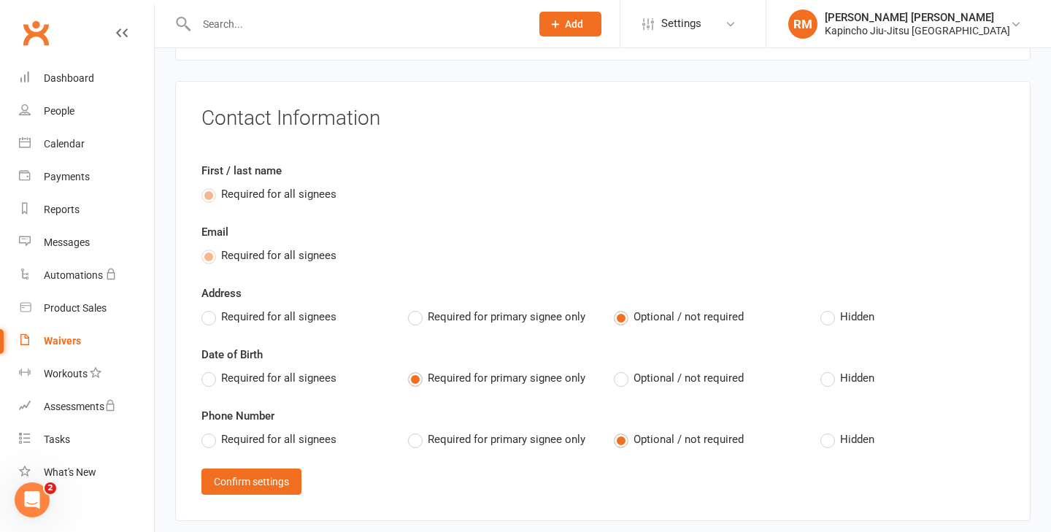
click at [312, 313] on span "Required for all signees" at bounding box center [278, 315] width 115 height 15
click at [211, 308] on input "Required for all signees" at bounding box center [205, 308] width 9 height 0
click at [296, 379] on span "Required for all signees" at bounding box center [278, 376] width 115 height 15
click at [211, 369] on input "Required for all signees" at bounding box center [205, 369] width 9 height 0
click at [296, 430] on span "Required for all signees" at bounding box center [278, 437] width 115 height 15
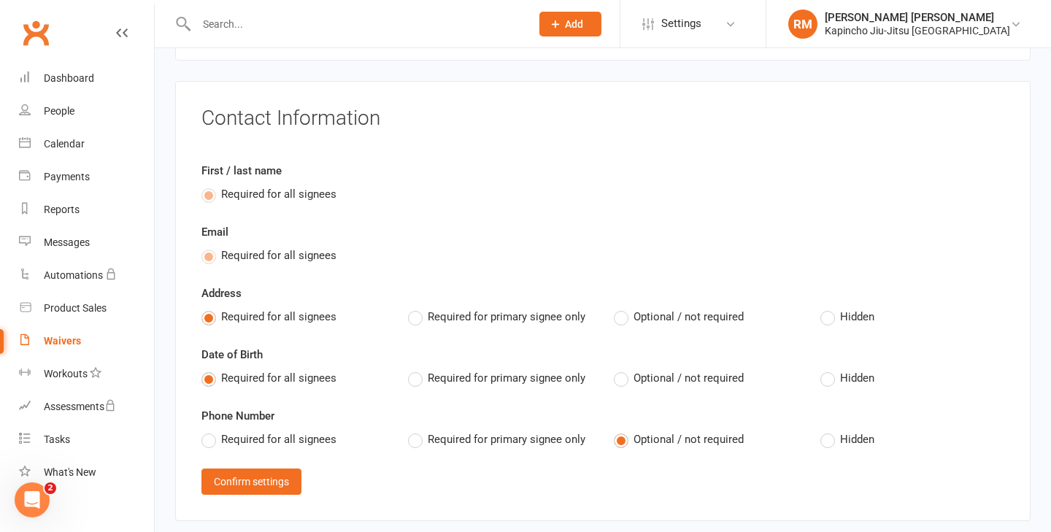
click at [211, 430] on input "Required for all signees" at bounding box center [205, 430] width 9 height 0
click at [274, 479] on button "Confirm settings" at bounding box center [251, 481] width 100 height 26
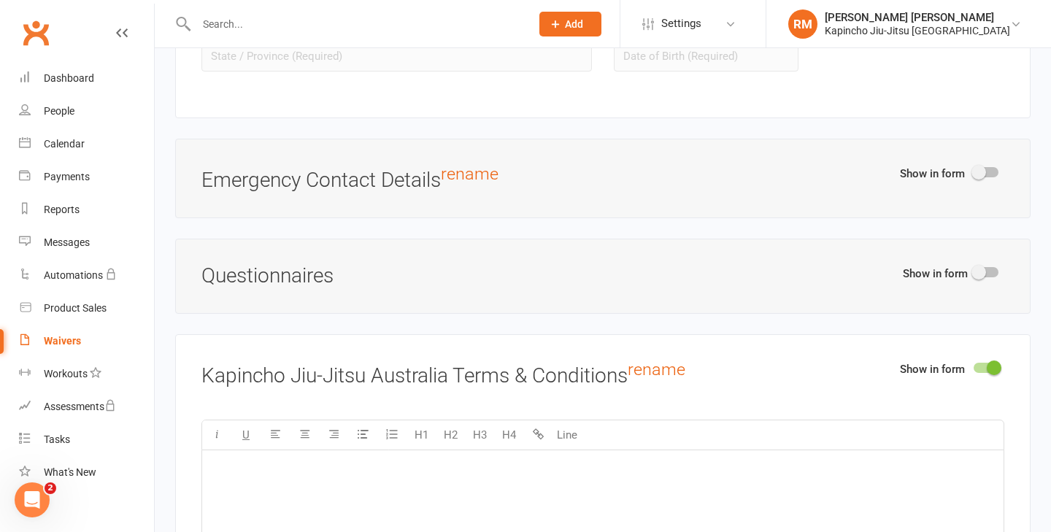
scroll to position [1588, 0]
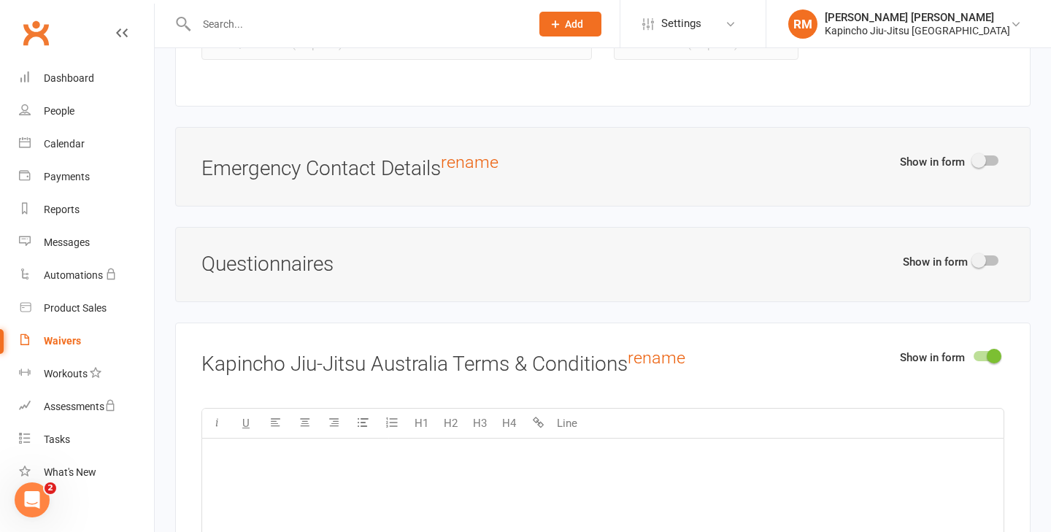
click at [986, 158] on div at bounding box center [985, 160] width 25 height 10
click at [973, 158] on input "checkbox" at bounding box center [973, 158] width 0 height 0
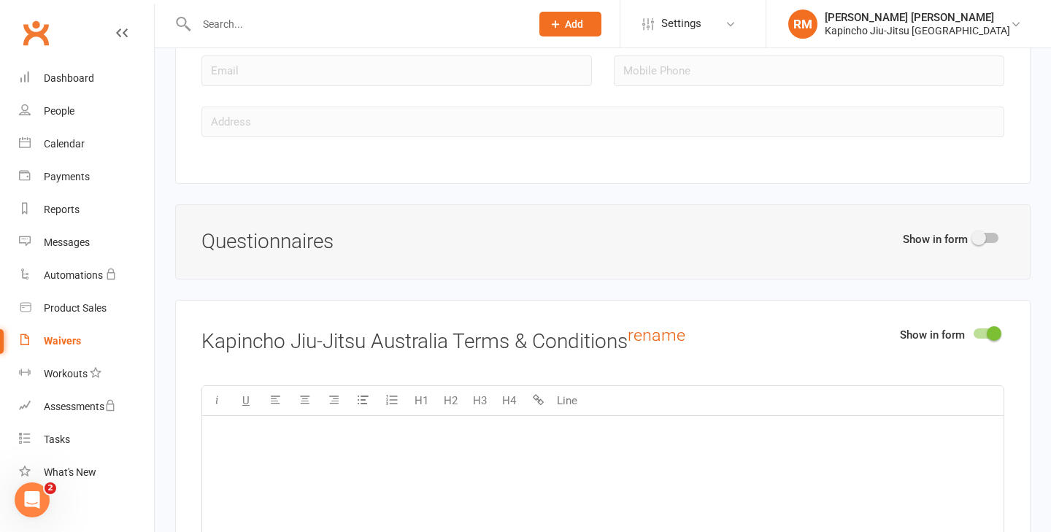
scroll to position [1796, 0]
click at [982, 233] on span at bounding box center [978, 237] width 15 height 15
click at [973, 235] on input "checkbox" at bounding box center [973, 235] width 0 height 0
select select "do_not_copy_answers"
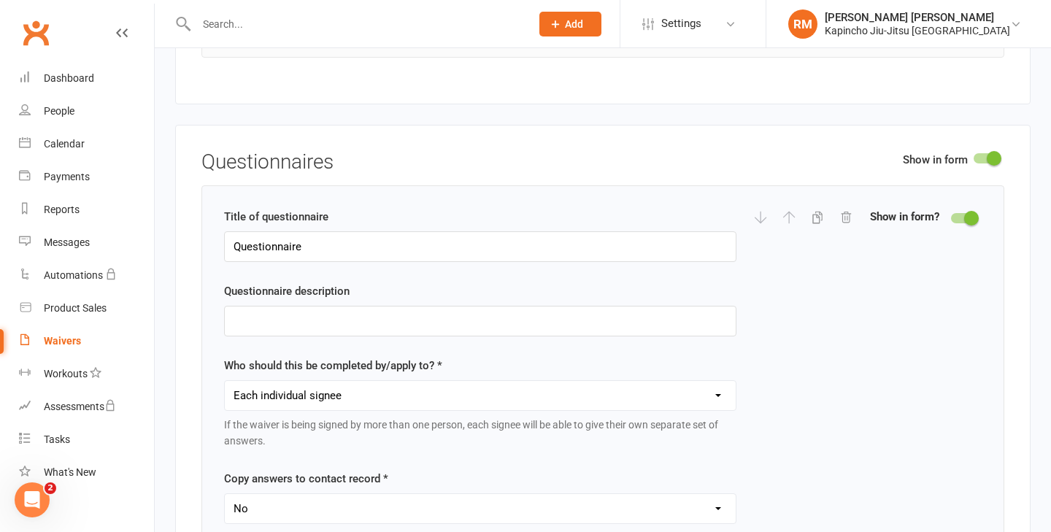
scroll to position [1939, 0]
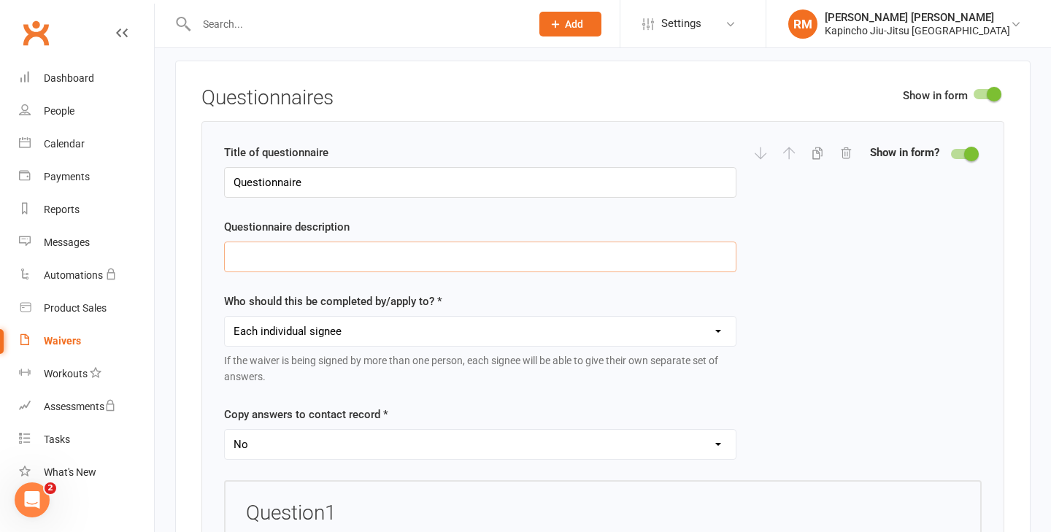
click at [365, 245] on input "text" at bounding box center [480, 257] width 512 height 31
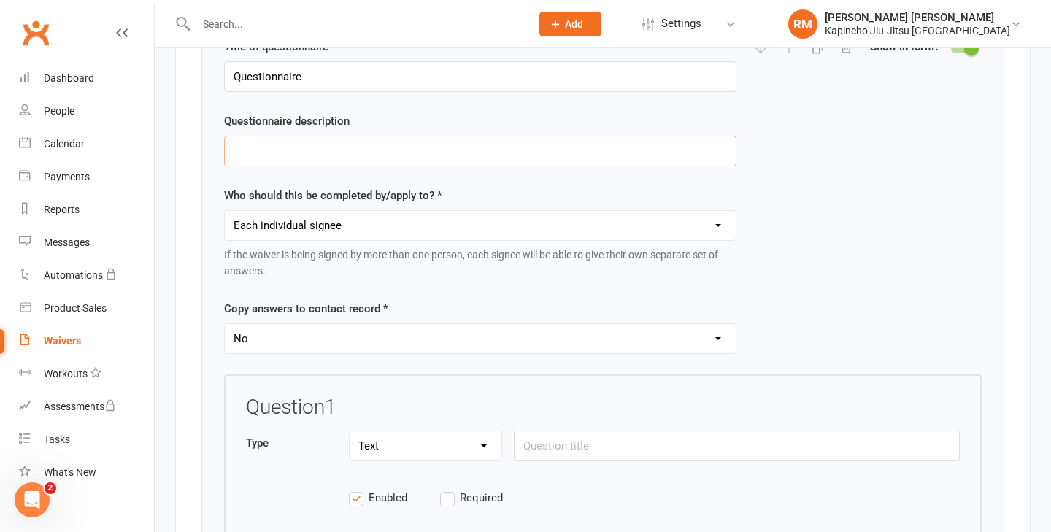
scroll to position [2188, 0]
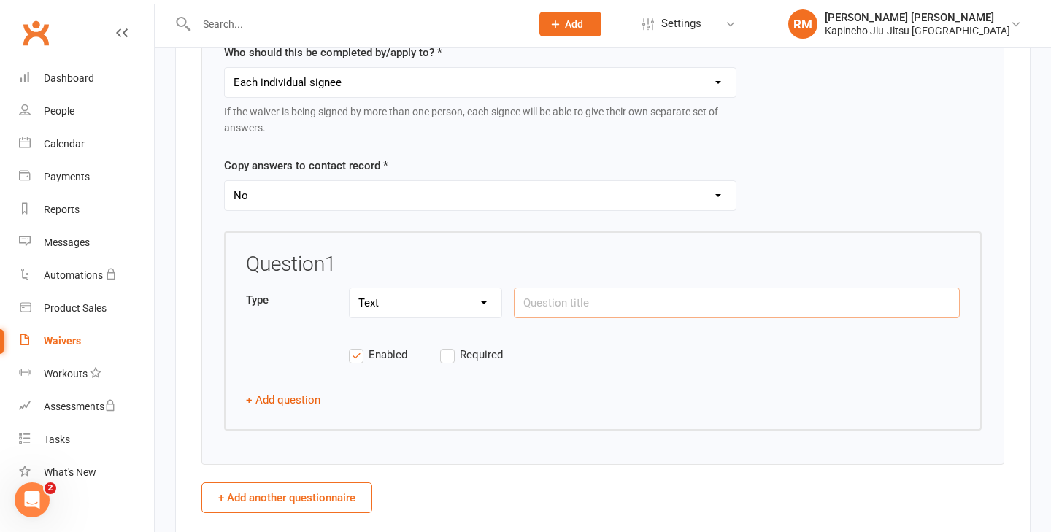
click at [559, 297] on input "text" at bounding box center [737, 302] width 446 height 31
paste input "Are you currently pregnant?"
type input "Are you currently pregnant?"
click at [464, 303] on select "Text Select Checkbox" at bounding box center [425, 302] width 152 height 29
select select "select"
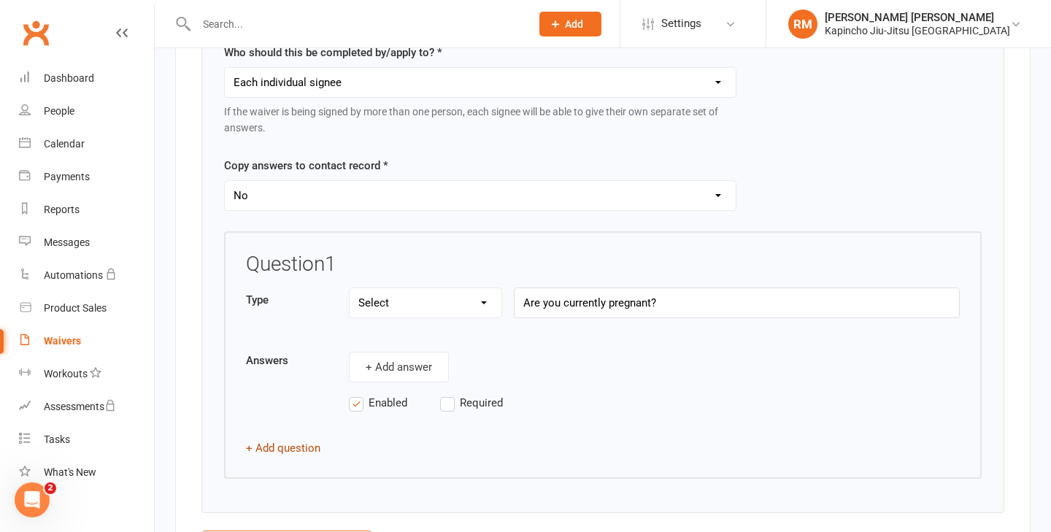
click at [285, 444] on button "+ Add question" at bounding box center [283, 448] width 74 height 18
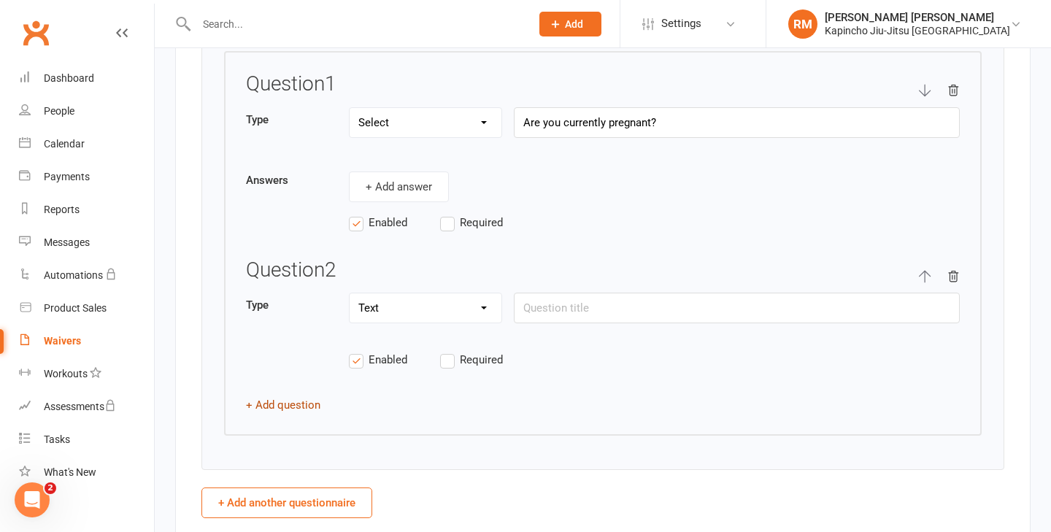
scroll to position [2425, 0]
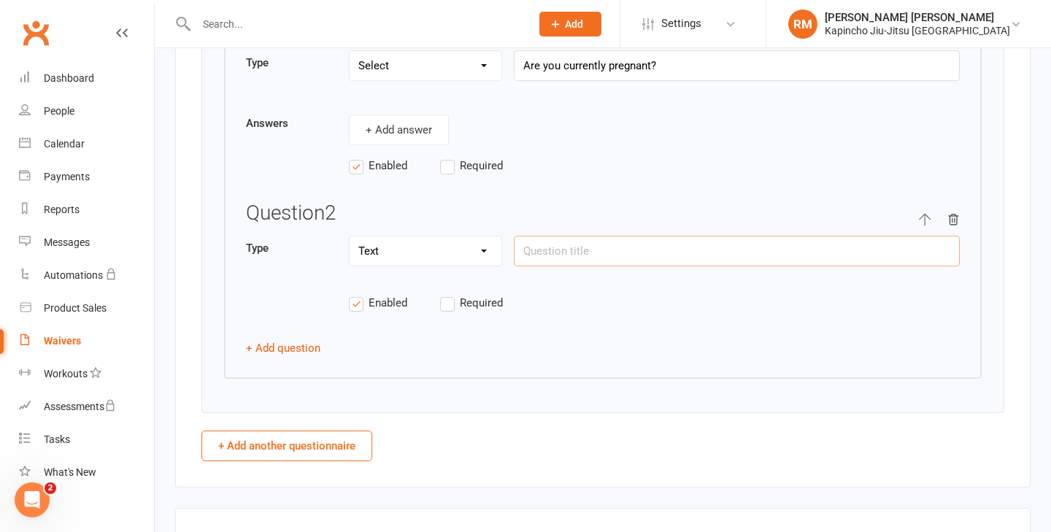
click at [600, 250] on input "text" at bounding box center [737, 251] width 446 height 31
paste input "Have you had any broken bones recently?"
type input "Have you had any broken bones recently?"
click at [455, 250] on select "Text Select Checkbox" at bounding box center [425, 250] width 152 height 29
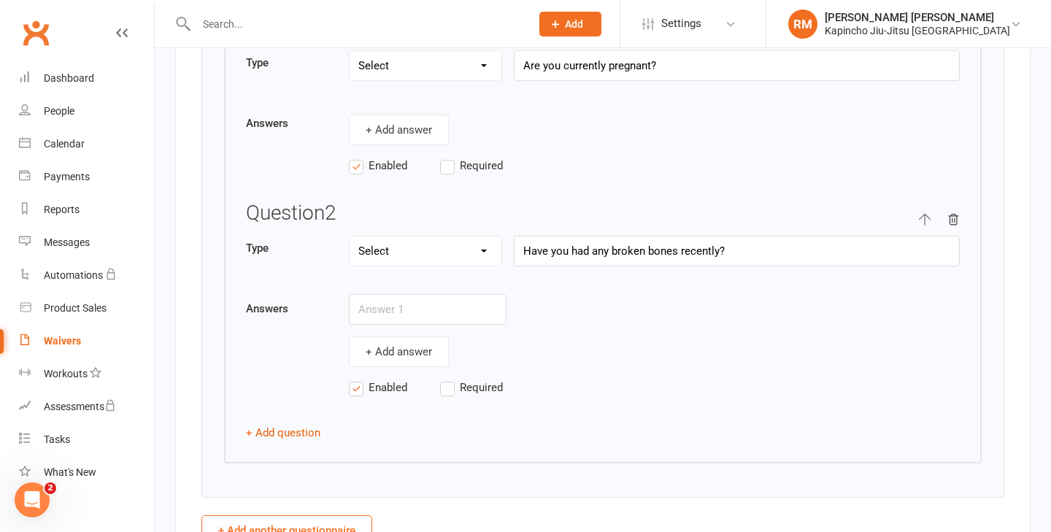
click at [468, 228] on div "Question 2" at bounding box center [603, 219] width 714 height 34
click at [449, 251] on select "Text Select Checkbox" at bounding box center [425, 250] width 152 height 29
select select "checkbox"
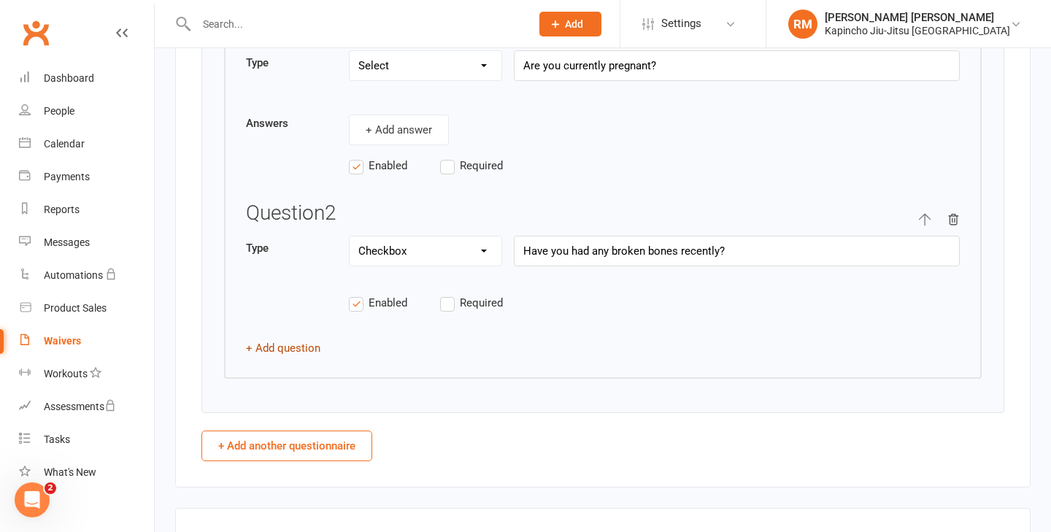
click at [299, 347] on button "+ Add question" at bounding box center [283, 348] width 74 height 18
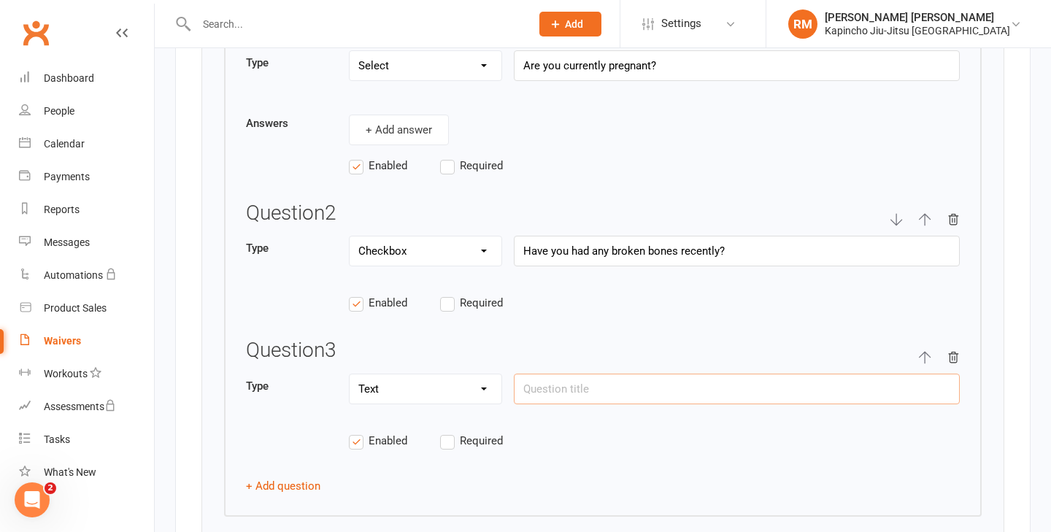
click at [544, 395] on input "text" at bounding box center [737, 389] width 446 height 31
paste input "Are you taking any prescribed medications that might affect your movement, bala…"
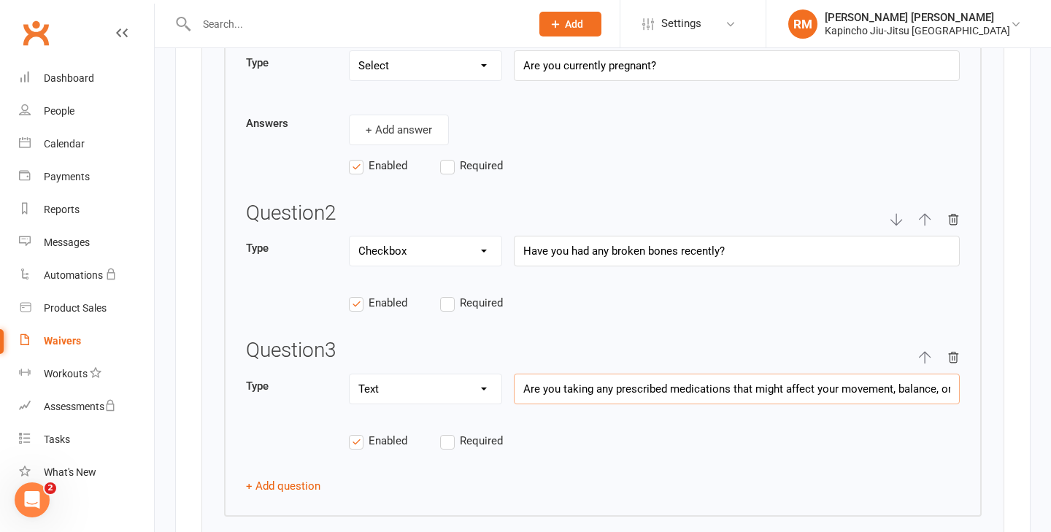
scroll to position [0, 53]
type input "Are you taking any prescribed medications that might affect your movement, bala…"
click at [447, 390] on select "Text Select Checkbox" at bounding box center [425, 388] width 152 height 29
select select "checkbox"
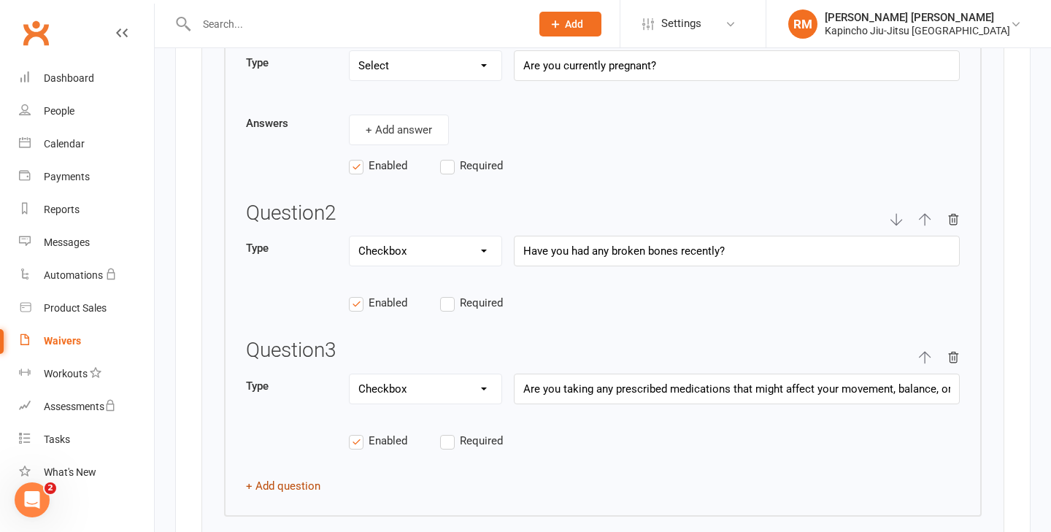
click at [272, 485] on button "+ Add question" at bounding box center [283, 486] width 74 height 18
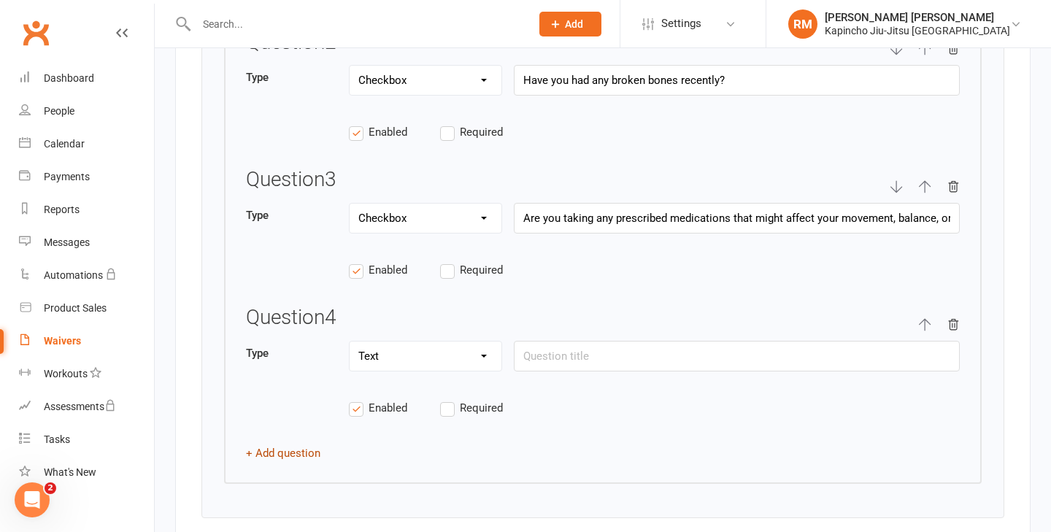
scroll to position [2699, 0]
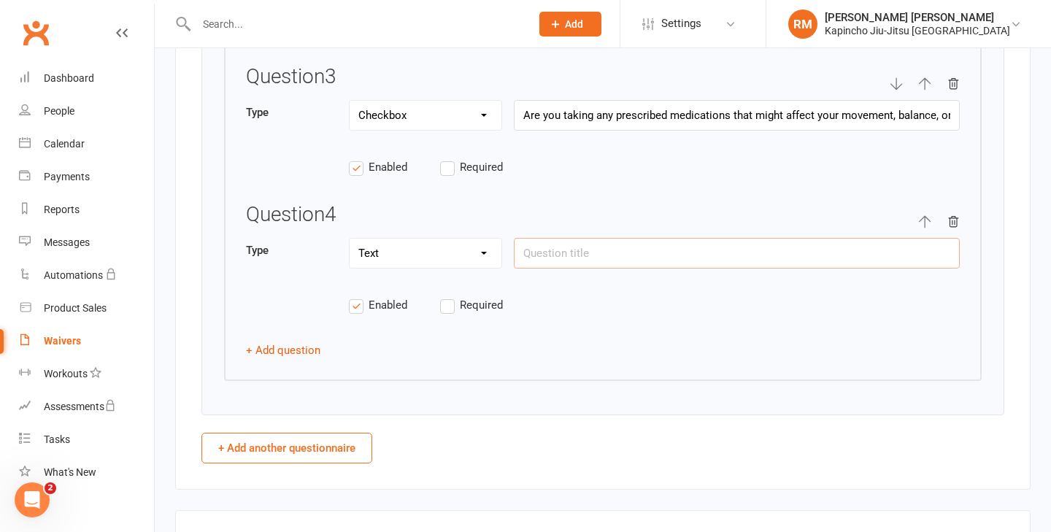
click at [547, 252] on input "text" at bounding box center [737, 253] width 446 height 31
paste input "Have you had any injuries or medical conditions in the past year that needed a …"
type input "Have you had any injuries or medical conditions in the past year that needed a …"
click at [300, 345] on button "+ Add question" at bounding box center [283, 350] width 74 height 18
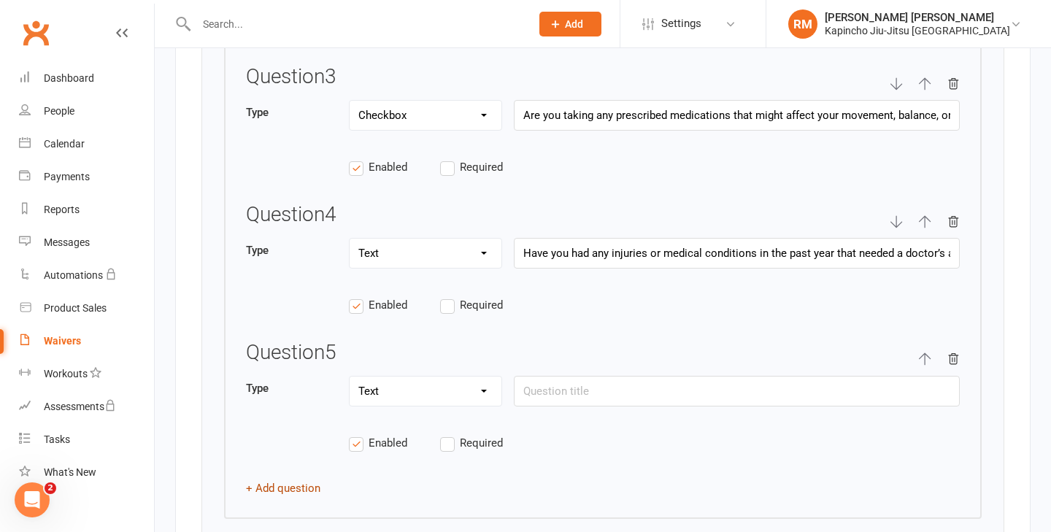
scroll to position [2780, 0]
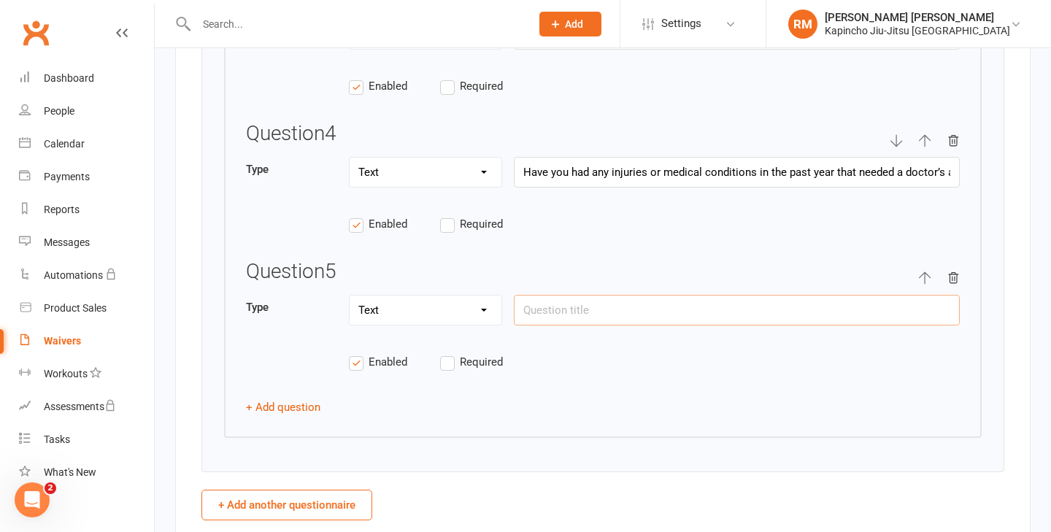
click at [549, 312] on input "text" at bounding box center [737, 310] width 446 height 31
paste input "Do you have any other health issues we should know about to keep you safe while…"
type input "Do you have any other health issues we should know about to keep you safe while…"
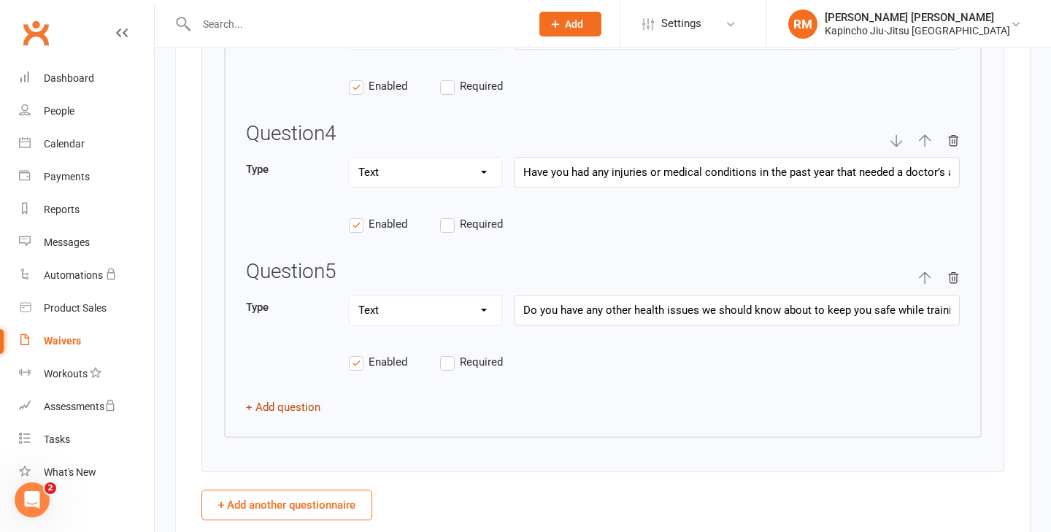
click at [279, 406] on button "+ Add question" at bounding box center [283, 407] width 74 height 18
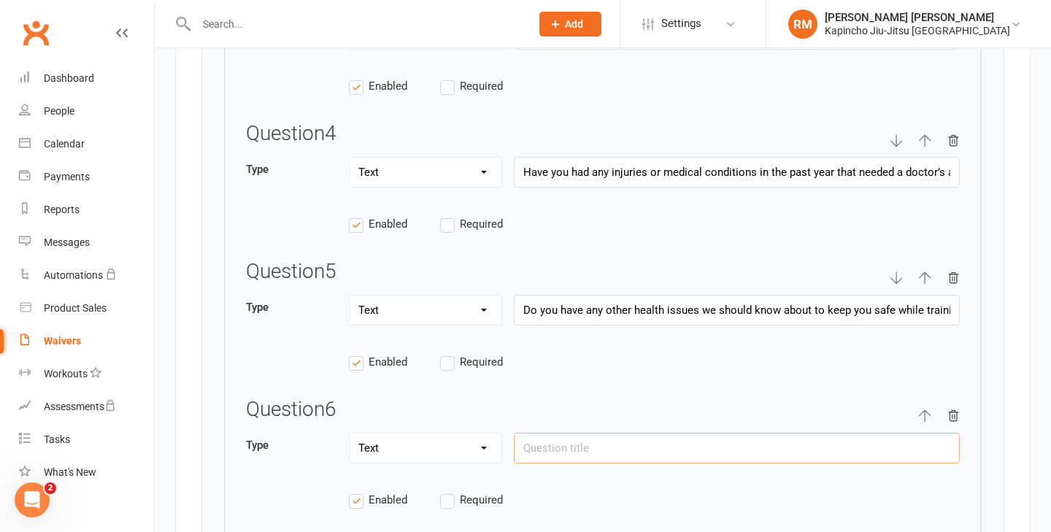
click at [541, 446] on input "text" at bounding box center [737, 448] width 446 height 31
paste input "What is your current fitness level?"
type input "What is your current fitness level?"
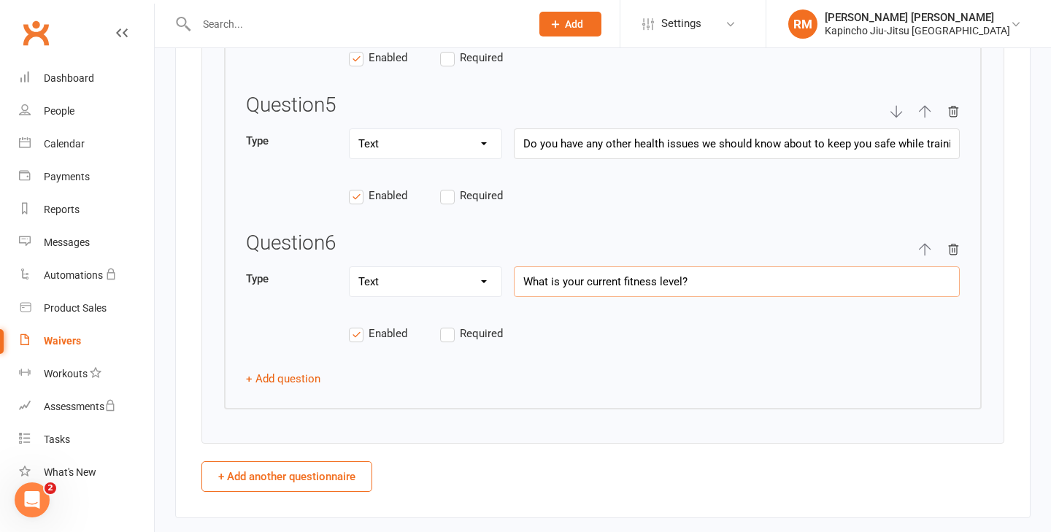
scroll to position [2980, 0]
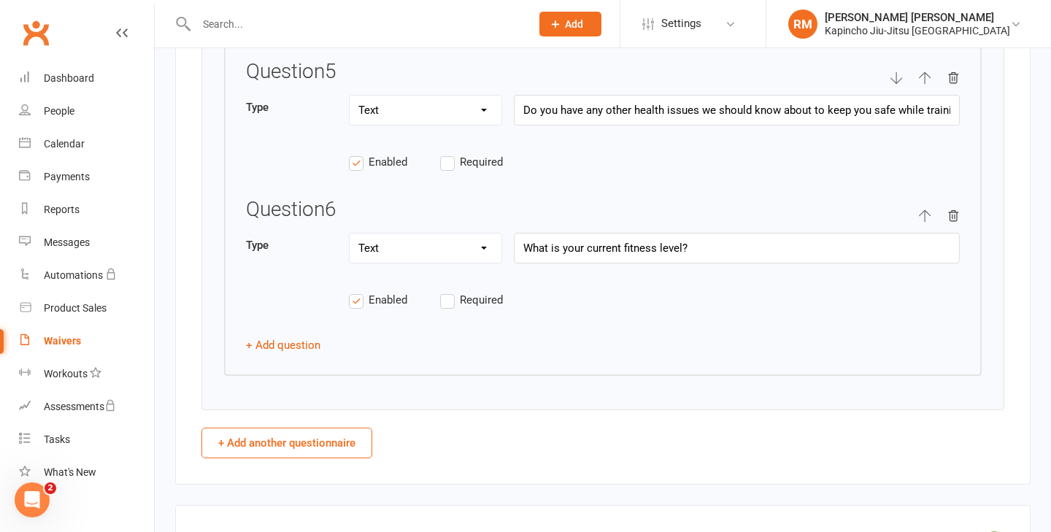
click at [450, 294] on label "Required" at bounding box center [485, 300] width 91 height 18
click at [450, 291] on input "Required" at bounding box center [485, 291] width 91 height 0
click at [428, 250] on select "Text Select Checkbox" at bounding box center [425, 247] width 152 height 29
select select "select"
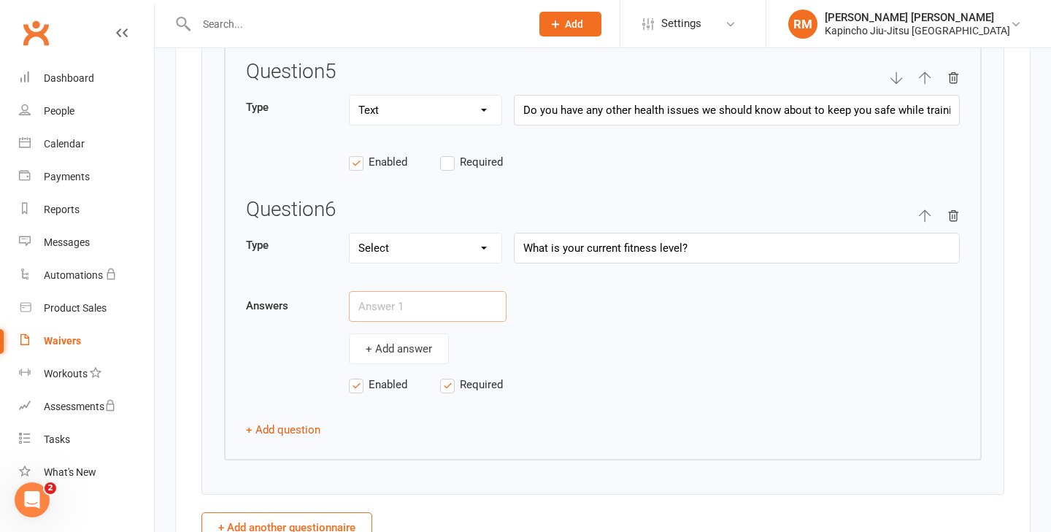
click at [404, 309] on input "text" at bounding box center [428, 306] width 158 height 31
paste input "Mostly inactive (couch potato mode)"
type input "Mostly inactive (couch potato mode)"
click at [390, 349] on button "+ Add answer" at bounding box center [399, 348] width 100 height 31
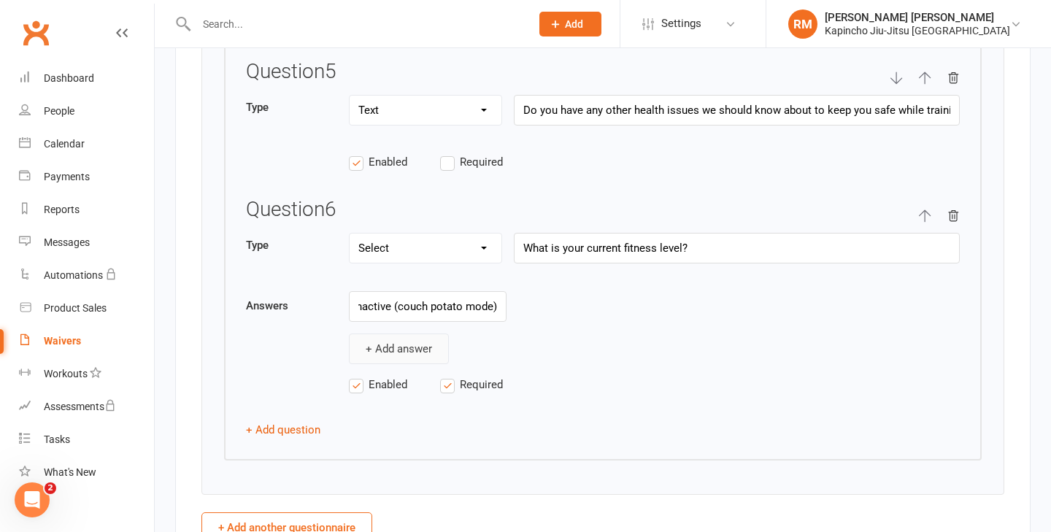
scroll to position [0, 0]
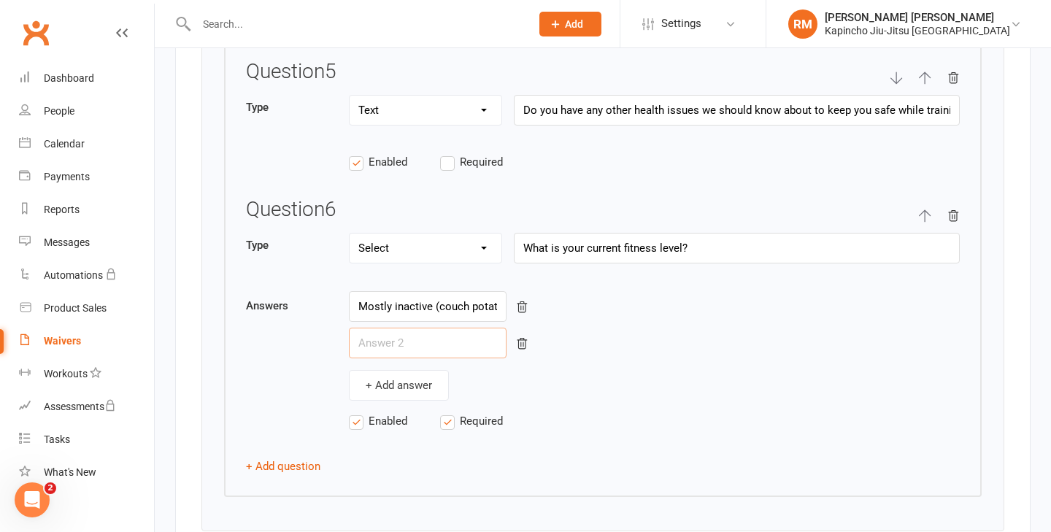
click at [425, 349] on input "text" at bounding box center [428, 343] width 158 height 31
paste input "Lightly active (occasional mover)"
type input "Lightly active (occasional mover)"
click at [407, 391] on button "+ Add answer" at bounding box center [399, 385] width 100 height 31
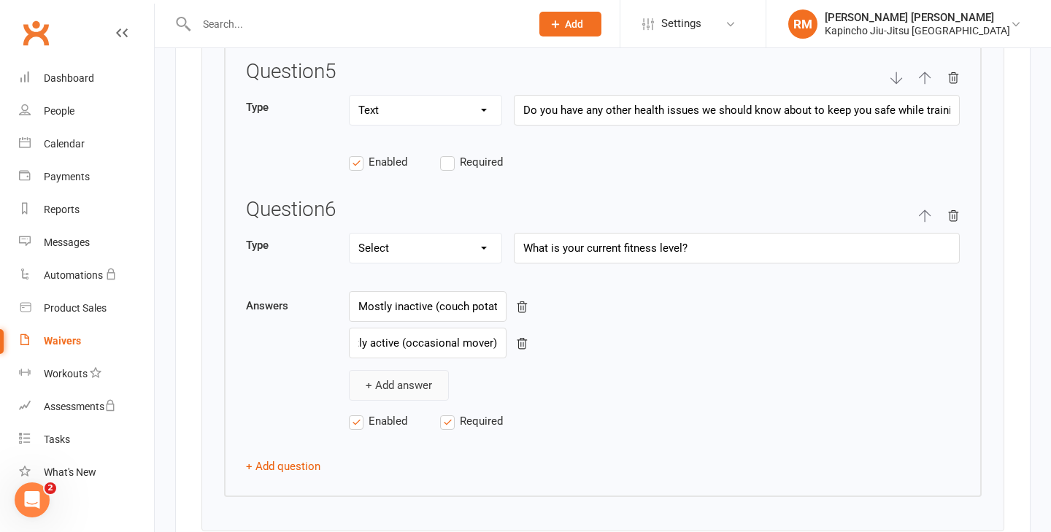
scroll to position [0, 0]
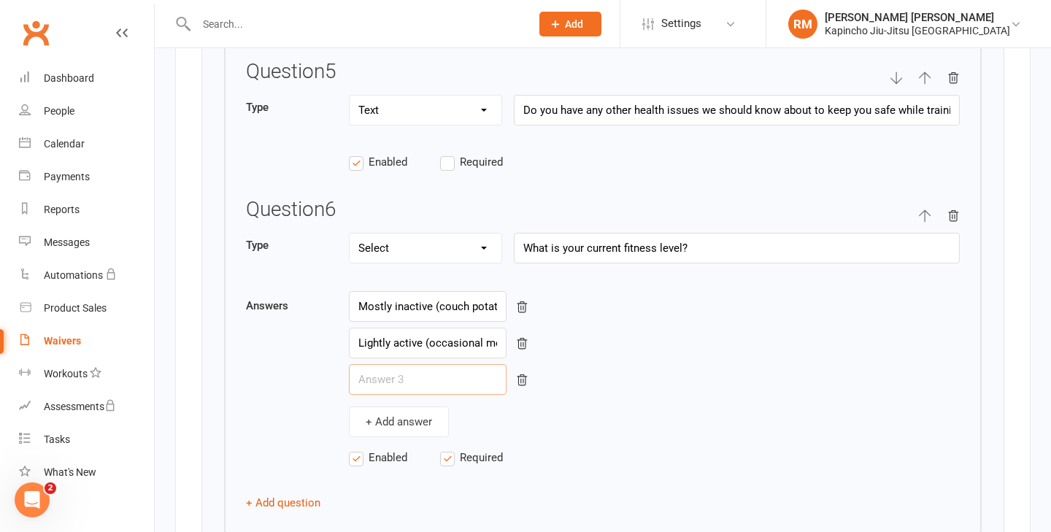
click at [397, 385] on input "text" at bounding box center [428, 379] width 158 height 31
paste input "Moderately active (I break a sweat regularly)"
type input "Moderately active (I break a sweat regularly)"
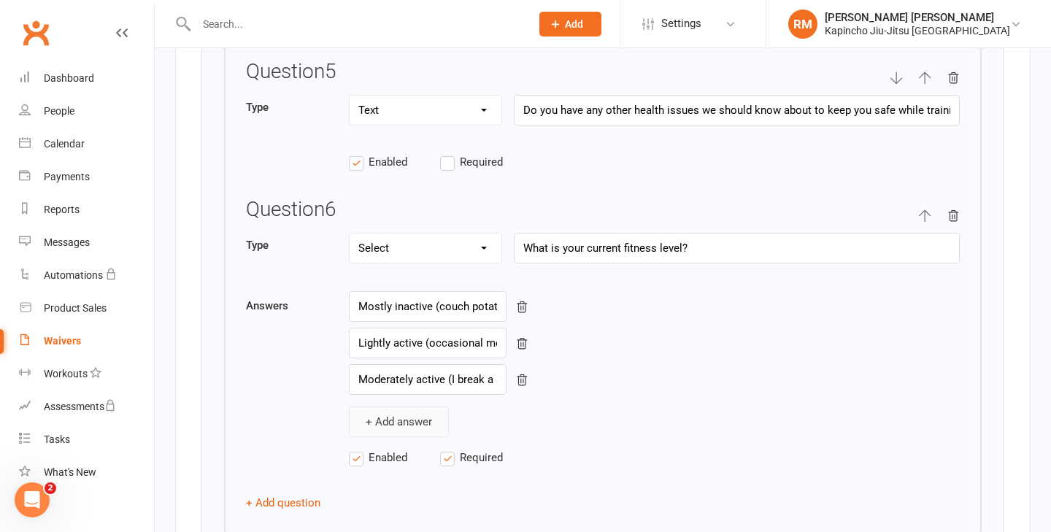
click at [408, 420] on button "+ Add answer" at bounding box center [399, 421] width 100 height 31
click at [390, 410] on input "text" at bounding box center [428, 416] width 158 height 31
paste input "Very active (fitness enthusiast / training beast)"
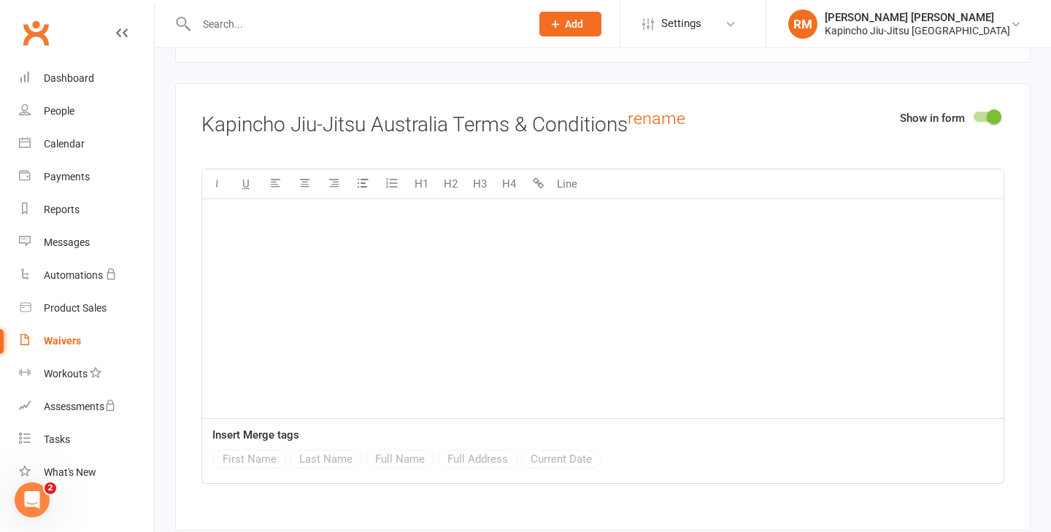
scroll to position [3632, 0]
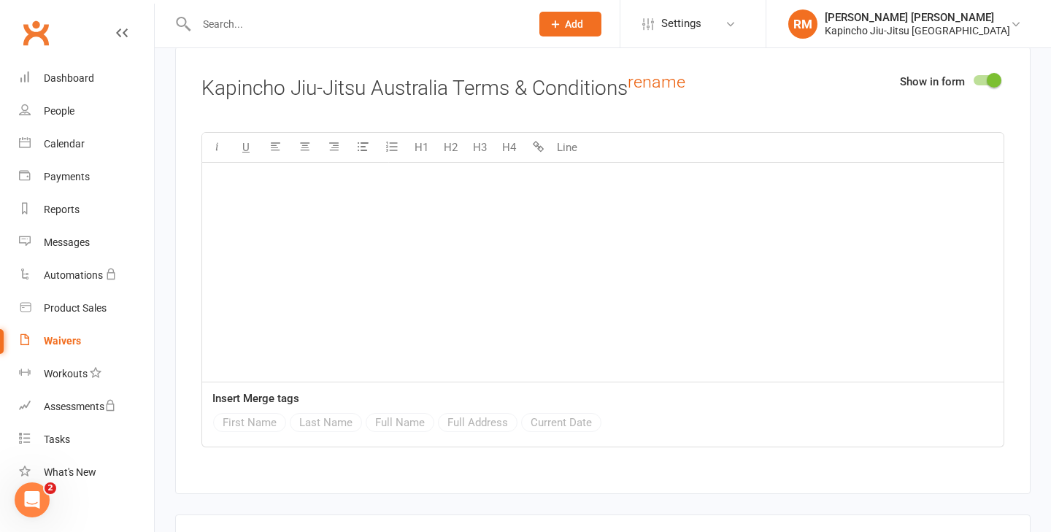
type input "Very active (fitness enthusiast / training beast)"
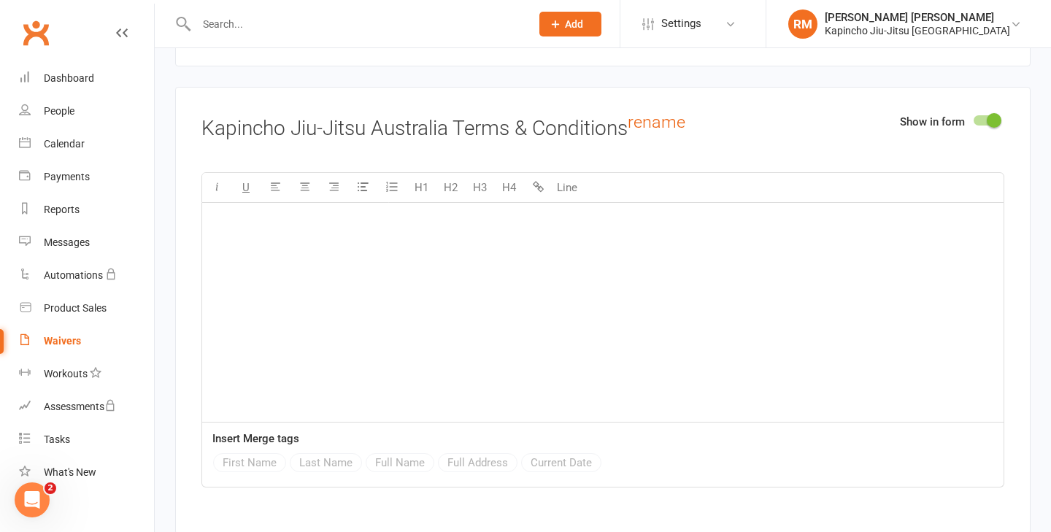
click at [994, 116] on span at bounding box center [993, 120] width 15 height 15
click at [973, 118] on input "checkbox" at bounding box center [973, 118] width 0 height 0
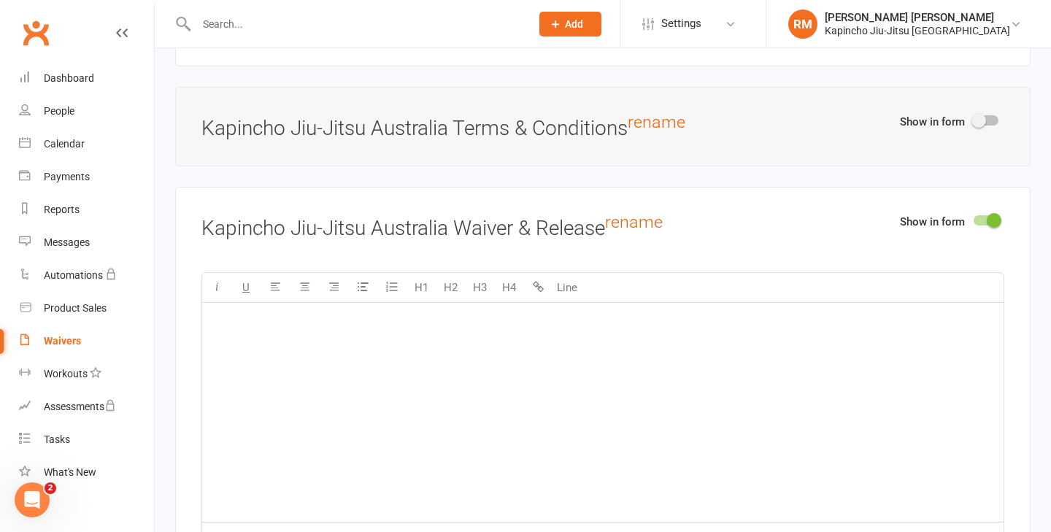
scroll to position [3689, 0]
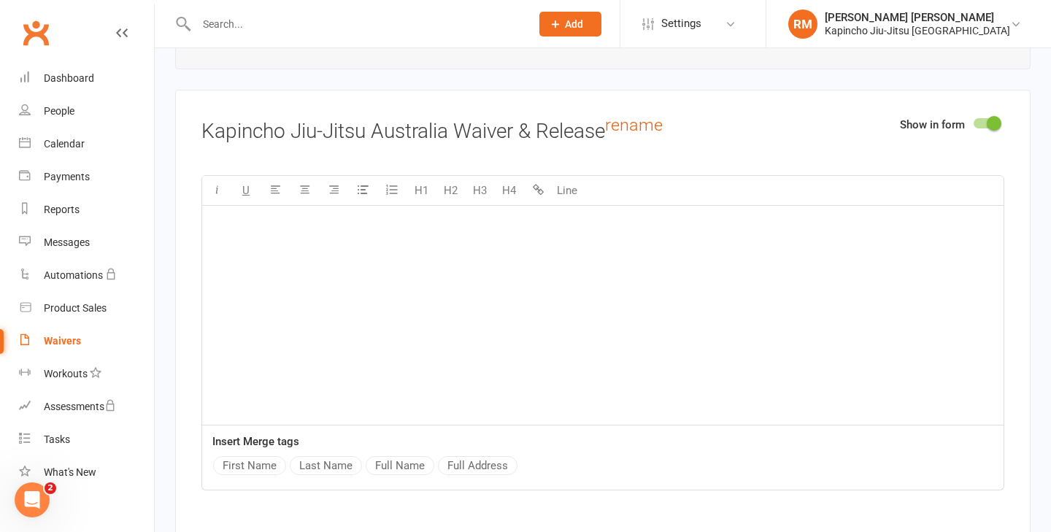
click at [645, 272] on div "﻿" at bounding box center [602, 315] width 801 height 219
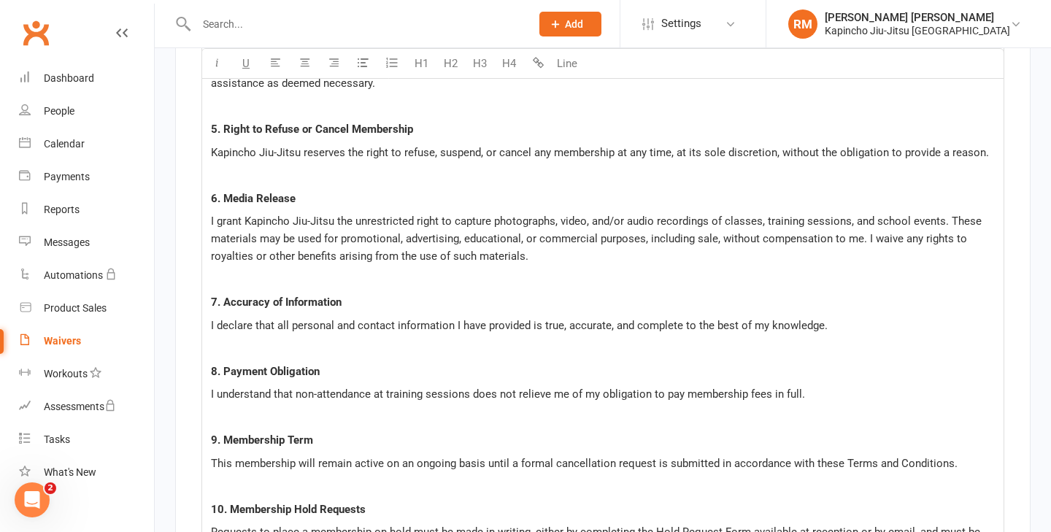
scroll to position [4213, 0]
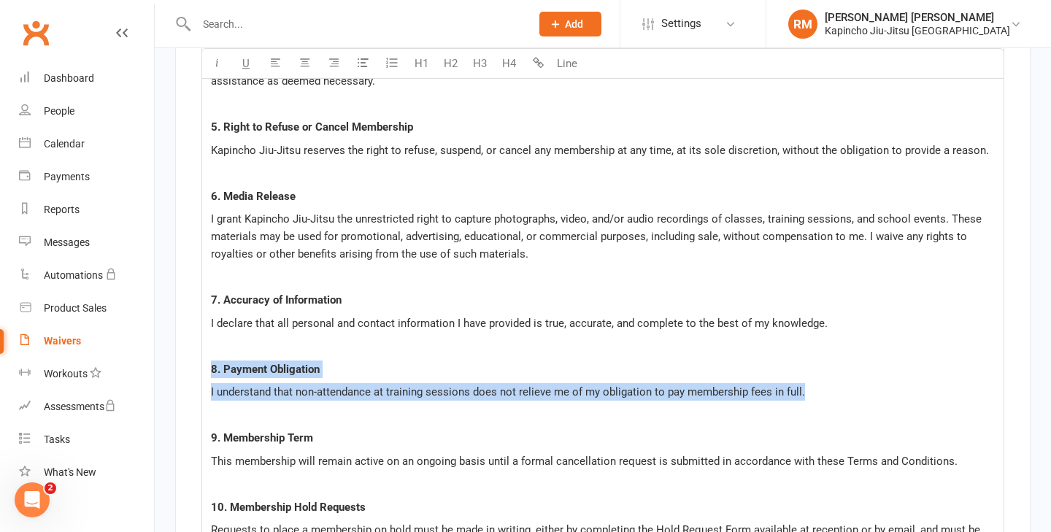
drag, startPoint x: 803, startPoint y: 388, endPoint x: 231, endPoint y: 344, distance: 573.7
click at [231, 344] on div "I, ﻿ {Full Name} , hereby accept and agree to the following Terms and Condition…" at bounding box center [602, 254] width 801 height 1144
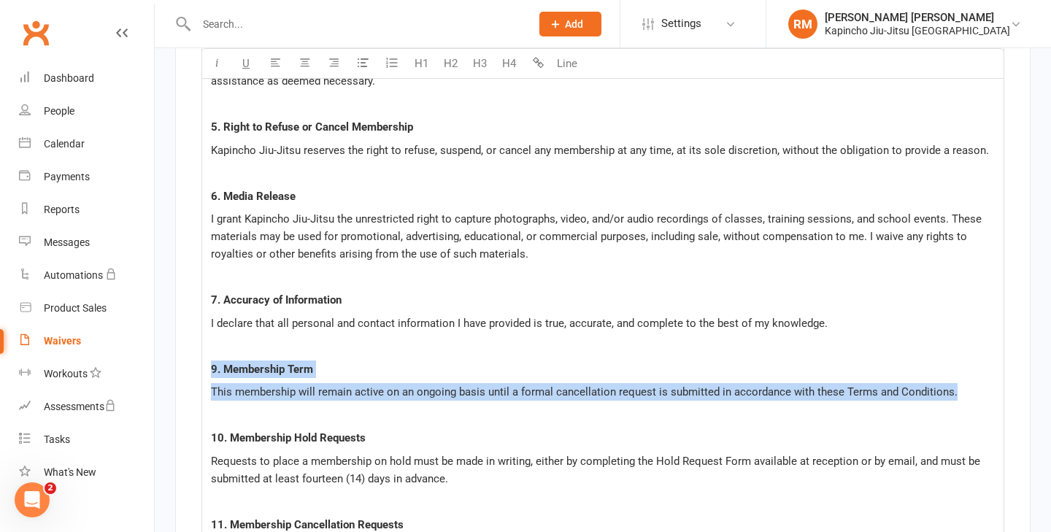
drag, startPoint x: 960, startPoint y: 390, endPoint x: 178, endPoint y: 370, distance: 782.4
click at [178, 370] on div "Show in form Kapincho Jiu-Jitsu Australia Waiver & Release rename U H1 H2 H3 H4…" at bounding box center [602, 217] width 855 height 1303
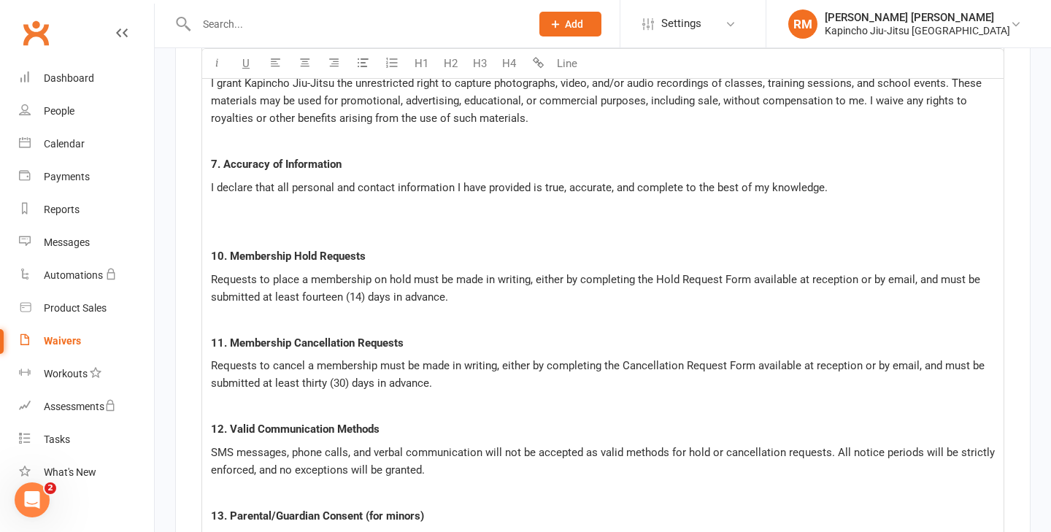
scroll to position [4364, 0]
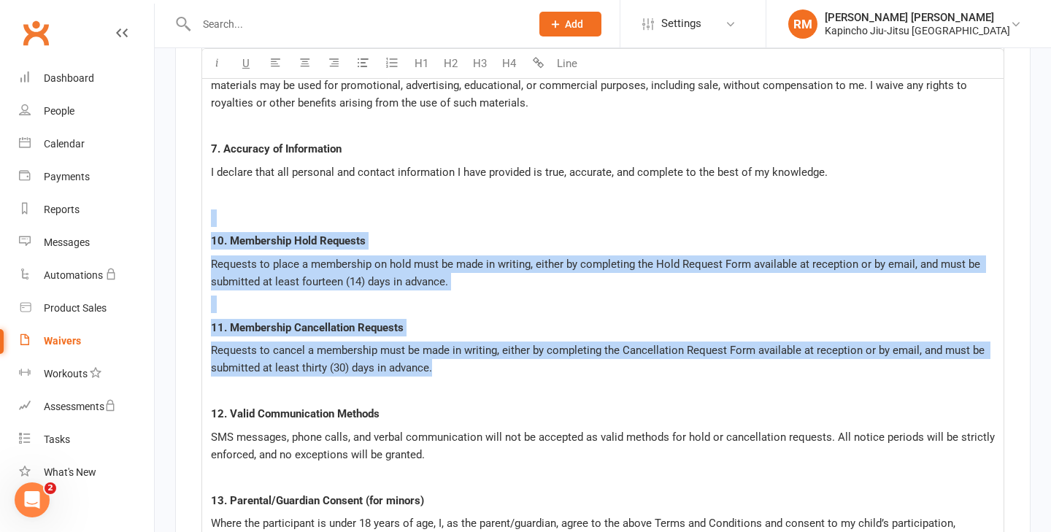
click at [456, 368] on p "Requests to cancel a membership must be made in writing, either by completing t…" at bounding box center [603, 358] width 784 height 35
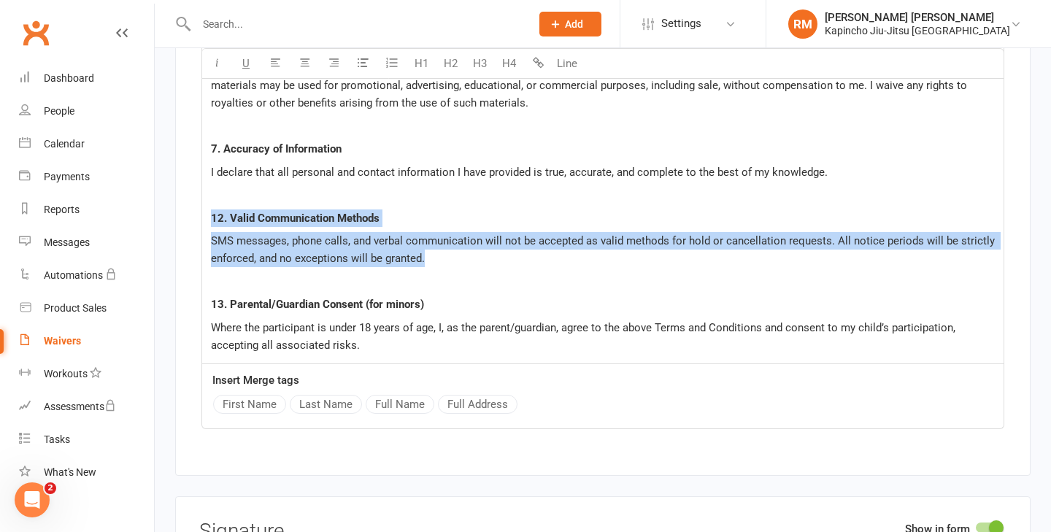
drag, startPoint x: 447, startPoint y: 255, endPoint x: 208, endPoint y: 220, distance: 241.0
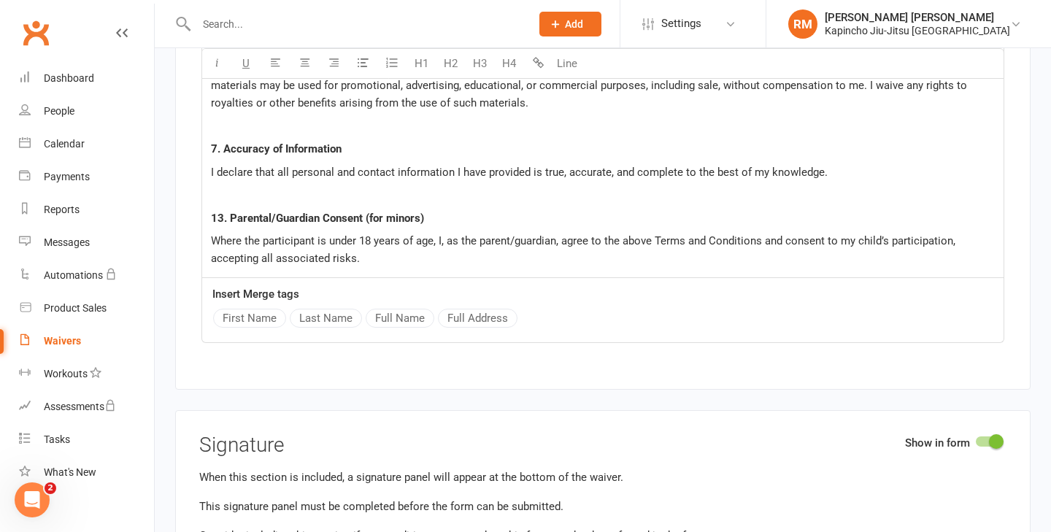
click at [222, 213] on span "13. Parental/Guardian Consent (for minors)" at bounding box center [317, 218] width 213 height 13
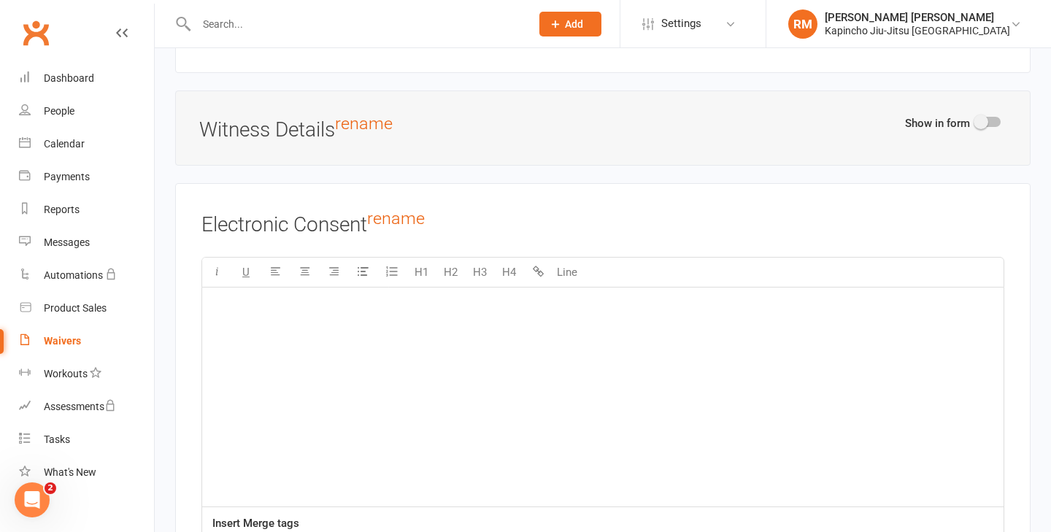
scroll to position [4897, 0]
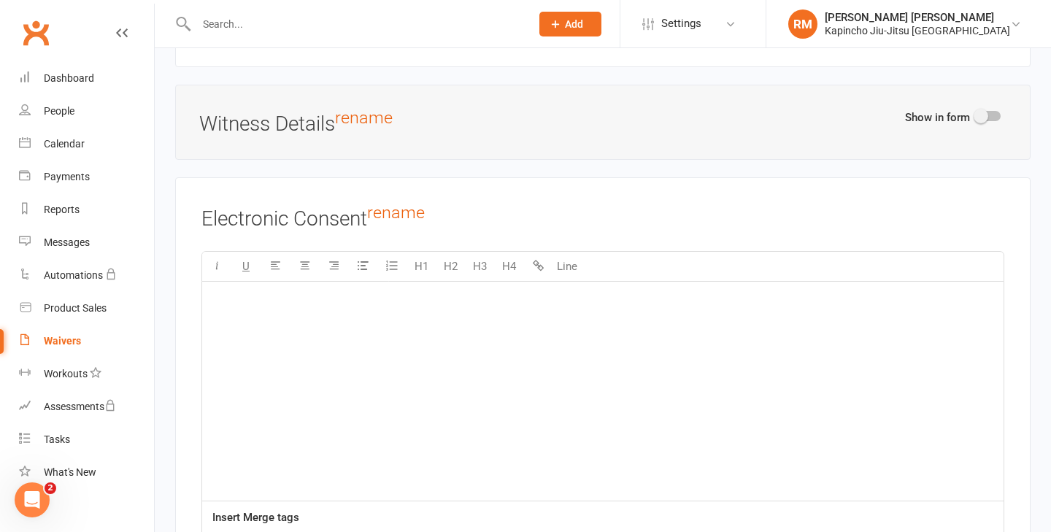
click at [434, 321] on div "﻿" at bounding box center [602, 391] width 801 height 219
click at [446, 313] on div "﻿" at bounding box center [602, 391] width 801 height 219
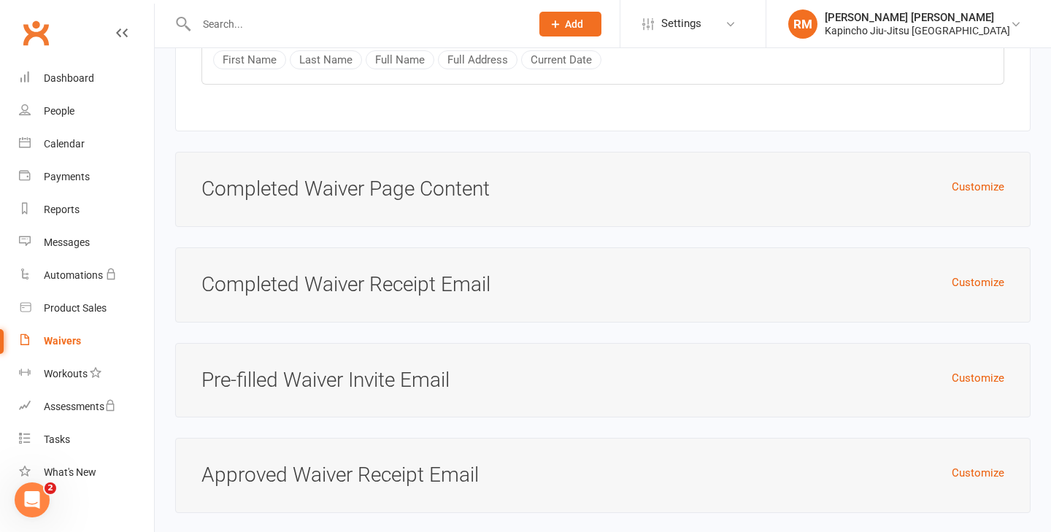
scroll to position [5448, 0]
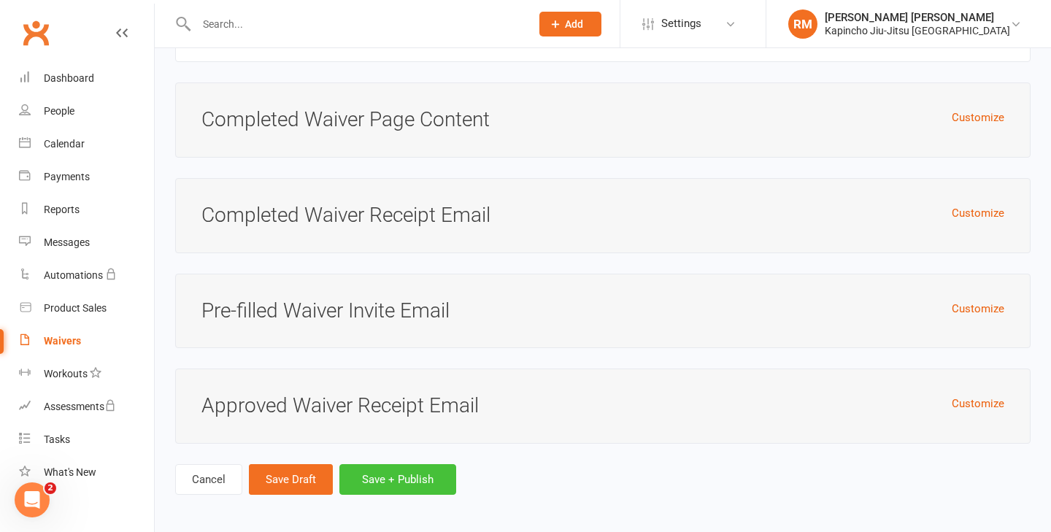
click at [411, 476] on button "Save + Publish" at bounding box center [397, 479] width 117 height 31
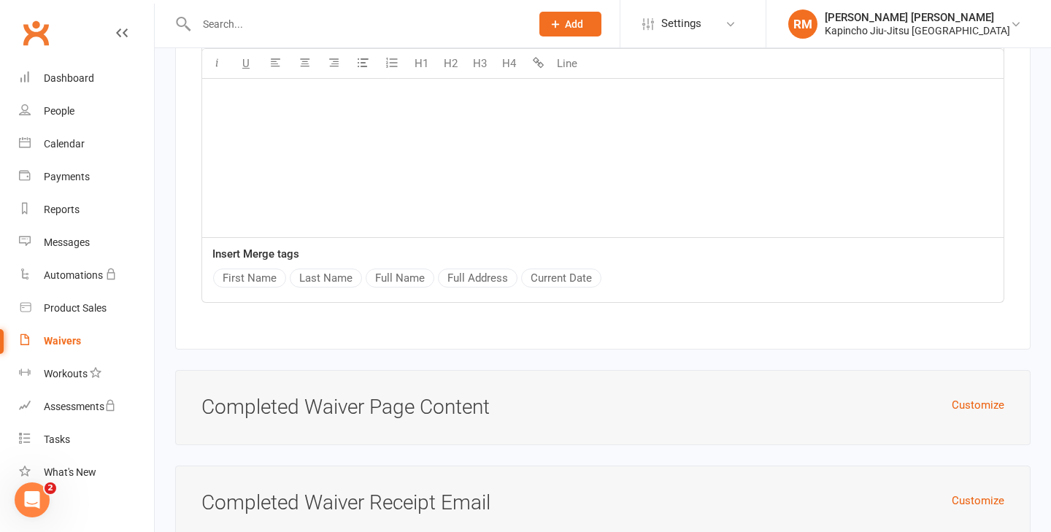
scroll to position [5471, 0]
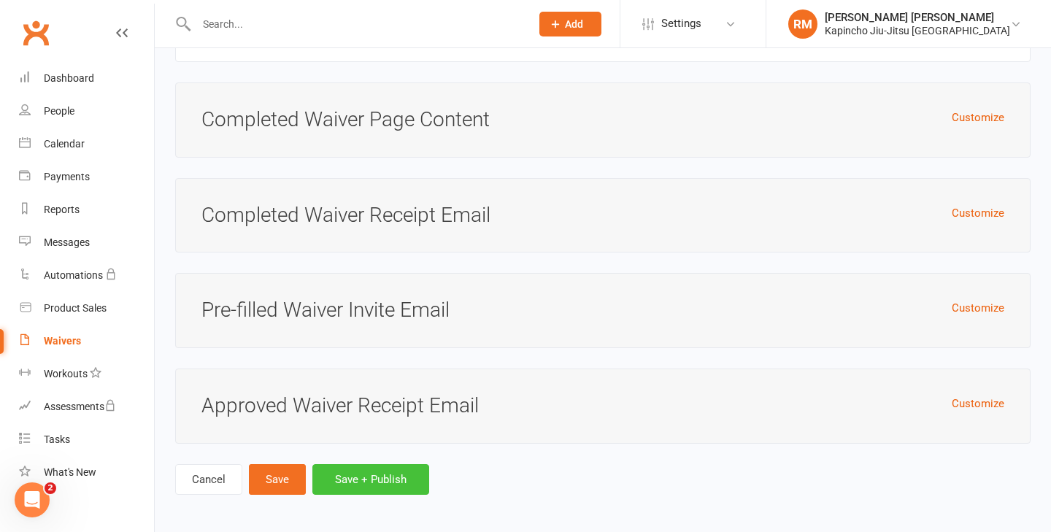
click at [363, 487] on button "Save + Publish" at bounding box center [370, 479] width 117 height 31
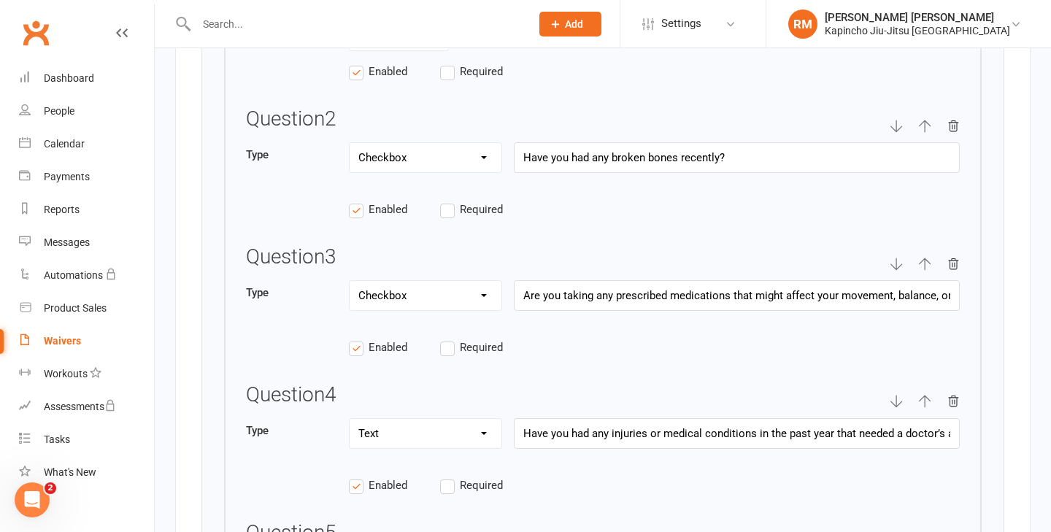
scroll to position [2544, 0]
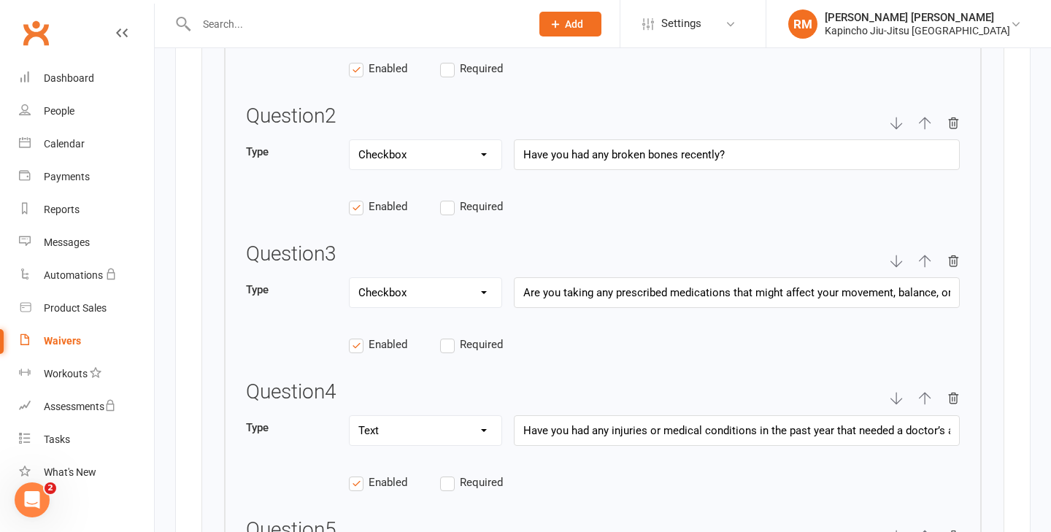
click at [478, 431] on select "Text Select Checkbox" at bounding box center [425, 430] width 152 height 29
select select "checkbox"
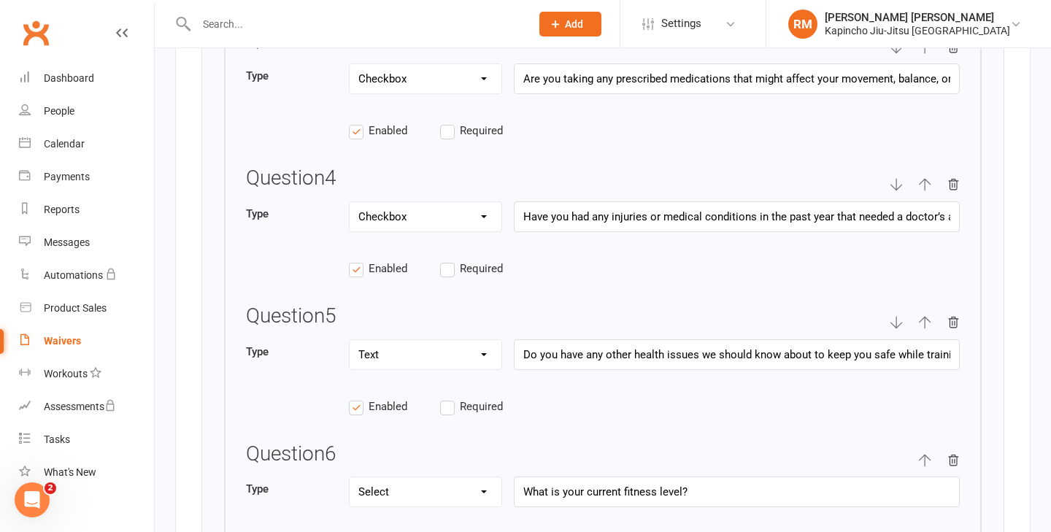
scroll to position [2760, 0]
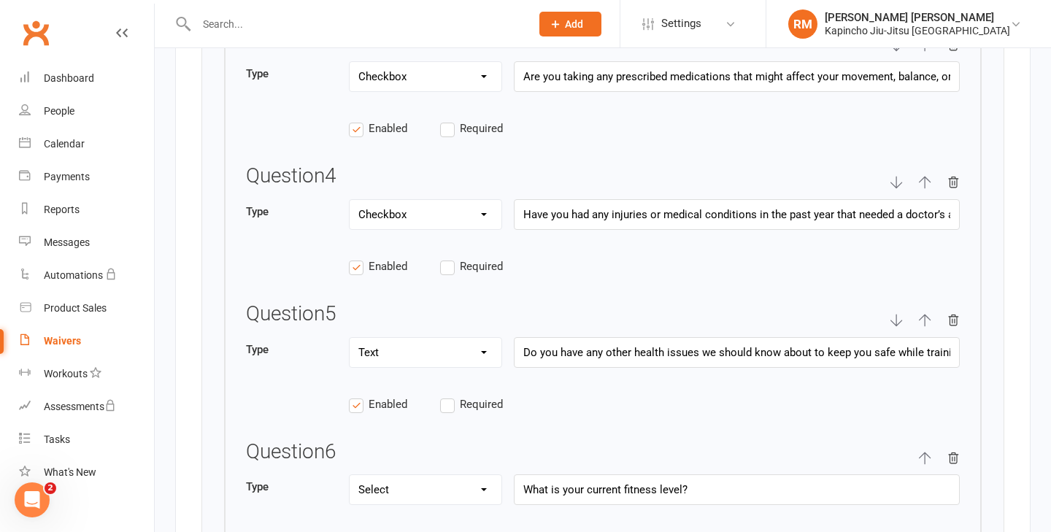
click at [449, 344] on select "Text Select Checkbox" at bounding box center [425, 352] width 152 height 29
select select "checkbox"
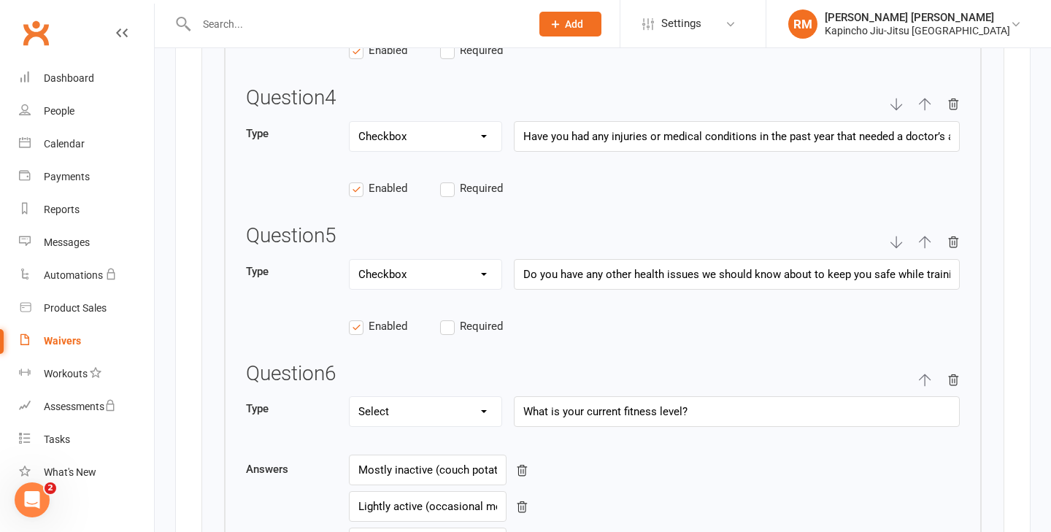
click at [474, 404] on select "Text Select Checkbox" at bounding box center [425, 411] width 152 height 29
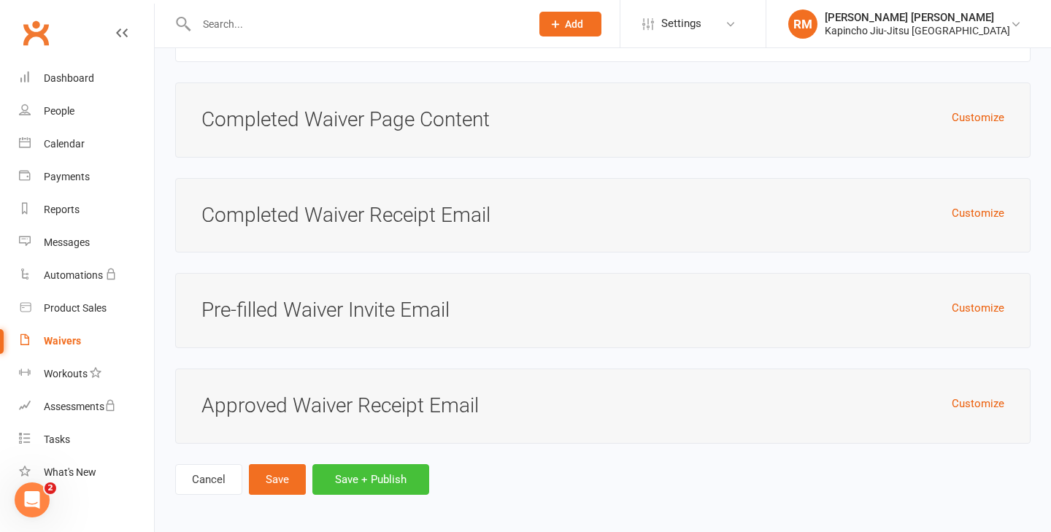
click at [408, 466] on button "Save + Publish" at bounding box center [370, 479] width 117 height 31
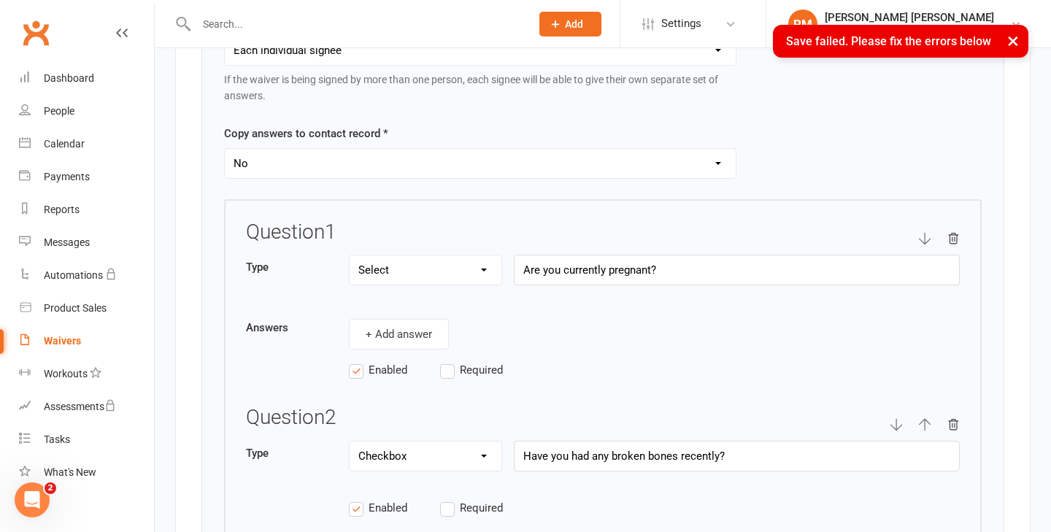
scroll to position [2242, 0]
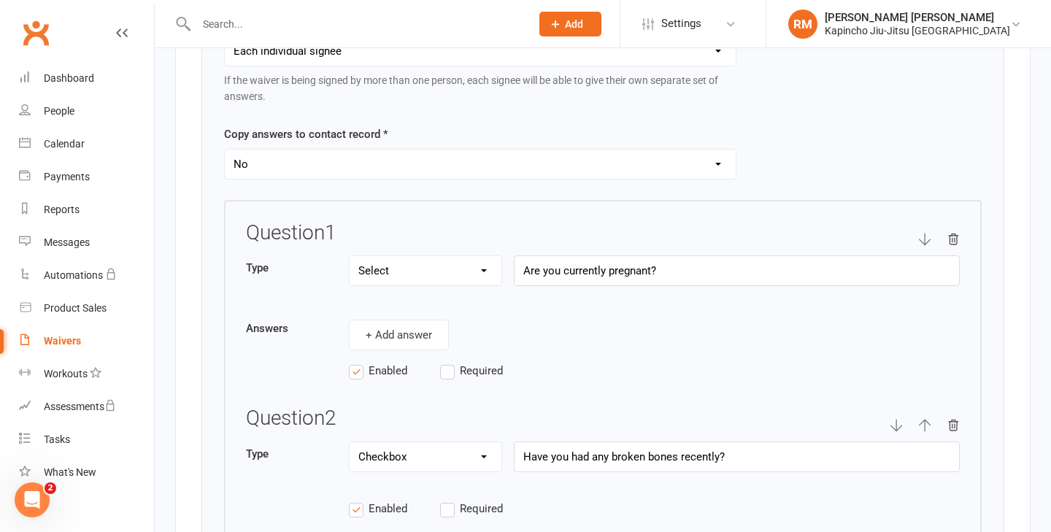
click at [417, 277] on select "Text Select Checkbox" at bounding box center [425, 270] width 152 height 29
select select "checkbox"
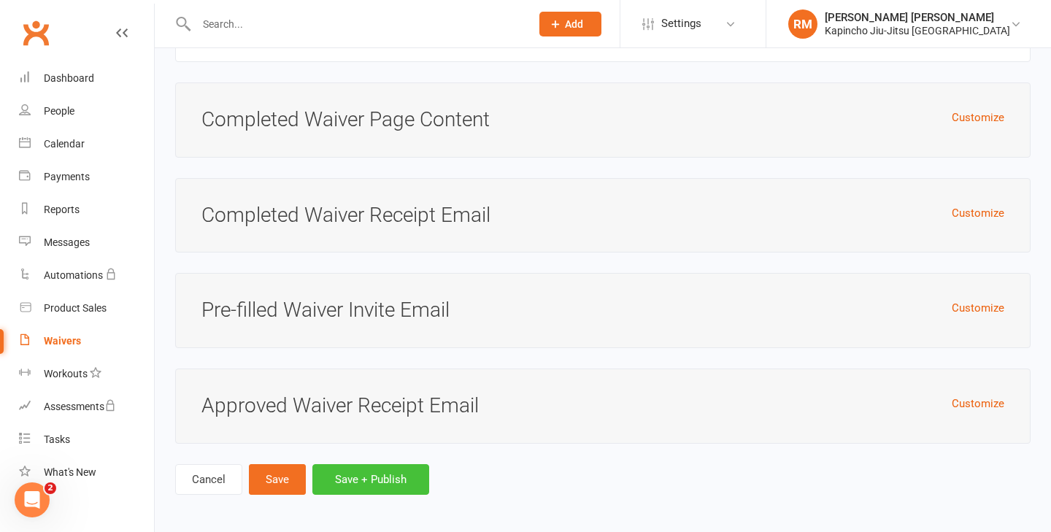
click at [378, 476] on button "Save + Publish" at bounding box center [370, 479] width 117 height 31
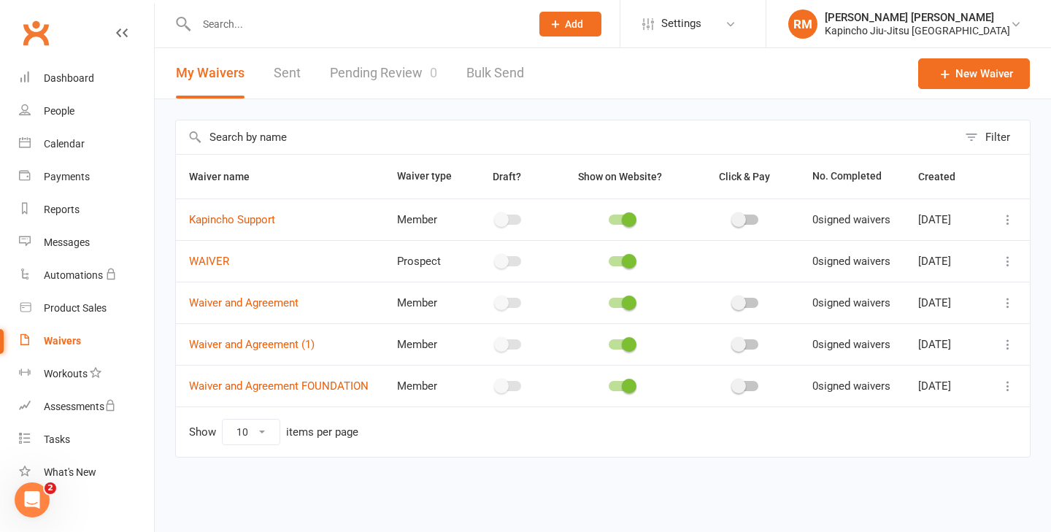
click at [1003, 352] on icon at bounding box center [1007, 344] width 15 height 15
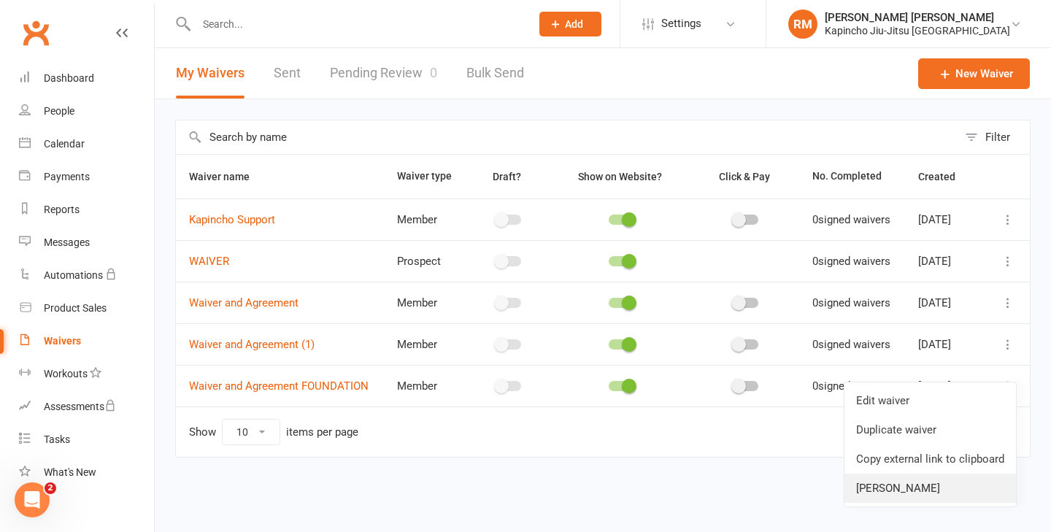
click at [940, 487] on link "[PERSON_NAME]" at bounding box center [929, 488] width 171 height 29
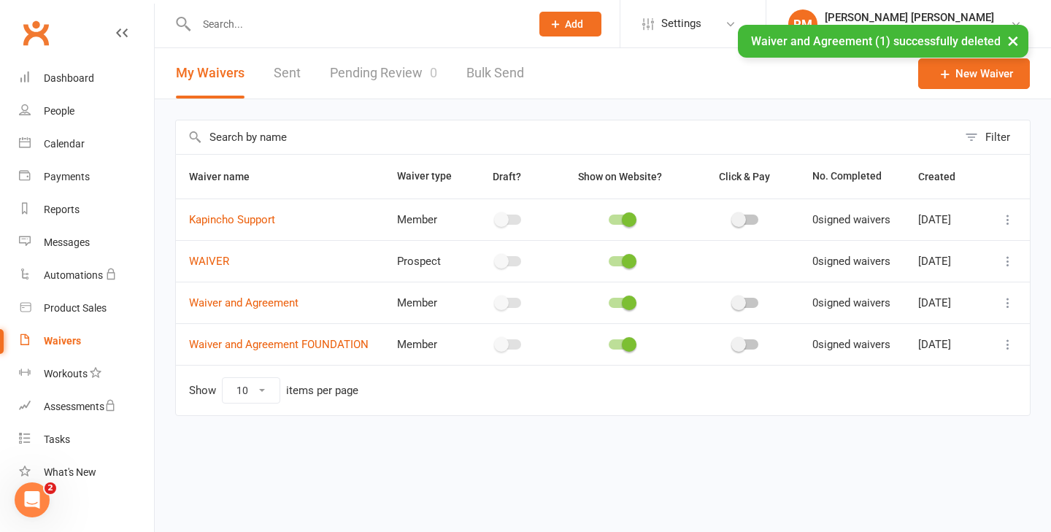
click at [1006, 269] on icon at bounding box center [1007, 261] width 15 height 15
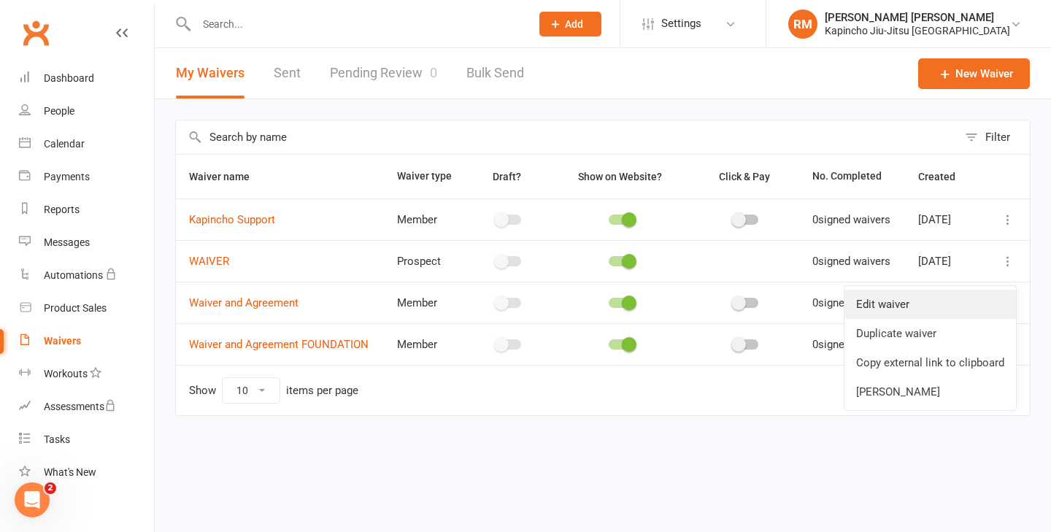
click at [897, 301] on link "Edit waiver" at bounding box center [929, 304] width 171 height 29
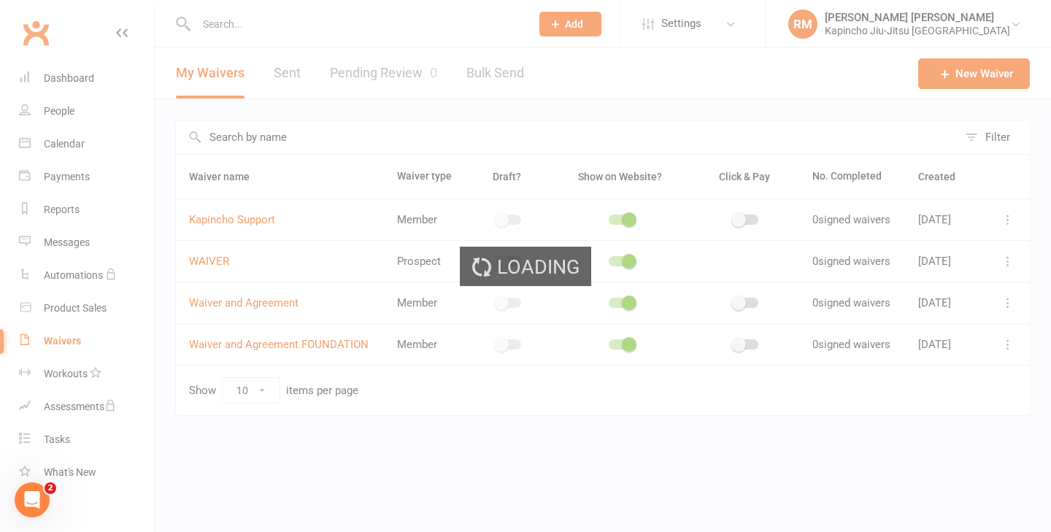
select select "do_not_copy_answers"
select select "checkbox"
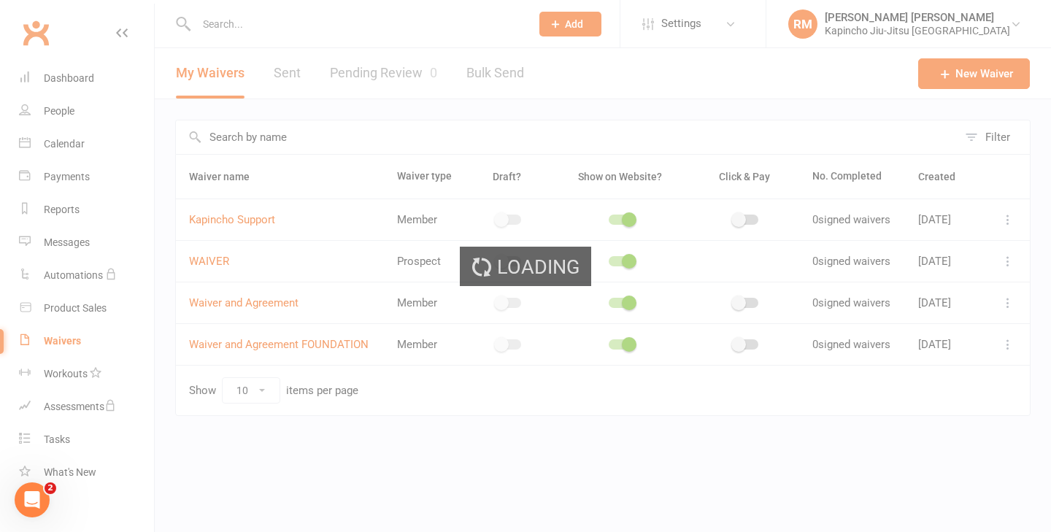
select select "checkbox"
select select "select"
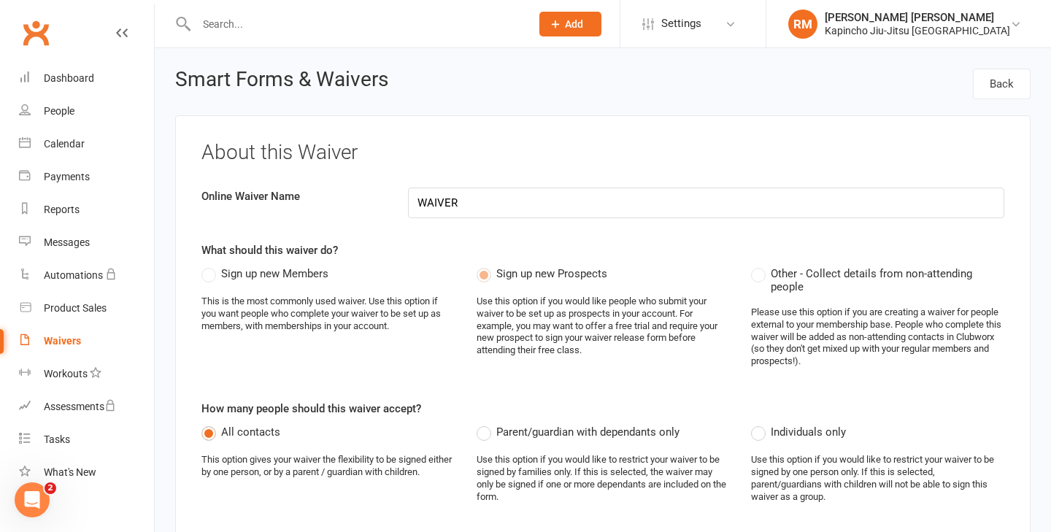
click at [426, 203] on input "WAIVER" at bounding box center [706, 203] width 597 height 31
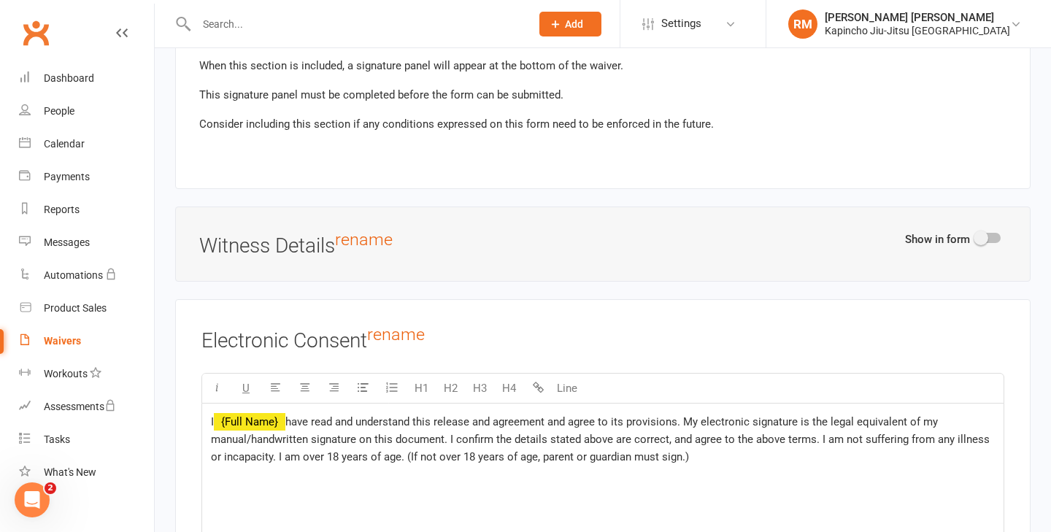
scroll to position [5400, 0]
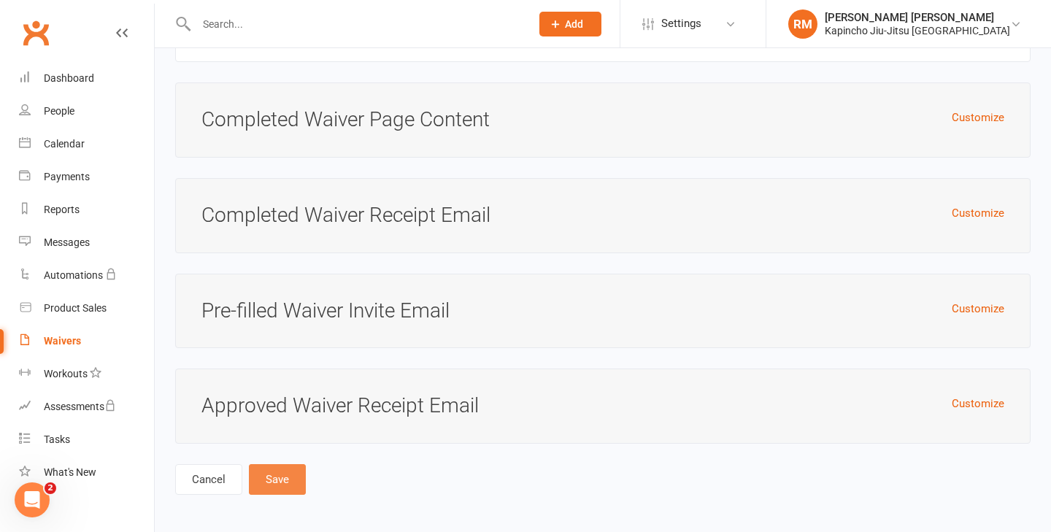
type input "Kapincho Waiver"
click at [286, 476] on button "Save" at bounding box center [277, 479] width 57 height 31
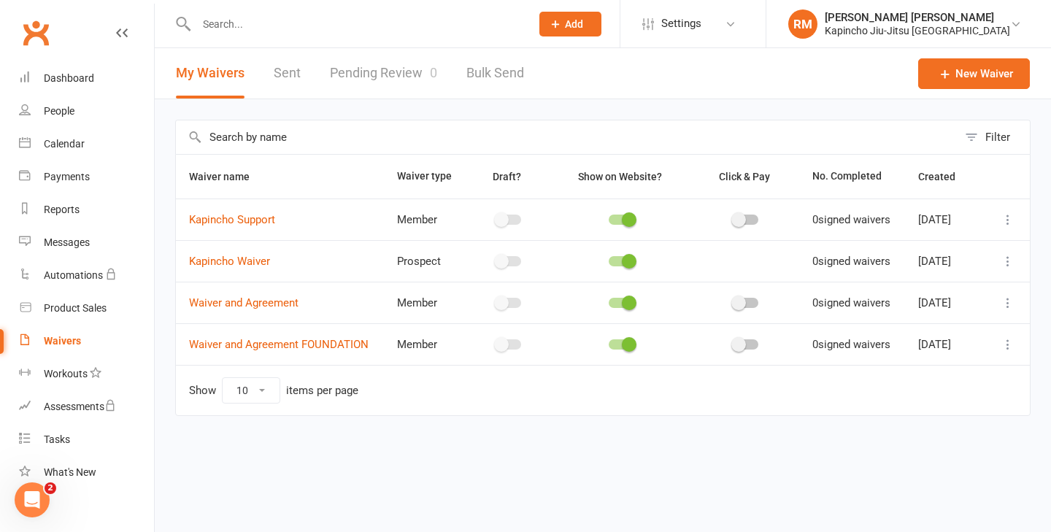
click at [1009, 310] on icon at bounding box center [1007, 303] width 15 height 15
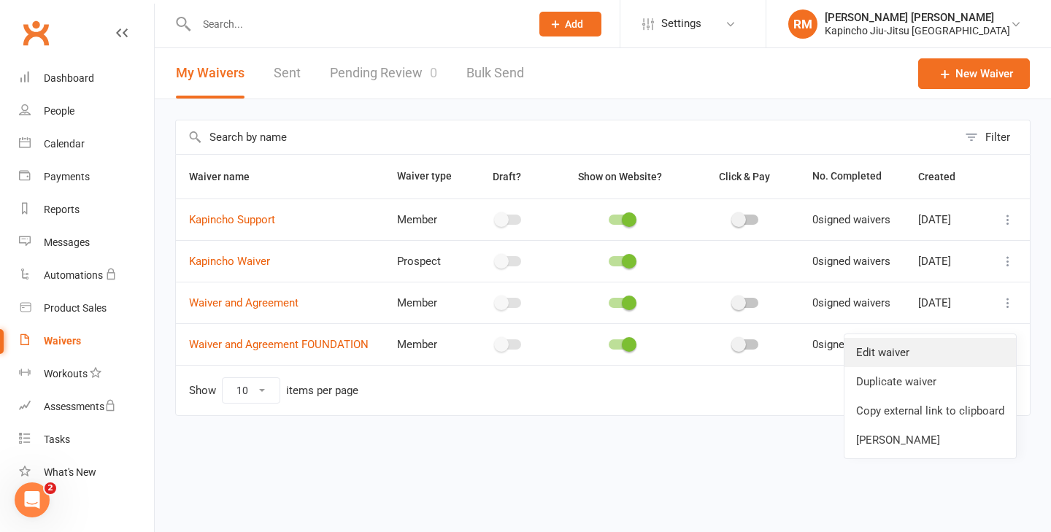
click at [962, 352] on link "Edit waiver" at bounding box center [929, 352] width 171 height 29
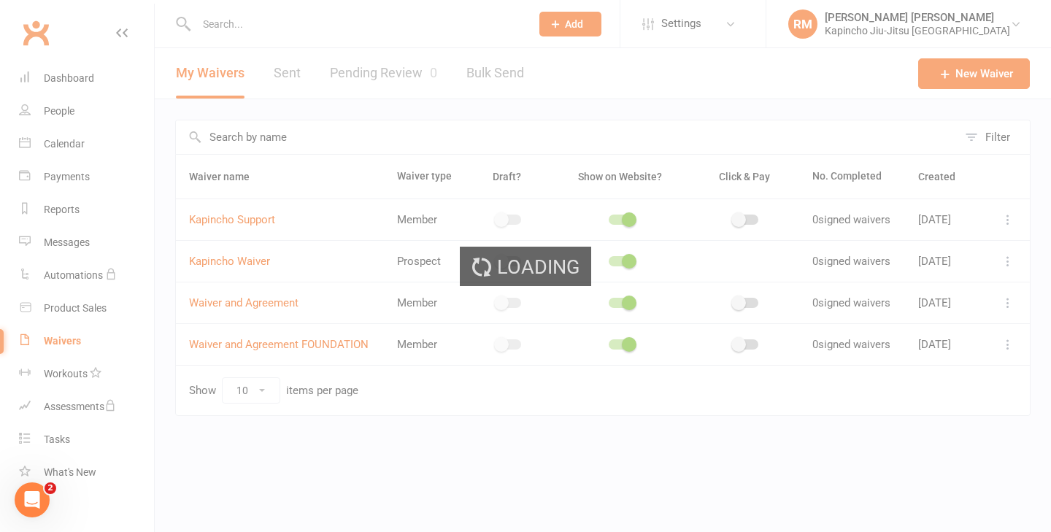
select select "do_not_copy_answers"
select select "checkbox"
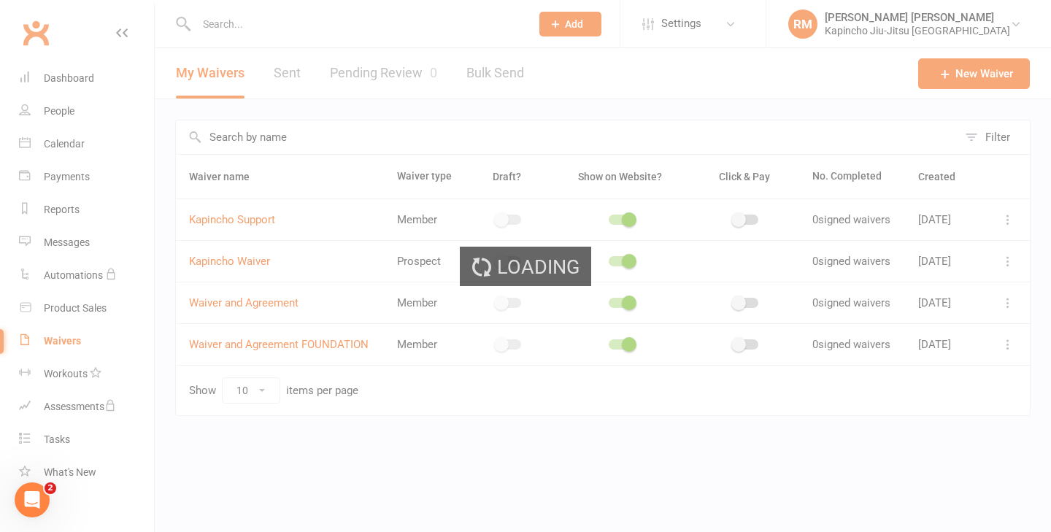
select select "checkbox"
select select "select"
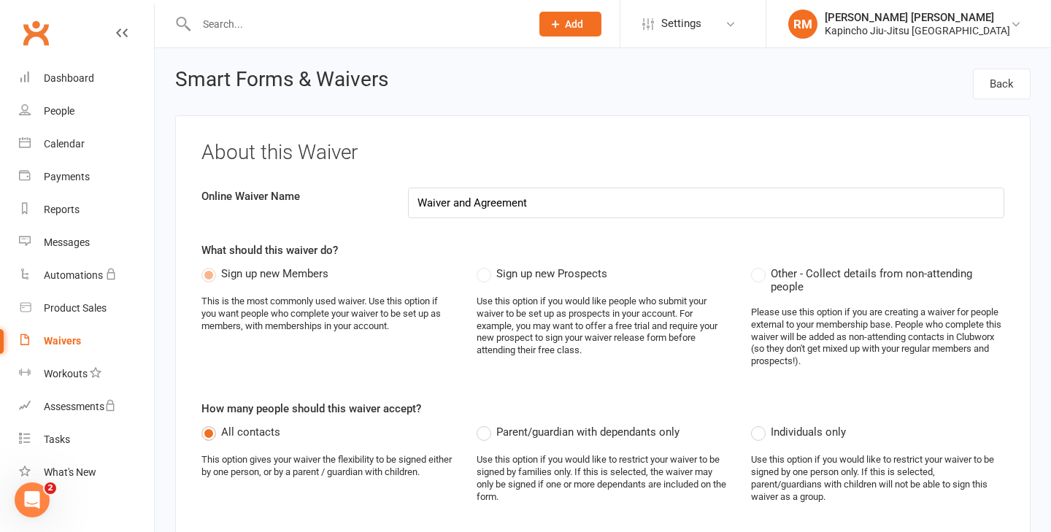
click at [417, 203] on input "Waiver and Agreement" at bounding box center [706, 203] width 597 height 31
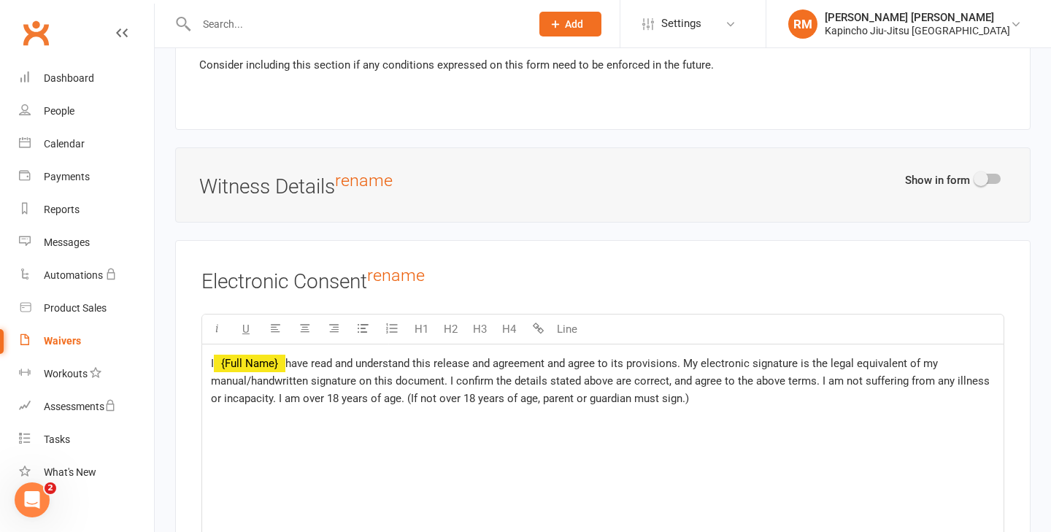
scroll to position [6447, 0]
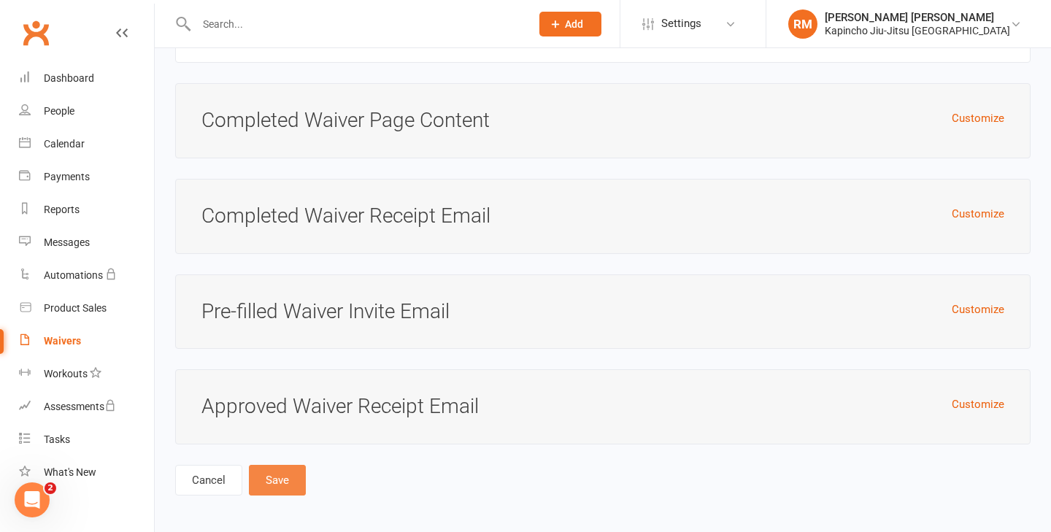
type input "Kapincho Waiver and Agreement"
click at [277, 475] on button "Save" at bounding box center [277, 480] width 57 height 31
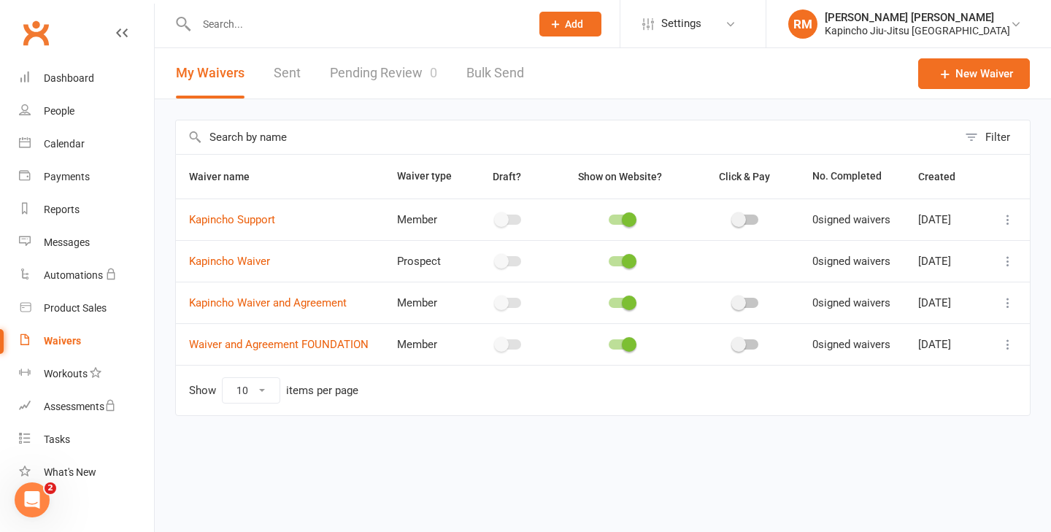
click at [1008, 352] on icon at bounding box center [1007, 344] width 15 height 15
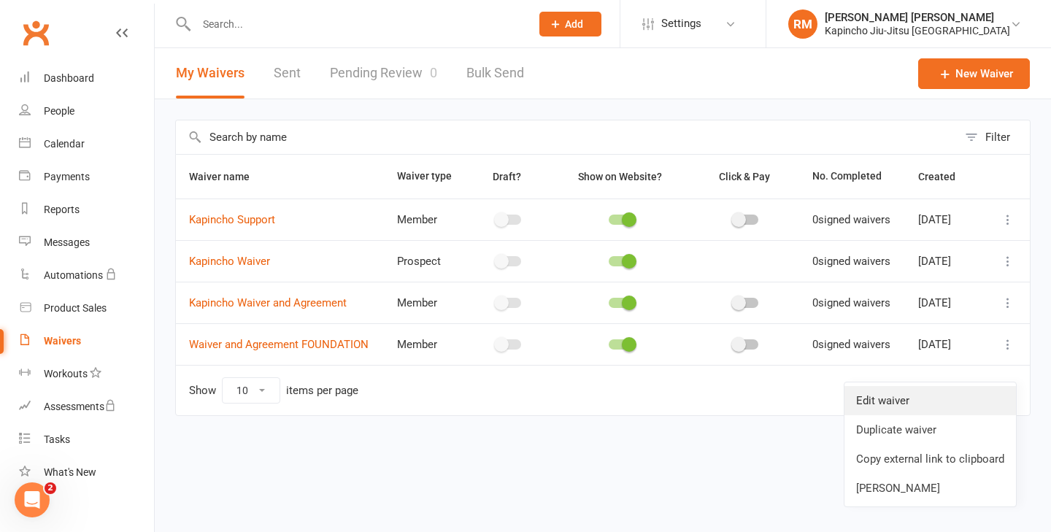
click at [953, 395] on link "Edit waiver" at bounding box center [929, 400] width 171 height 29
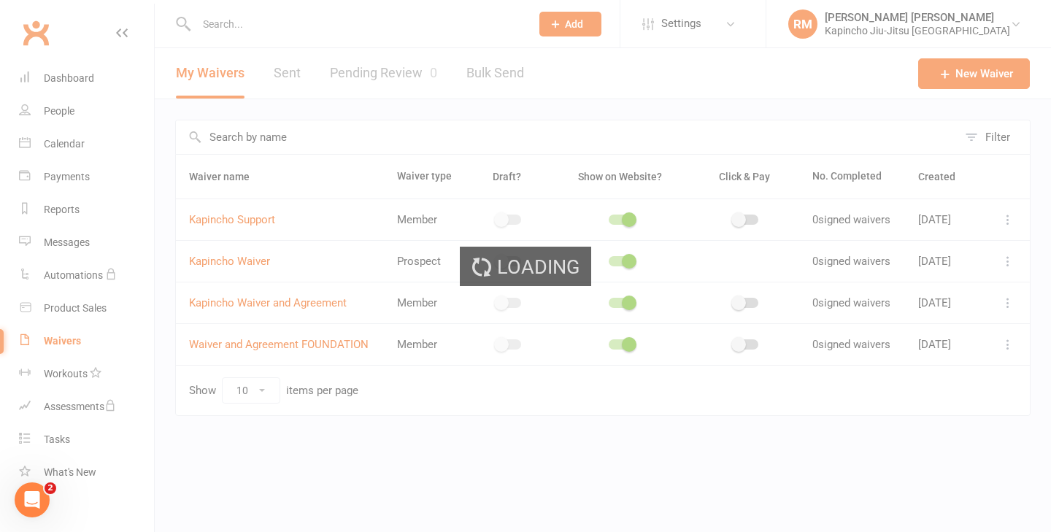
select select "do_not_copy_answers"
select select "checkbox"
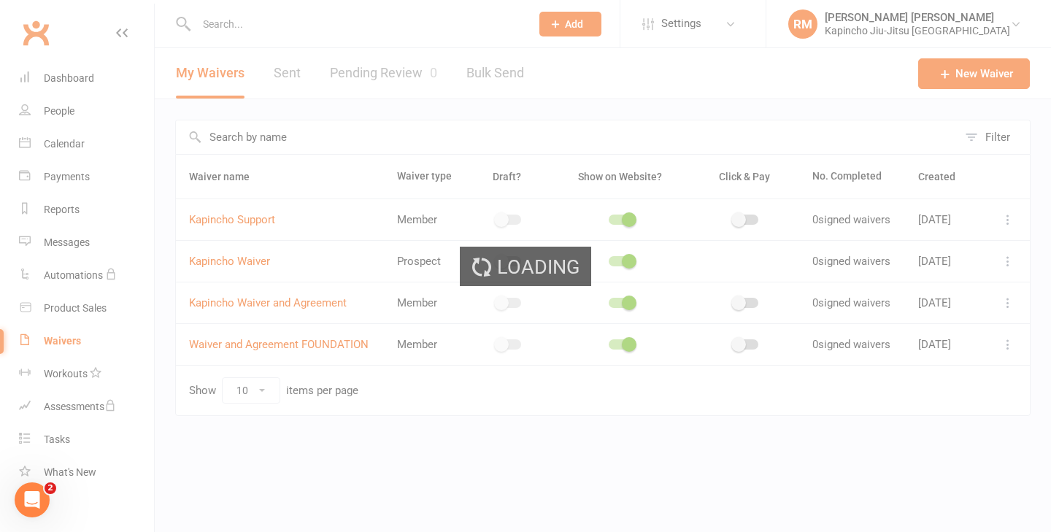
select select "checkbox"
select select "select"
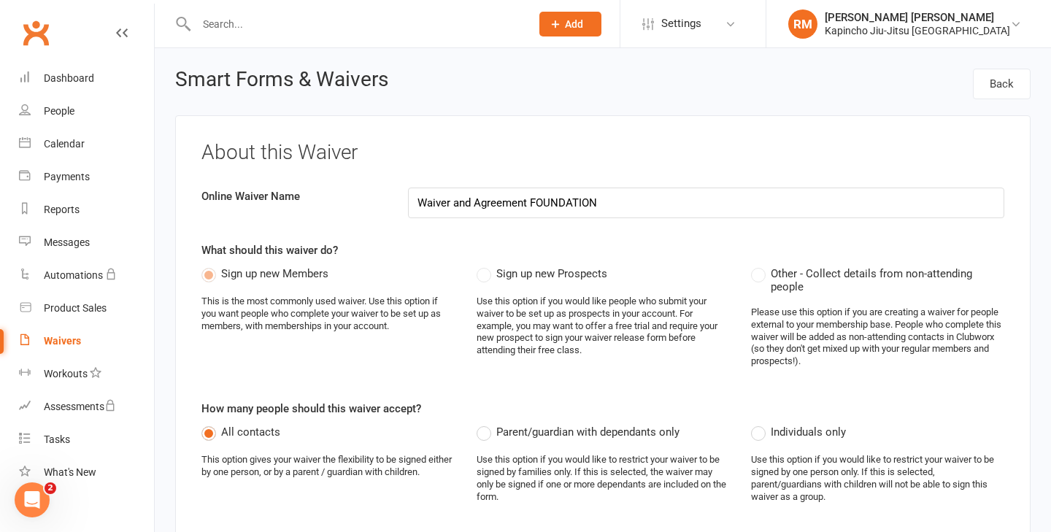
click at [413, 200] on input "Waiver and Agreement FOUNDATION" at bounding box center [706, 203] width 597 height 31
click at [572, 206] on input "Kapincho Foundation (Waiver and Agreement FOUNDATION" at bounding box center [706, 203] width 597 height 31
type input "Kapincho Foundation (Waiver & Agreement)"
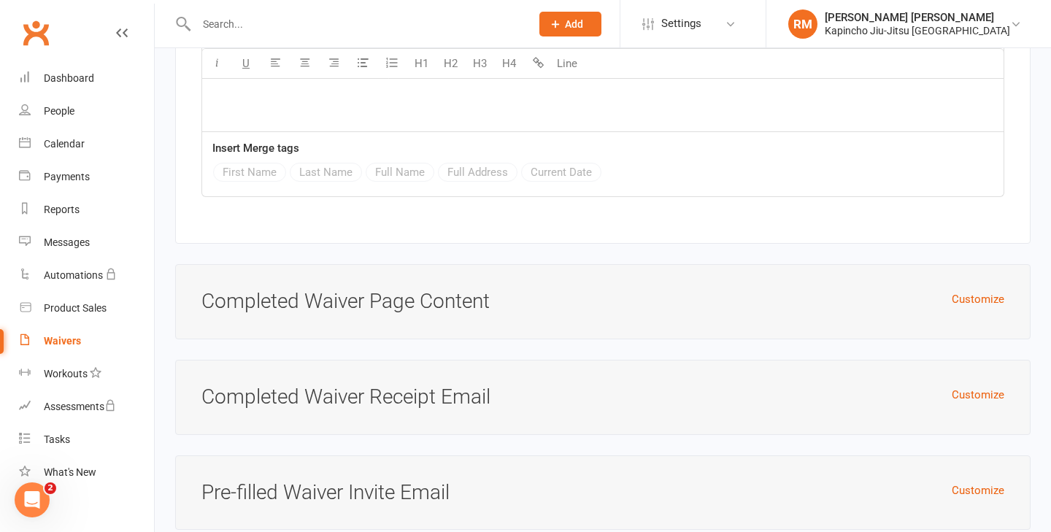
scroll to position [6447, 0]
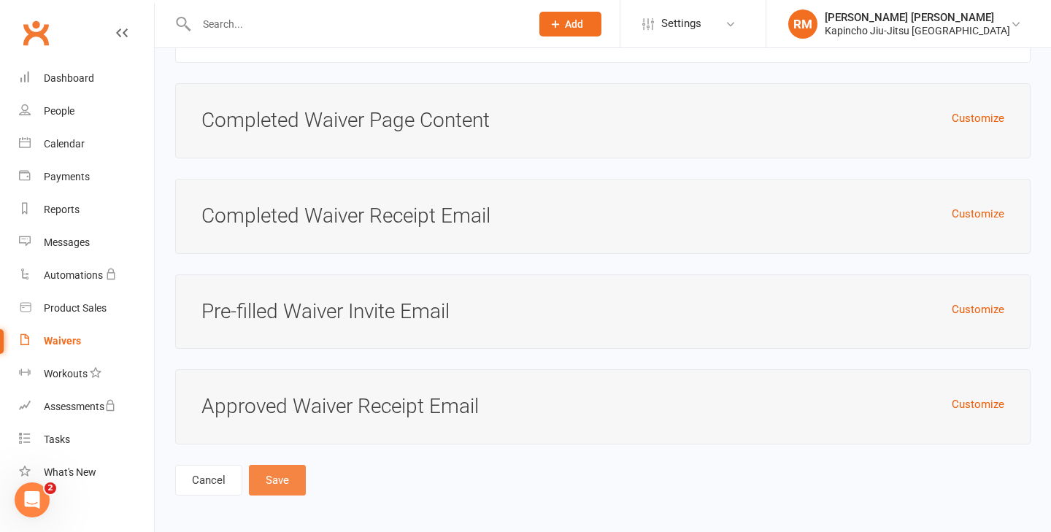
click at [282, 475] on button "Save" at bounding box center [277, 480] width 57 height 31
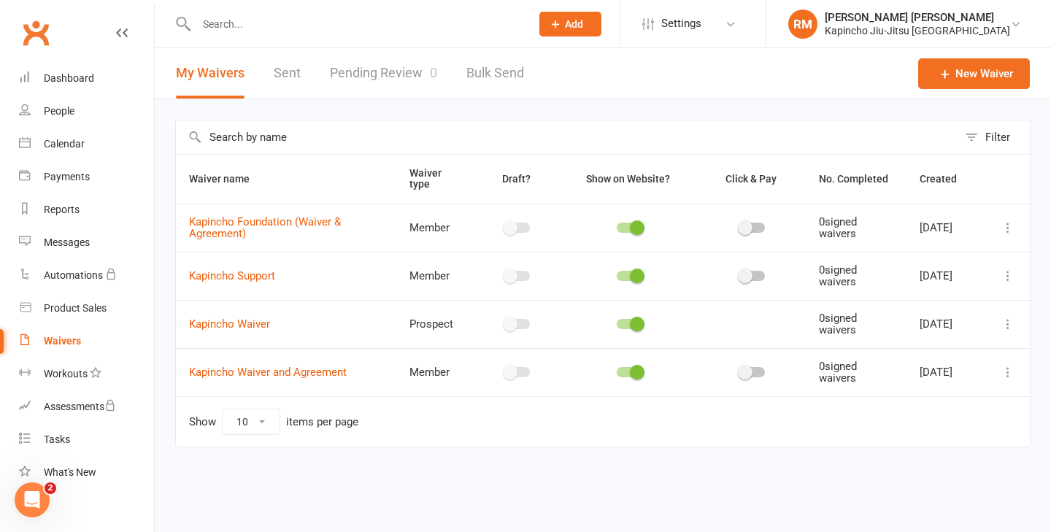
click at [1017, 231] on td at bounding box center [1008, 228] width 44 height 48
click at [1013, 228] on icon at bounding box center [1007, 227] width 15 height 15
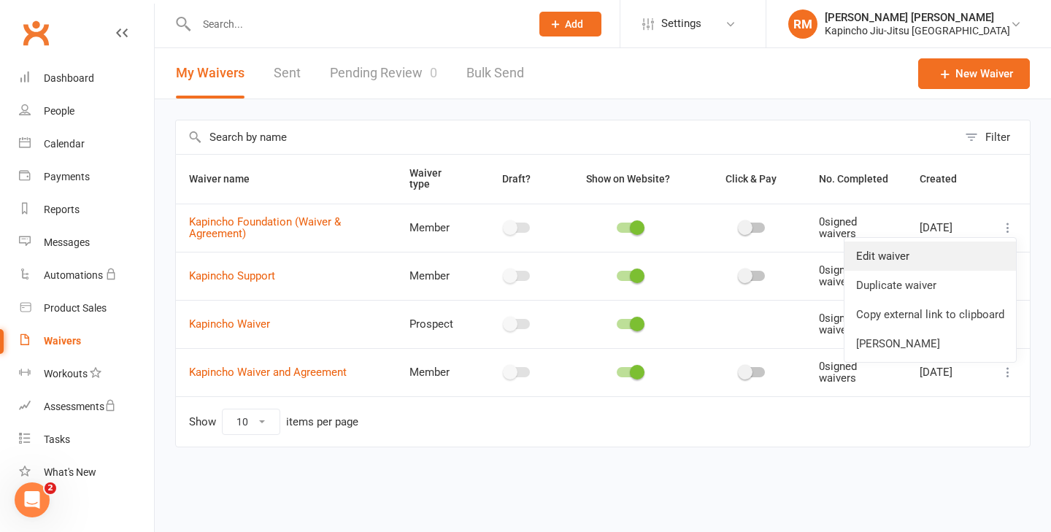
click at [965, 256] on link "Edit waiver" at bounding box center [929, 256] width 171 height 29
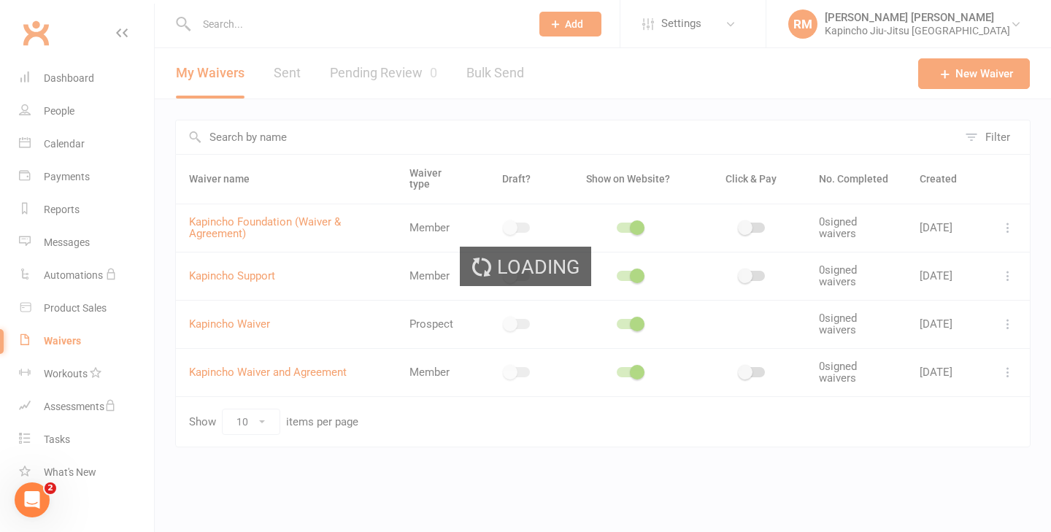
select select "do_not_copy_answers"
select select "checkbox"
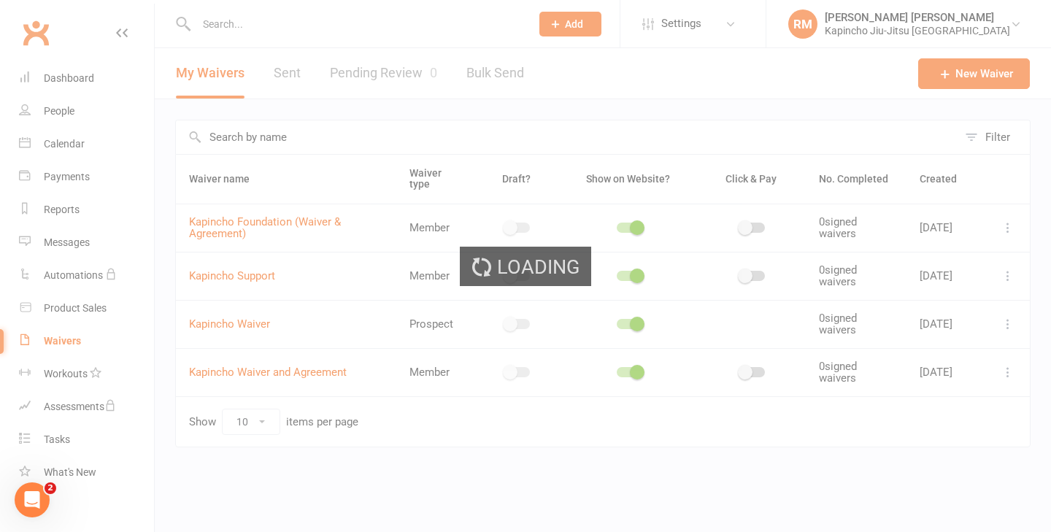
select select "checkbox"
select select "select"
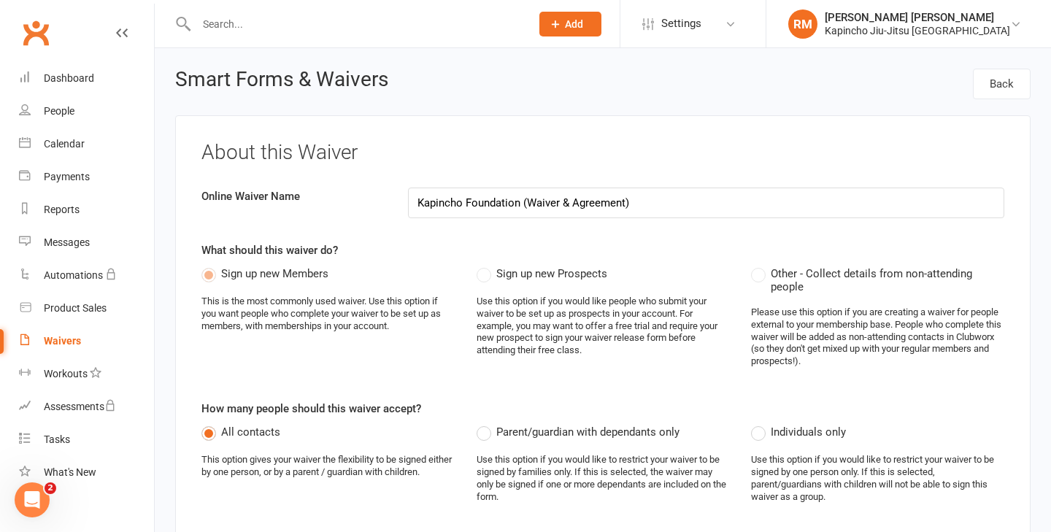
click at [536, 202] on input "Kapincho Foundation (Waiver & Agreement)" at bounding box center [706, 203] width 597 height 31
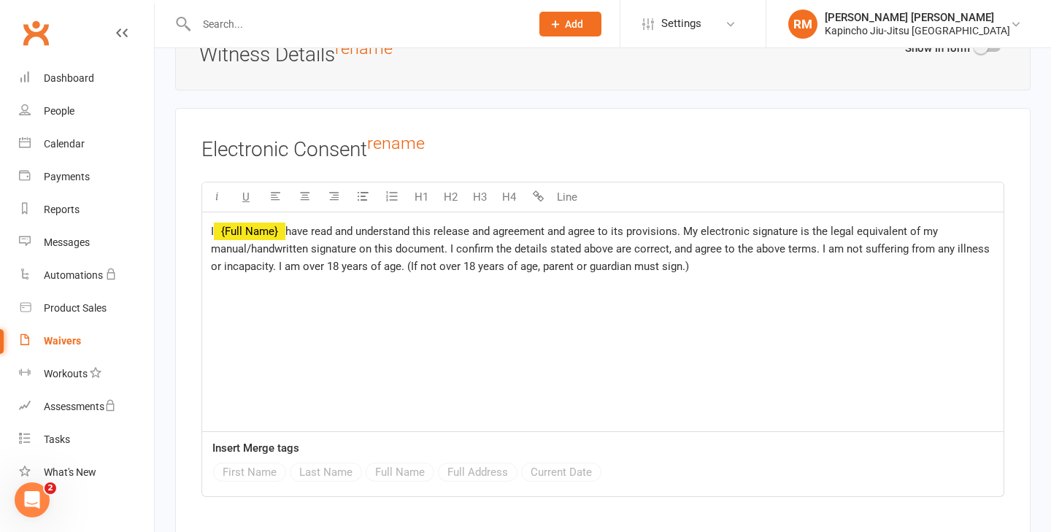
scroll to position [6447, 0]
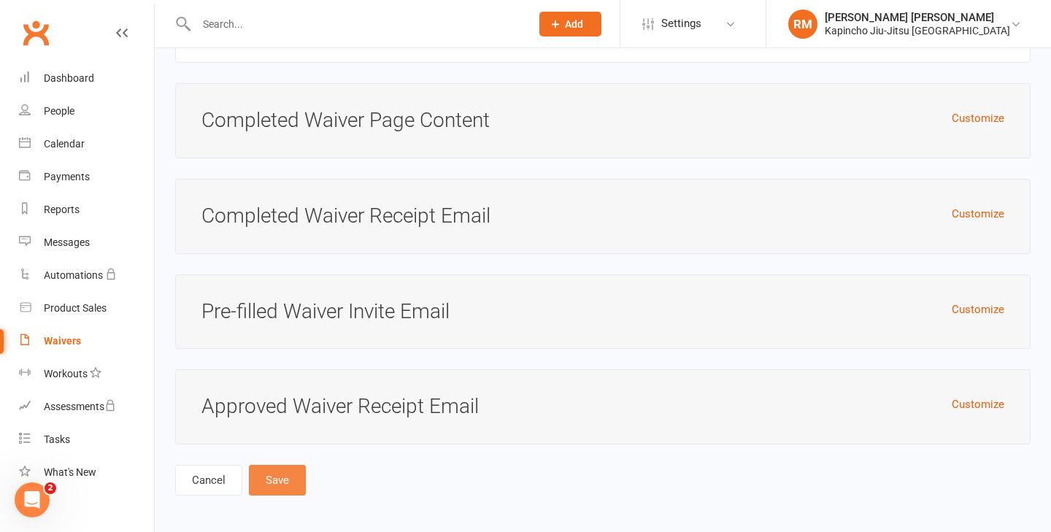
type input "Kapincho Foundation (W & A)"
click at [272, 479] on button "Save" at bounding box center [277, 480] width 57 height 31
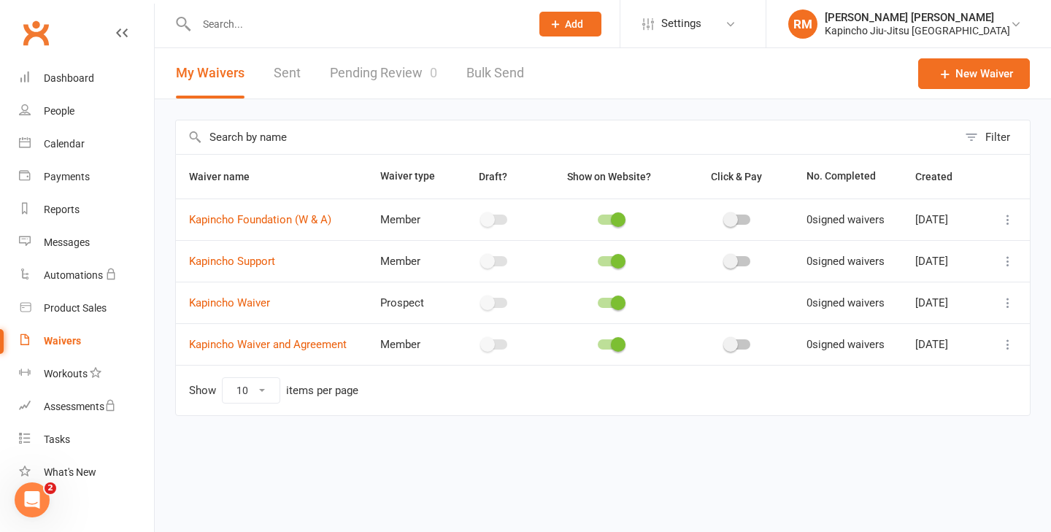
click at [1009, 341] on icon at bounding box center [1007, 344] width 15 height 15
click at [960, 395] on link "Duplicate waiver" at bounding box center [929, 401] width 171 height 29
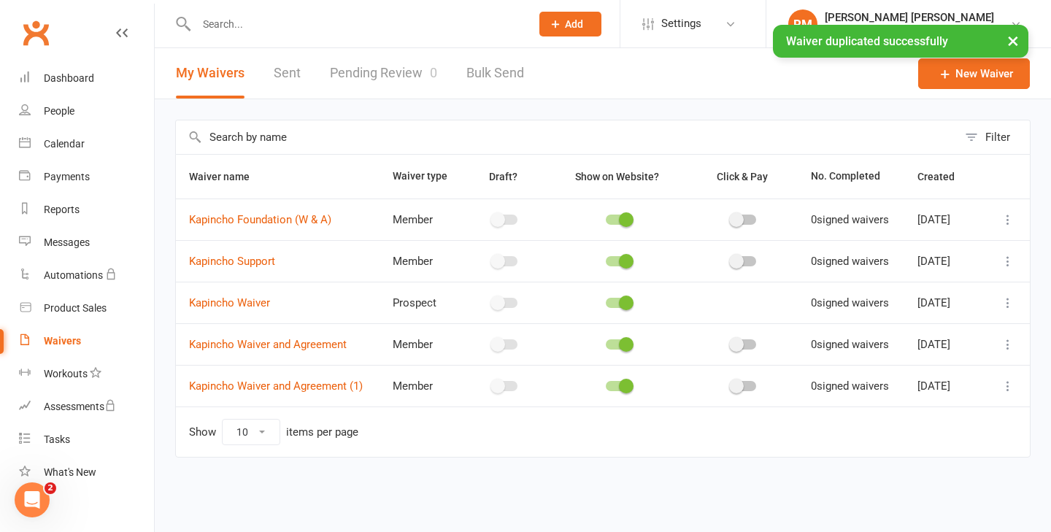
click at [1005, 383] on icon at bounding box center [1007, 386] width 15 height 15
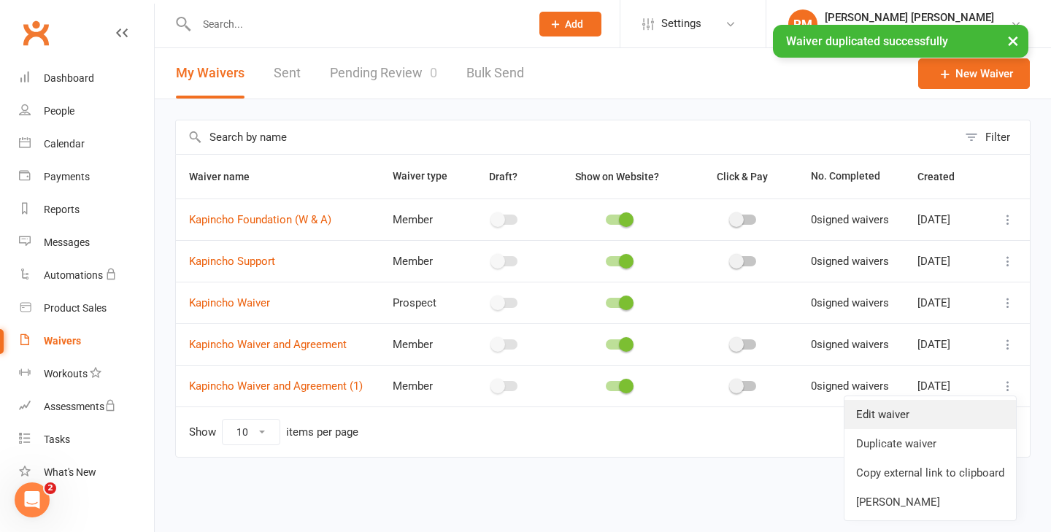
click at [962, 407] on link "Edit waiver" at bounding box center [929, 414] width 171 height 29
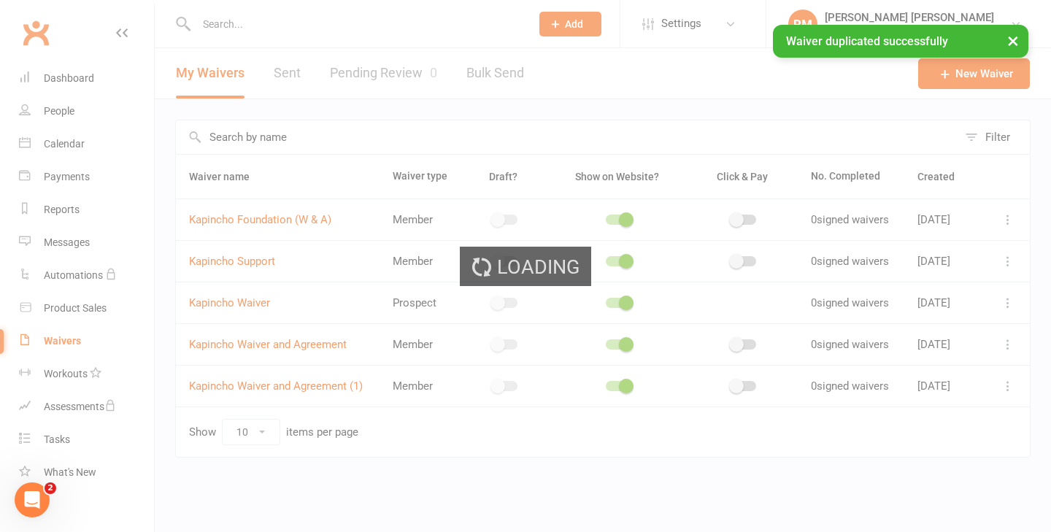
select select "do_not_copy_answers"
select select "checkbox"
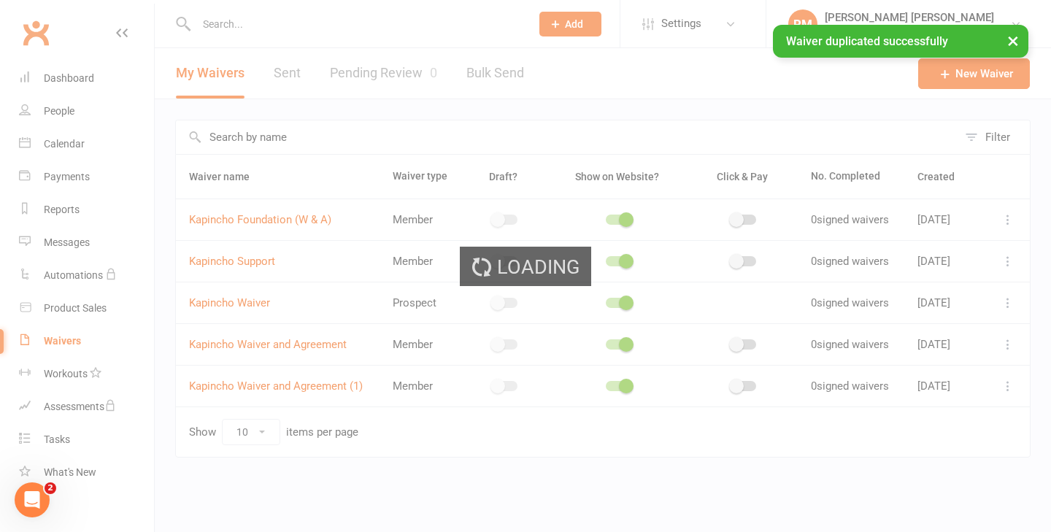
select select "checkbox"
select select "select"
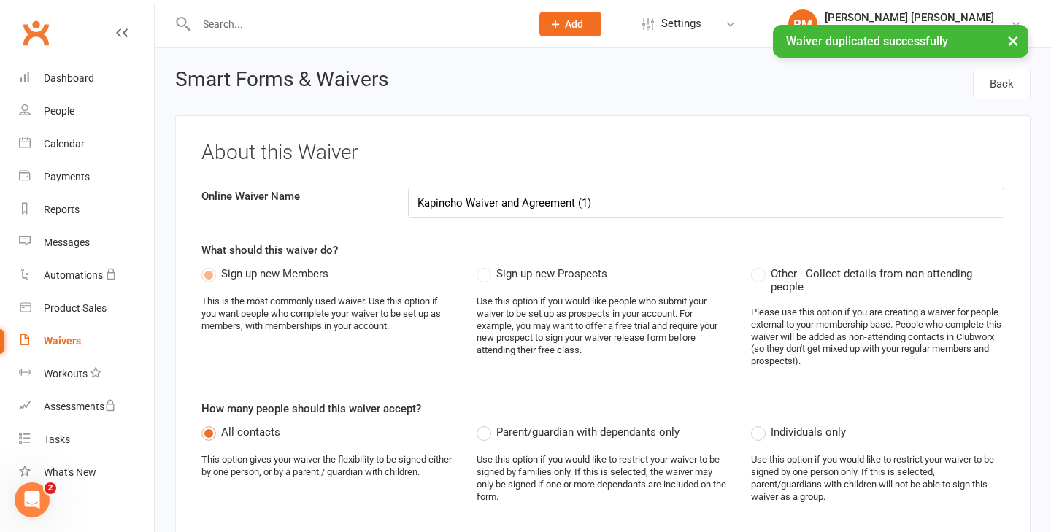
click at [522, 202] on input "Kapincho Waiver and Agreement (1)" at bounding box center [706, 203] width 597 height 31
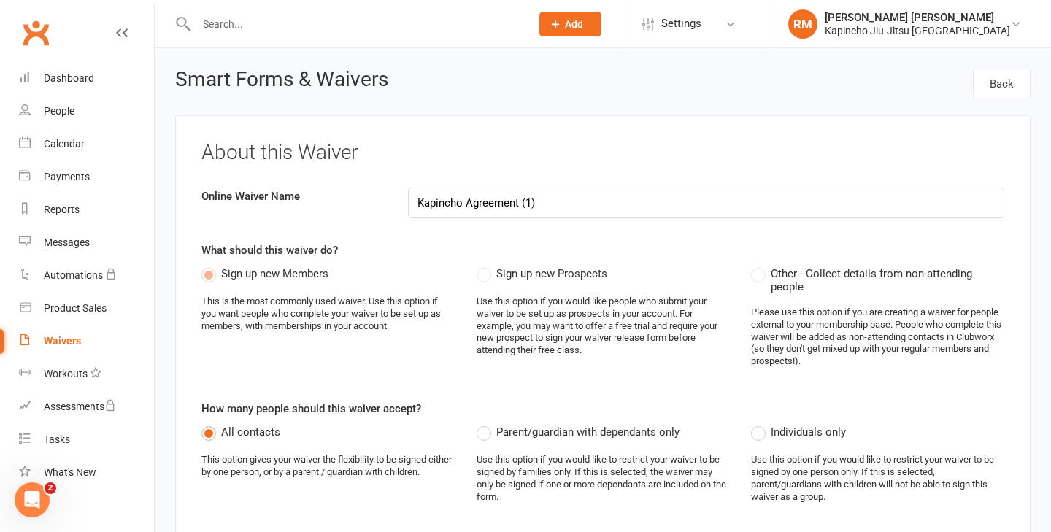
click at [560, 206] on input "Kapincho Agreement (1)" at bounding box center [706, 203] width 597 height 31
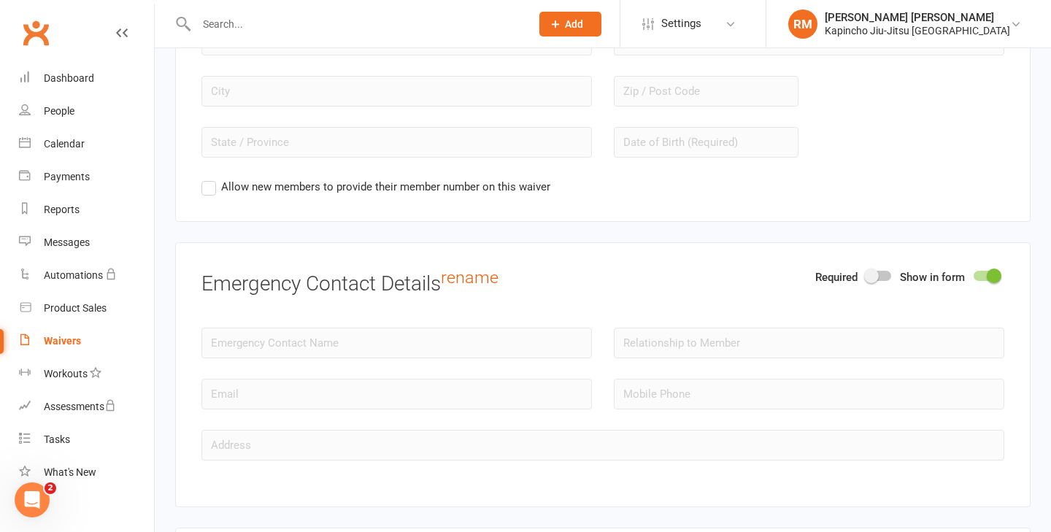
scroll to position [1491, 0]
type input "Kapincho Agreement"
click at [993, 271] on span at bounding box center [993, 274] width 15 height 15
click at [973, 272] on input "checkbox" at bounding box center [973, 272] width 0 height 0
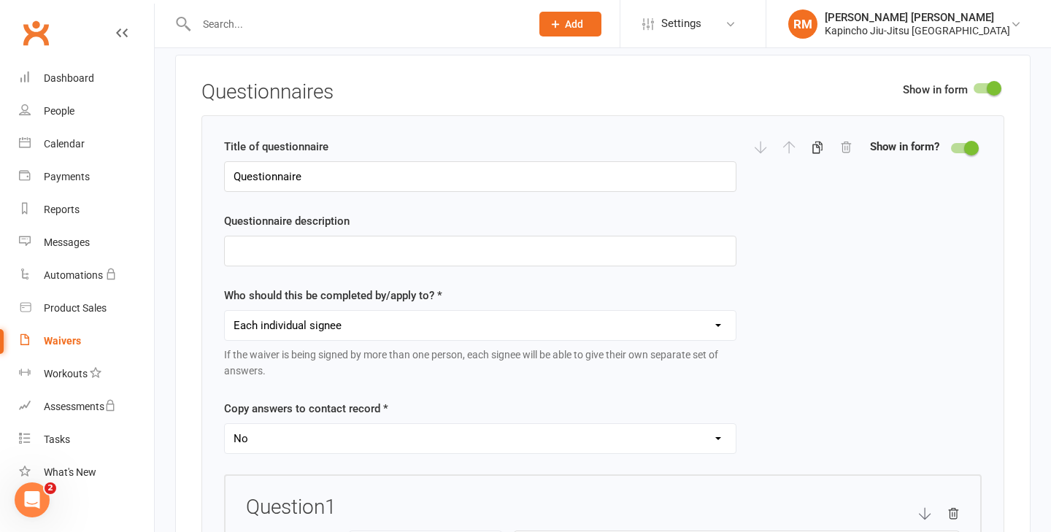
scroll to position [1783, 0]
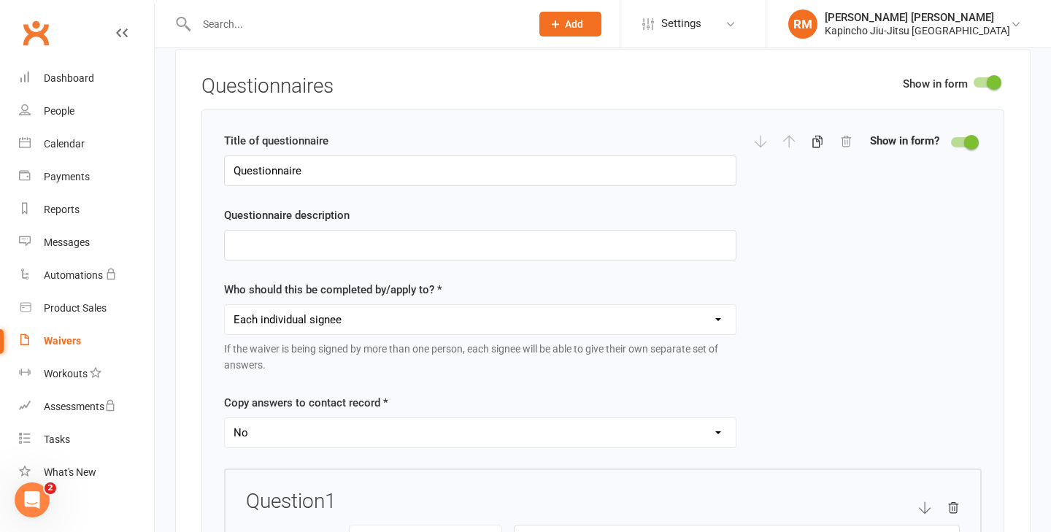
click at [993, 80] on span at bounding box center [993, 82] width 15 height 15
click at [973, 80] on input "checkbox" at bounding box center [973, 80] width 0 height 0
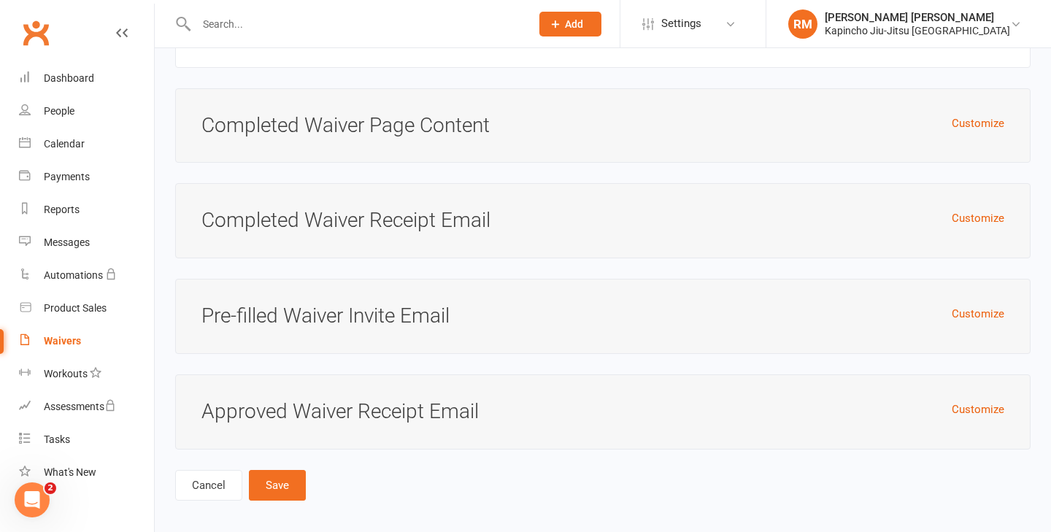
scroll to position [4727, 0]
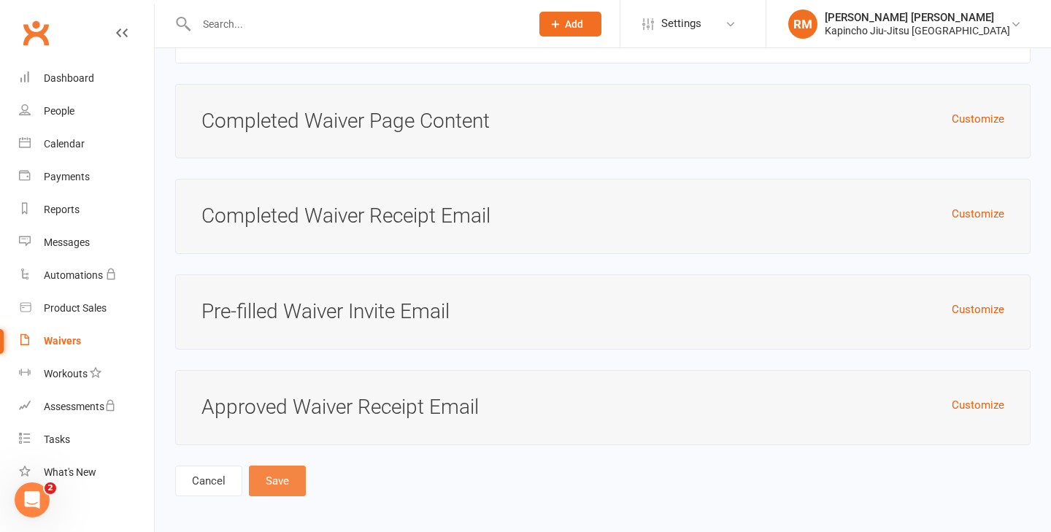
click at [274, 484] on button "Save" at bounding box center [277, 481] width 57 height 31
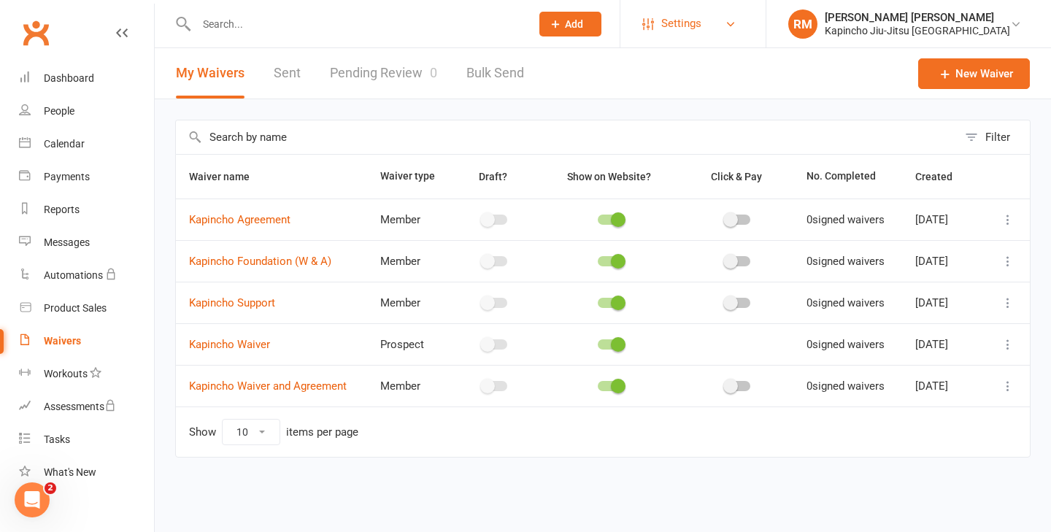
click at [743, 28] on link "Settings" at bounding box center [692, 23] width 101 height 33
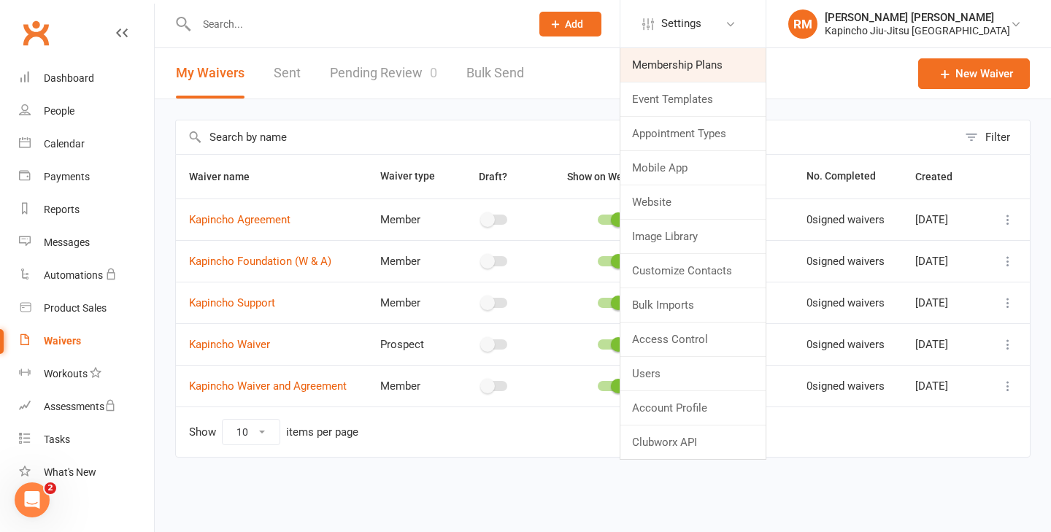
click at [733, 75] on link "Membership Plans" at bounding box center [692, 65] width 145 height 34
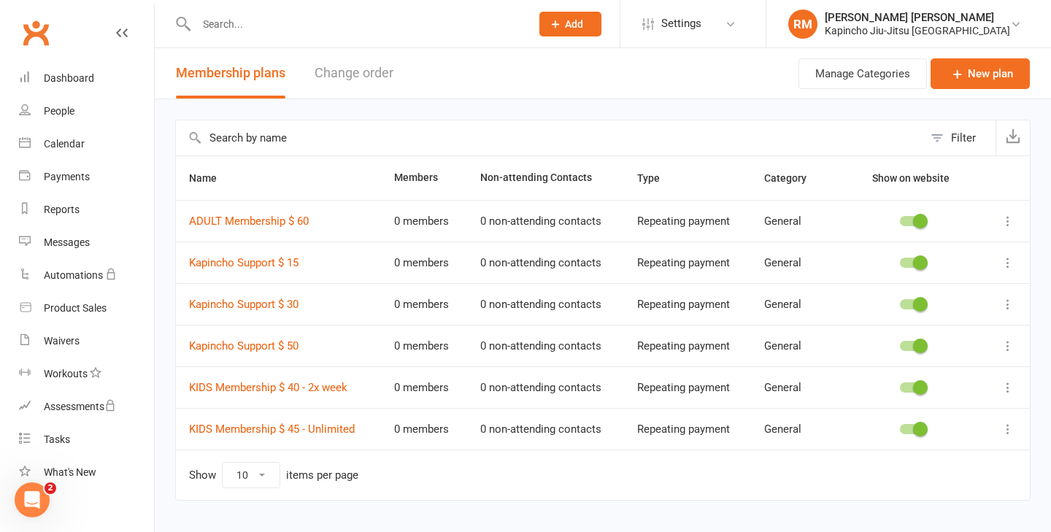
click at [1007, 266] on icon at bounding box center [1007, 262] width 15 height 15
click at [744, 115] on div "Filter Name Members Non-attending Contacts Type Category Show on website ADULT …" at bounding box center [603, 320] width 896 height 442
click at [1008, 220] on icon at bounding box center [1007, 221] width 15 height 15
click at [946, 278] on link "Duplicate" at bounding box center [943, 278] width 144 height 29
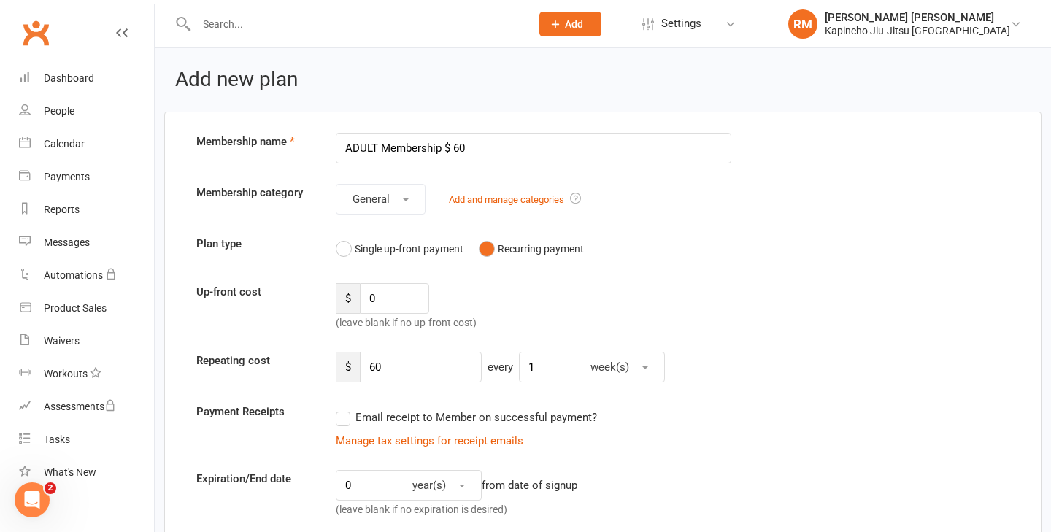
drag, startPoint x: 439, startPoint y: 147, endPoint x: 235, endPoint y: 131, distance: 204.2
type input "Kapincho Foundation $ 50"
click at [374, 370] on input "60" at bounding box center [421, 367] width 122 height 31
type input "50"
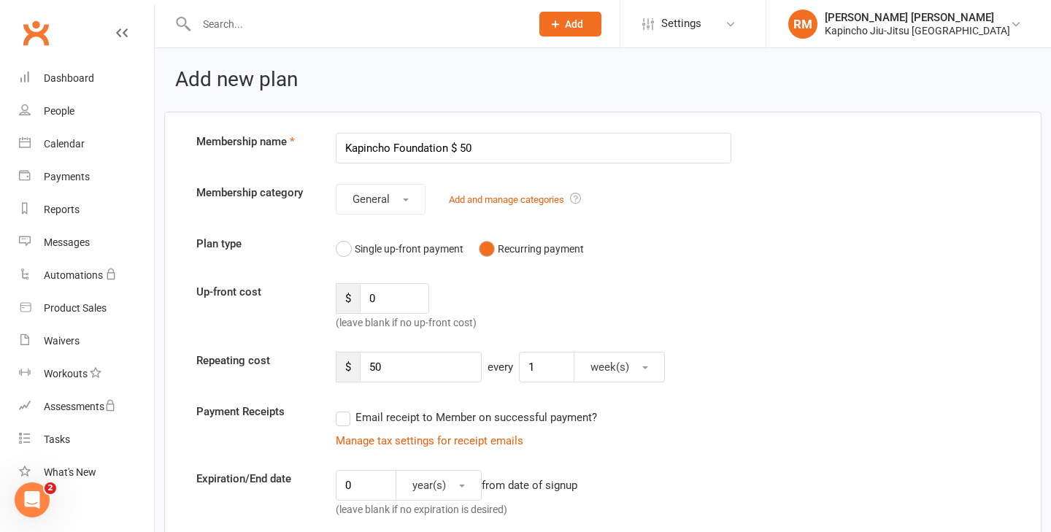
click at [949, 256] on div "Plan type Single up-front payment Recurring payment" at bounding box center [602, 249] width 835 height 28
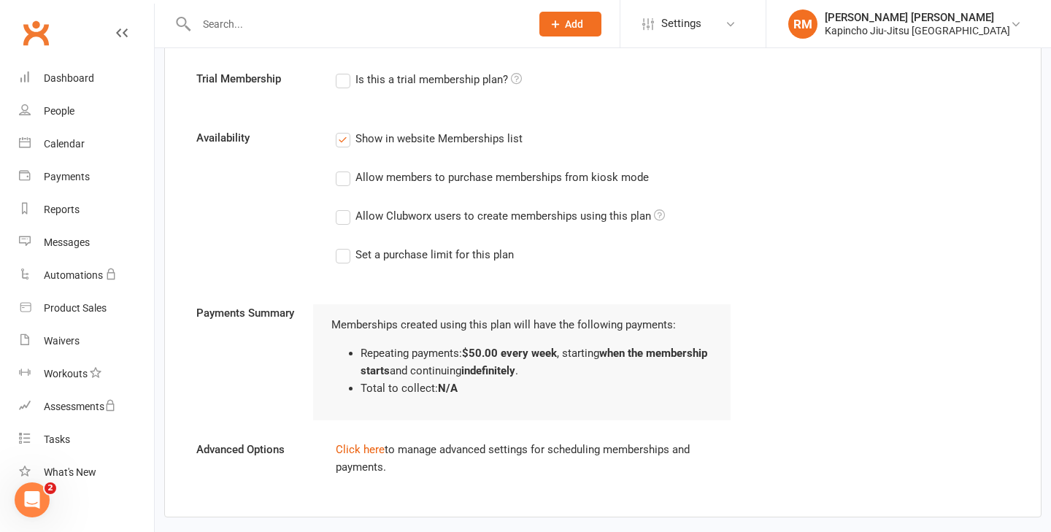
scroll to position [779, 0]
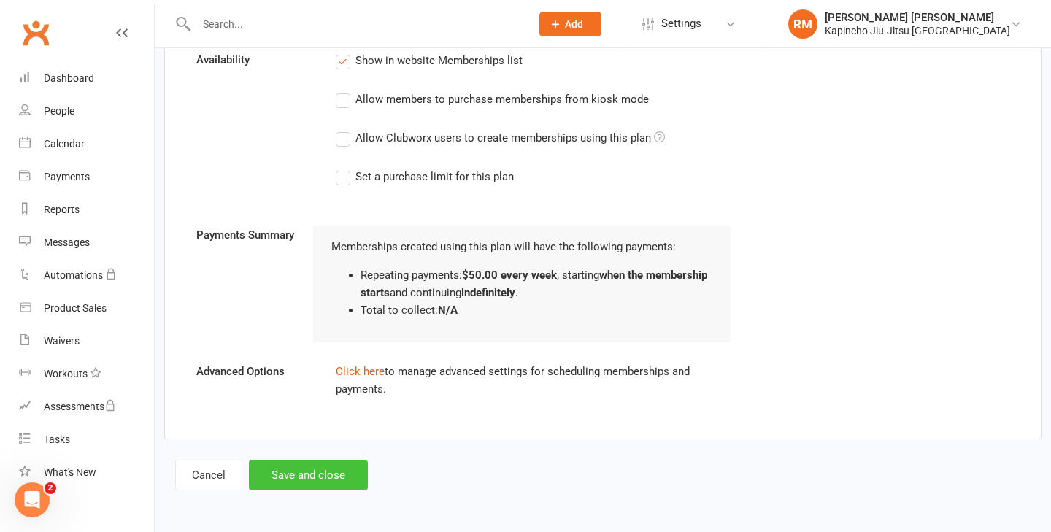
click at [334, 473] on button "Save and close" at bounding box center [308, 475] width 119 height 31
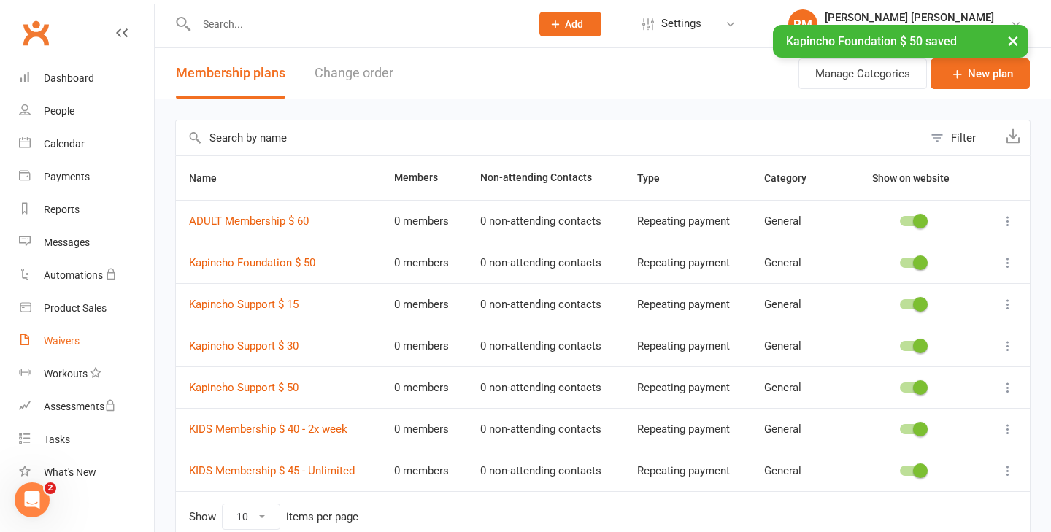
click at [61, 340] on div "Waivers" at bounding box center [62, 341] width 36 height 12
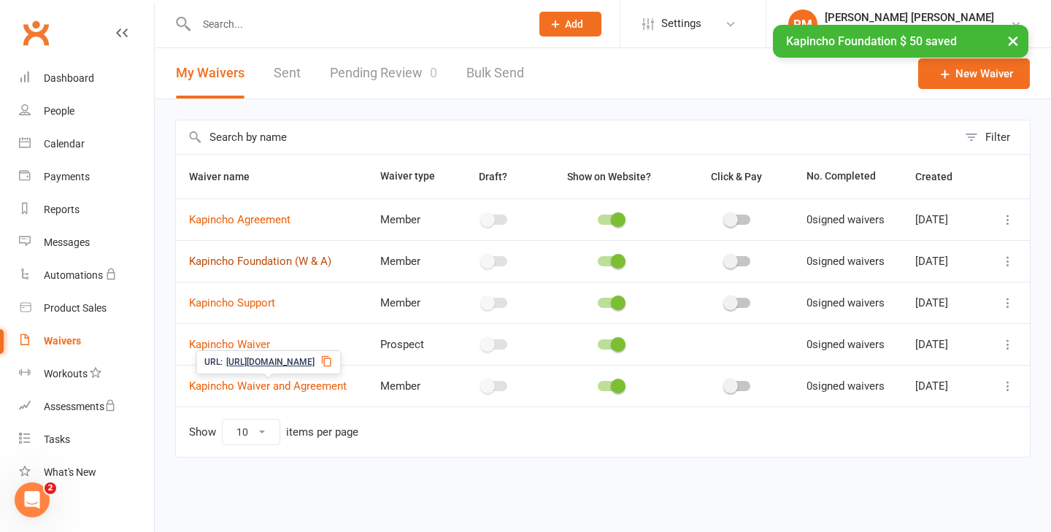
click at [244, 255] on link "Kapincho Foundation (W & A)" at bounding box center [260, 261] width 142 height 13
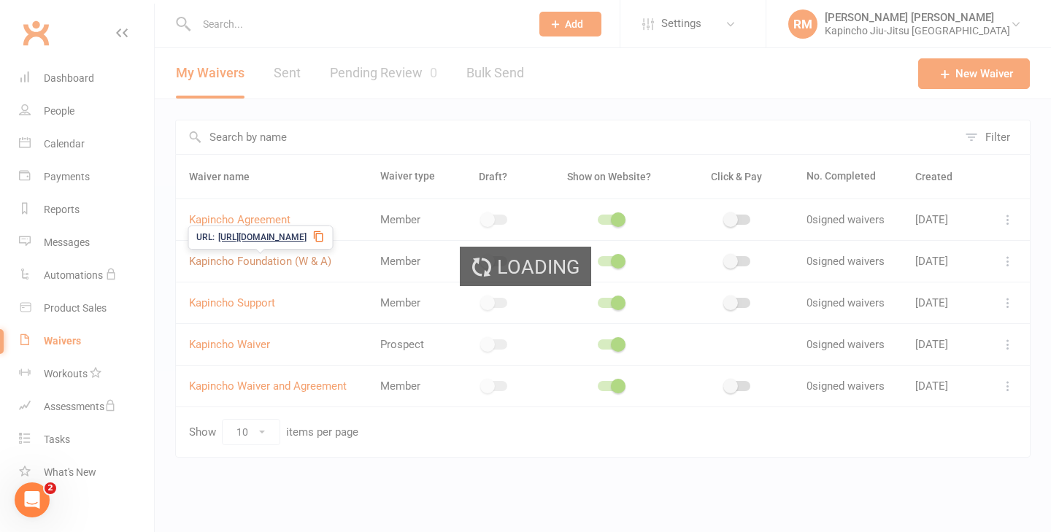
select select "do_not_copy_answers"
select select "checkbox"
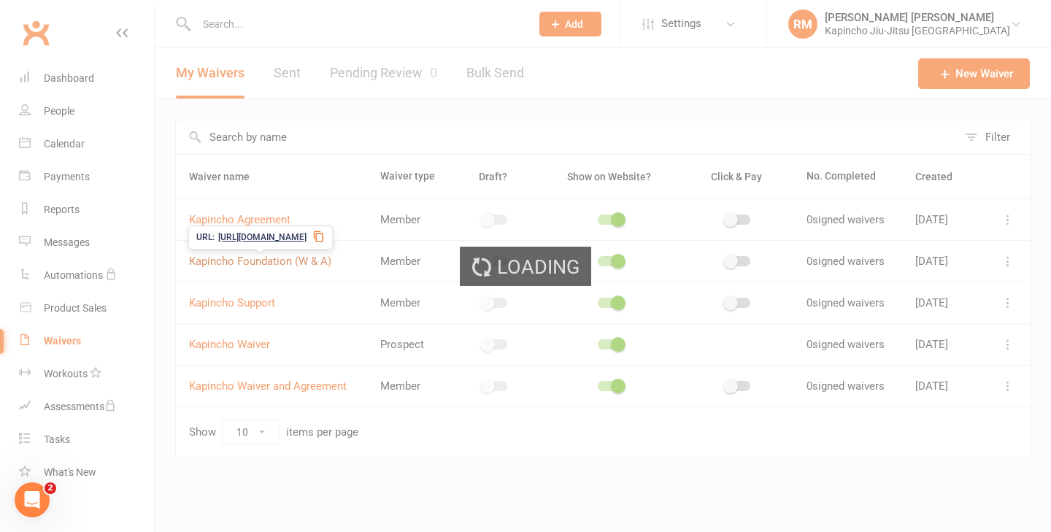
select select "checkbox"
select select "select"
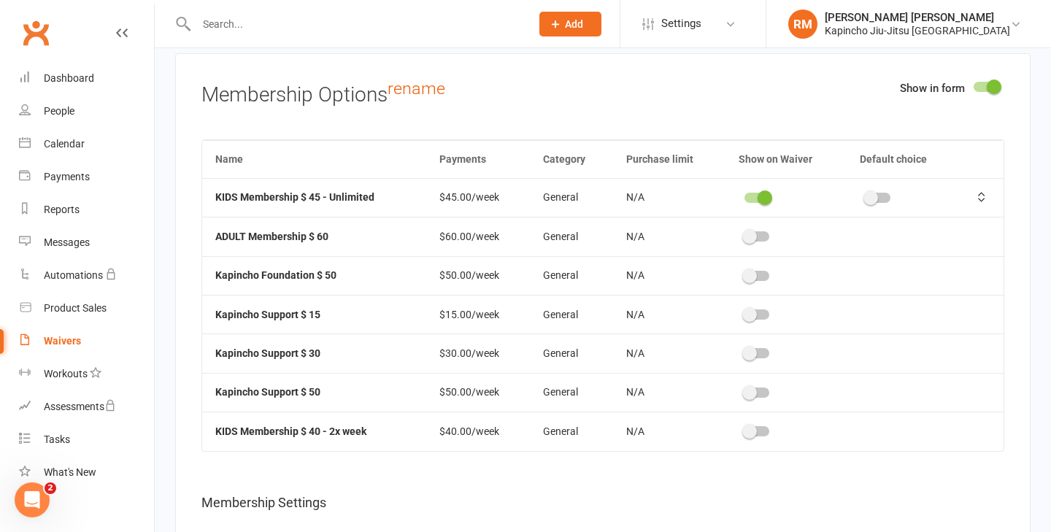
scroll to position [5090, 0]
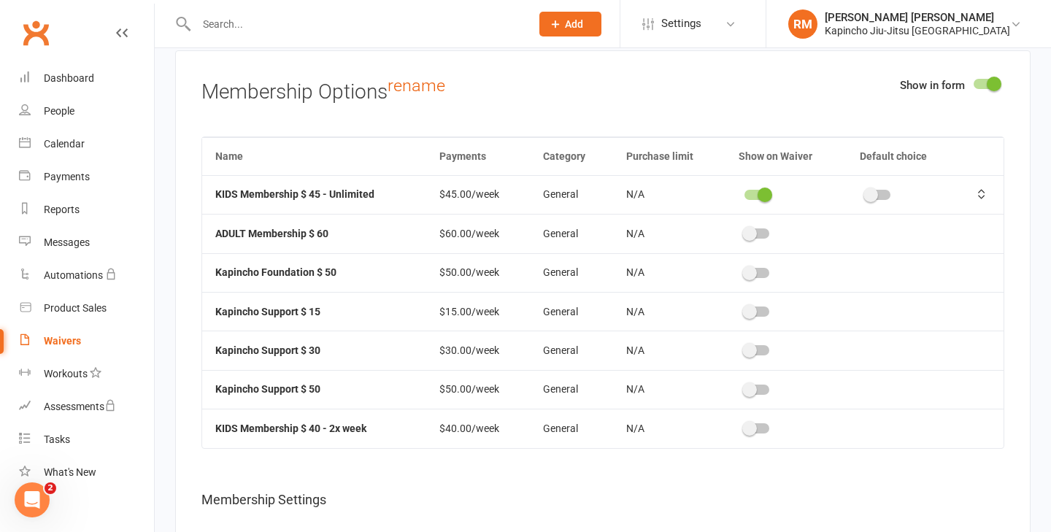
click at [767, 188] on span at bounding box center [764, 195] width 15 height 15
click at [744, 193] on input "checkbox" at bounding box center [744, 193] width 0 height 0
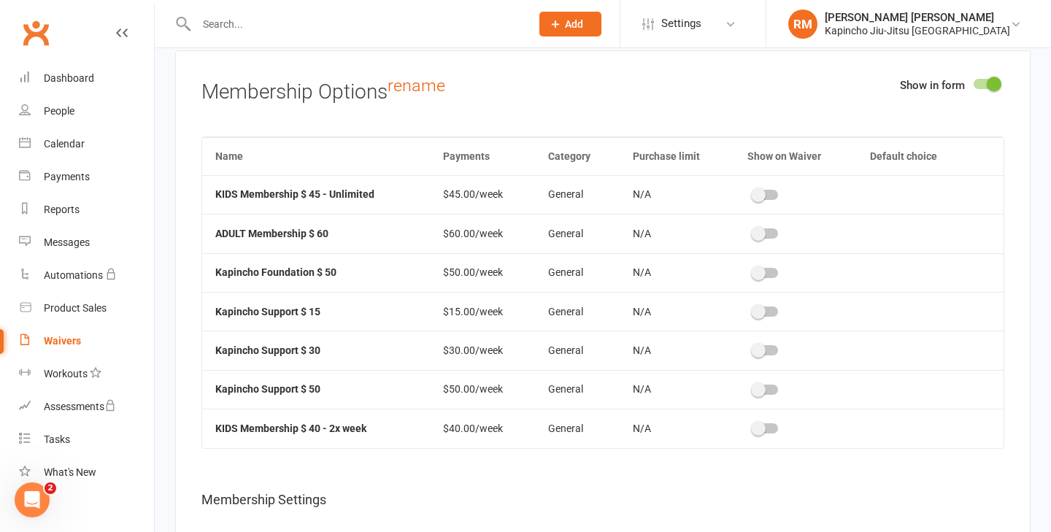
click at [762, 269] on span at bounding box center [758, 273] width 15 height 15
click at [753, 271] on input "checkbox" at bounding box center [753, 271] width 0 height 0
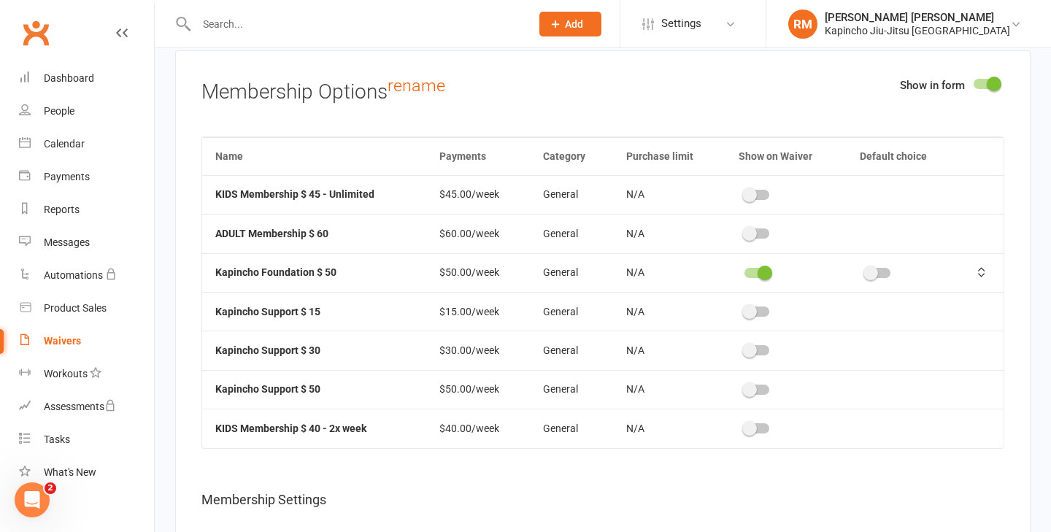
click at [878, 268] on div at bounding box center [877, 273] width 25 height 10
click at [865, 271] on input "checkbox" at bounding box center [865, 271] width 0 height 0
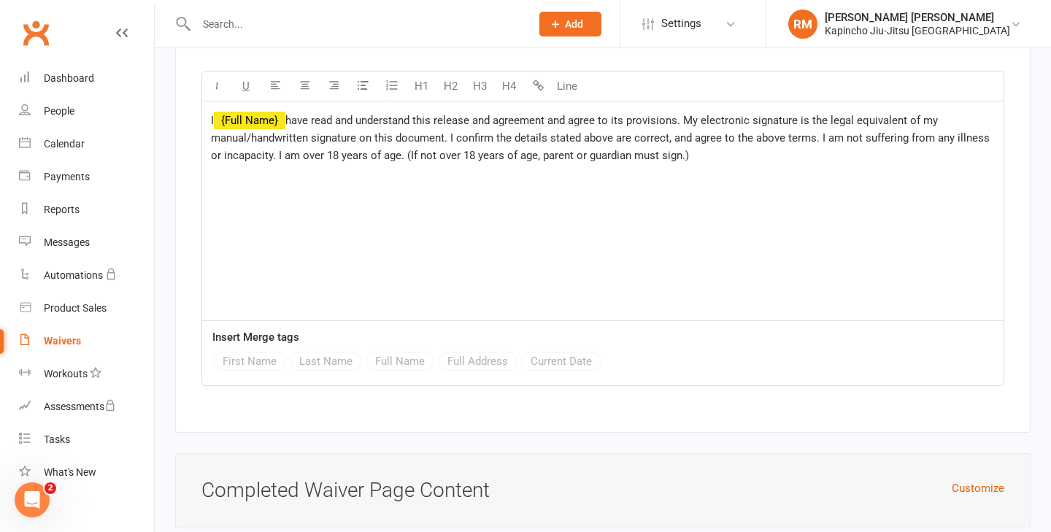
scroll to position [6486, 0]
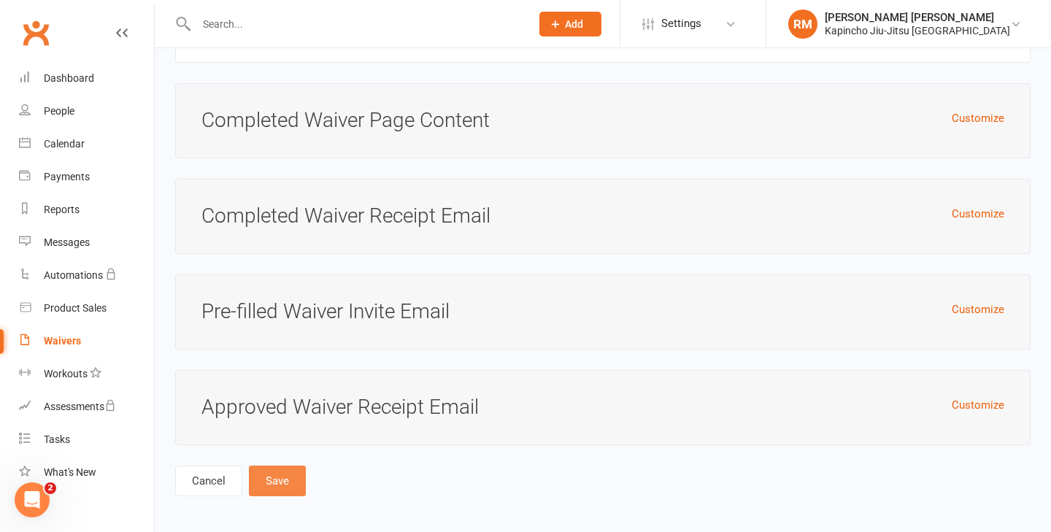
click at [277, 472] on button "Save" at bounding box center [277, 481] width 57 height 31
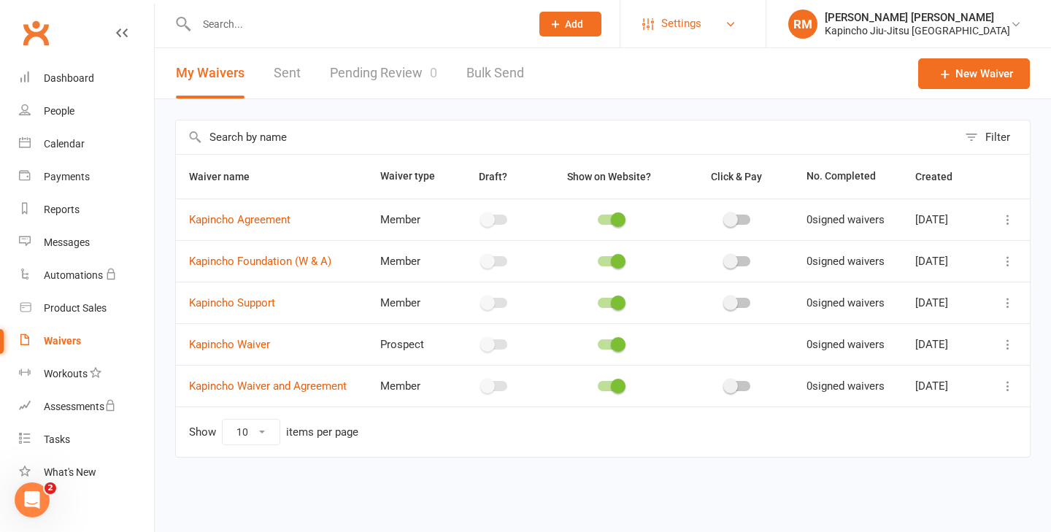
click at [743, 24] on link "Settings" at bounding box center [692, 23] width 101 height 33
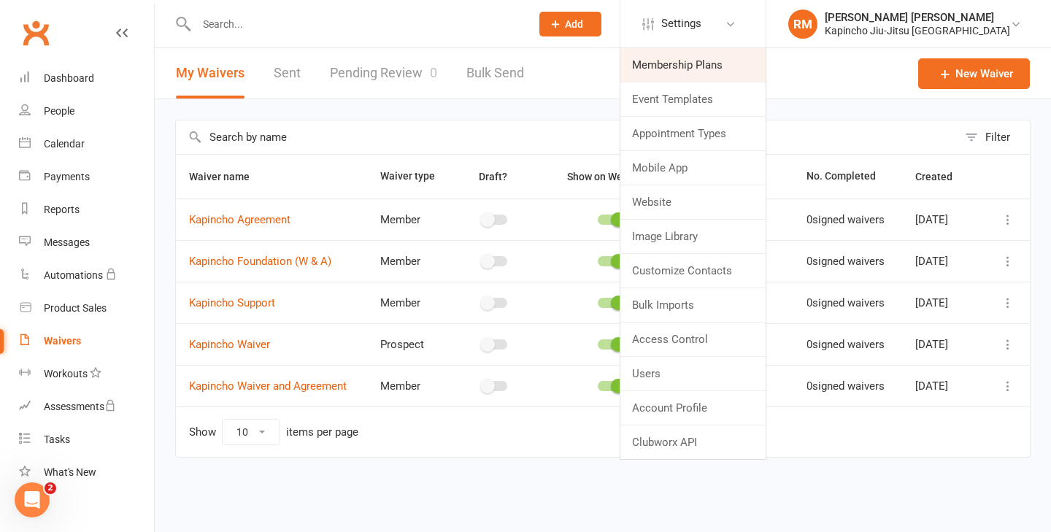
click at [716, 71] on link "Membership Plans" at bounding box center [692, 65] width 145 height 34
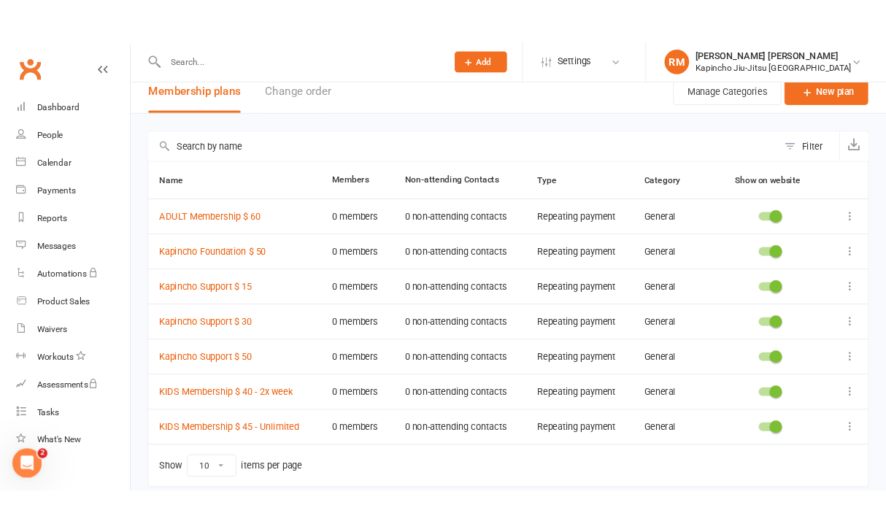
scroll to position [15, 0]
